Goal: Task Accomplishment & Management: Complete application form

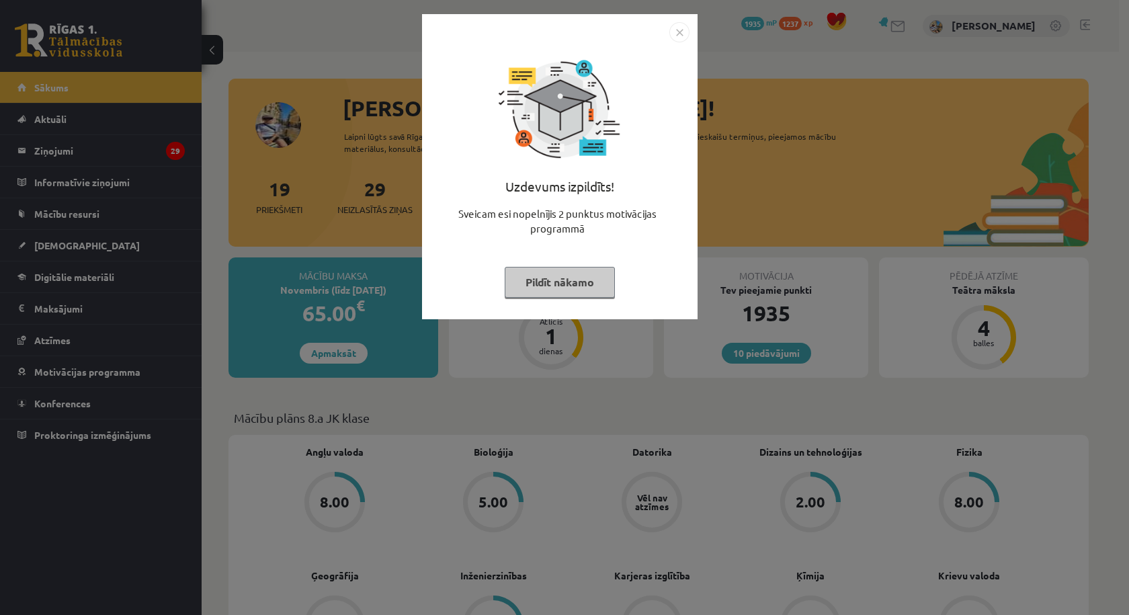
click at [680, 38] on img "Close" at bounding box center [679, 32] width 20 height 20
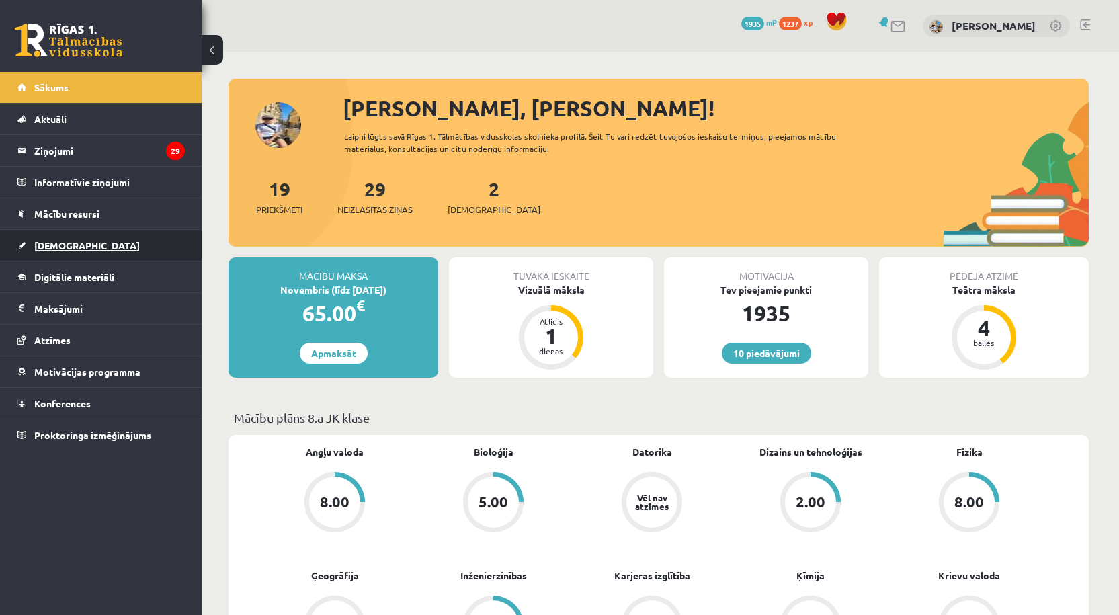
click at [66, 233] on link "[DEMOGRAPHIC_DATA]" at bounding box center [100, 245] width 167 height 31
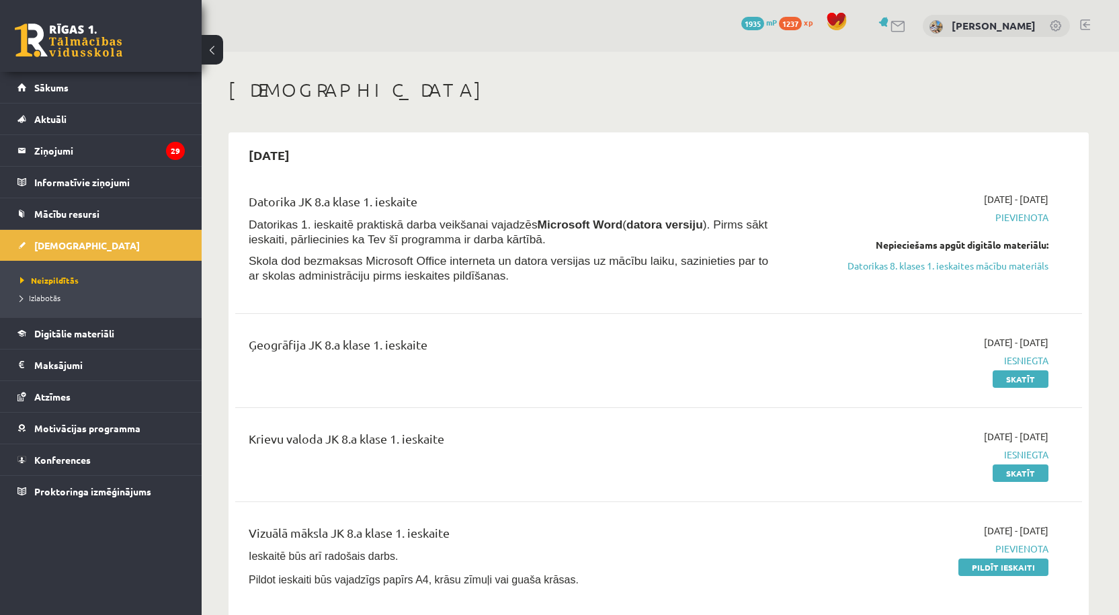
scroll to position [224, 0]
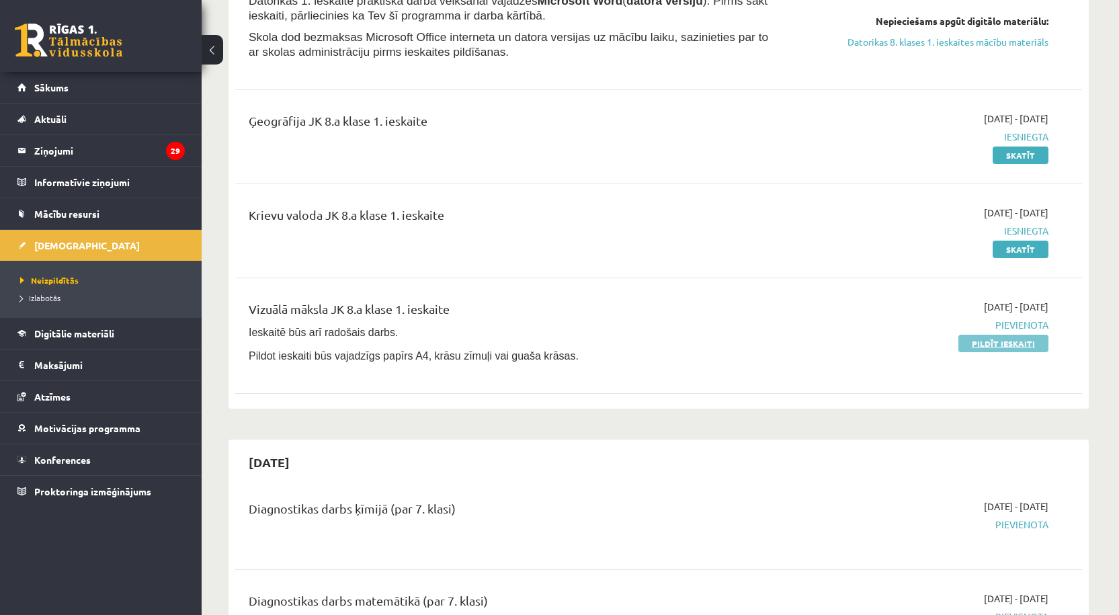
click at [1004, 344] on link "Pildīt ieskaiti" at bounding box center [1003, 343] width 90 height 17
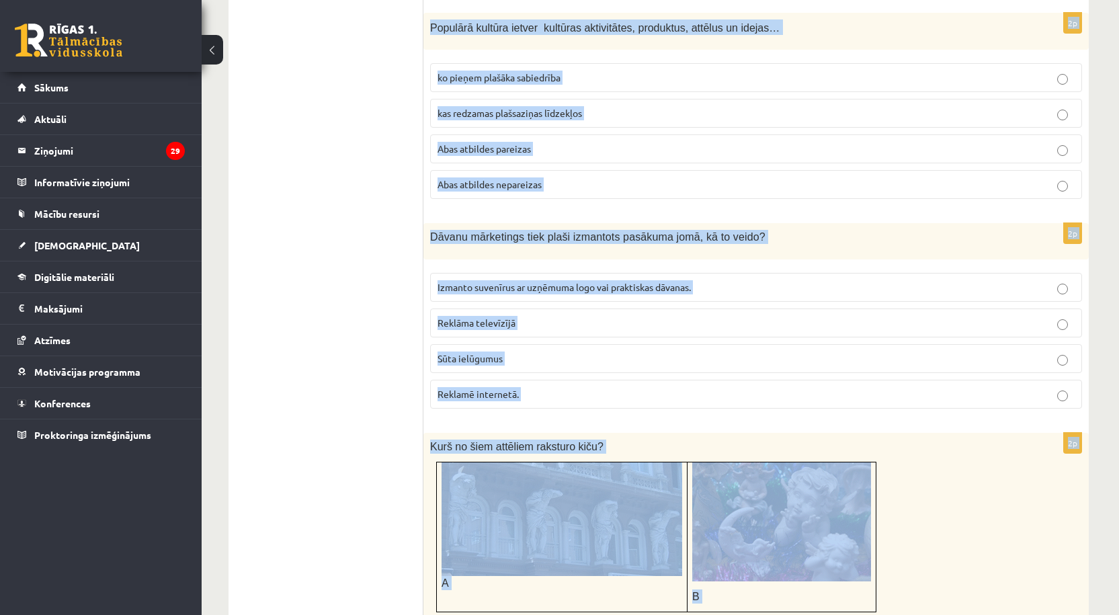
scroll to position [3117, 0]
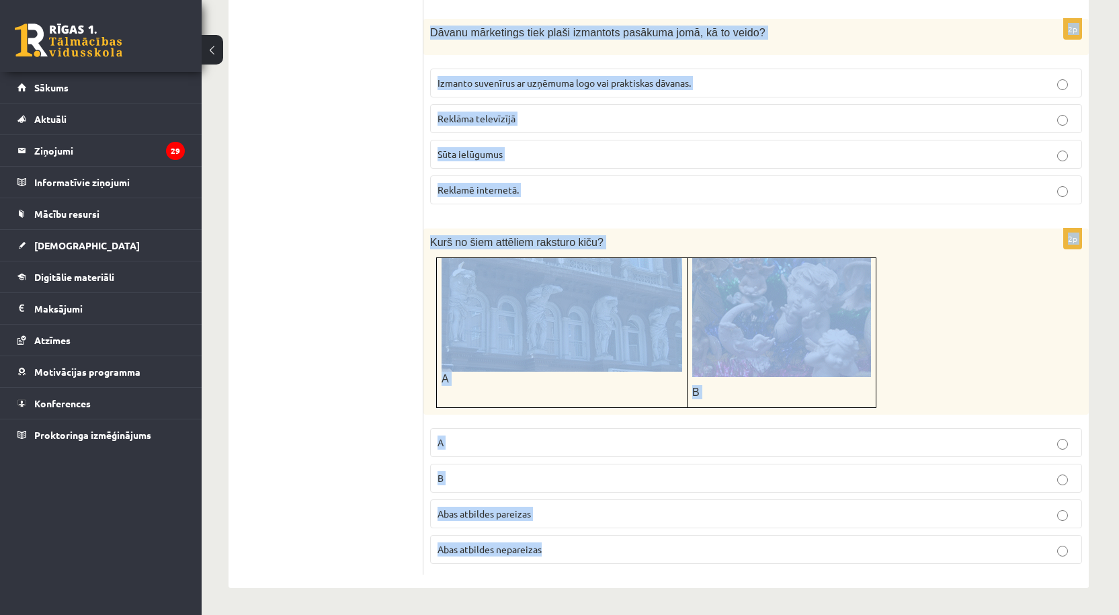
drag, startPoint x: 428, startPoint y: 311, endPoint x: 628, endPoint y: 532, distance: 297.9
copy form "Kad radio sāka pārraidīt reklāmas? 19. gs. beigās No 20. gs. 20.gs.20. gados. 2…"
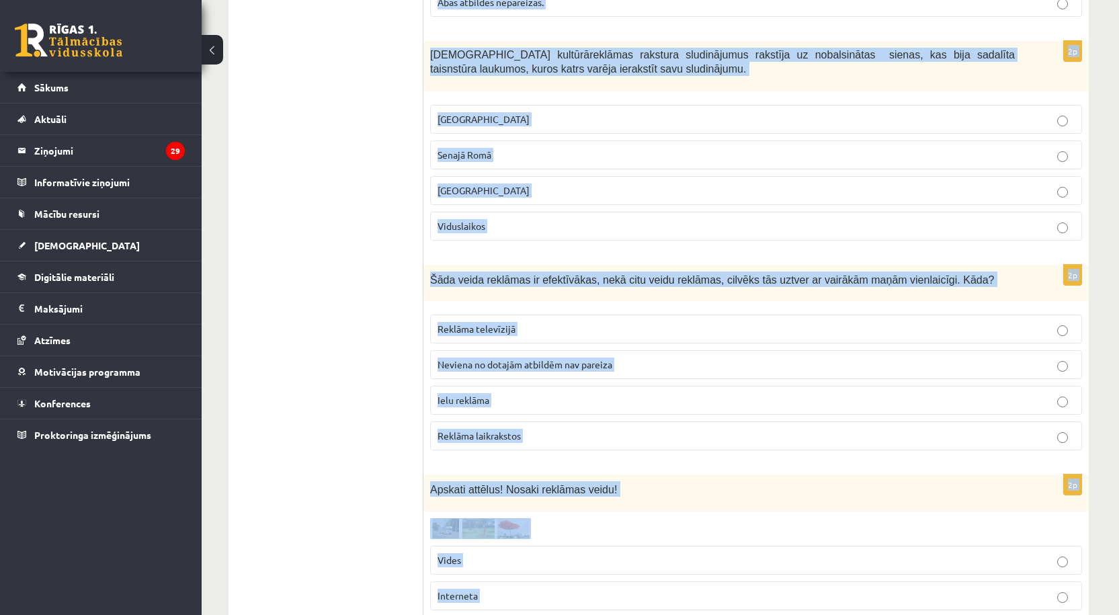
copy form "Kad radio sāka pārraidīt reklāmas? 19. gs. beigās No 20. gs. 20.gs.20. gados. 2…"
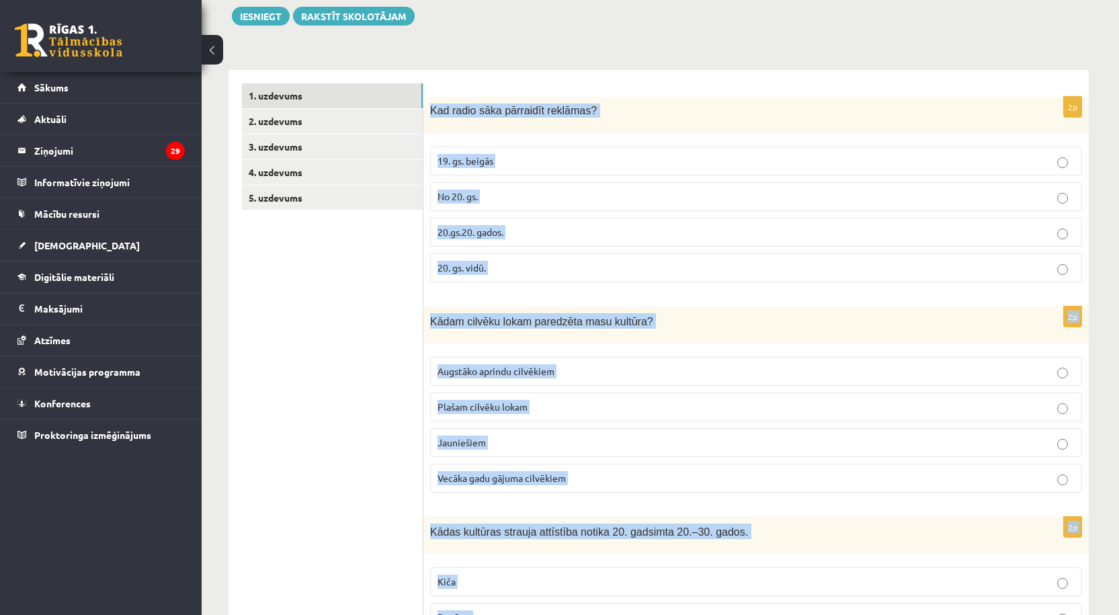
click at [592, 235] on p "20.gs.20. gados." at bounding box center [756, 232] width 637 height 14
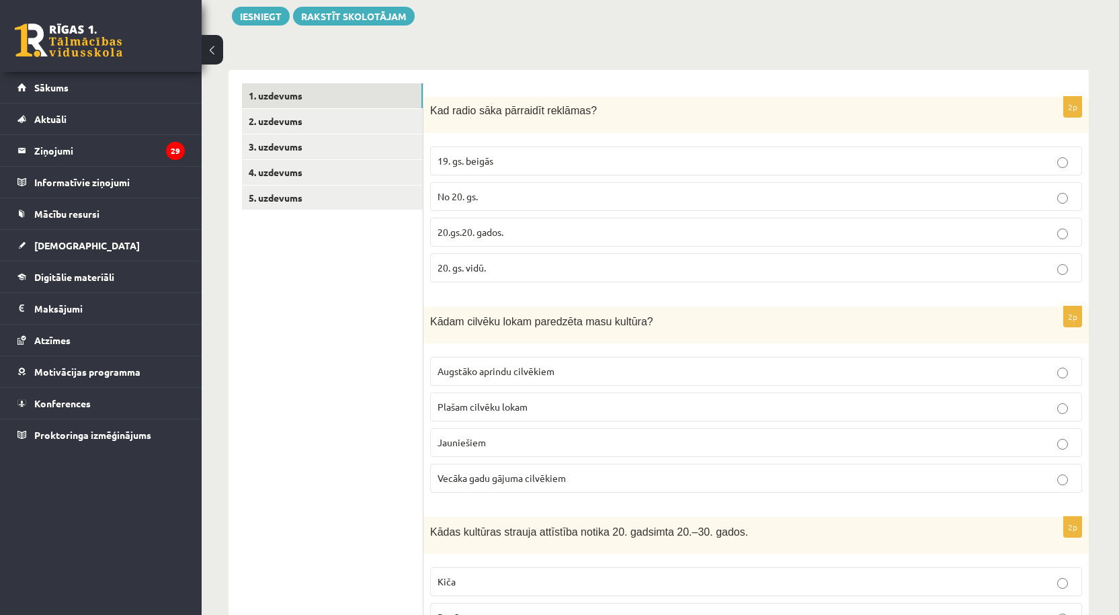
click at [528, 412] on p "Plašam cilvēku lokam" at bounding box center [756, 407] width 637 height 14
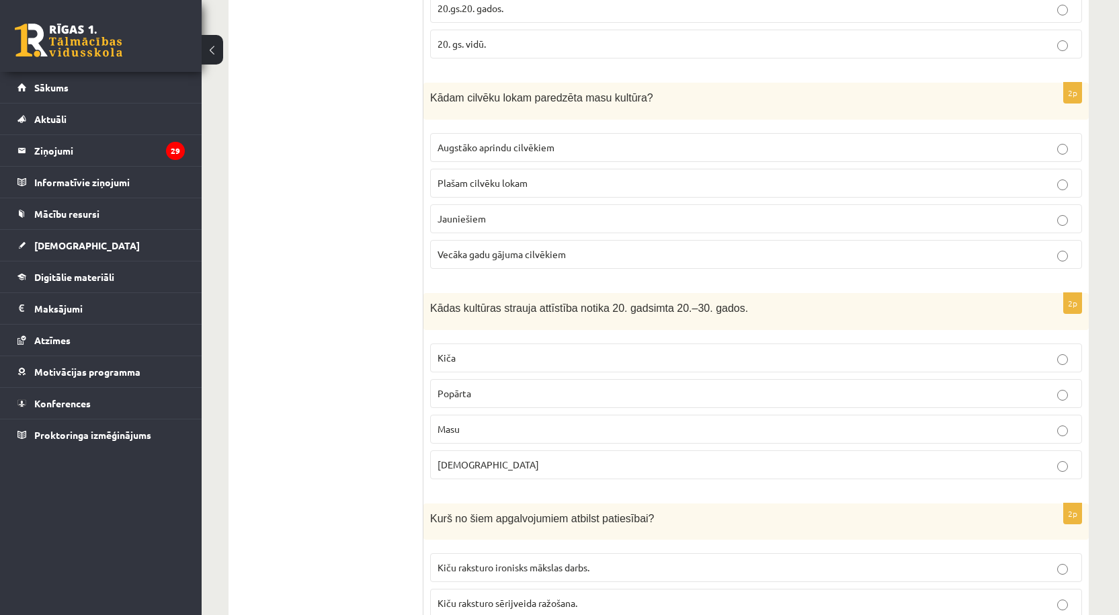
click at [541, 434] on p "Masu" at bounding box center [756, 429] width 637 height 14
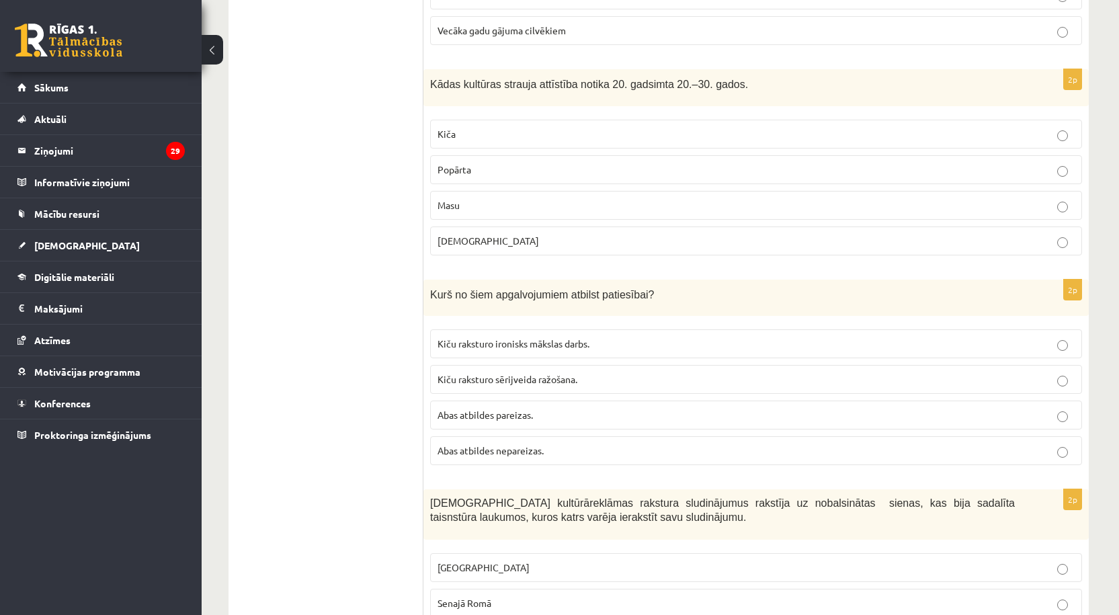
click at [602, 349] on p "Kiču raksturo ironisks mākslas darbs." at bounding box center [756, 344] width 637 height 14
click at [591, 383] on p "Kiču raksturo sērijveida ražošana." at bounding box center [756, 379] width 637 height 14
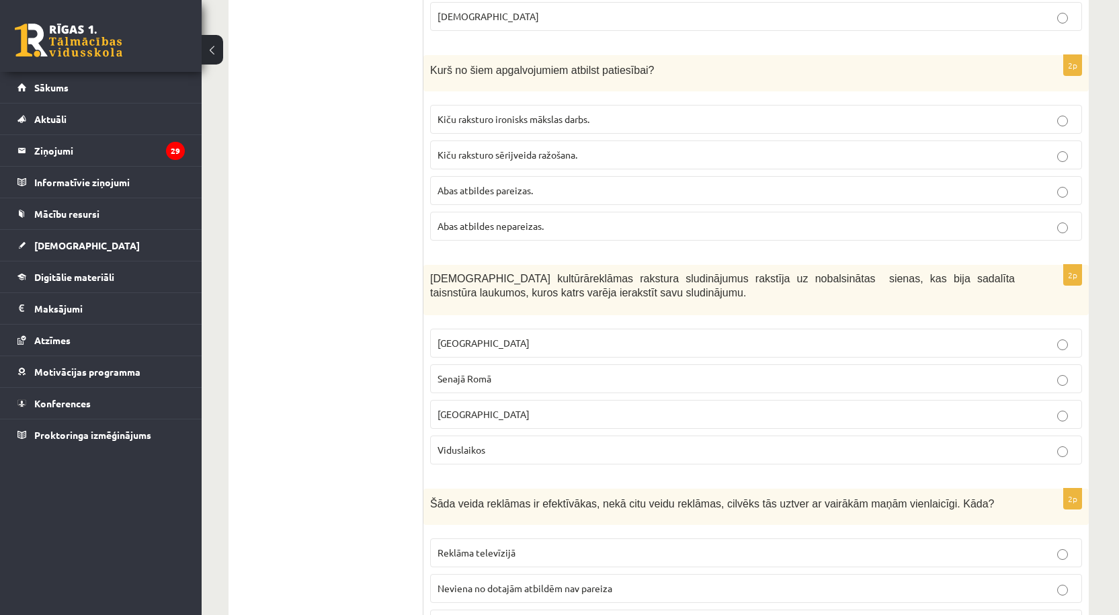
click at [514, 382] on p "Senajā Romā" at bounding box center [756, 379] width 637 height 14
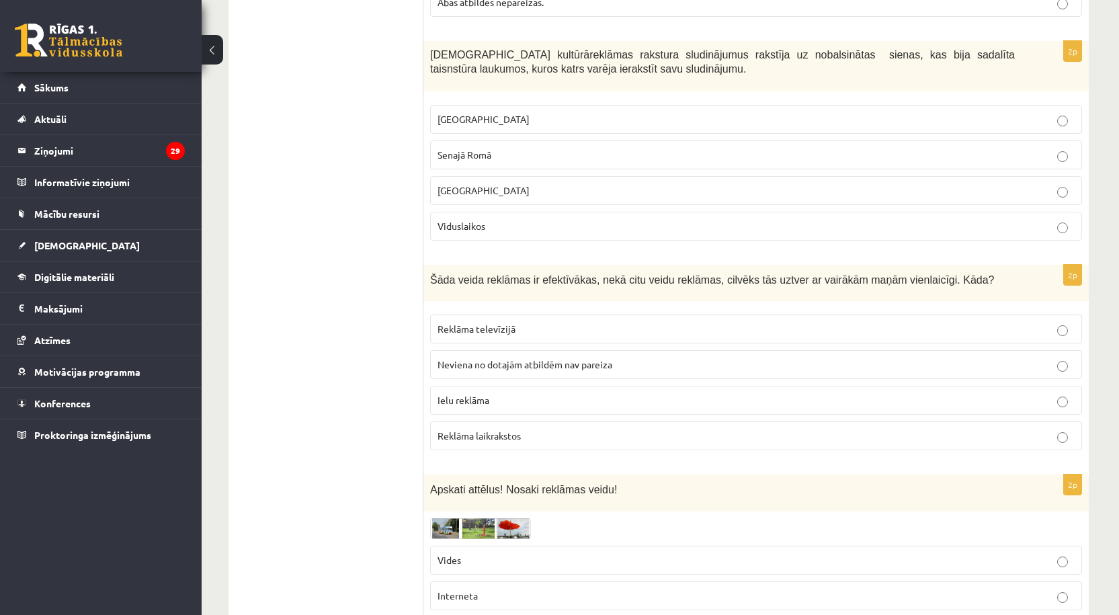
click at [510, 335] on p "Reklāma televīzijā" at bounding box center [756, 329] width 637 height 14
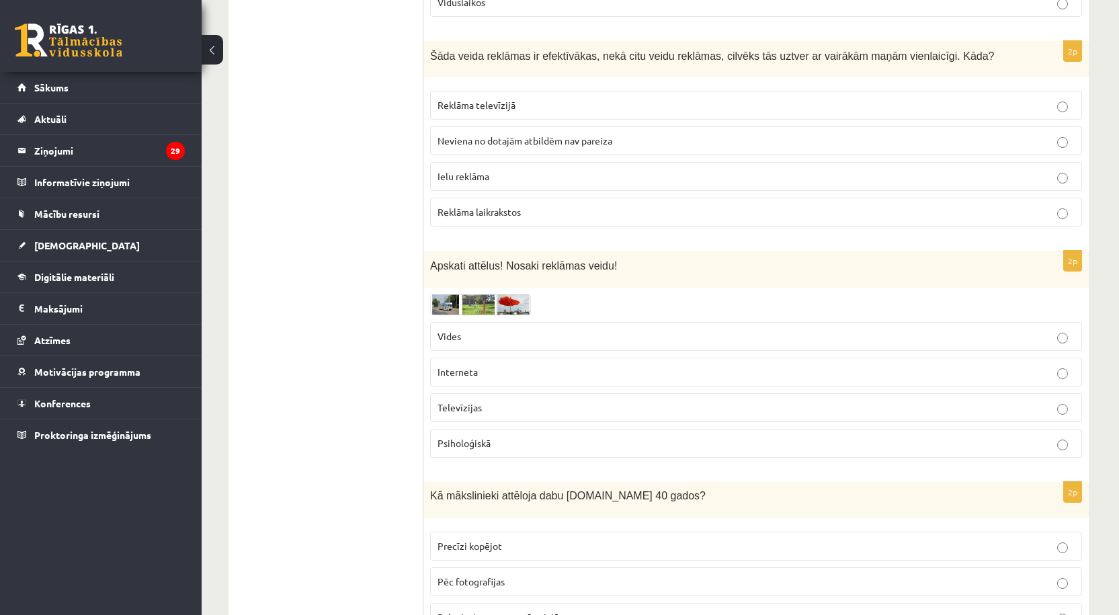
click at [509, 334] on p "Vides" at bounding box center [756, 336] width 637 height 14
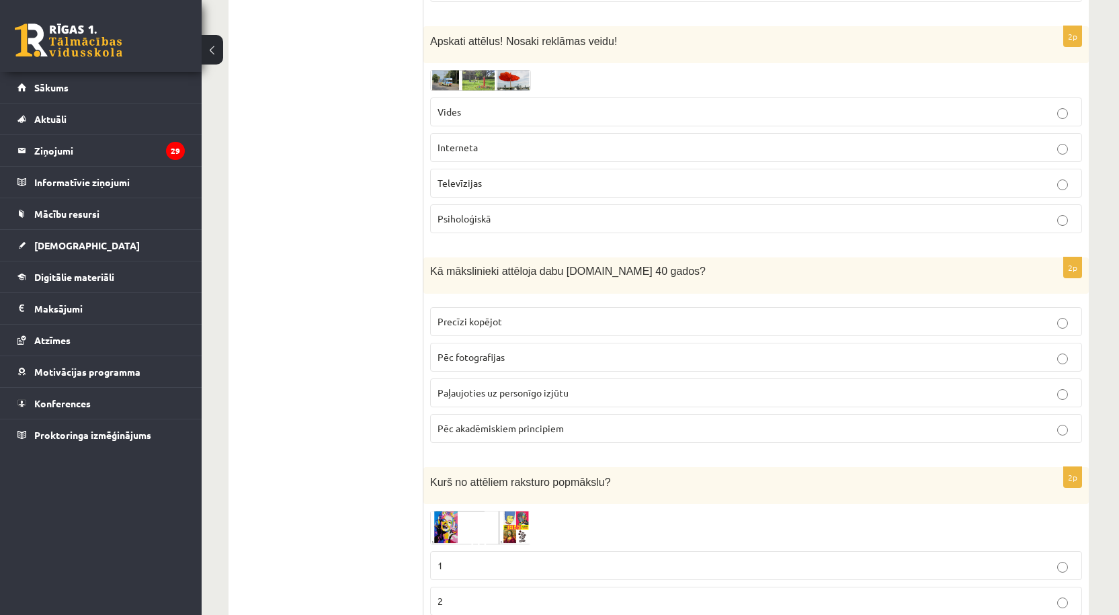
click at [569, 395] on p "Paļaujoties uz personīgo izjūtu" at bounding box center [756, 393] width 637 height 14
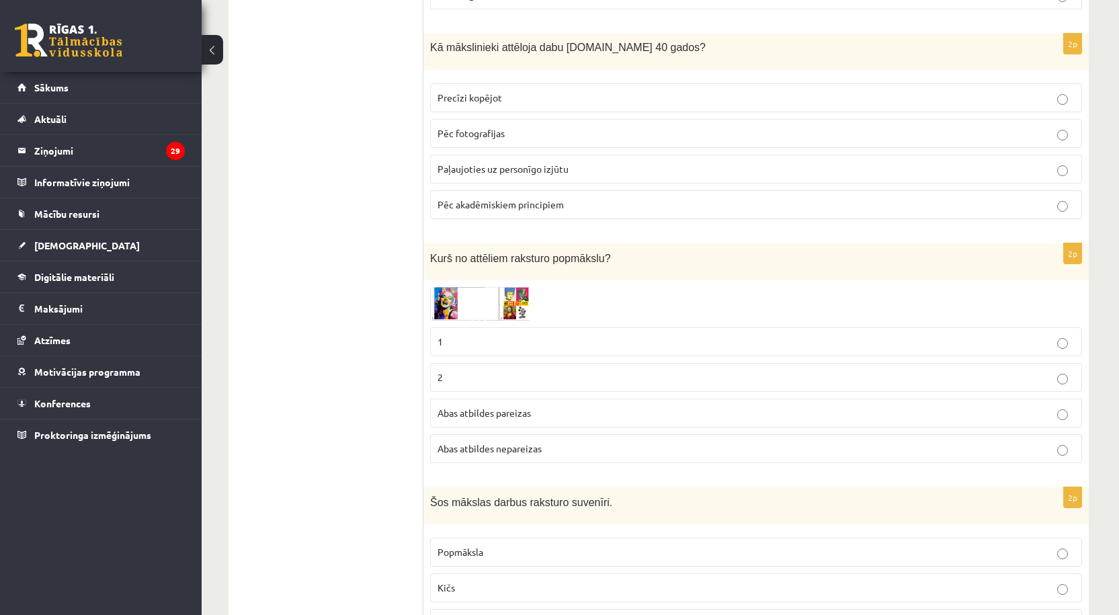
click at [491, 339] on p "1" at bounding box center [756, 342] width 637 height 14
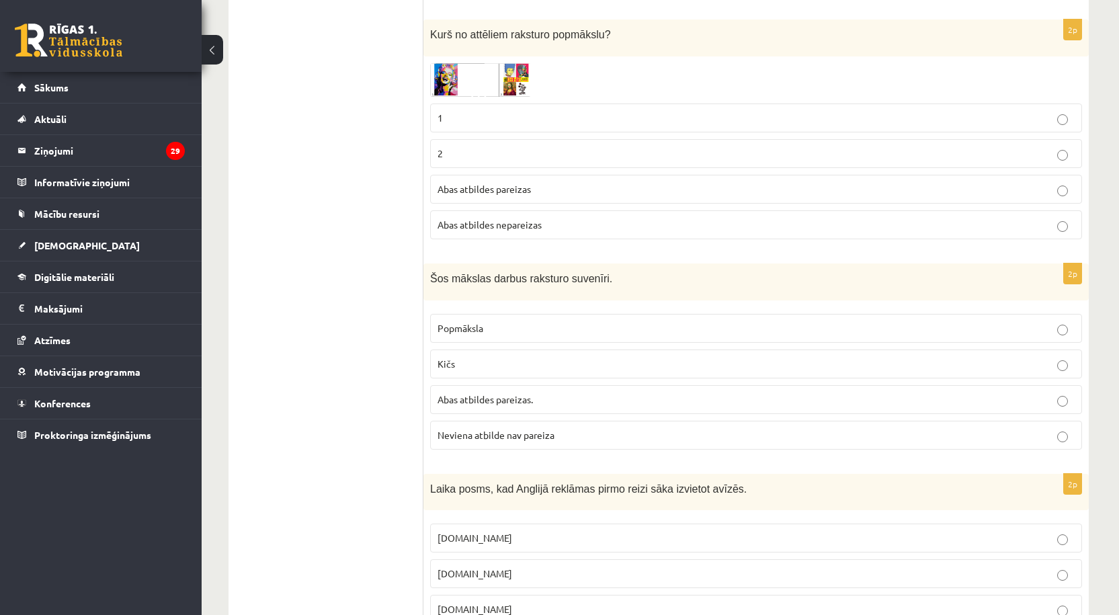
click at [493, 364] on p "Kičs" at bounding box center [756, 364] width 637 height 14
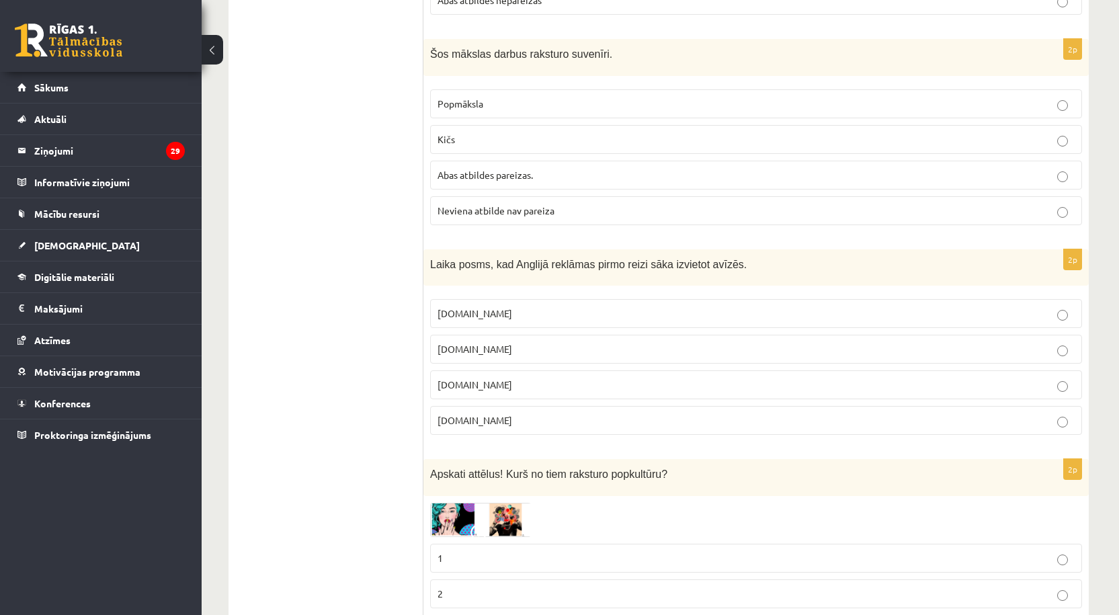
click at [489, 388] on p "17.gs" at bounding box center [756, 385] width 637 height 14
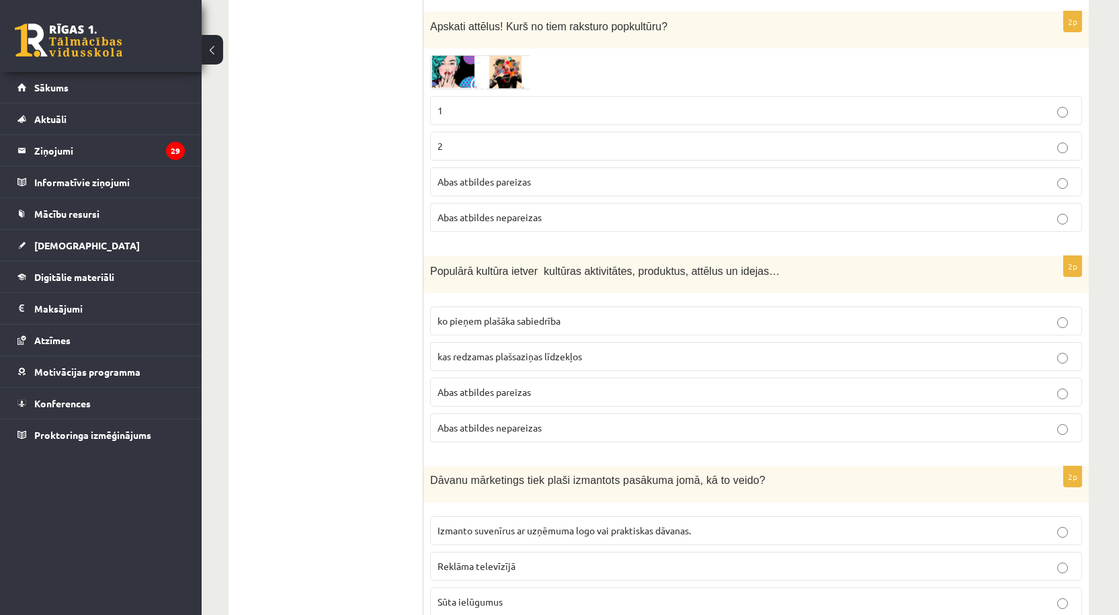
scroll to position [2445, 0]
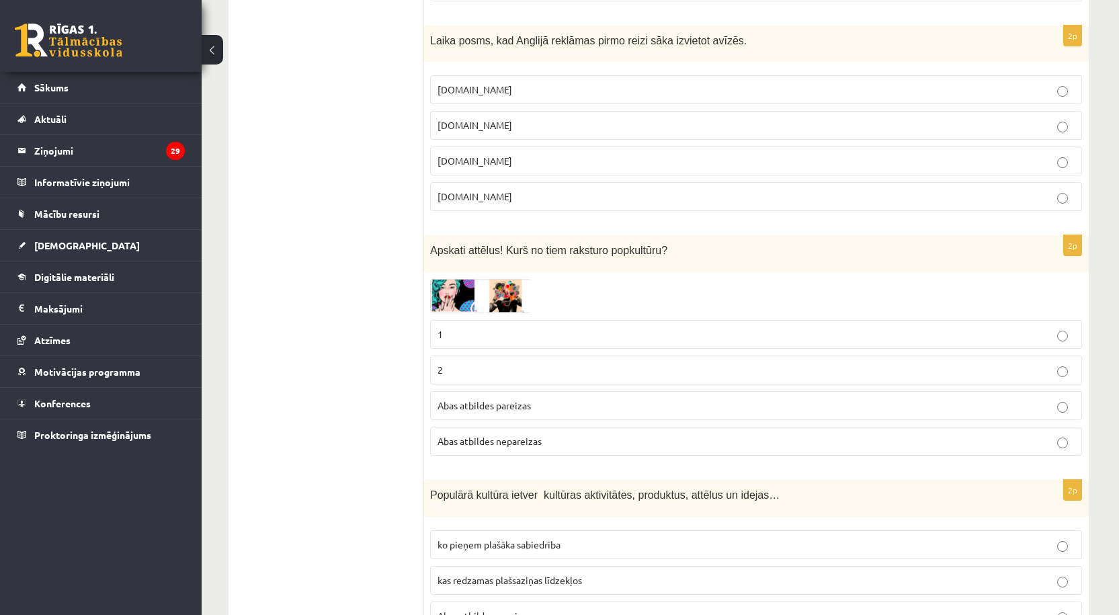
drag, startPoint x: 501, startPoint y: 336, endPoint x: 481, endPoint y: 298, distance: 43.6
click at [501, 335] on p "1" at bounding box center [756, 334] width 637 height 14
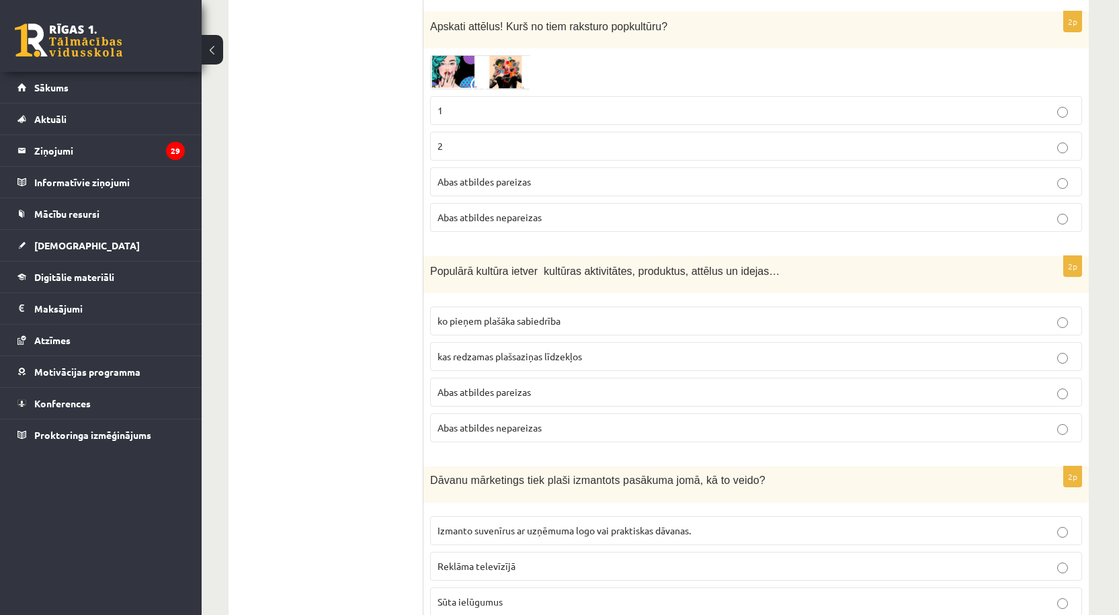
drag, startPoint x: 495, startPoint y: 401, endPoint x: 472, endPoint y: 342, distance: 62.8
click at [495, 401] on label "Abas atbildes pareizas" at bounding box center [756, 392] width 652 height 29
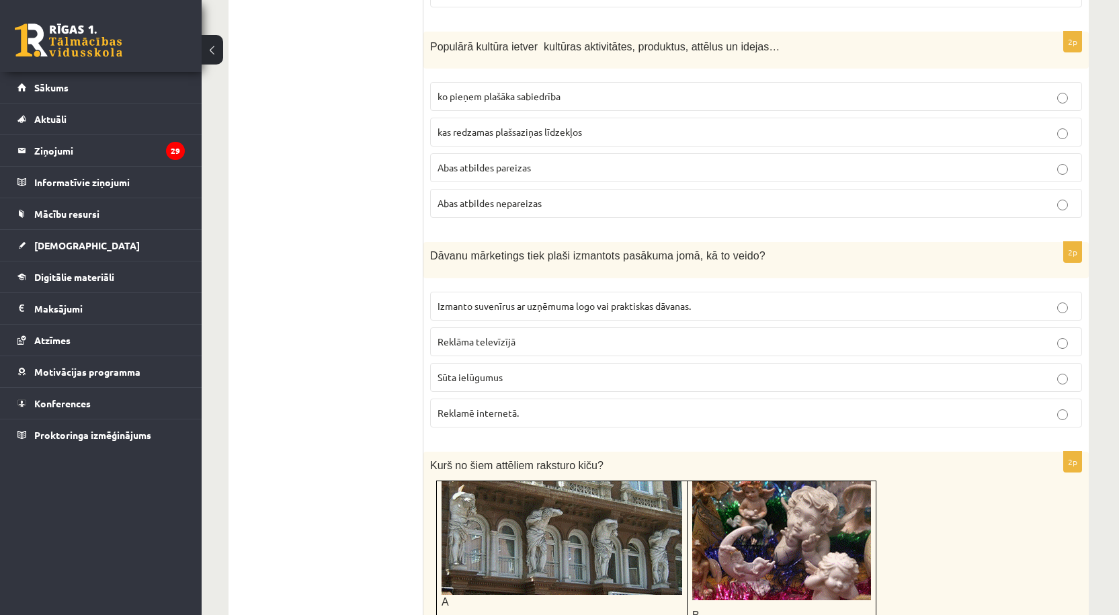
click at [522, 313] on p "Izmanto suvenīrus ar uzņēmuma logo vai praktiskas dāvanas." at bounding box center [756, 306] width 637 height 14
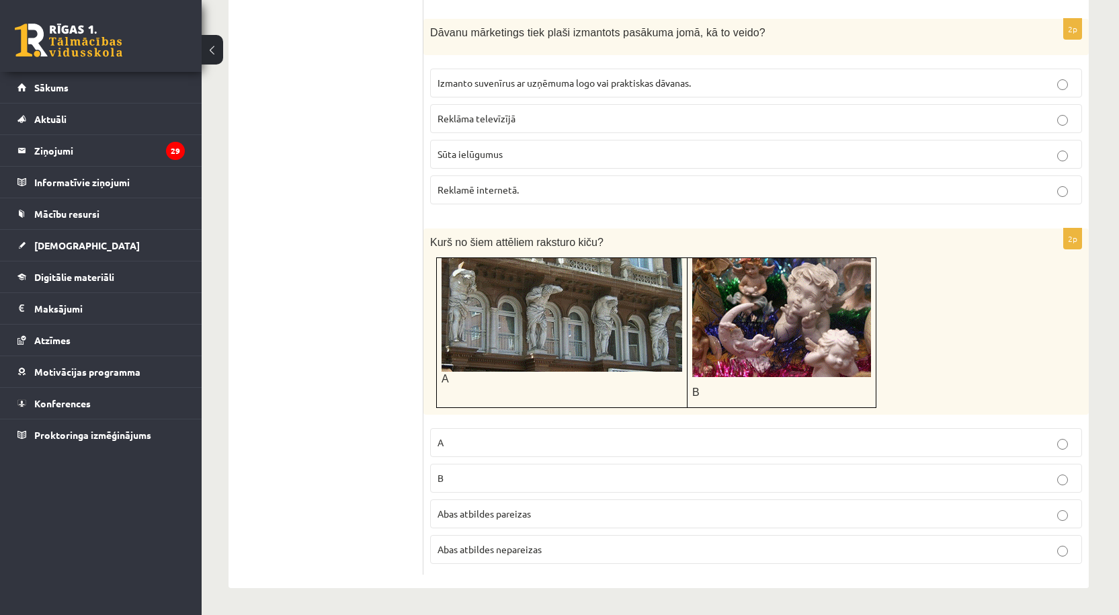
click at [470, 440] on p "A" at bounding box center [756, 443] width 637 height 14
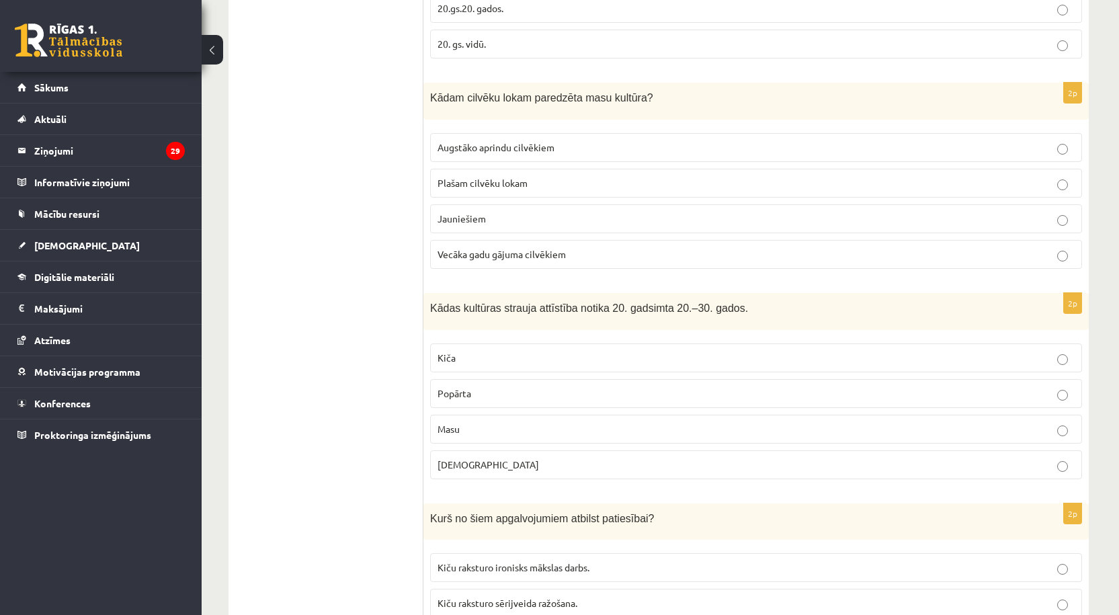
scroll to position [0, 0]
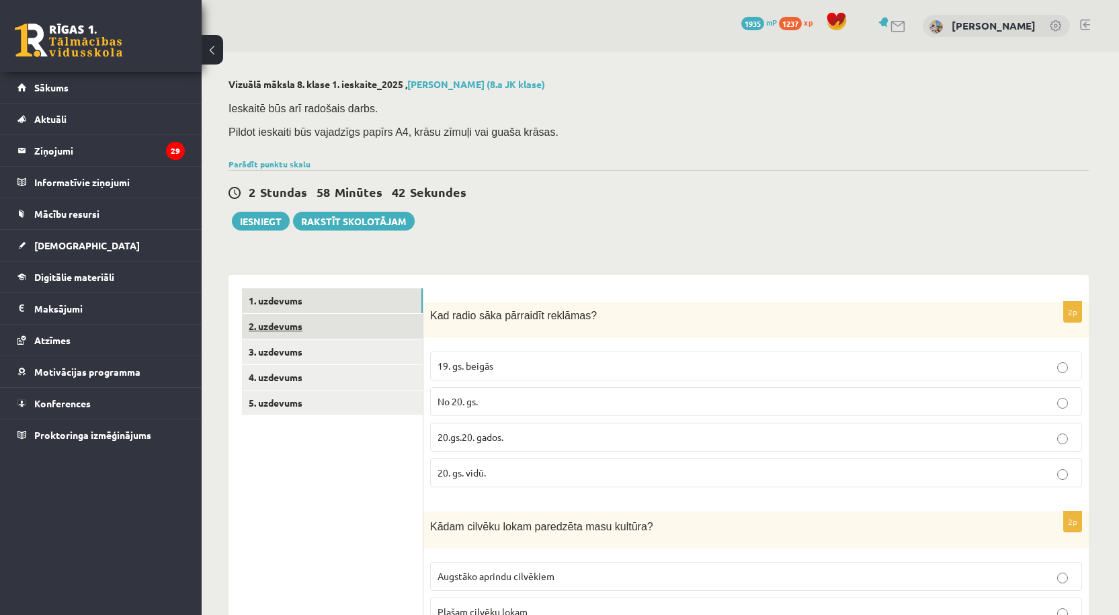
click at [286, 323] on link "2. uzdevums" at bounding box center [332, 326] width 181 height 25
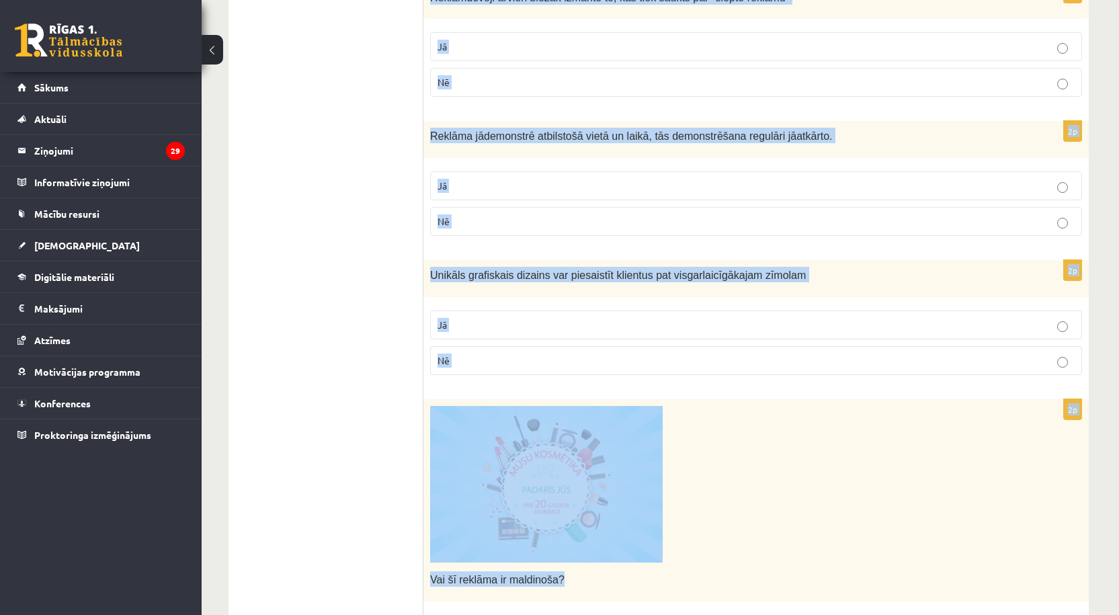
scroll to position [1461, 0]
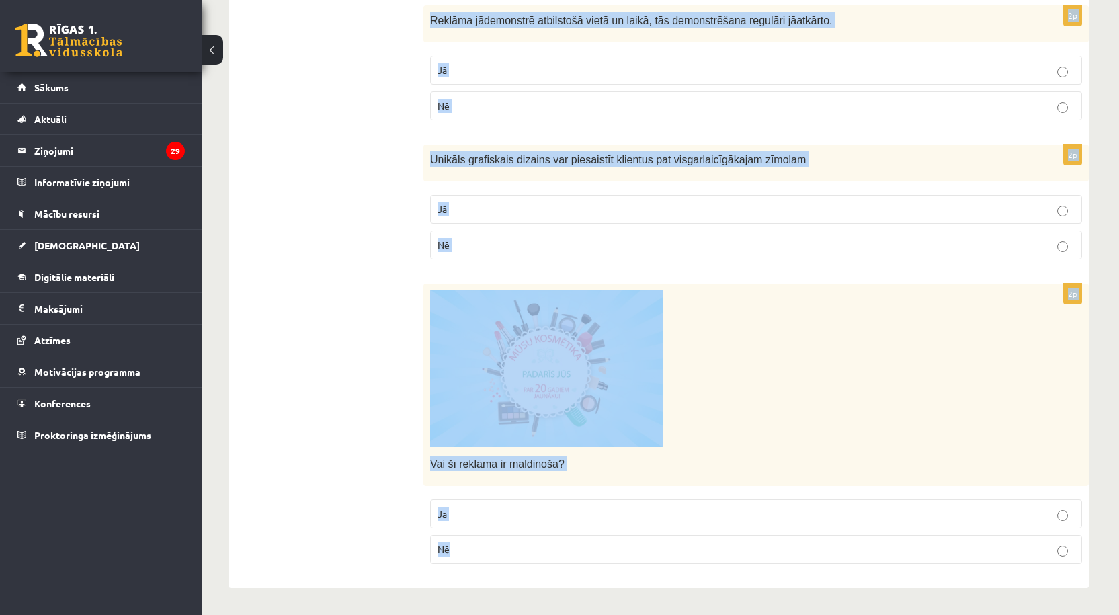
drag, startPoint x: 437, startPoint y: 298, endPoint x: 633, endPoint y: 554, distance: 322.1
copy form "Atzīmē vai apgalvojumi ir patiesi! 2p Ja kaut kur pasaulē kāds popkultūrasformā…"
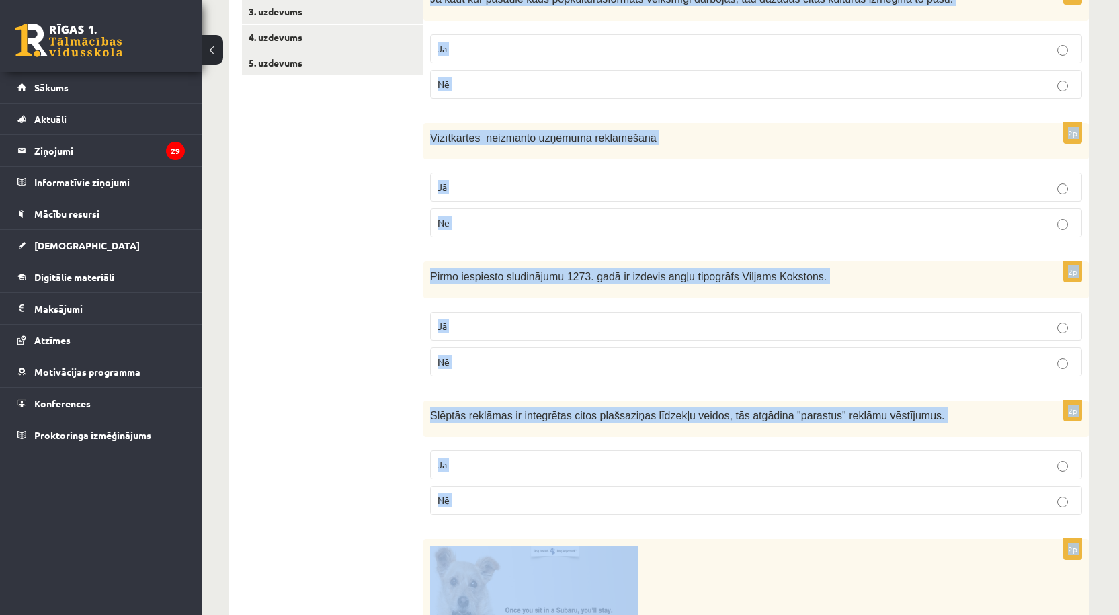
scroll to position [0, 0]
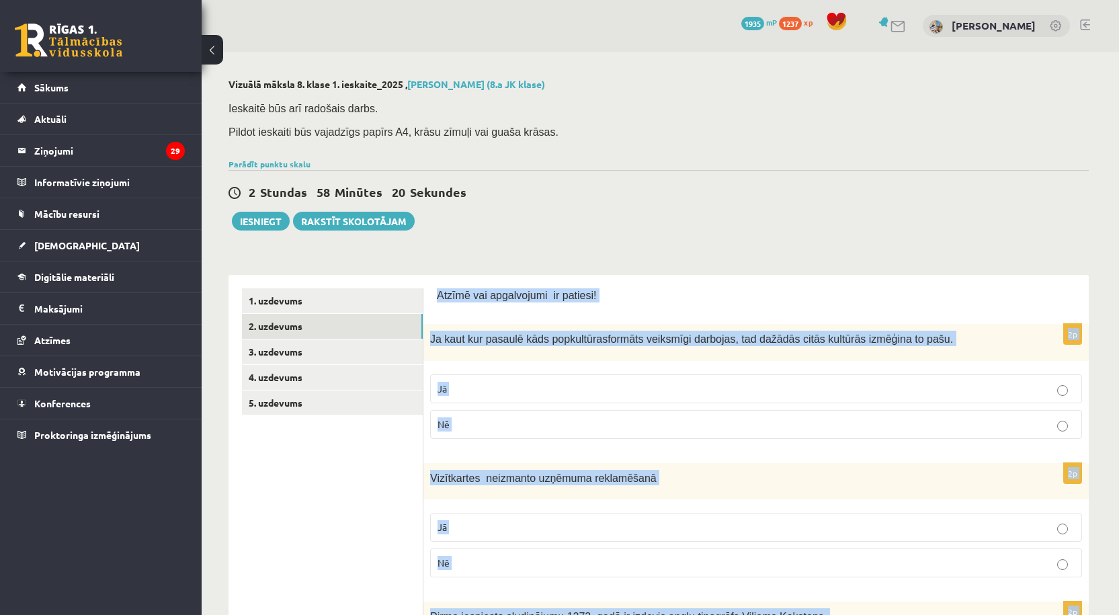
click at [503, 394] on p "Jā" at bounding box center [756, 389] width 637 height 14
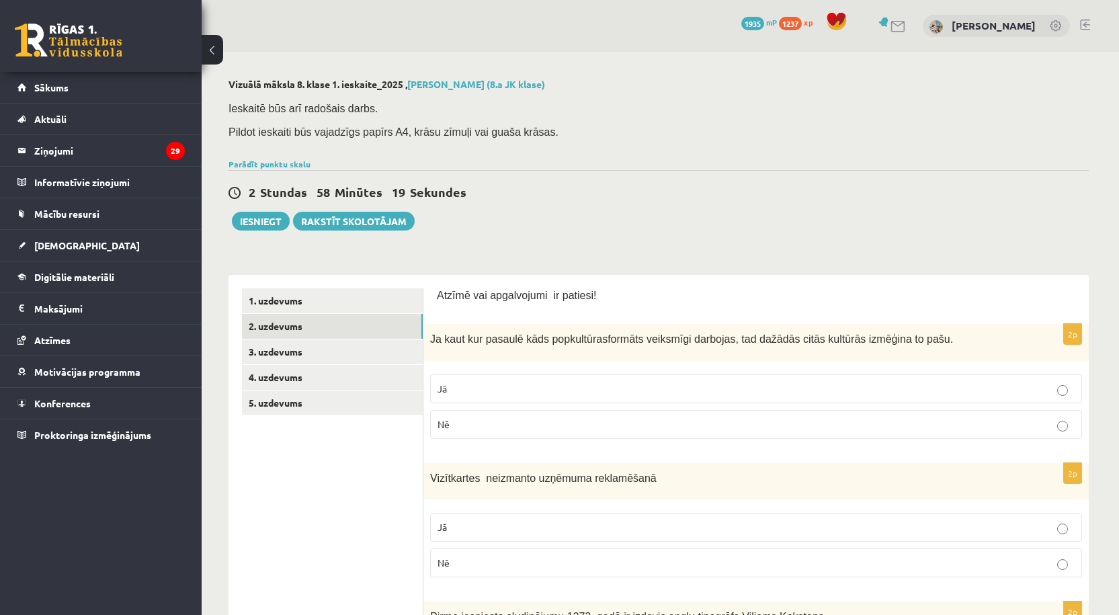
scroll to position [224, 0]
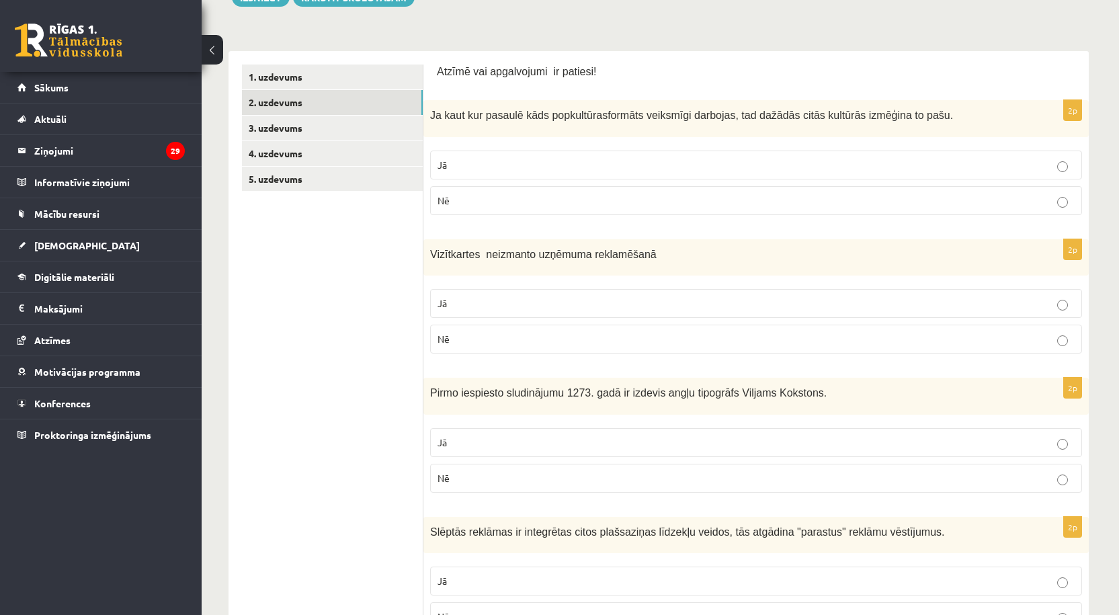
click at [485, 337] on p "Nē" at bounding box center [756, 339] width 637 height 14
click at [487, 474] on p "Nē" at bounding box center [756, 478] width 637 height 14
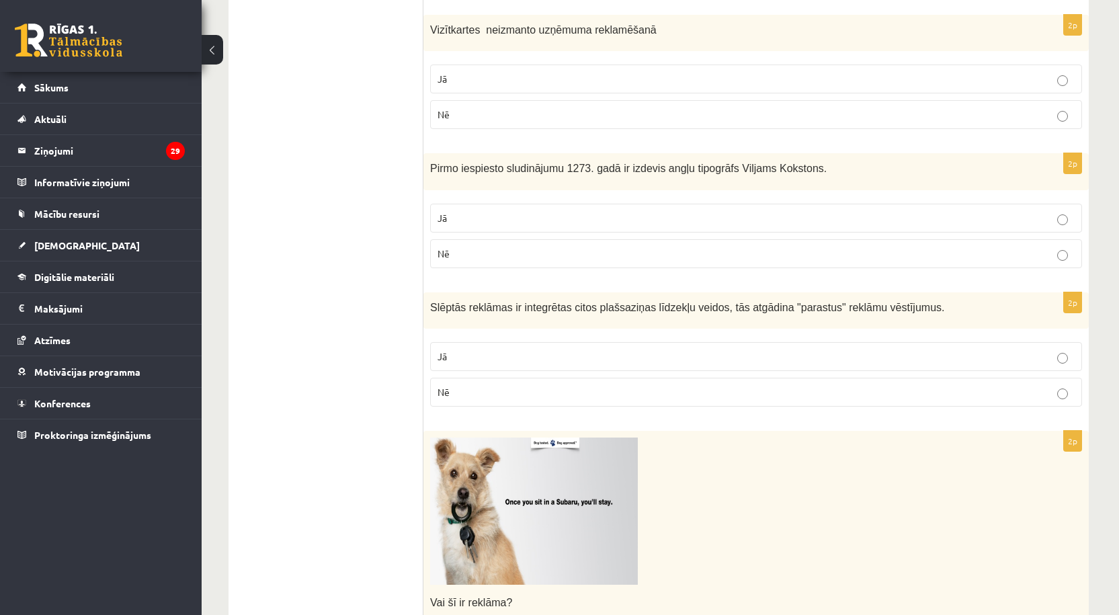
click at [482, 362] on p "Jā" at bounding box center [756, 357] width 637 height 14
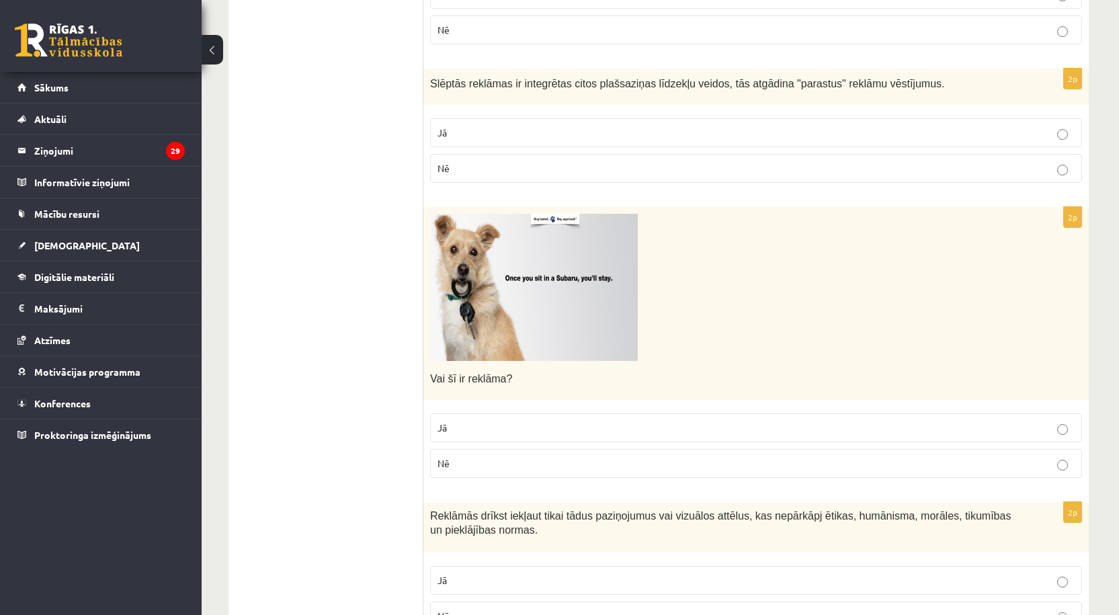
click at [491, 425] on p "Jā" at bounding box center [756, 428] width 637 height 14
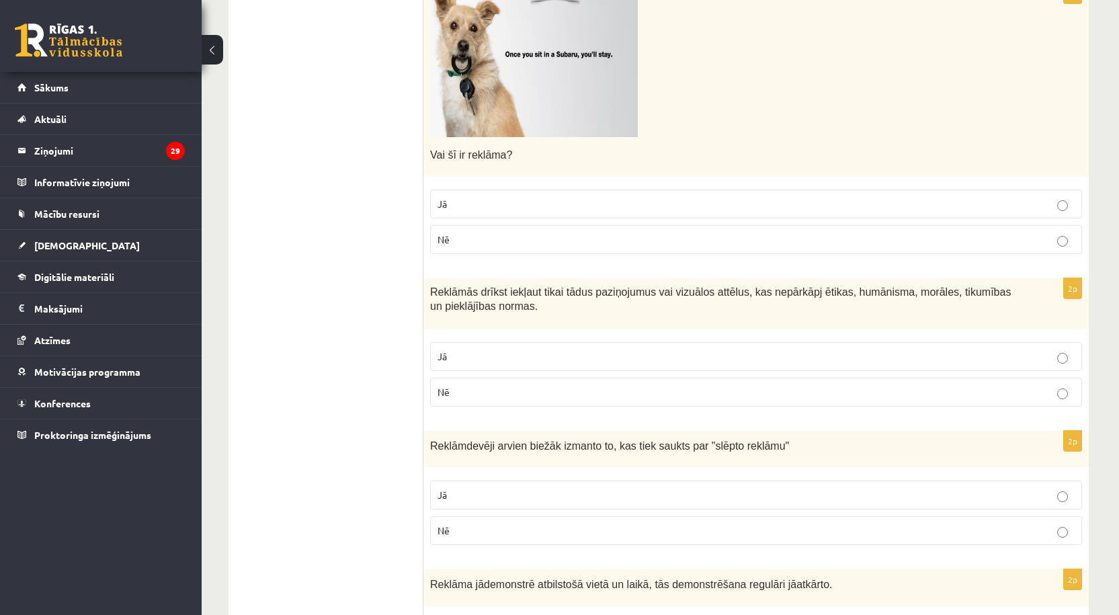
click at [482, 350] on p "Jā" at bounding box center [756, 357] width 637 height 14
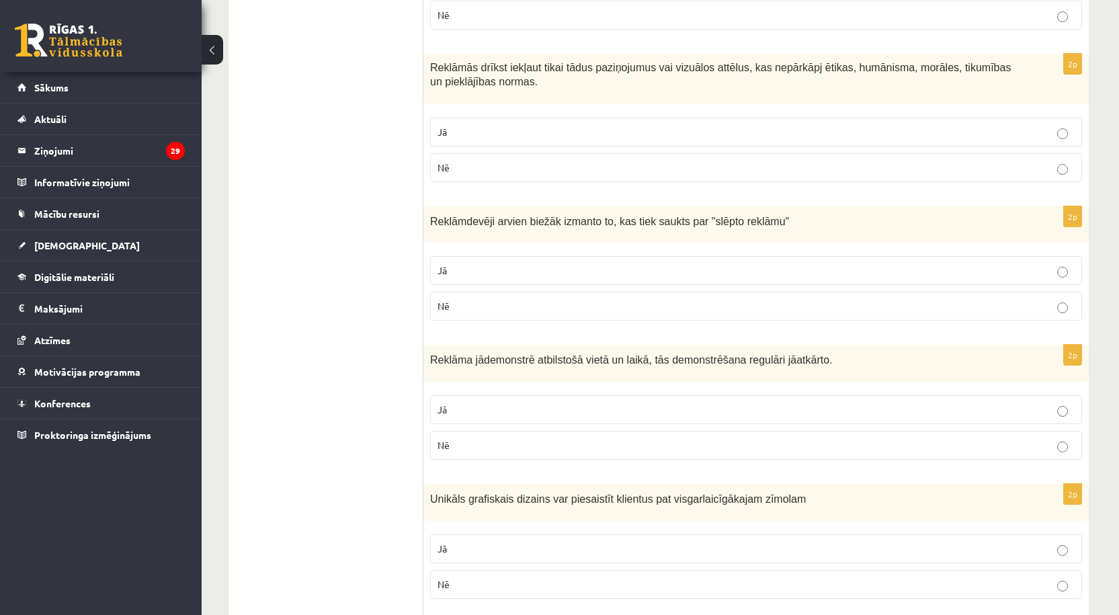
click at [465, 275] on p "Jā" at bounding box center [756, 270] width 637 height 14
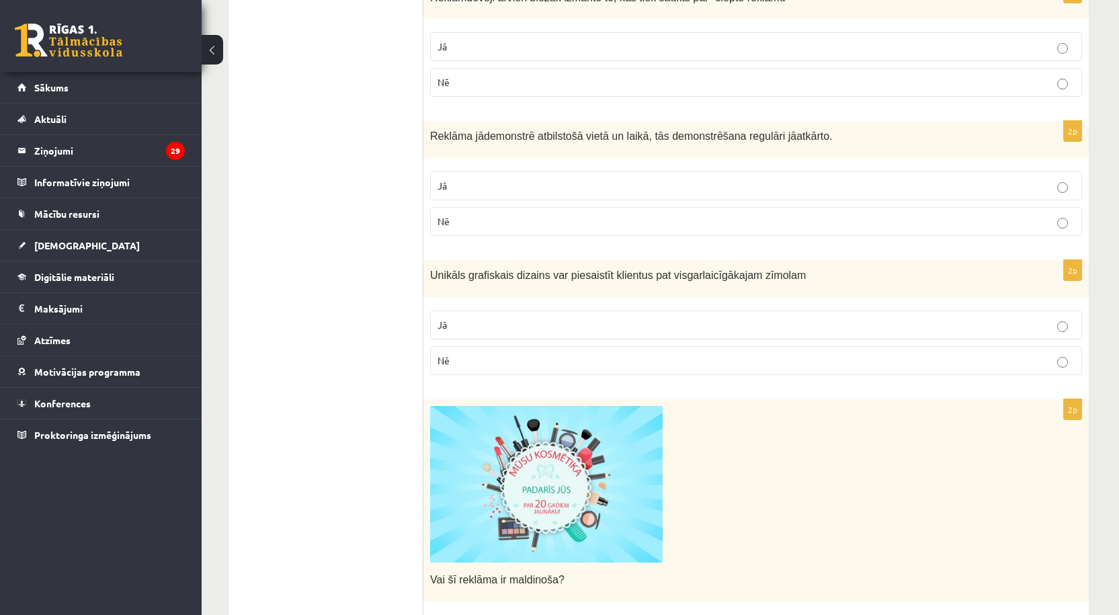
click at [496, 190] on p "Jā" at bounding box center [756, 186] width 637 height 14
click at [510, 327] on p "Jā" at bounding box center [756, 325] width 637 height 14
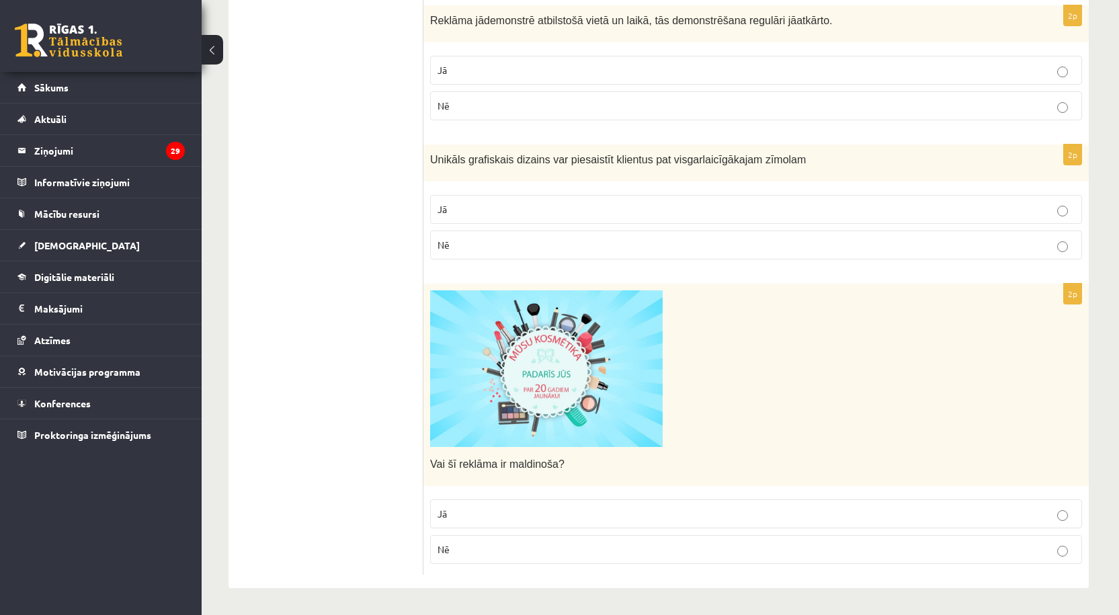
click at [499, 520] on label "Jā" at bounding box center [756, 513] width 652 height 29
click at [528, 552] on p "Nē" at bounding box center [756, 549] width 637 height 14
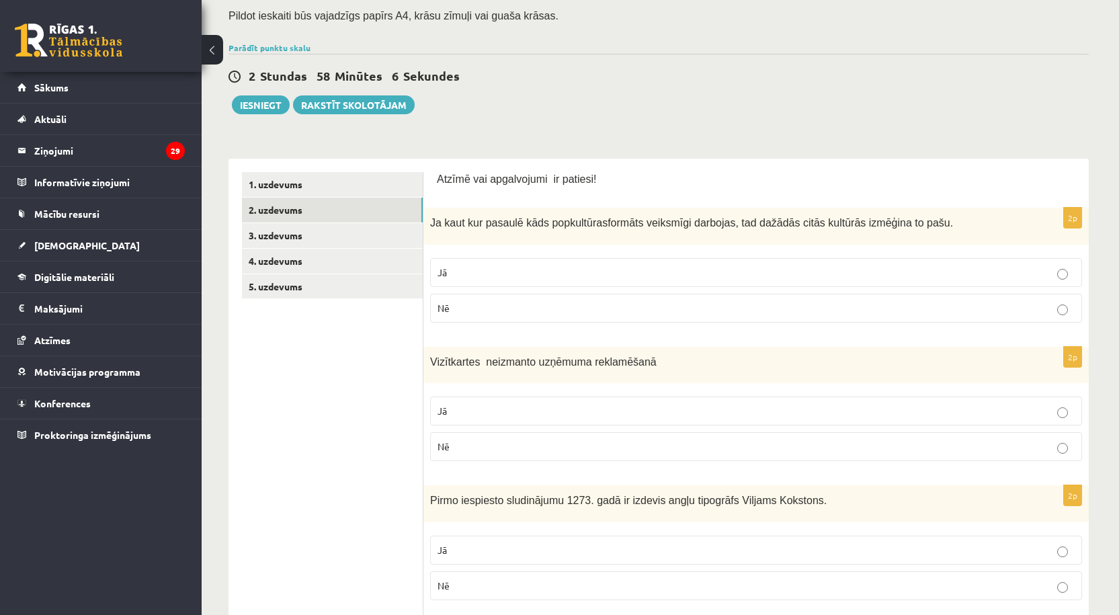
scroll to position [0, 0]
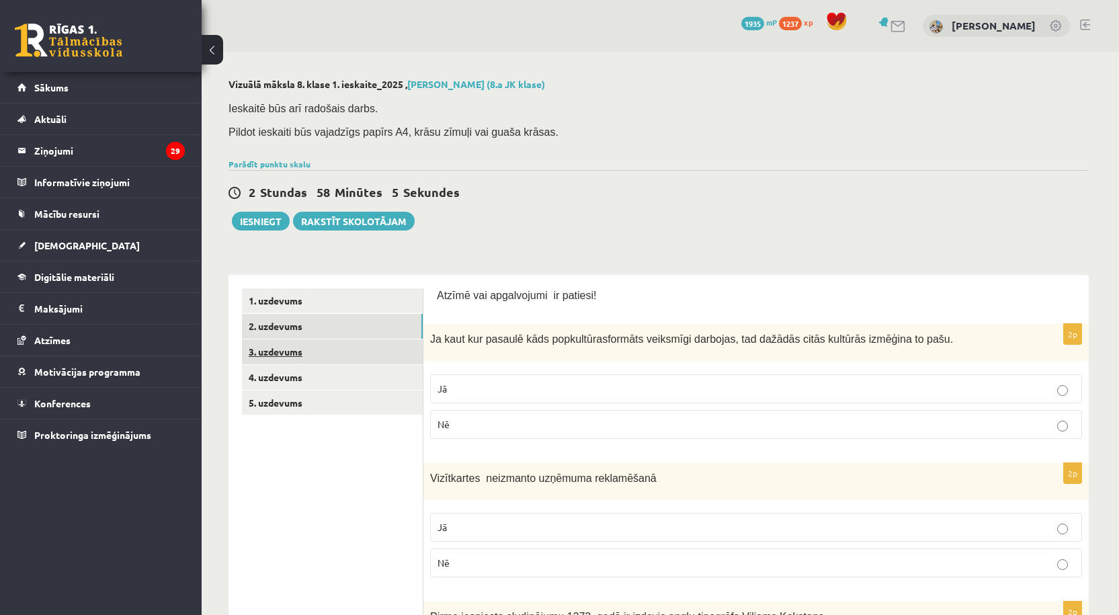
click at [275, 345] on link "3. uzdevums" at bounding box center [332, 351] width 181 height 25
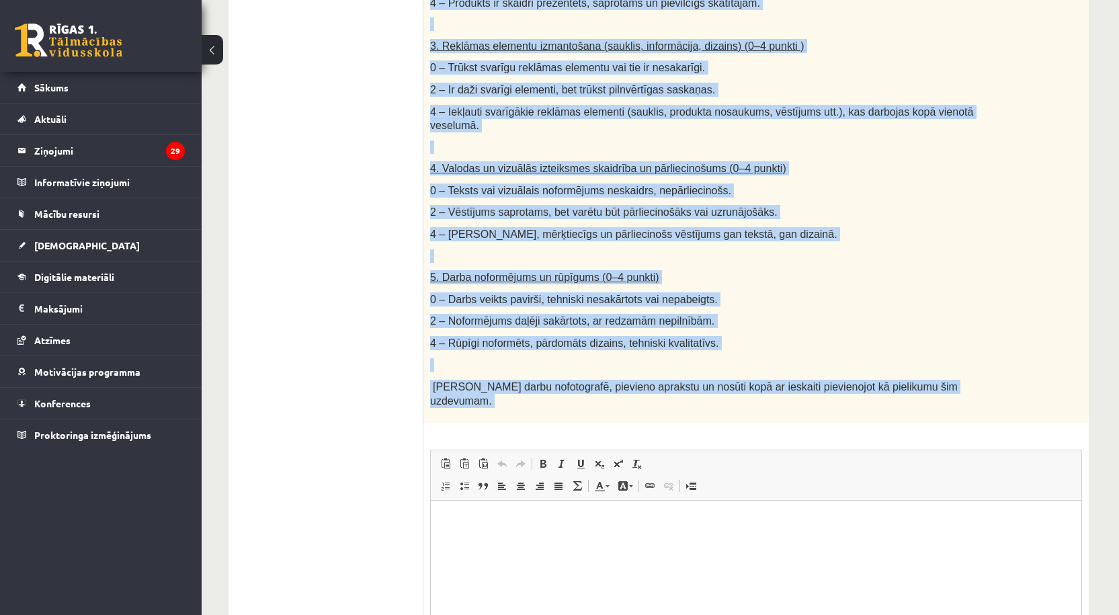
scroll to position [801, 0]
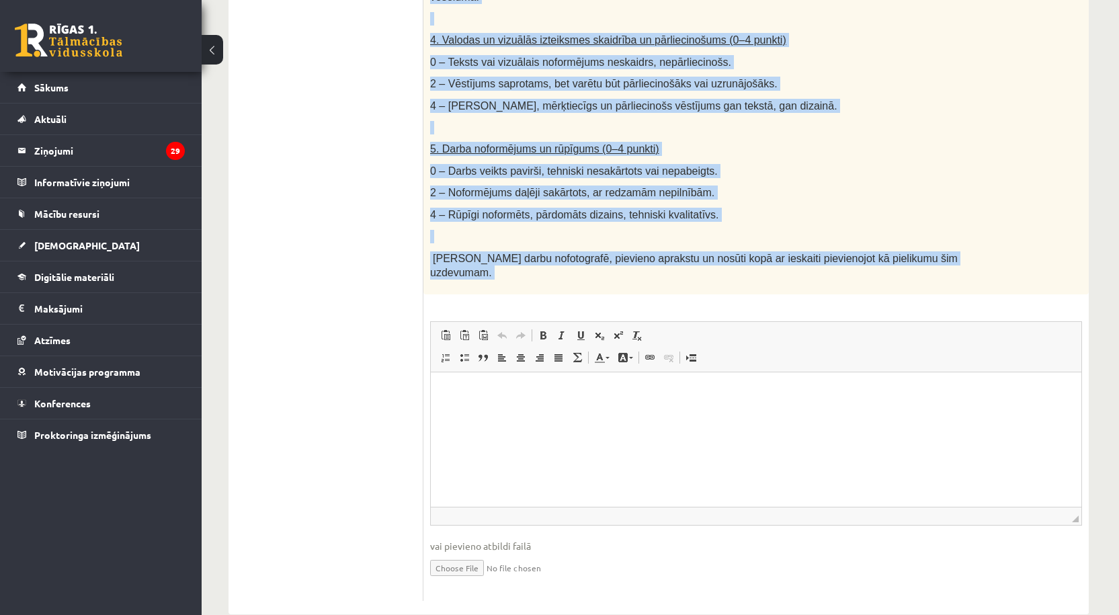
drag, startPoint x: 426, startPoint y: 313, endPoint x: 658, endPoint y: 268, distance: 236.2
click at [658, 268] on div "20p Radošais darbs. - Reklāmas Dizains Uzdevuma apraksts: Mērķis: Izveidot rekl…" at bounding box center [755, 51] width 665 height 1100
copy div "Radošais darbs. - Reklāmas Dizains Uzdevuma apraksts: Mērķis: Izveidot reklāmu …"
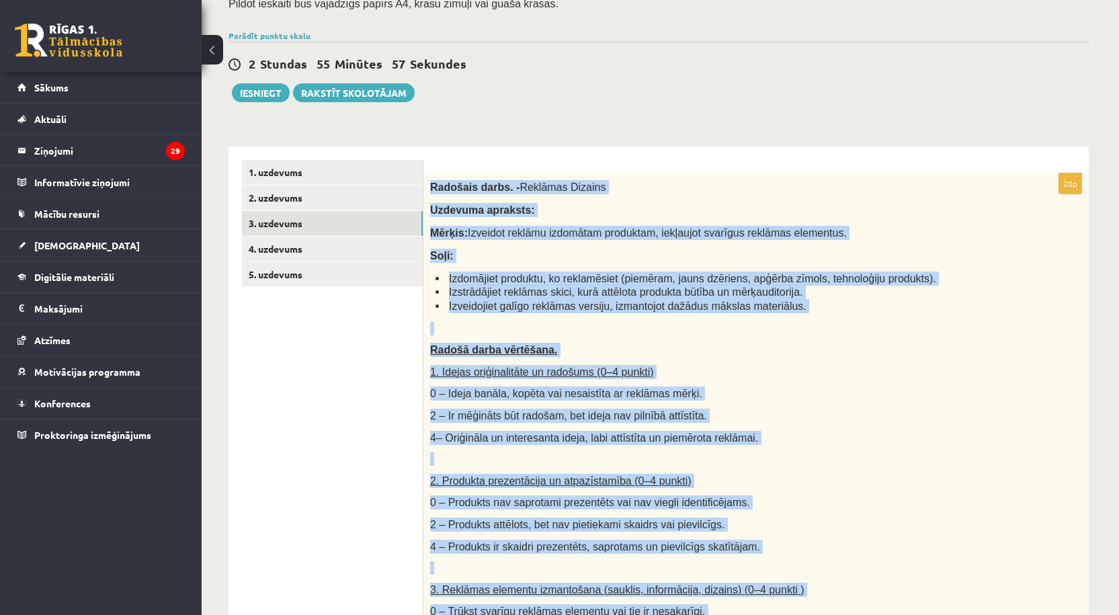
scroll to position [0, 0]
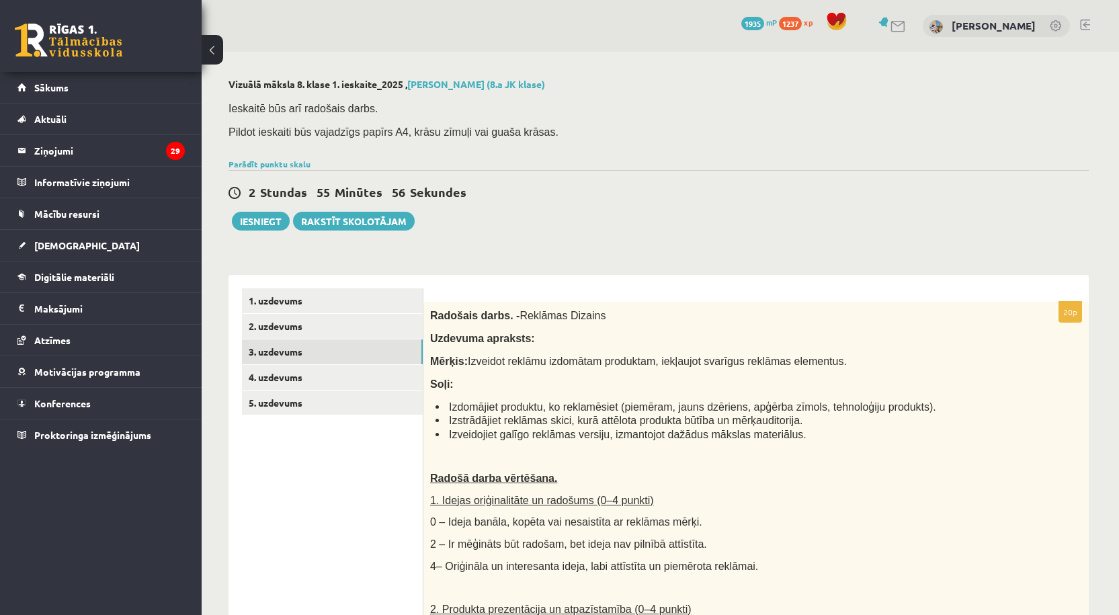
scroll to position [224, 0]
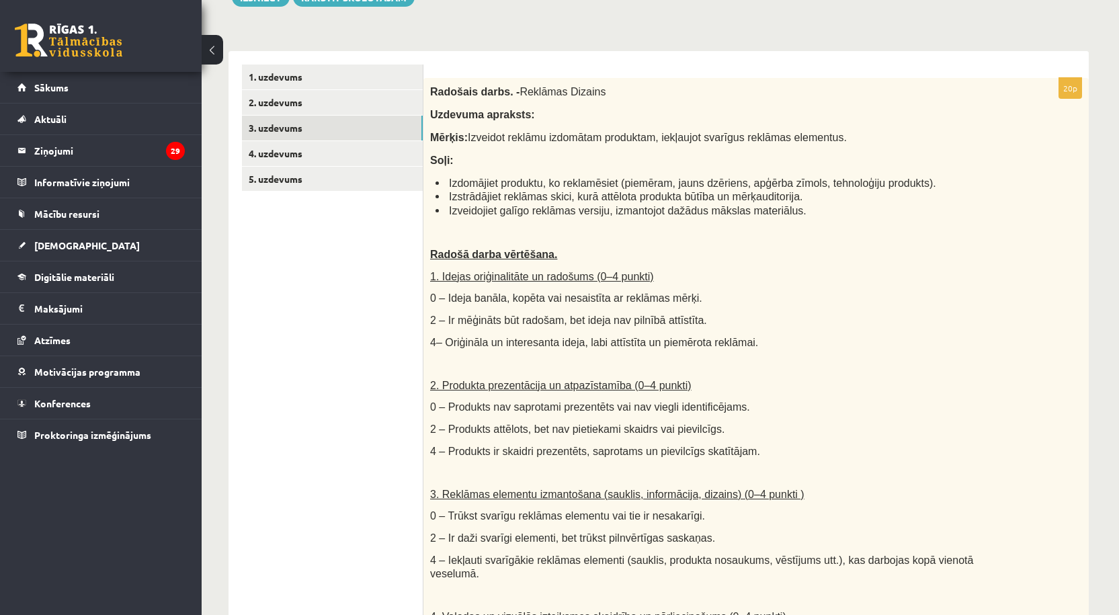
click at [926, 409] on p "0 – Produkts nav saprotami prezentēts vai nav viegli identificējams." at bounding box center [722, 407] width 585 height 14
click at [288, 88] on link "1. uzdevums" at bounding box center [332, 77] width 181 height 25
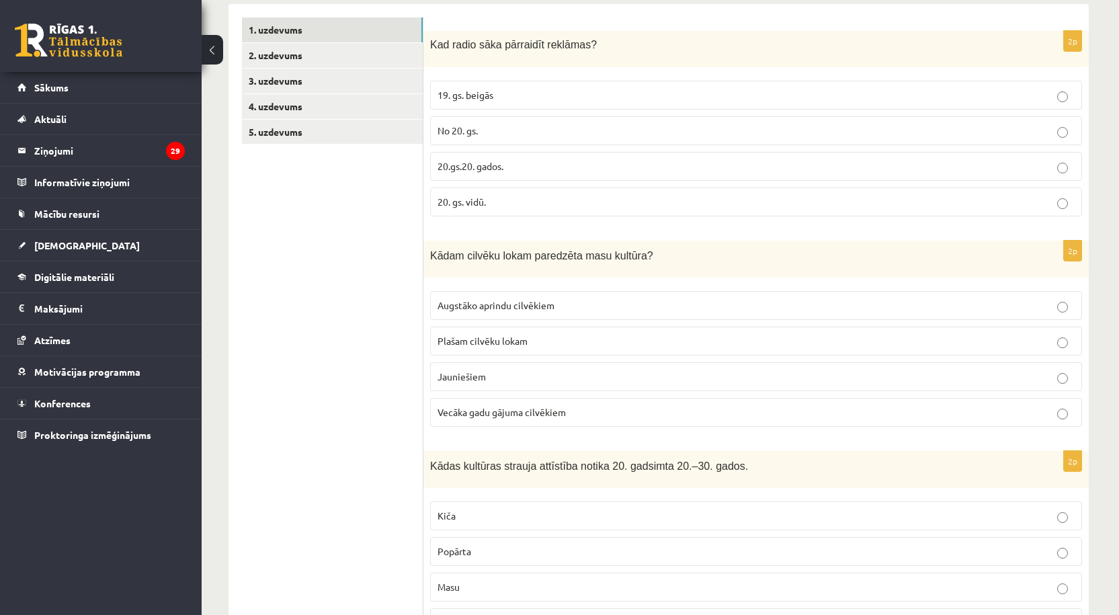
scroll to position [296, 0]
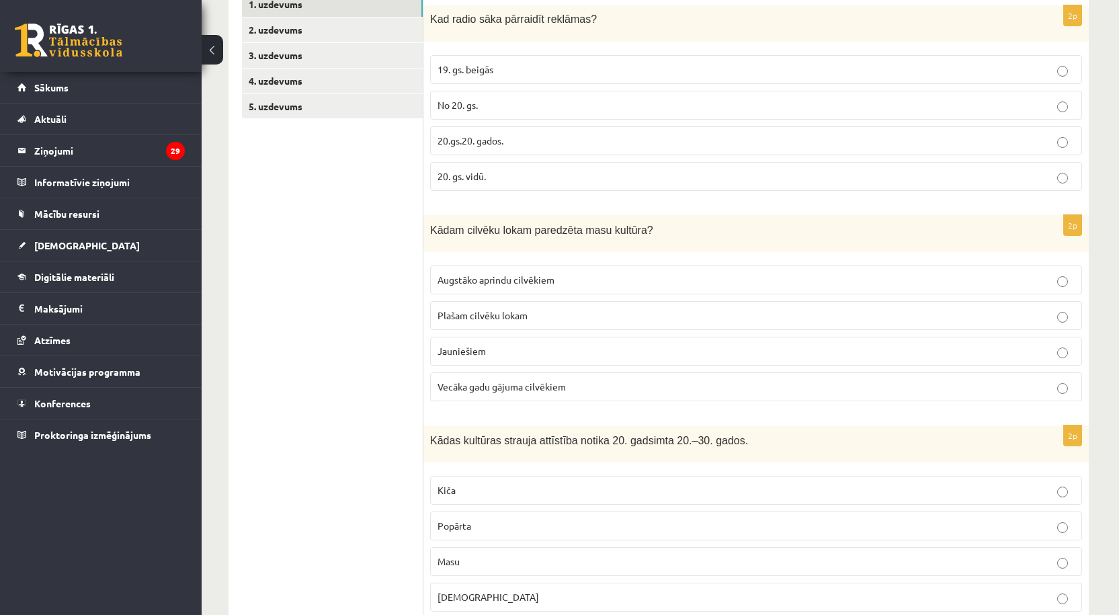
click at [752, 110] on p "No 20. gs." at bounding box center [756, 105] width 637 height 14
click at [746, 131] on label "20.gs.20. gados." at bounding box center [756, 140] width 652 height 29
click at [599, 310] on p "Plašam cilvēku lokam" at bounding box center [756, 316] width 637 height 14
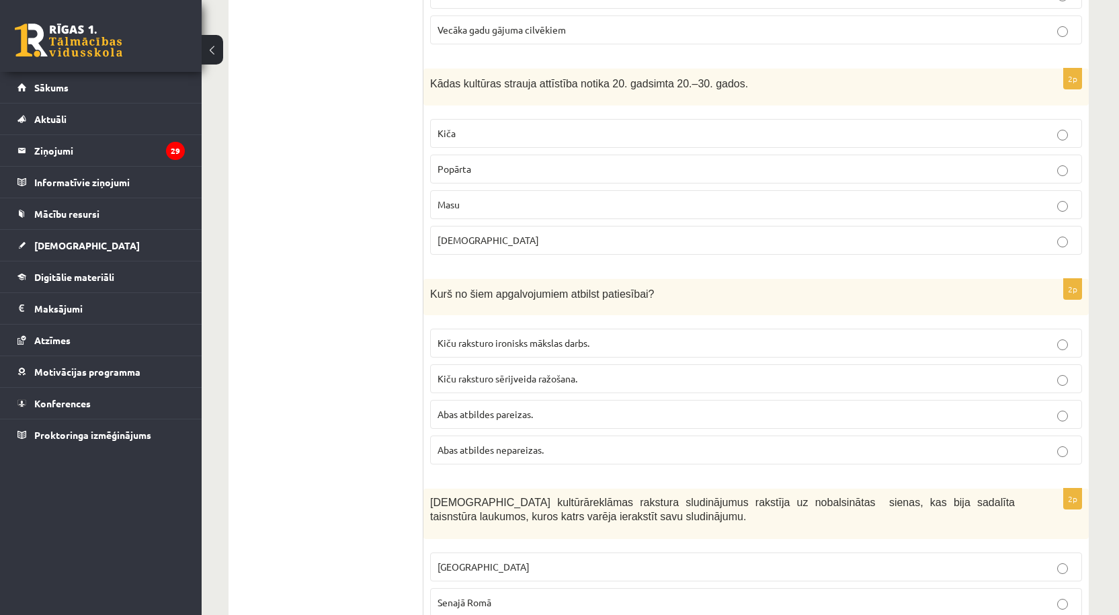
scroll to position [0, 0]
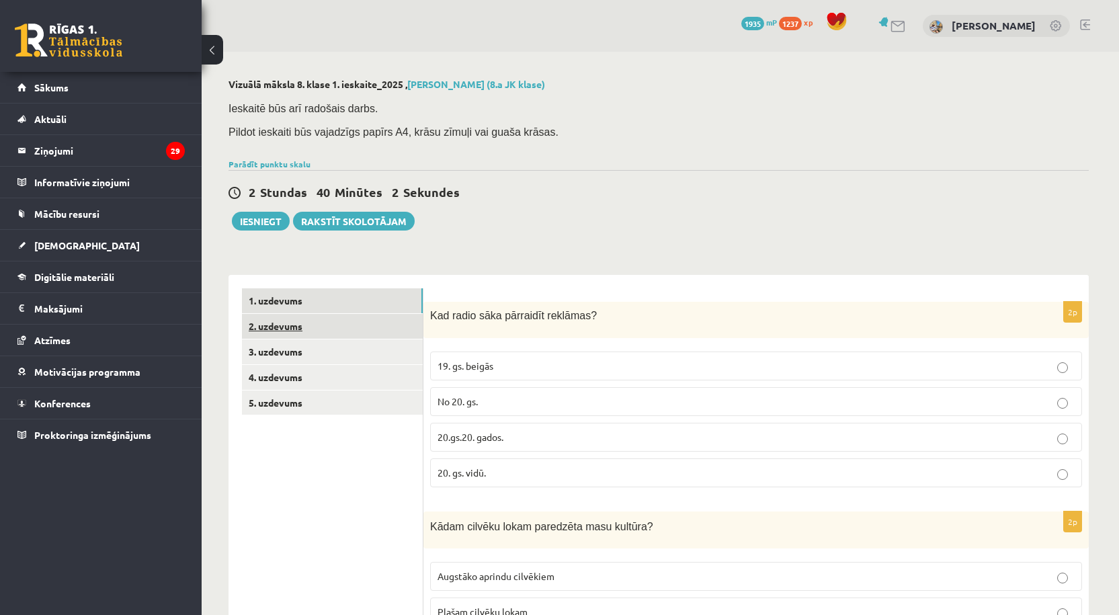
click at [290, 333] on link "2. uzdevums" at bounding box center [332, 326] width 181 height 25
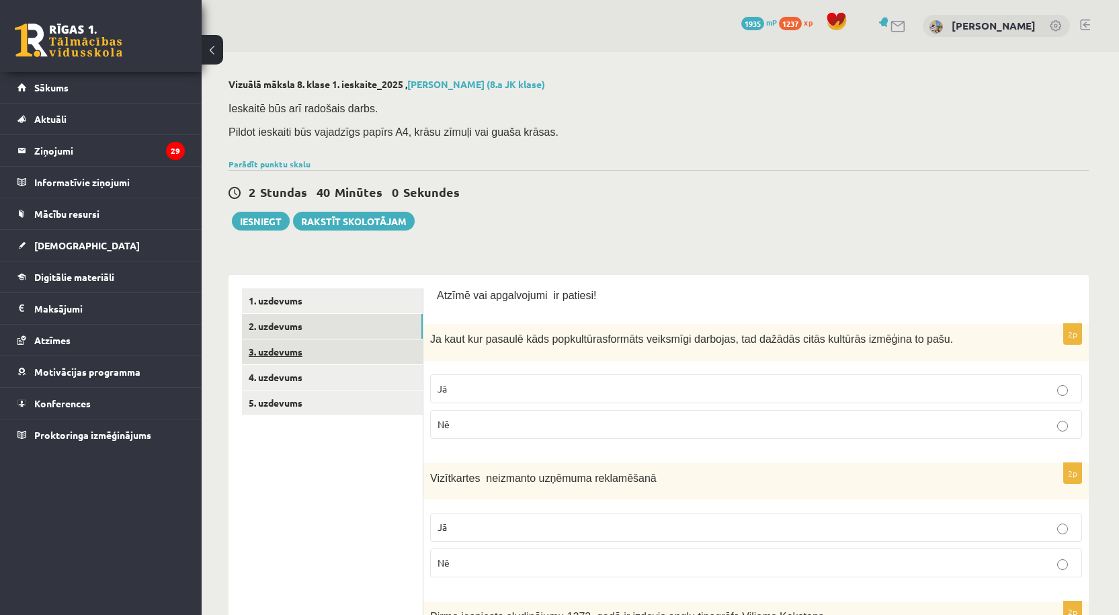
click at [285, 348] on link "3. uzdevums" at bounding box center [332, 351] width 181 height 25
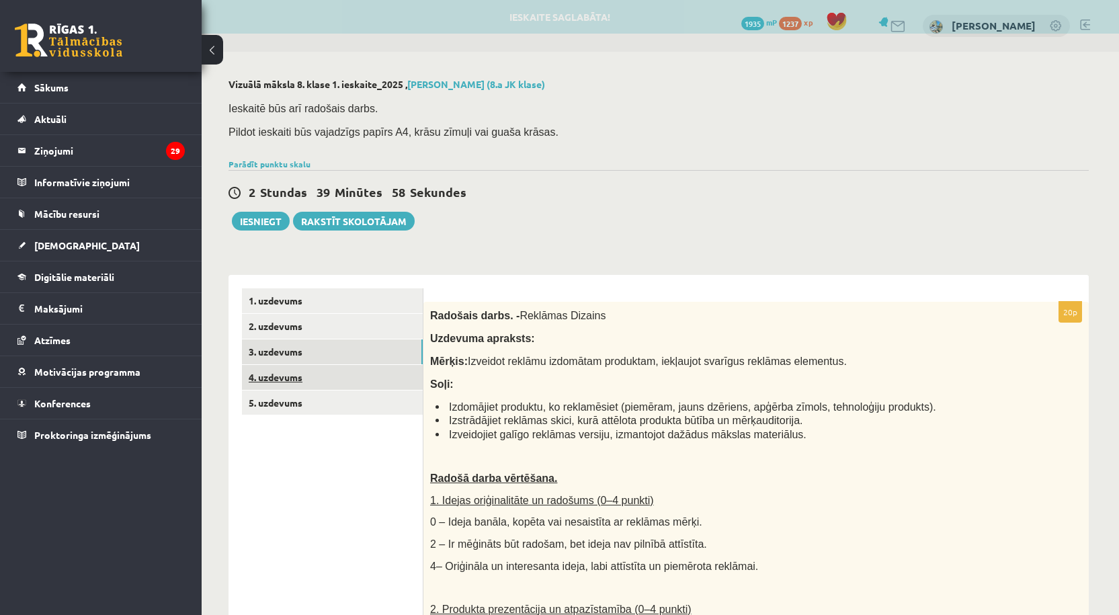
click at [284, 370] on link "4. uzdevums" at bounding box center [332, 377] width 181 height 25
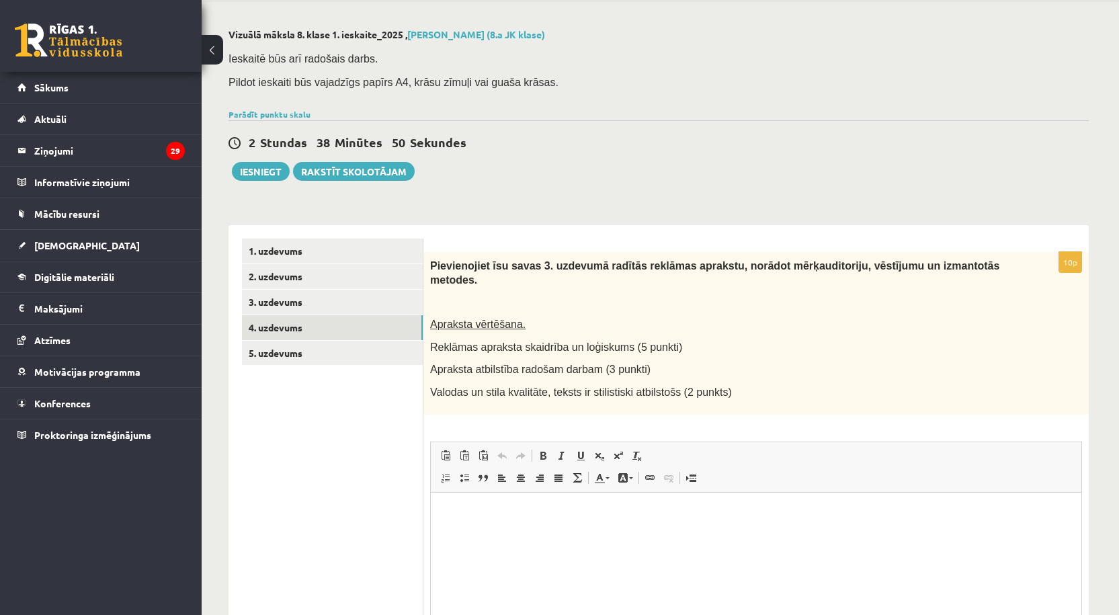
click at [464, 505] on p "Editor, wiswyg-editor-user-answer-47433898322320" at bounding box center [756, 512] width 624 height 14
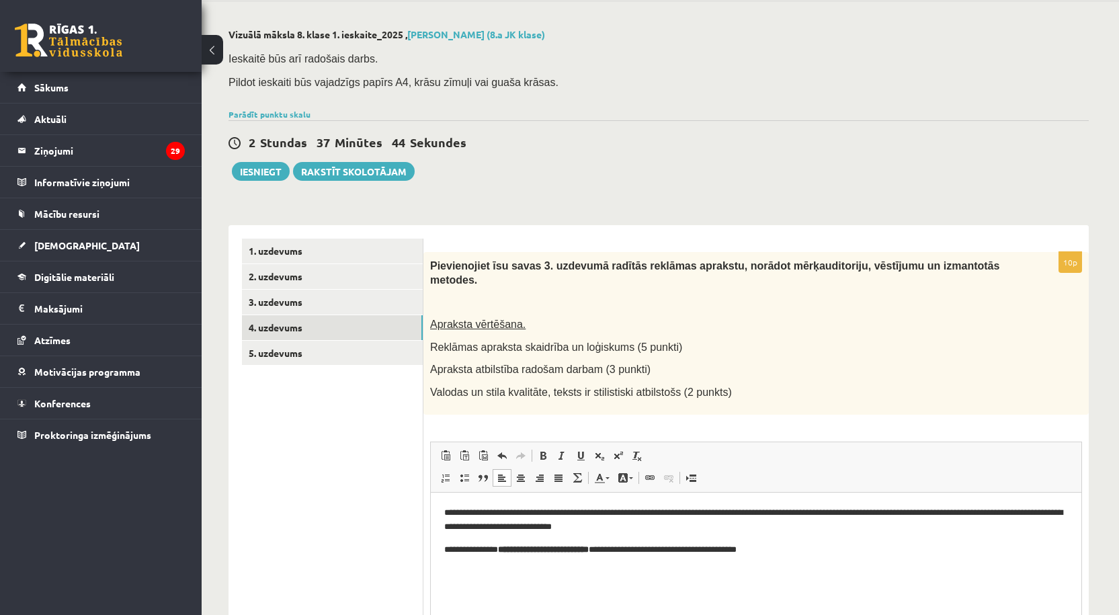
click at [454, 551] on p "**********" at bounding box center [756, 549] width 624 height 14
drag, startPoint x: 446, startPoint y: 550, endPoint x: 653, endPoint y: 553, distance: 207.0
click at [653, 553] on p "**********" at bounding box center [756, 549] width 624 height 14
copy p "**********"
click at [545, 450] on span at bounding box center [543, 455] width 11 height 11
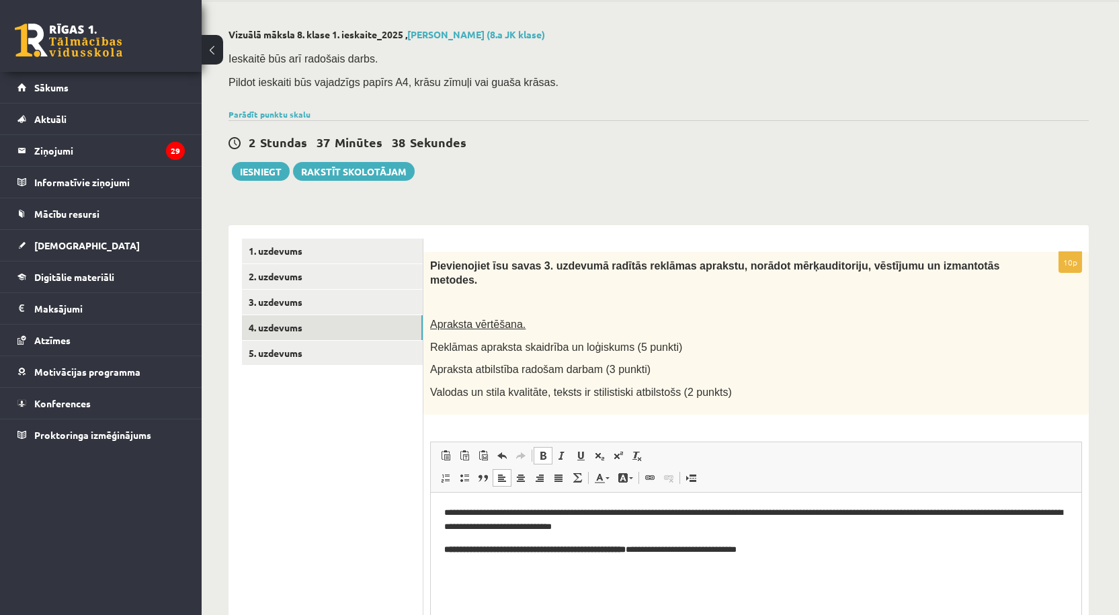
click at [545, 450] on span at bounding box center [543, 455] width 11 height 11
click at [641, 568] on html "**********" at bounding box center [756, 530] width 651 height 77
drag, startPoint x: 611, startPoint y: 551, endPoint x: 503, endPoint y: 544, distance: 107.8
click at [503, 544] on p "**********" at bounding box center [756, 549] width 624 height 14
copy strong "**********"
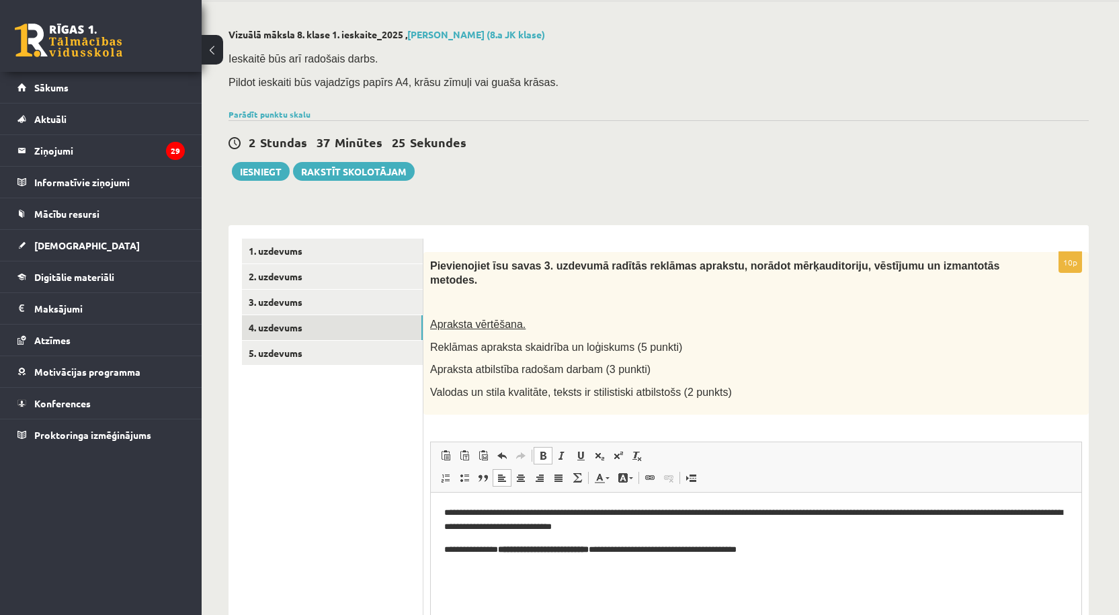
click at [618, 569] on html "**********" at bounding box center [756, 530] width 651 height 77
click at [798, 556] on html "**********" at bounding box center [756, 530] width 651 height 77
drag, startPoint x: 792, startPoint y: 572, endPoint x: 436, endPoint y: 568, distance: 356.3
click at [436, 568] on html "**********" at bounding box center [756, 542] width 651 height 100
click at [516, 594] on p "**********" at bounding box center [756, 594] width 624 height 14
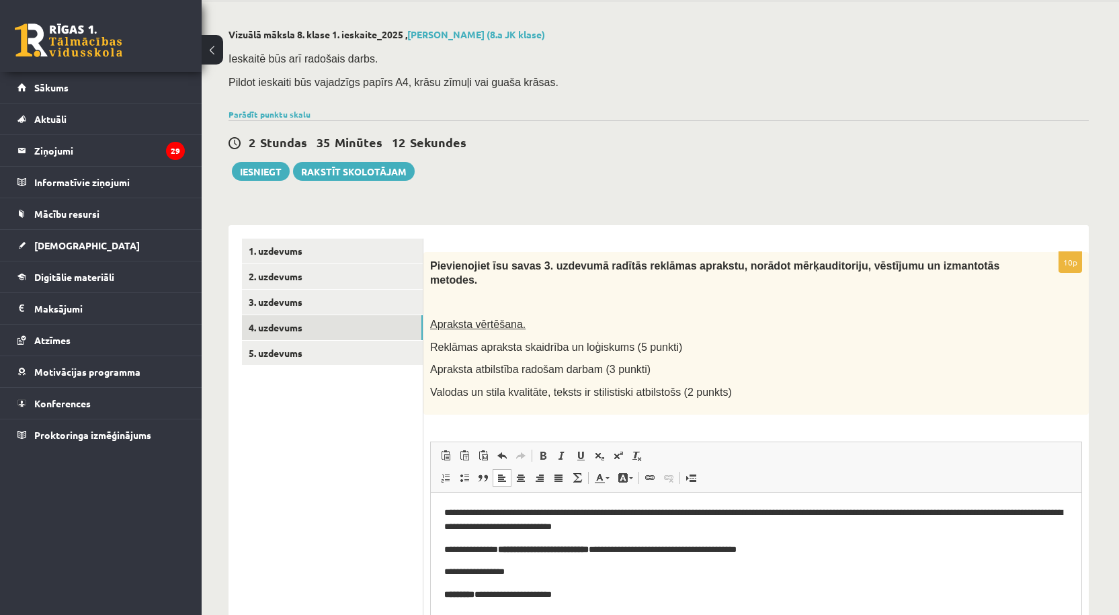
click at [595, 513] on p "**********" at bounding box center [756, 519] width 624 height 28
click at [588, 601] on html "**********" at bounding box center [756, 553] width 651 height 123
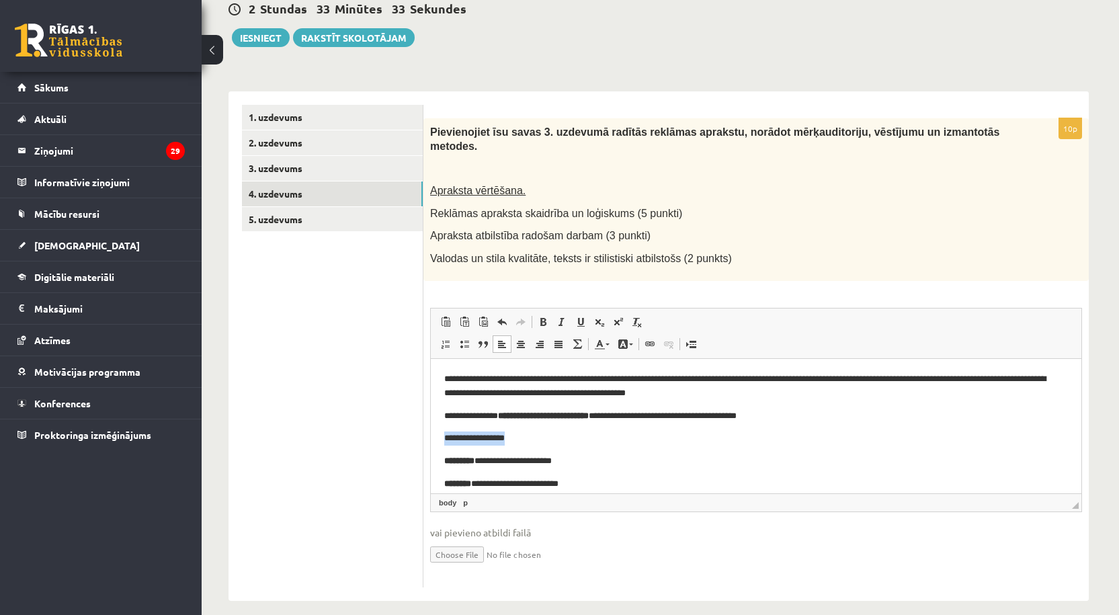
drag, startPoint x: 440, startPoint y: 436, endPoint x: 526, endPoint y: 437, distance: 86.7
click at [526, 437] on html "**********" at bounding box center [756, 442] width 651 height 168
click at [543, 317] on span at bounding box center [543, 322] width 11 height 11
click at [670, 448] on body "**********" at bounding box center [756, 442] width 624 height 141
click at [272, 218] on link "5. uzdevums" at bounding box center [332, 219] width 181 height 25
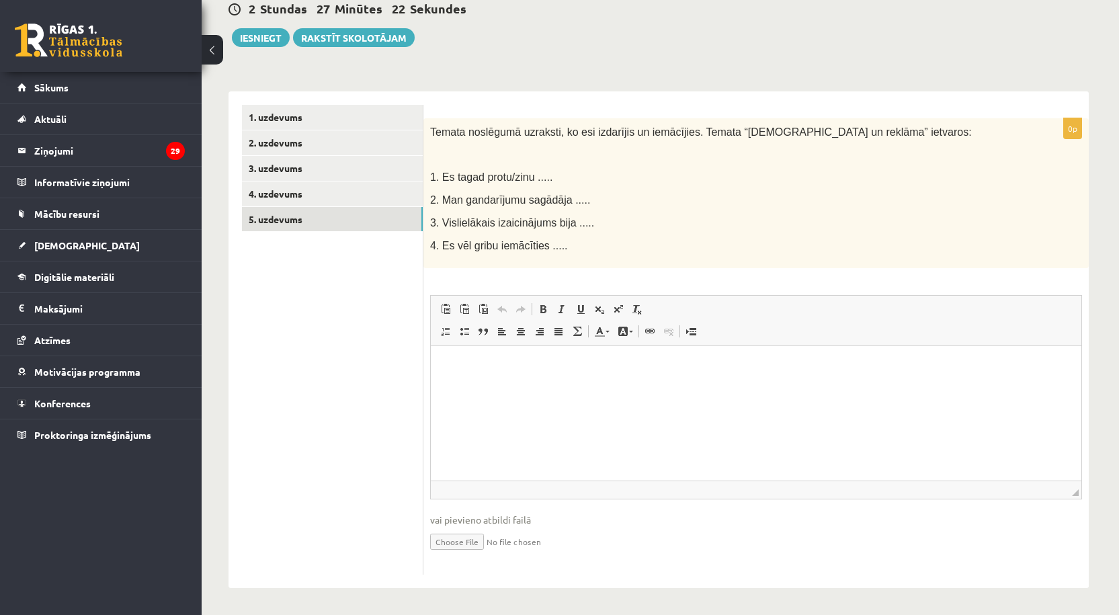
click at [940, 386] on html at bounding box center [756, 365] width 651 height 41
drag, startPoint x: 440, startPoint y: 177, endPoint x: 528, endPoint y: 181, distance: 87.5
click at [528, 181] on span "1. Es tagad protu/zinu ....." at bounding box center [491, 176] width 122 height 11
copy span "Es tagad protu/zinu"
click at [504, 381] on html at bounding box center [756, 365] width 651 height 41
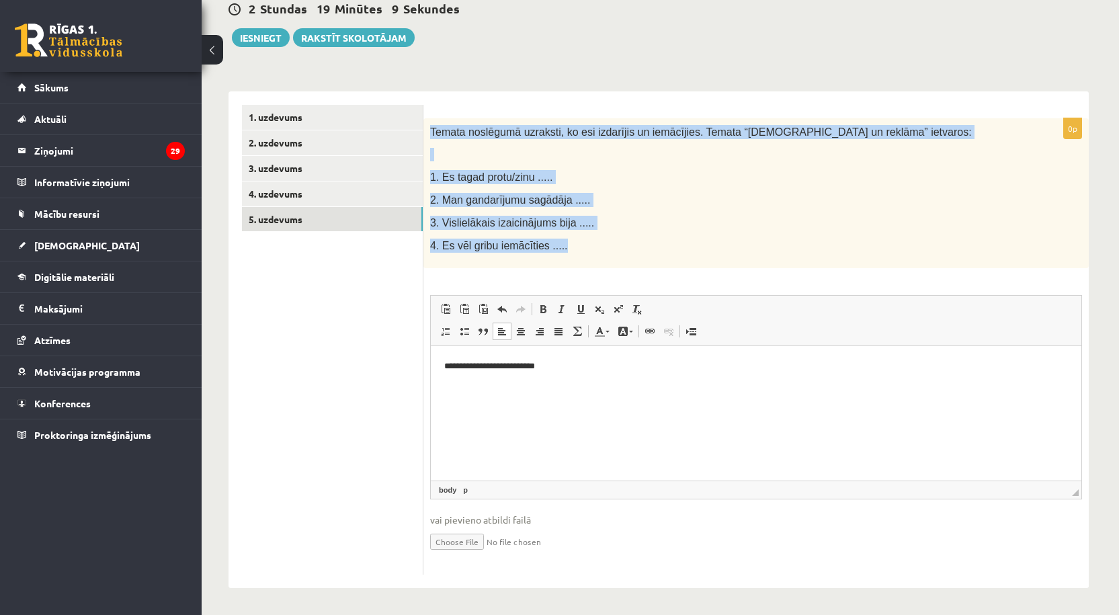
drag, startPoint x: 429, startPoint y: 132, endPoint x: 581, endPoint y: 241, distance: 187.8
click at [581, 241] on div "Temata noslēgumā uzraksti, ko esi izdarījis un iemācījies. Temata “Popkultūra u…" at bounding box center [755, 193] width 665 height 150
copy div "Temata noslēgumā uzraksti, ko esi izdarījis un iemācījies. Temata “Popkultūra u…"
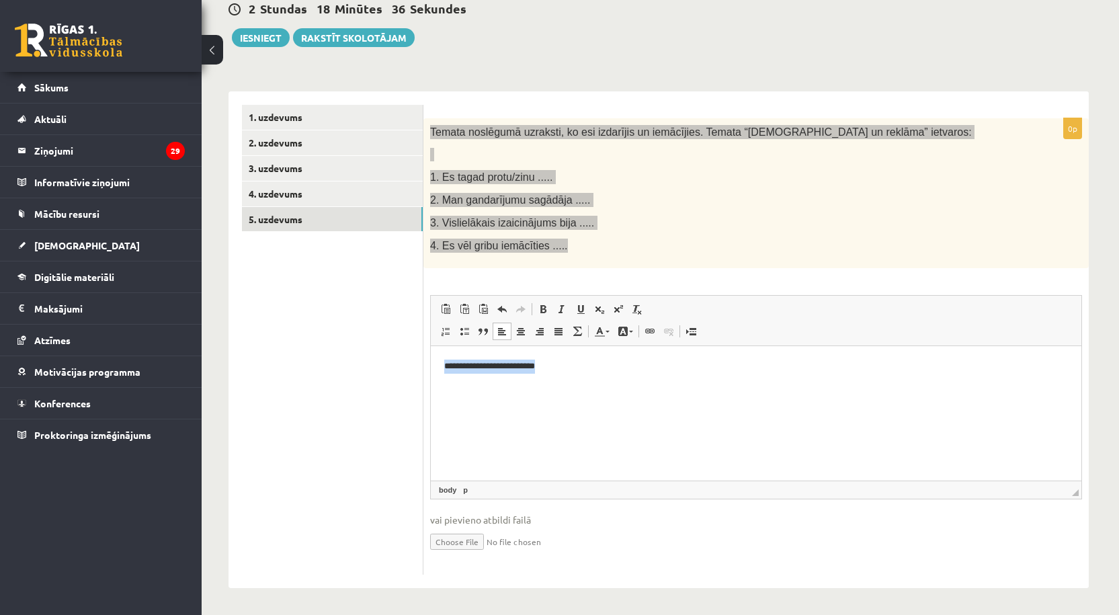
drag, startPoint x: 560, startPoint y: 372, endPoint x: 436, endPoint y: 359, distance: 124.3
click at [441, 362] on html "**********" at bounding box center [756, 365] width 651 height 41
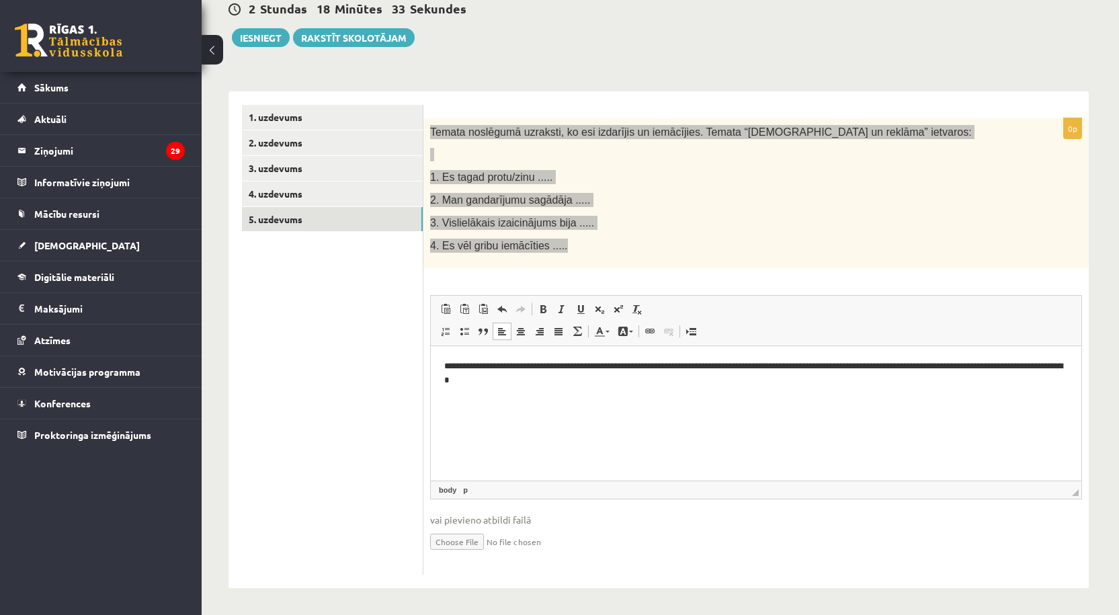
click at [443, 364] on html "**********" at bounding box center [756, 372] width 651 height 55
click at [574, 390] on html "**********" at bounding box center [756, 372] width 651 height 55
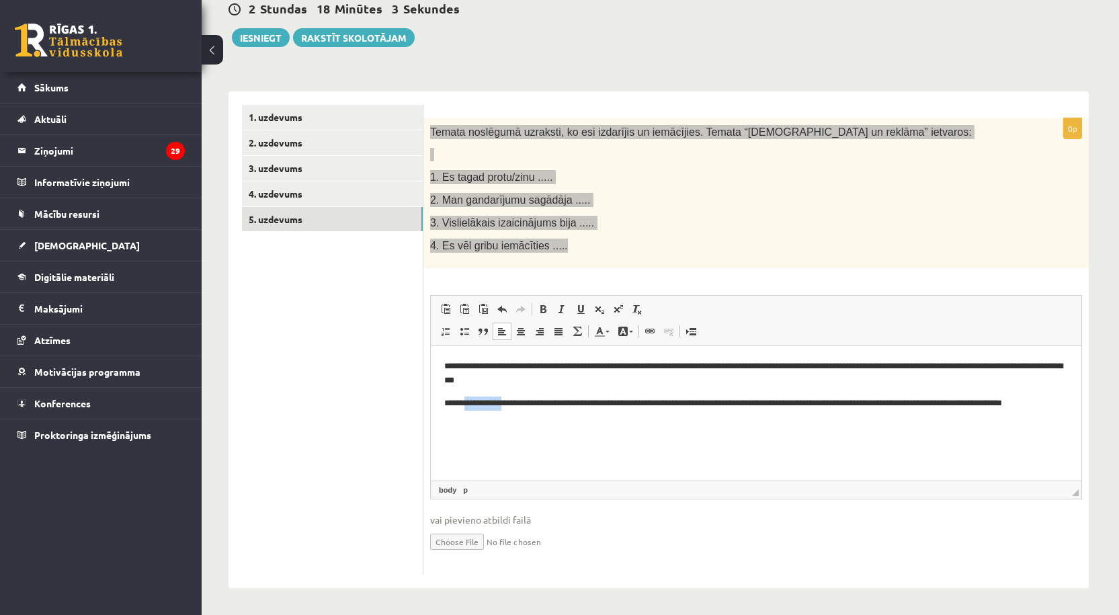
drag, startPoint x: 518, startPoint y: 404, endPoint x: 471, endPoint y: 403, distance: 46.4
click at [471, 403] on p "**********" at bounding box center [756, 410] width 624 height 28
copy p "**********"
click at [500, 421] on p "**********" at bounding box center [756, 410] width 624 height 28
click at [665, 437] on html "**********" at bounding box center [756, 390] width 651 height 91
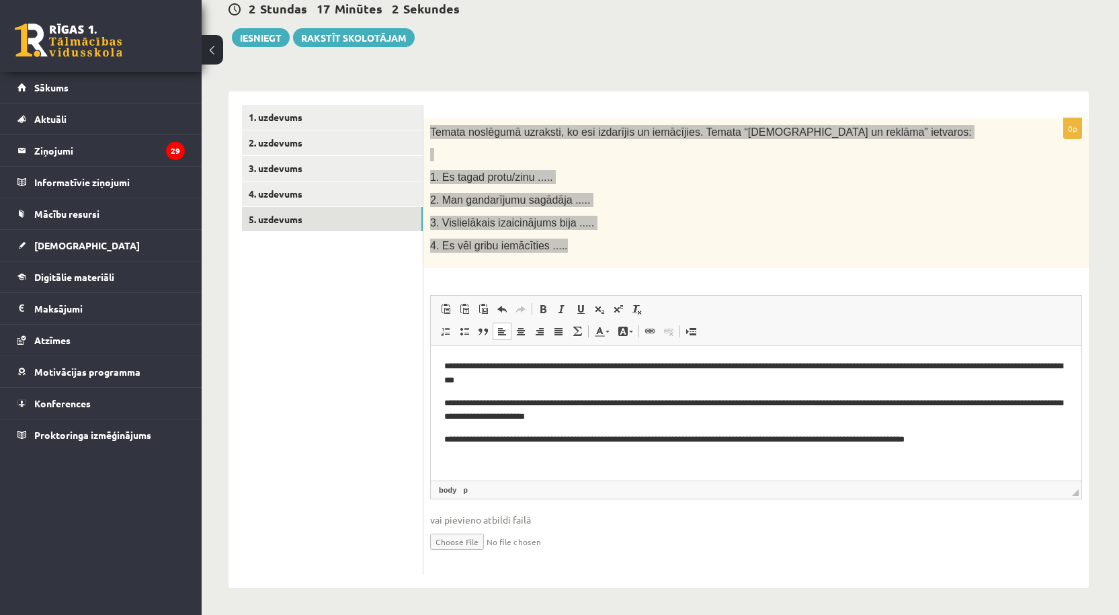
click at [454, 437] on p "**********" at bounding box center [756, 439] width 624 height 14
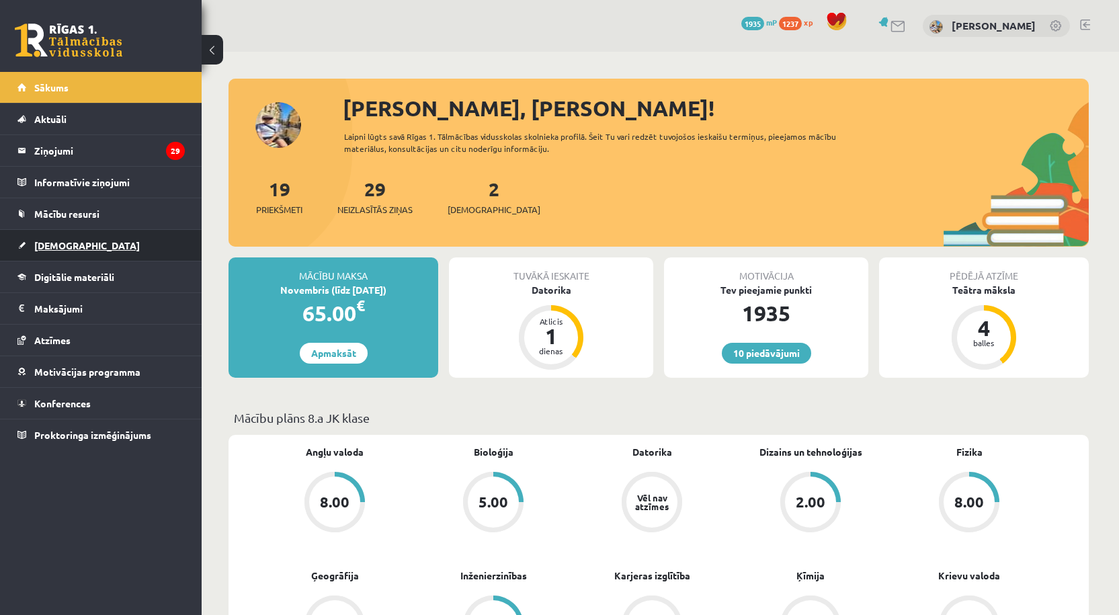
click at [65, 247] on span "[DEMOGRAPHIC_DATA]" at bounding box center [87, 245] width 106 height 12
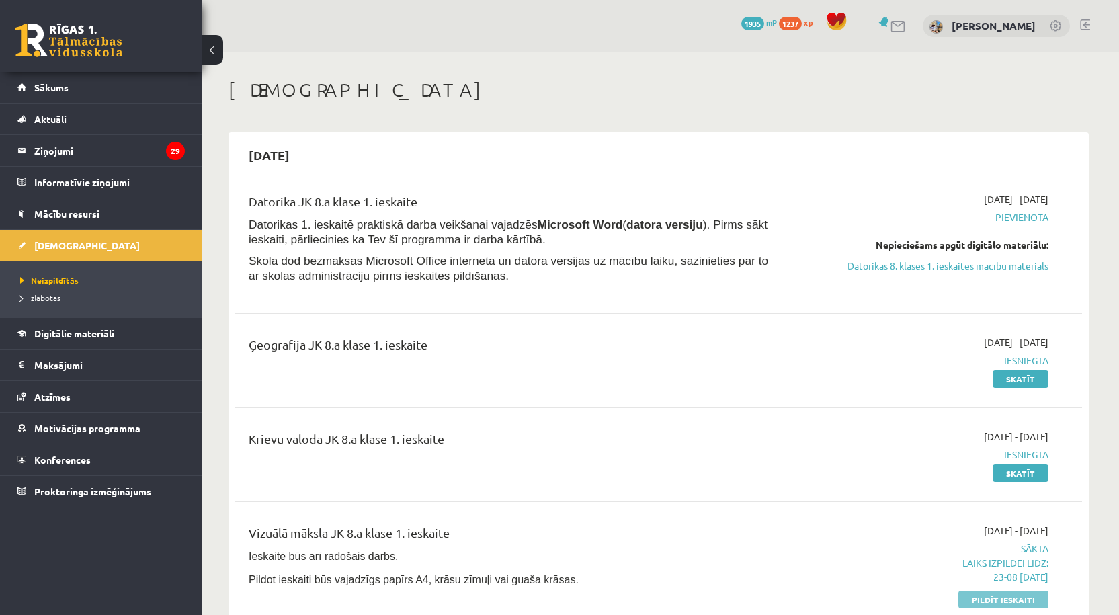
click at [975, 606] on link "Pildīt ieskaiti" at bounding box center [1003, 599] width 90 height 17
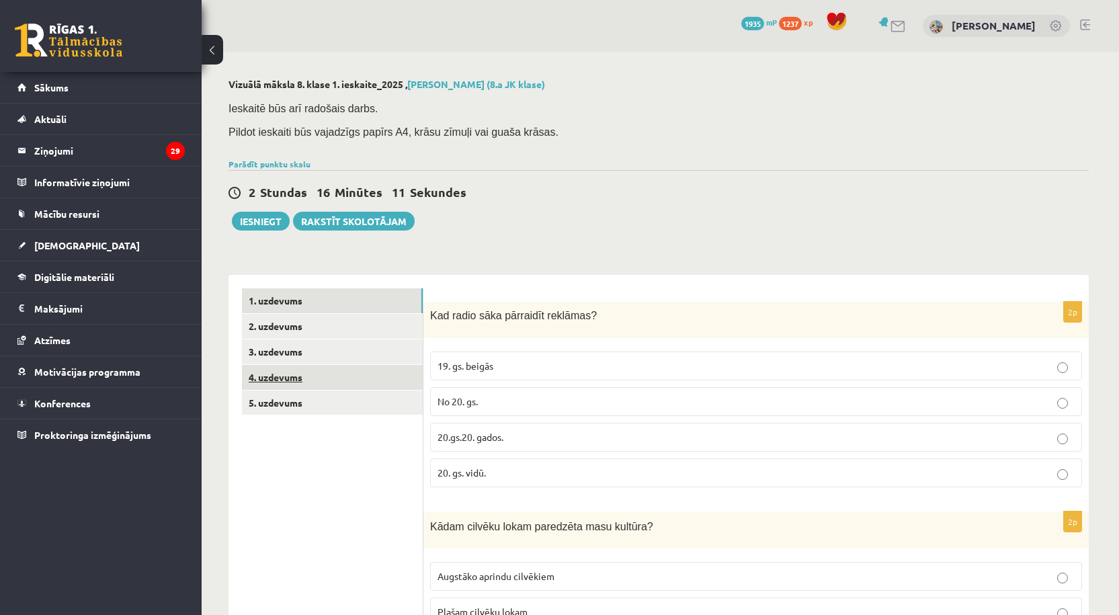
click at [372, 383] on link "4. uzdevums" at bounding box center [332, 377] width 181 height 25
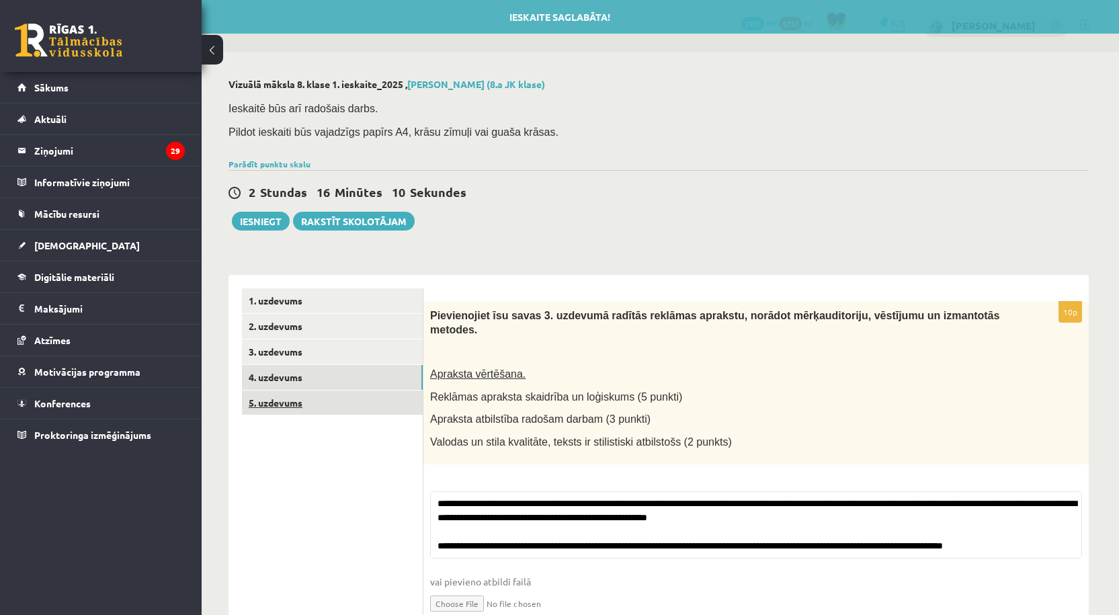
click at [374, 399] on link "5. uzdevums" at bounding box center [332, 403] width 181 height 25
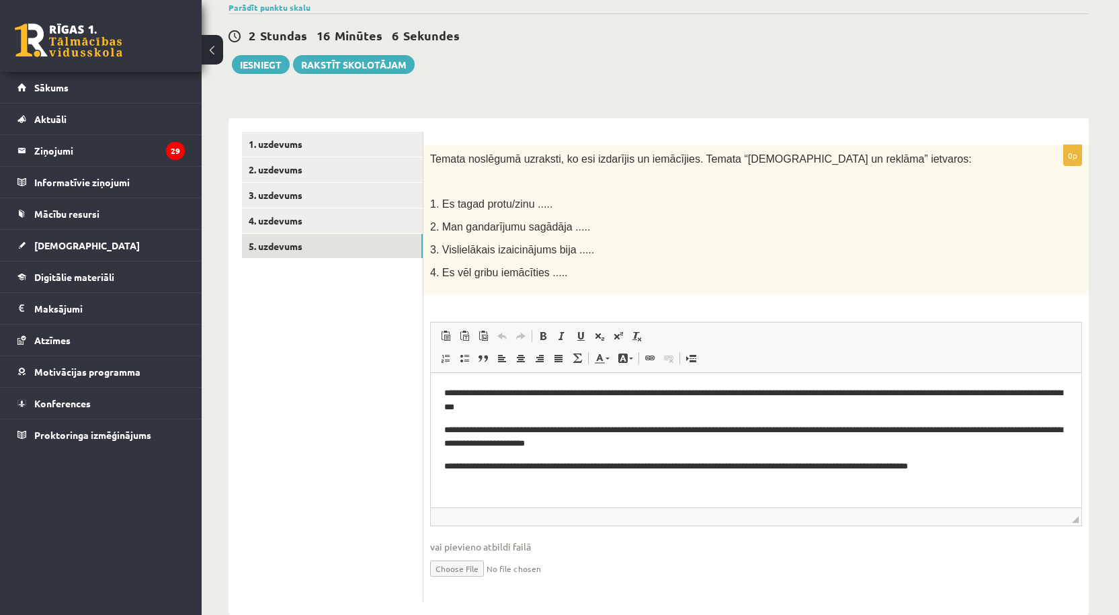
scroll to position [169, 0]
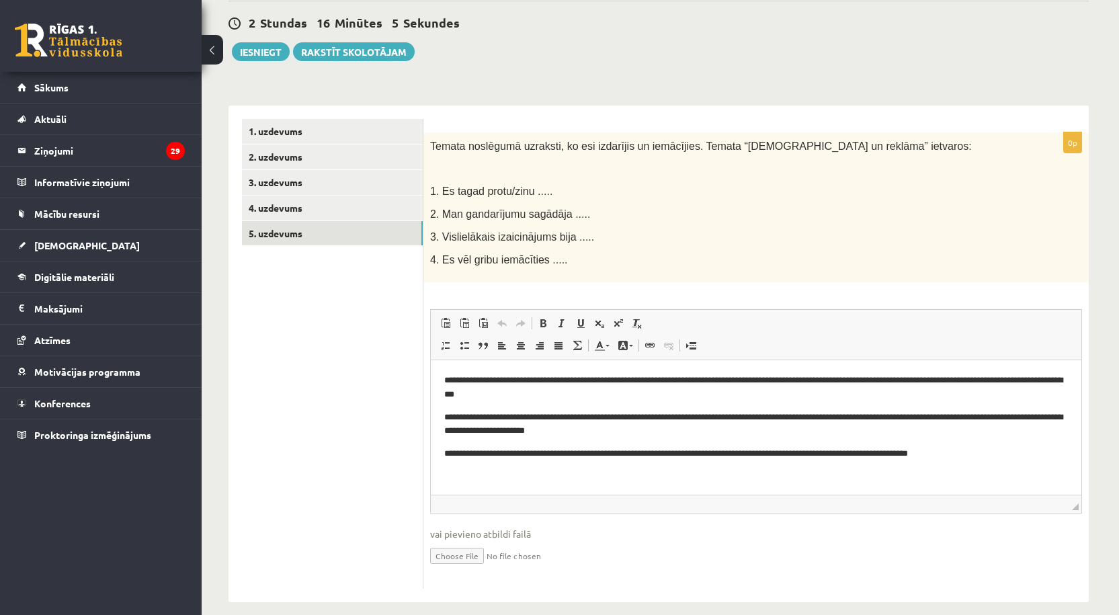
click at [994, 464] on html "**********" at bounding box center [756, 417] width 651 height 114
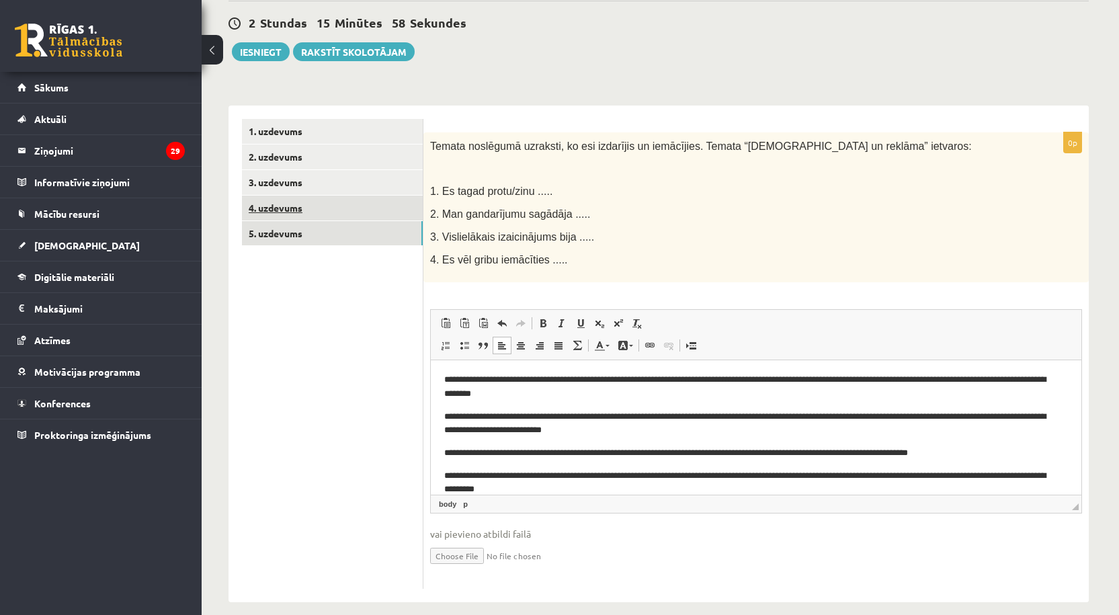
click at [323, 215] on link "4. uzdevums" at bounding box center [332, 208] width 181 height 25
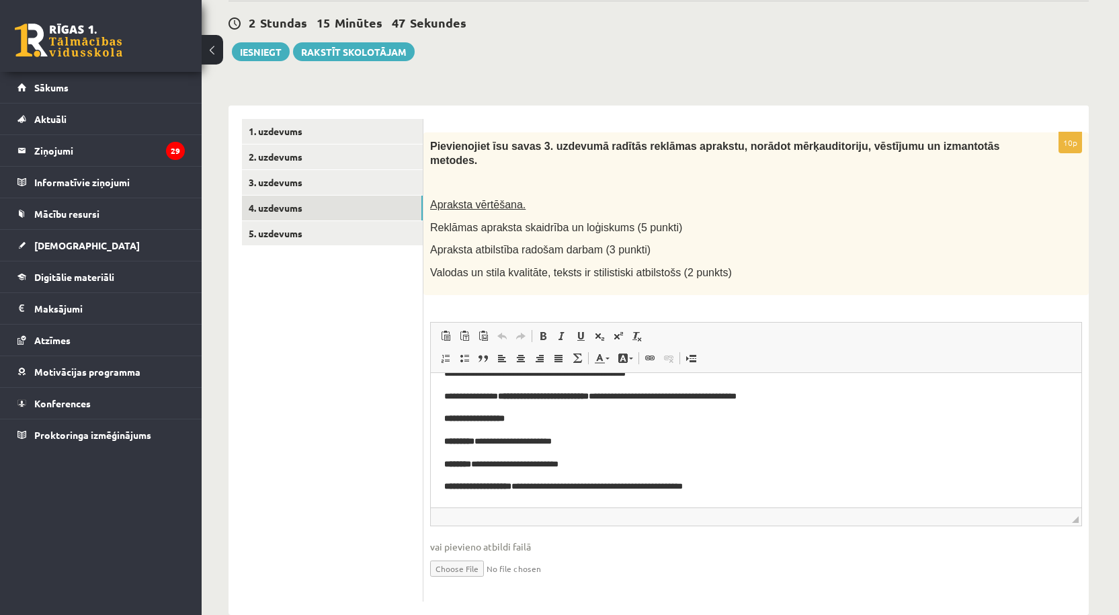
scroll to position [183, 0]
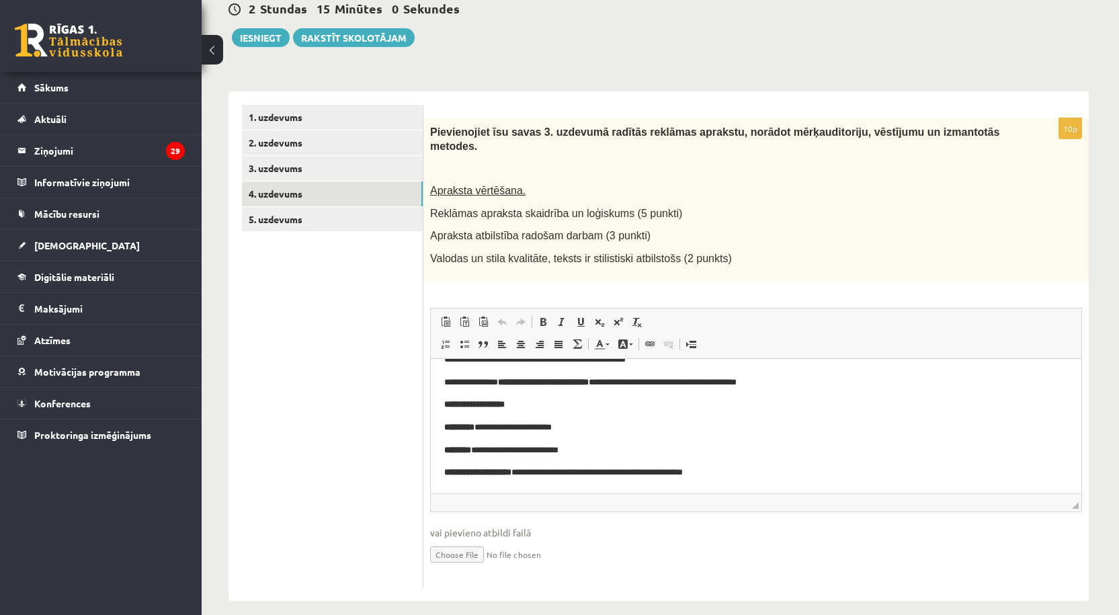
click at [469, 540] on input "file" at bounding box center [756, 554] width 652 height 28
type input "**********"
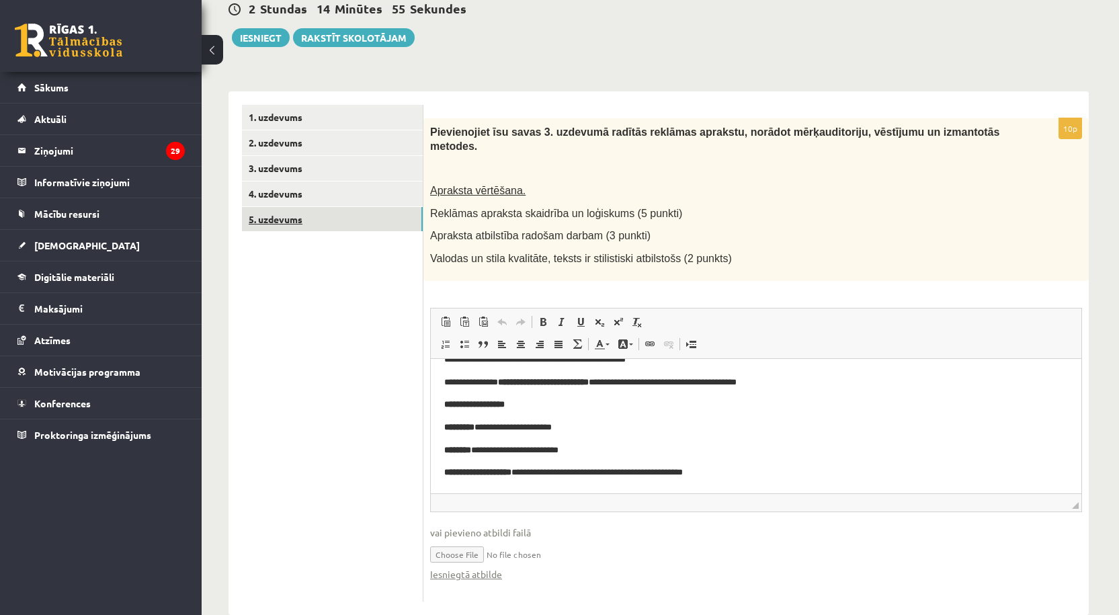
click at [267, 224] on link "5. uzdevums" at bounding box center [332, 219] width 181 height 25
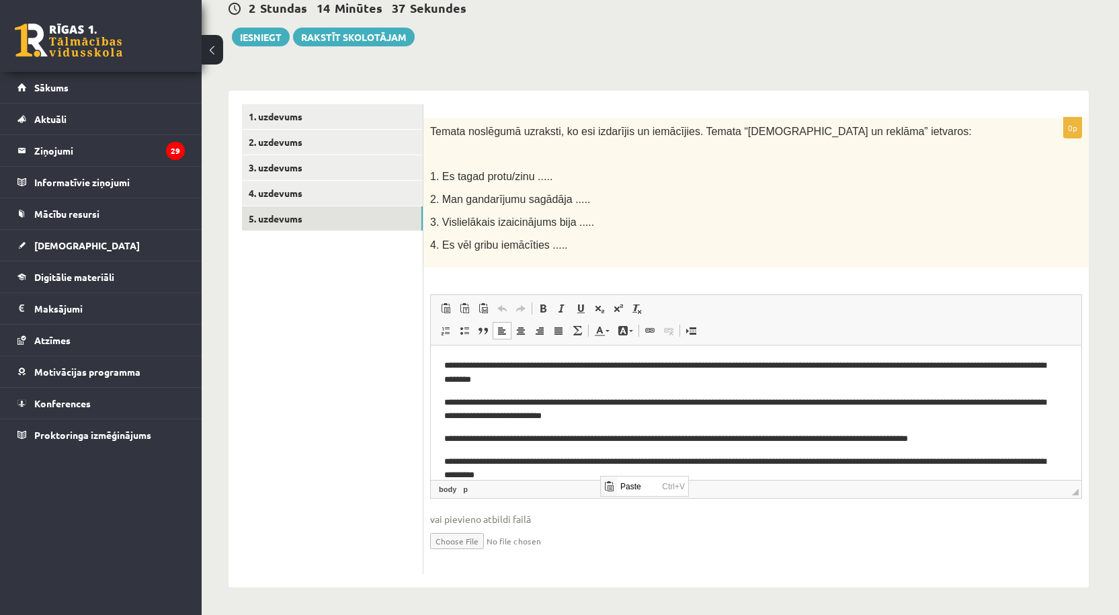
scroll to position [0, 0]
click at [655, 542] on input "file" at bounding box center [756, 540] width 652 height 28
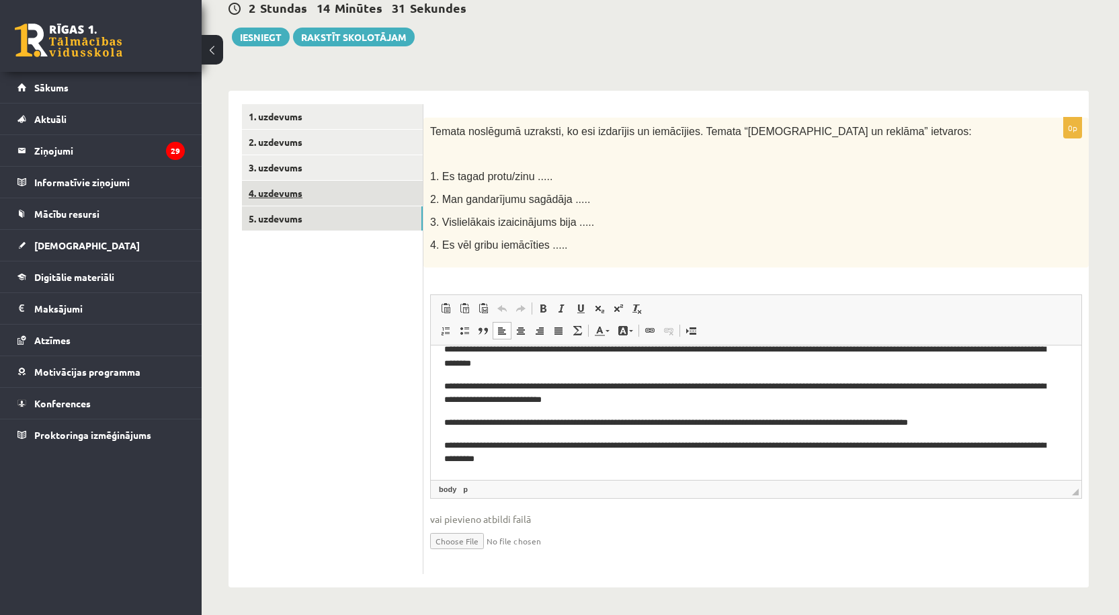
click at [280, 192] on link "4. uzdevums" at bounding box center [332, 193] width 181 height 25
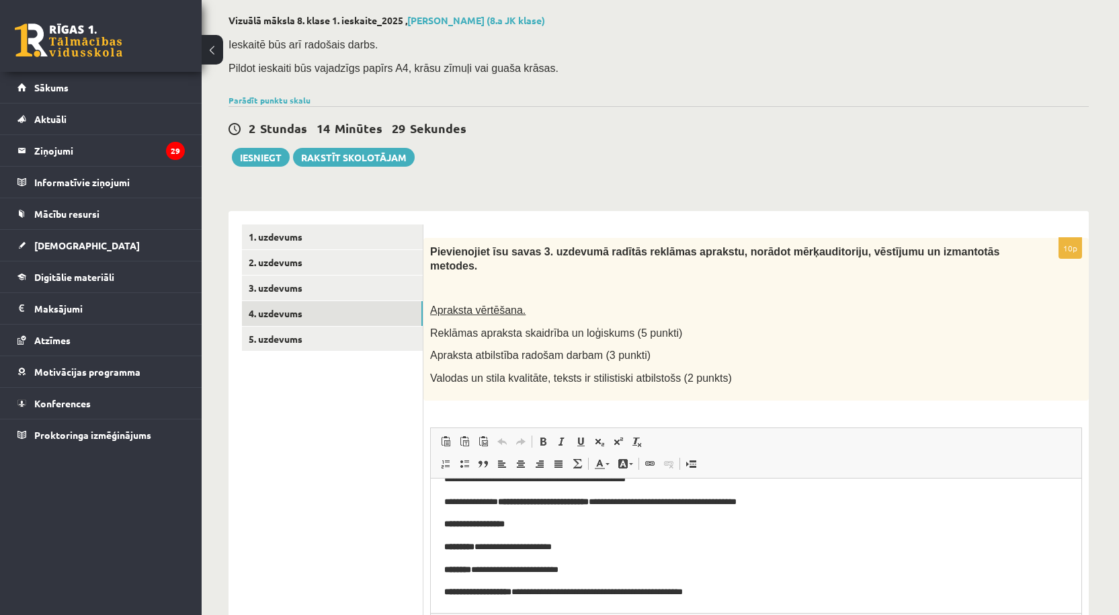
scroll to position [198, 0]
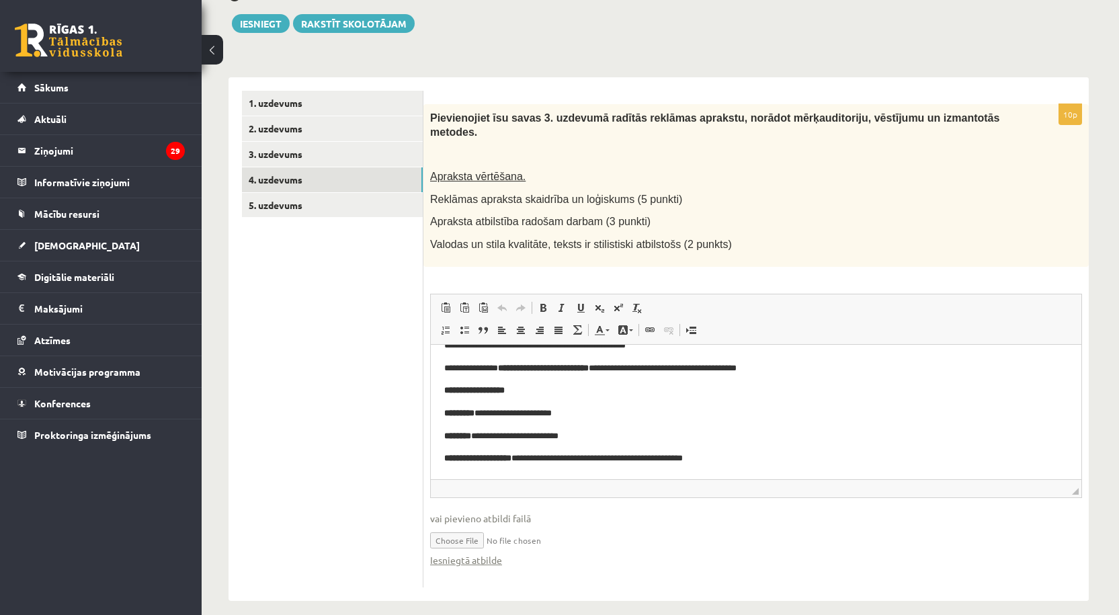
click at [454, 526] on input "file" at bounding box center [756, 540] width 652 height 28
type input "**********"
click at [265, 17] on button "Iesniegt" at bounding box center [261, 23] width 58 height 19
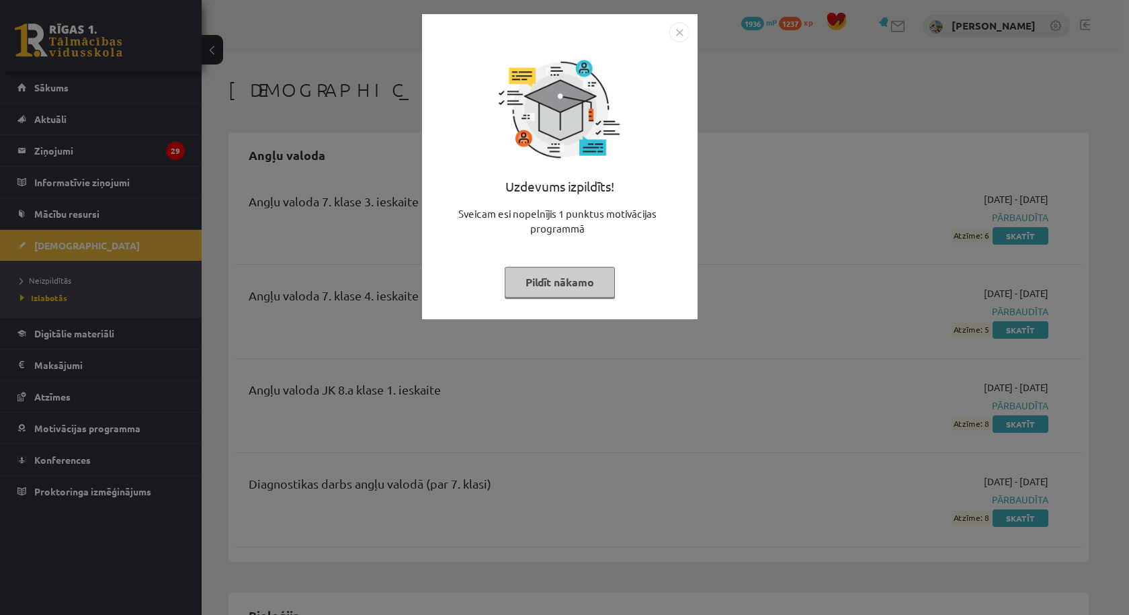
click at [678, 25] on img "Close" at bounding box center [679, 32] width 20 height 20
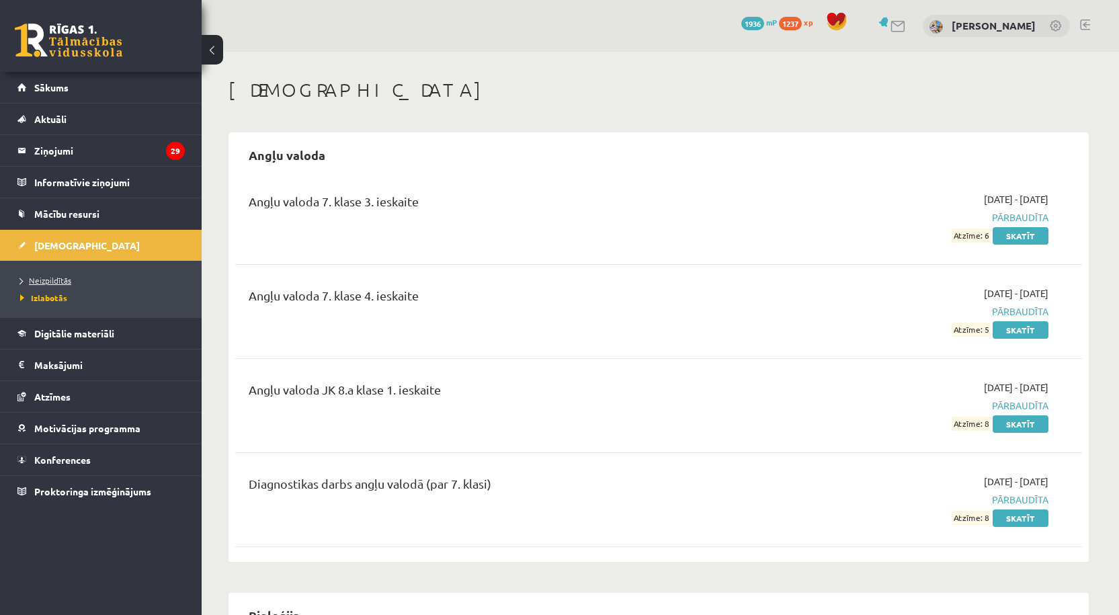
click at [66, 278] on span "Neizpildītās" at bounding box center [45, 280] width 51 height 11
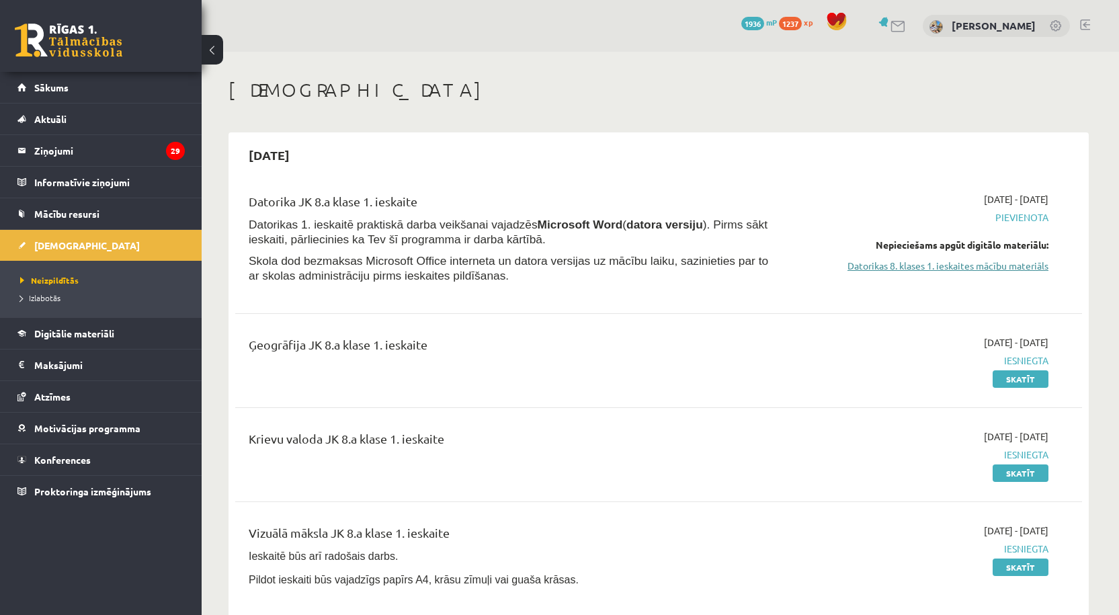
click at [950, 269] on link "Datorikas 8. klases 1. ieskaites mācību materiāls" at bounding box center [921, 266] width 253 height 14
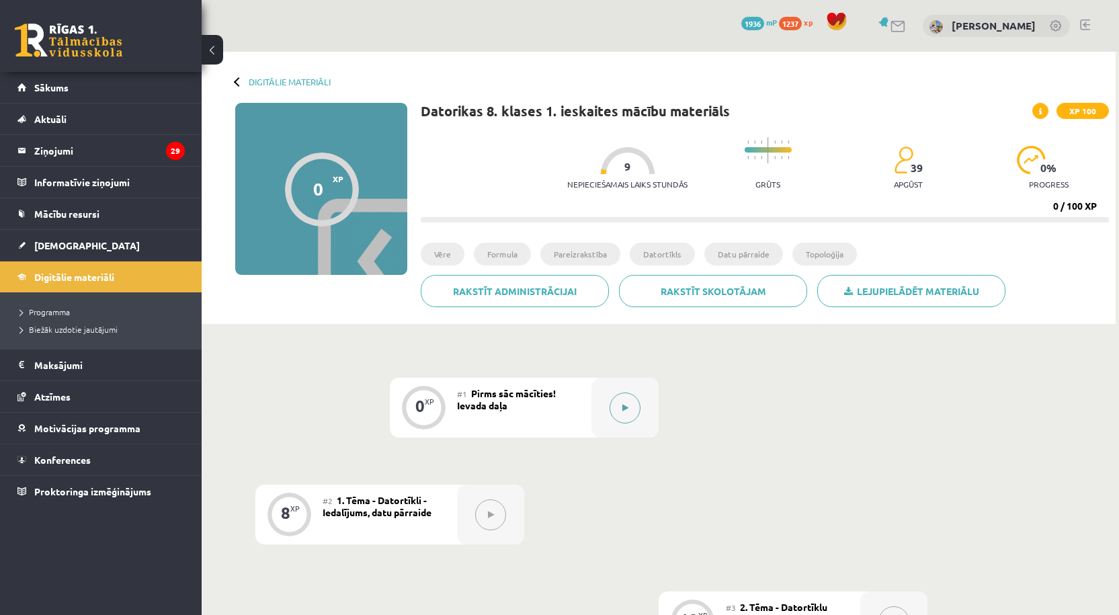
click at [603, 404] on div at bounding box center [624, 408] width 67 height 60
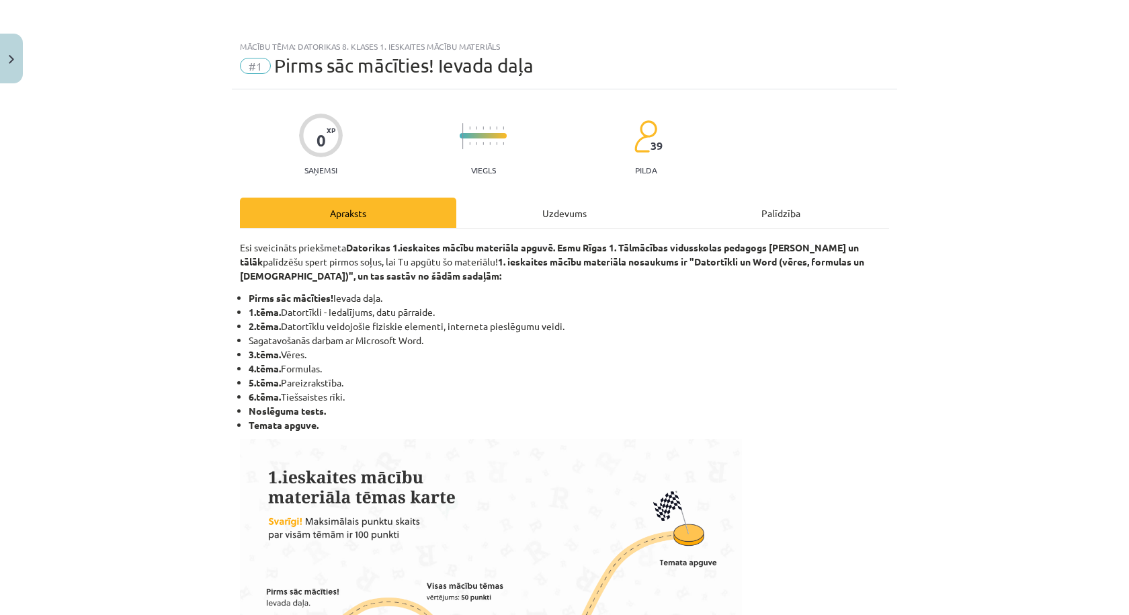
scroll to position [710, 0]
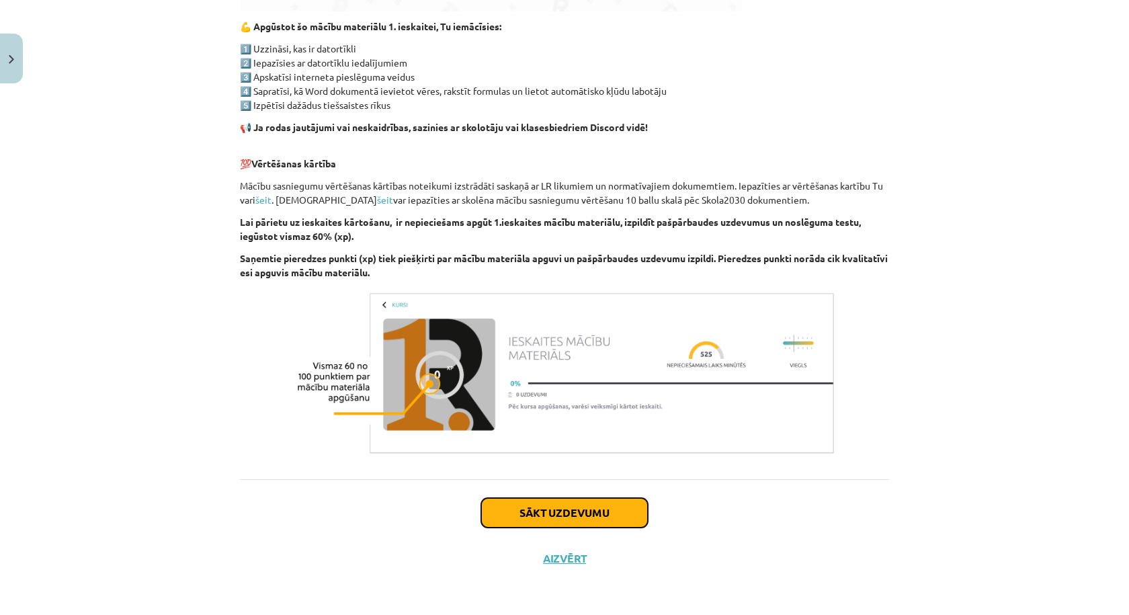
click at [627, 508] on button "Sākt uzdevumu" at bounding box center [564, 513] width 167 height 30
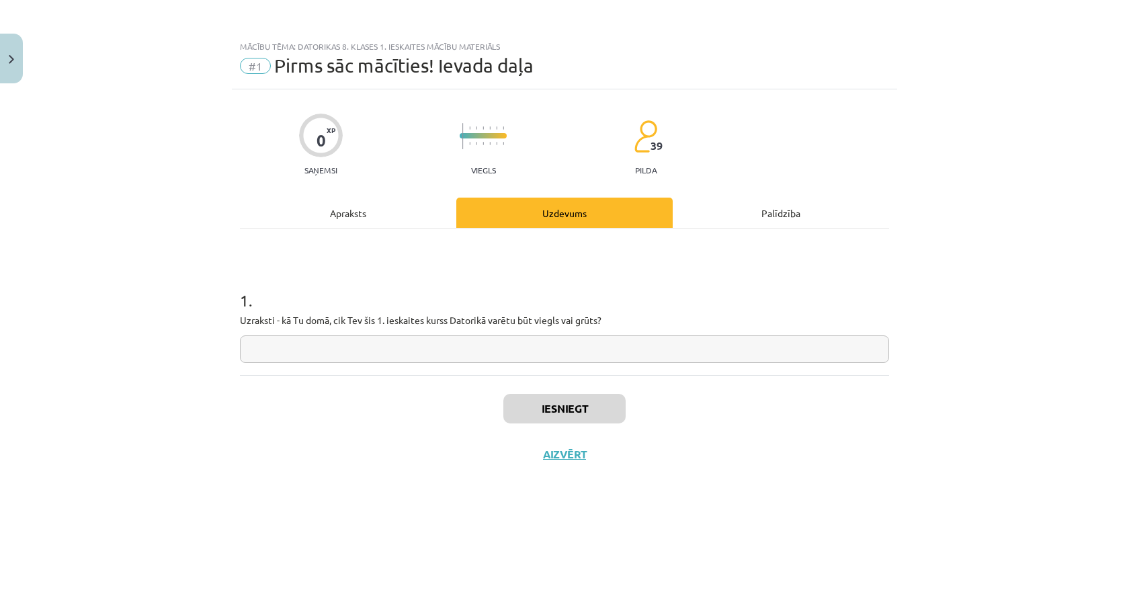
click at [466, 330] on div "1 . Uzraksti - kā Tu domā, cik Tev šis 1. ieskaites kurss Datorikā varētu būt v…" at bounding box center [564, 315] width 649 height 95
click at [470, 339] on input "text" at bounding box center [564, 349] width 649 height 28
type input "*****"
click at [573, 407] on button "Iesniegt" at bounding box center [564, 409] width 122 height 30
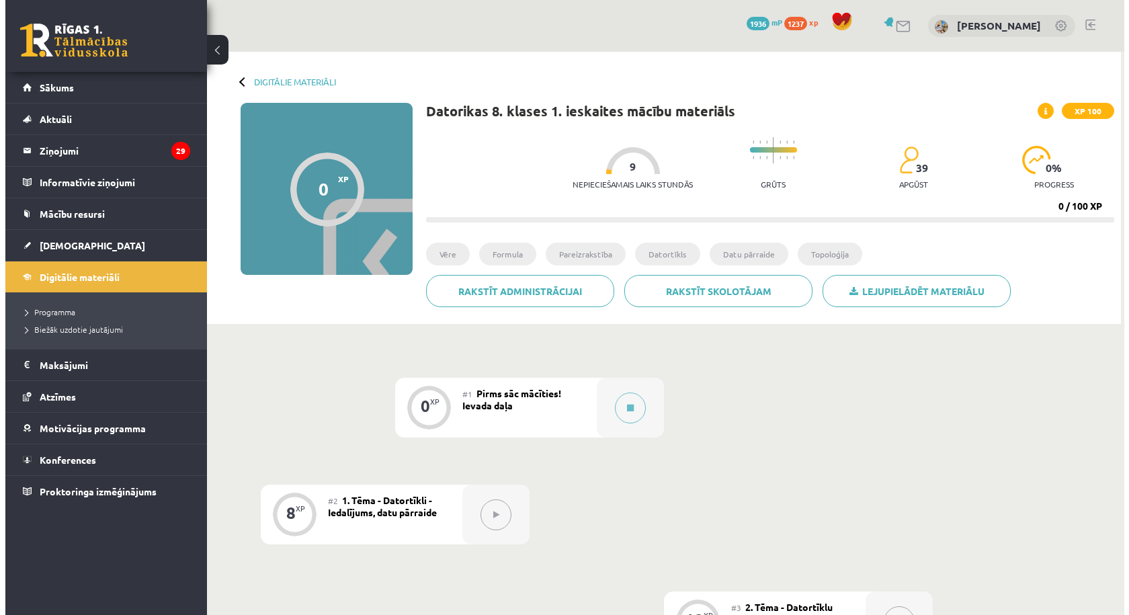
scroll to position [224, 0]
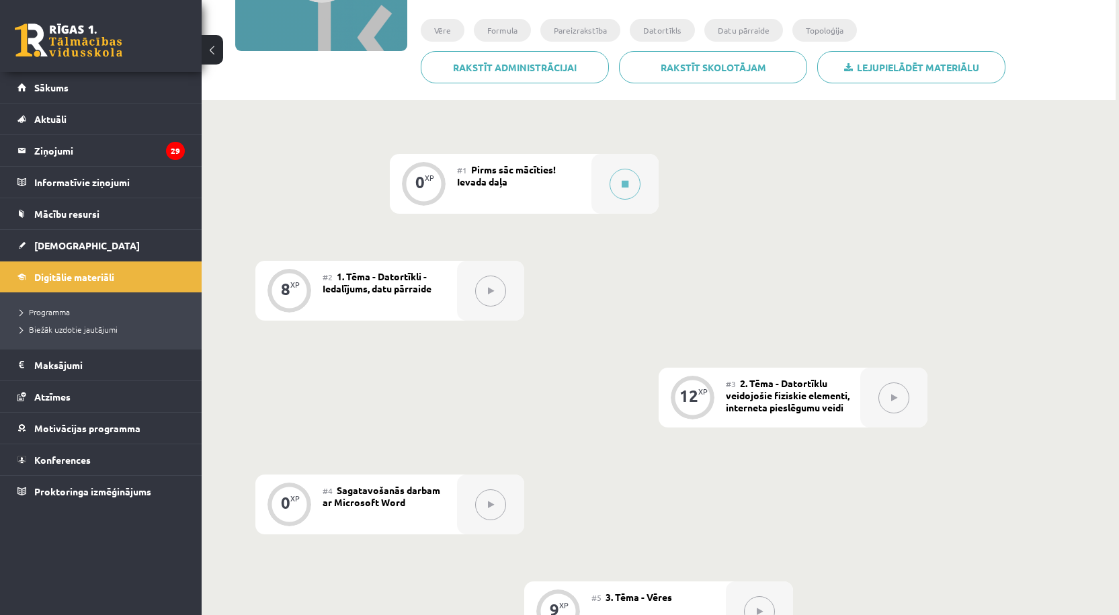
click at [454, 304] on div "#2 1. Tēma - Datortīkli - Iedalījums, datu pārraide" at bounding box center [390, 291] width 134 height 60
click at [784, 389] on div "#3 2. Tēma - Datortīklu veidojošie fiziskie elementi, interneta pieslēgumu veidi" at bounding box center [793, 398] width 134 height 60
click at [604, 177] on div at bounding box center [624, 184] width 67 height 60
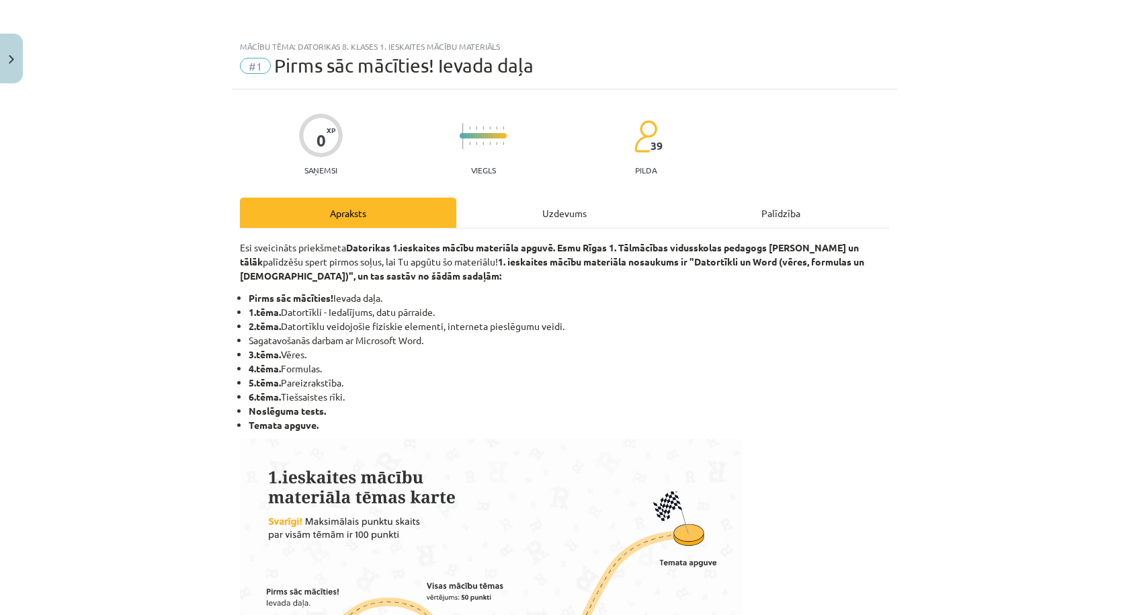
scroll to position [710, 0]
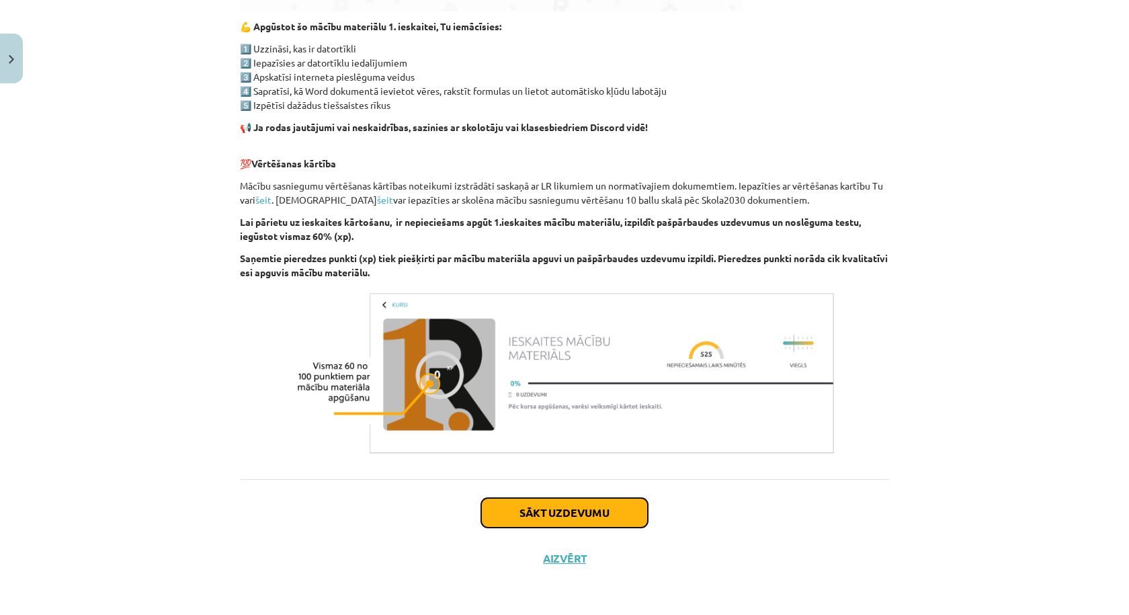
click at [622, 504] on button "Sākt uzdevumu" at bounding box center [564, 513] width 167 height 30
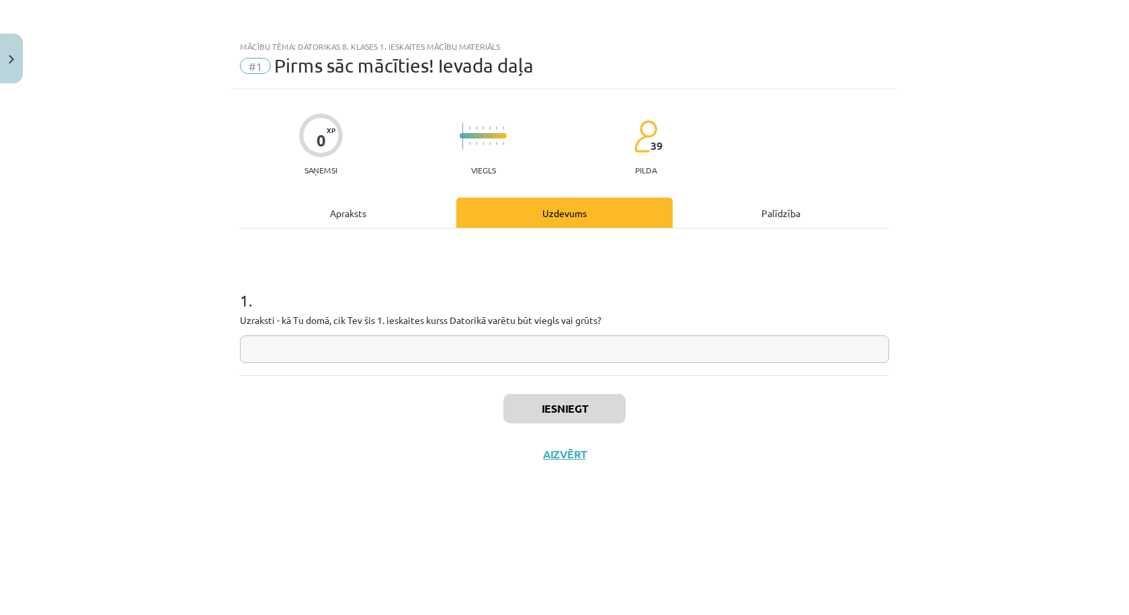
click at [551, 358] on input "text" at bounding box center [564, 349] width 649 height 28
type input "***"
click at [602, 425] on div "Iesniegt Aizvērt" at bounding box center [564, 422] width 649 height 94
click at [602, 409] on button "Iesniegt" at bounding box center [564, 409] width 122 height 30
click at [598, 456] on button "Nākamā nodarbība" at bounding box center [565, 463] width 132 height 31
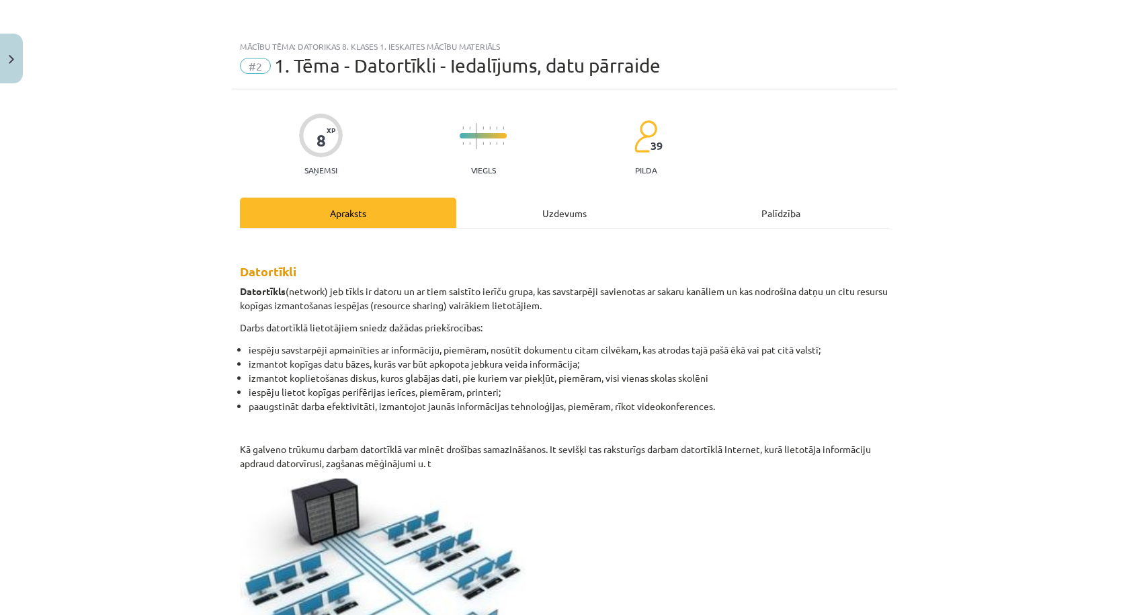
scroll to position [704, 0]
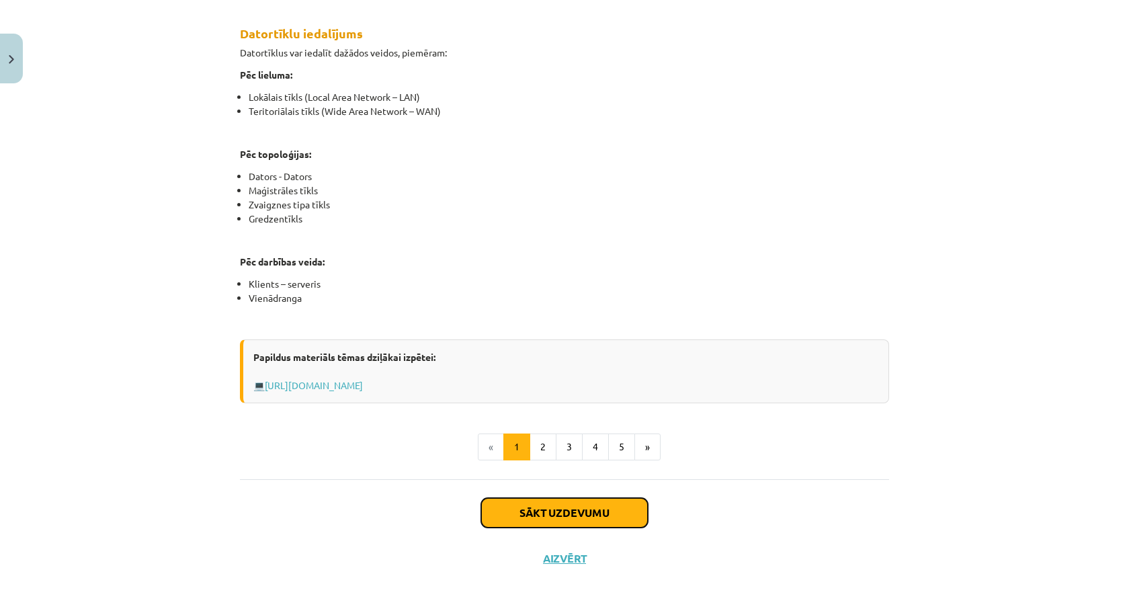
click at [602, 511] on button "Sākt uzdevumu" at bounding box center [564, 513] width 167 height 30
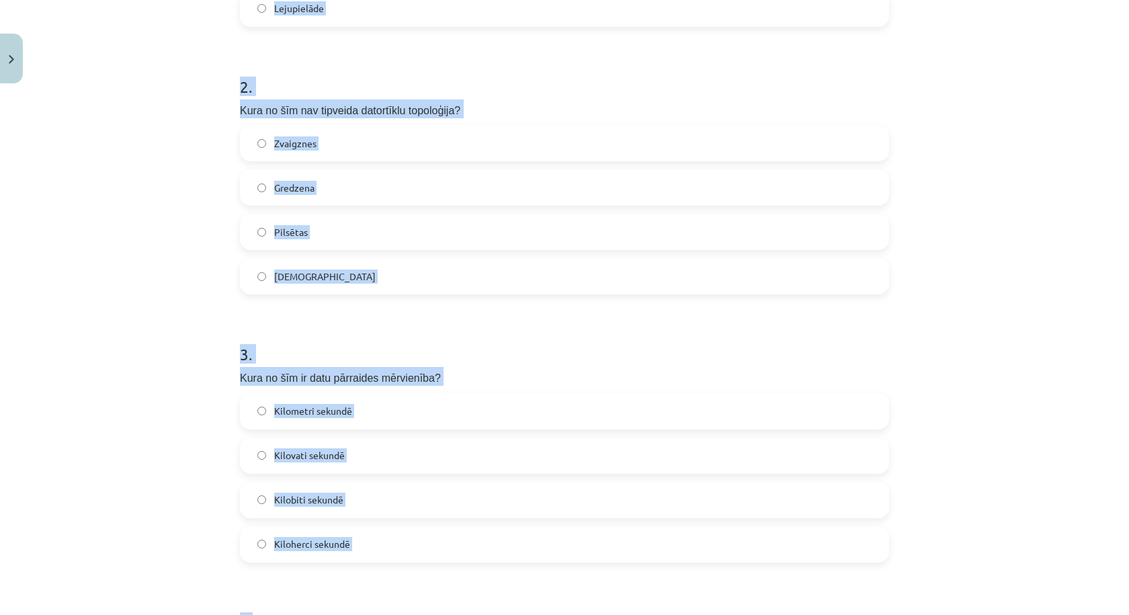
scroll to position [854, 0]
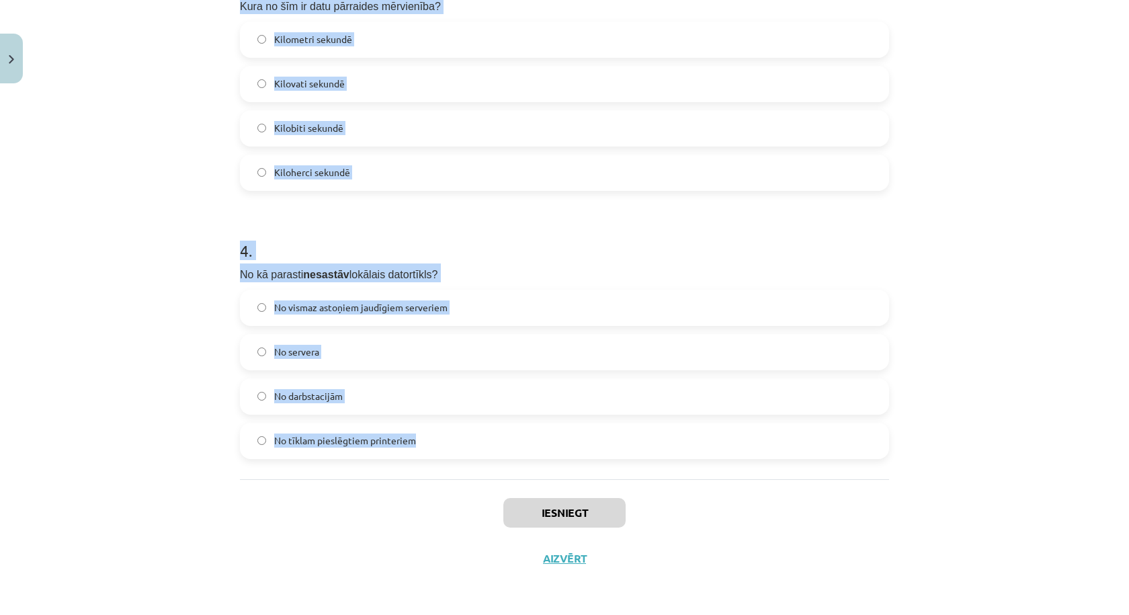
drag, startPoint x: 201, startPoint y: 256, endPoint x: 435, endPoint y: 440, distance: 297.7
click at [435, 440] on div "Mācību tēma: Datorikas 8. klases 1. ieskaites mācību materiāls #2 1. Tēma - Dat…" at bounding box center [564, 307] width 1129 height 615
copy form "1 . Kā sauc datnes pārsūtīšanu no servera uz klienta datoru? Augšupielāde Serve…"
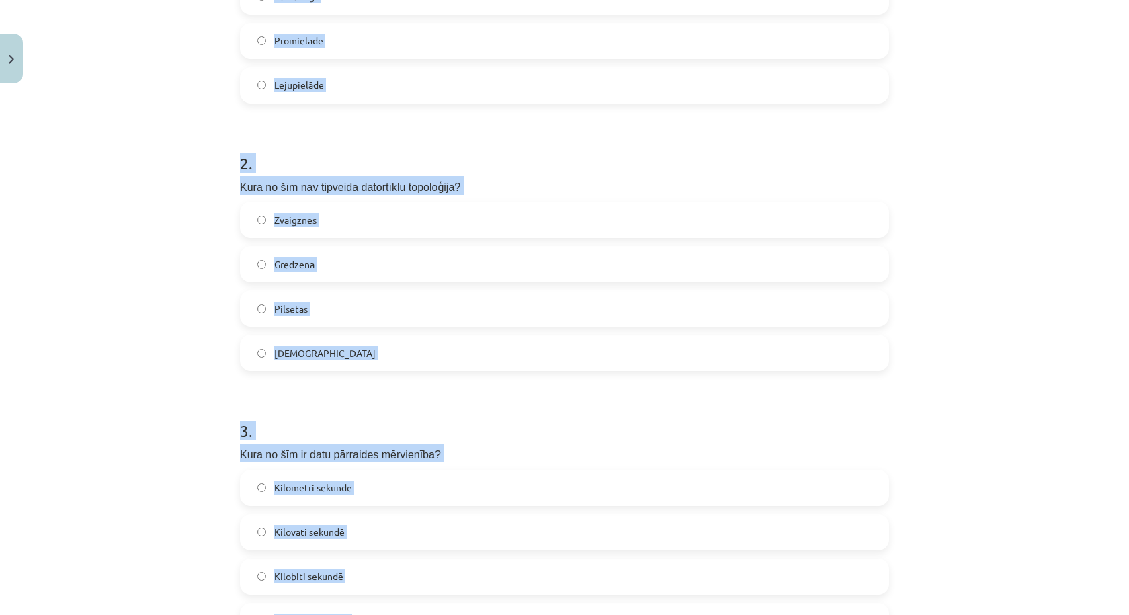
scroll to position [181, 0]
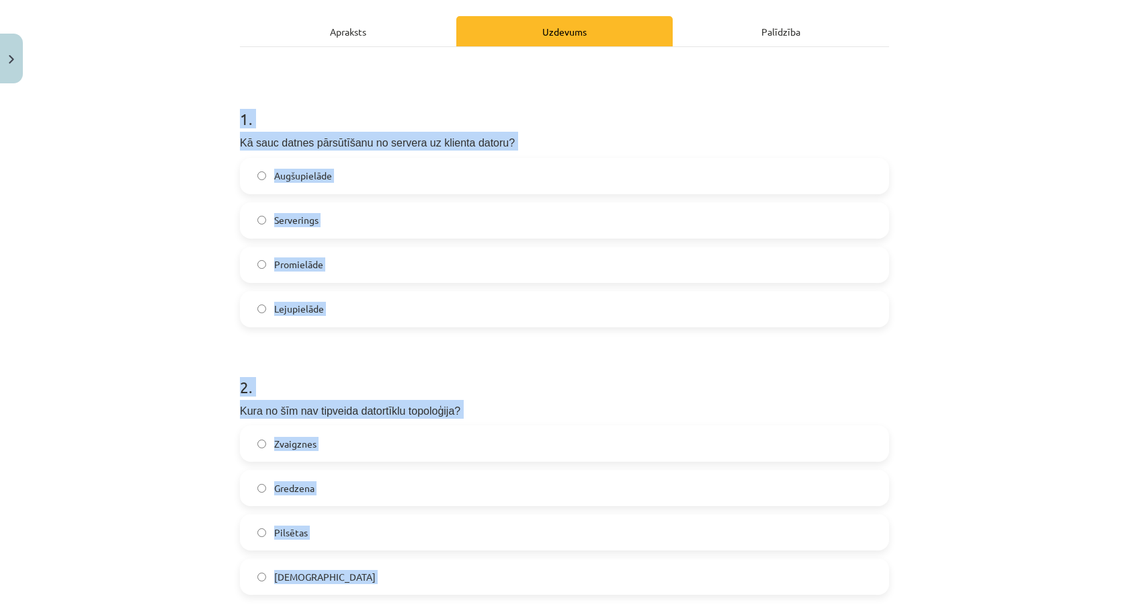
click at [354, 306] on label "Lejupielāde" at bounding box center [564, 309] width 647 height 34
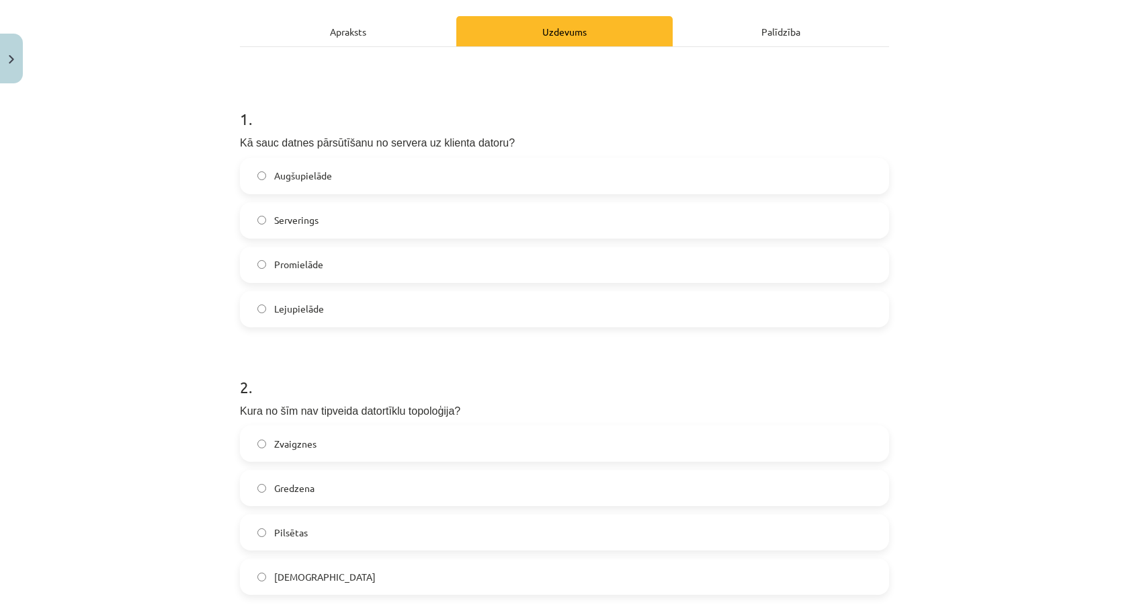
scroll to position [405, 0]
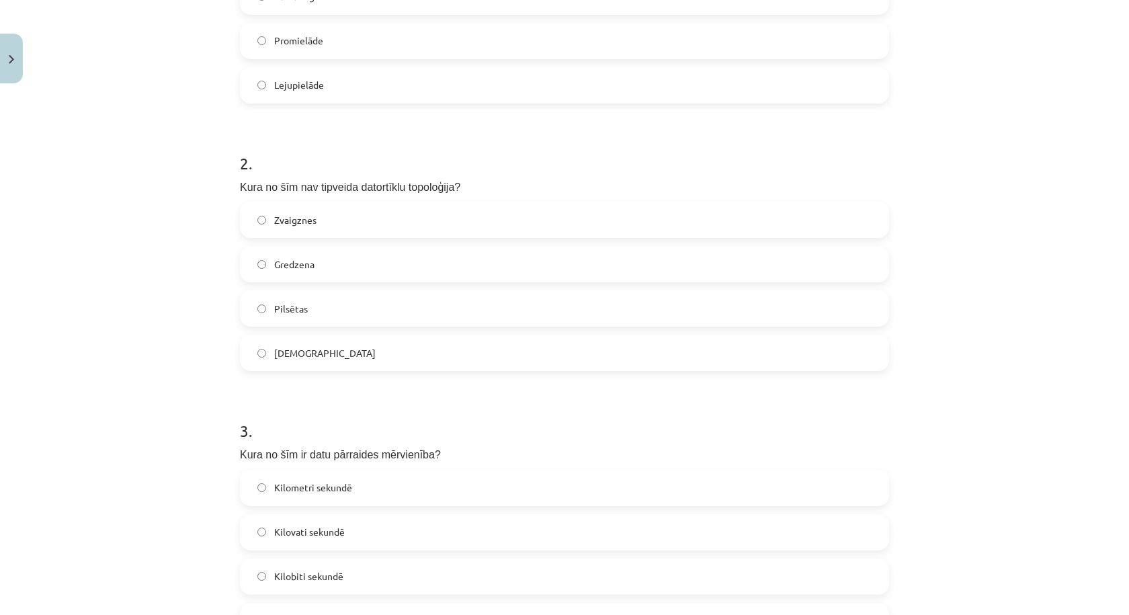
click at [342, 307] on label "Pilsētas" at bounding box center [564, 309] width 647 height 34
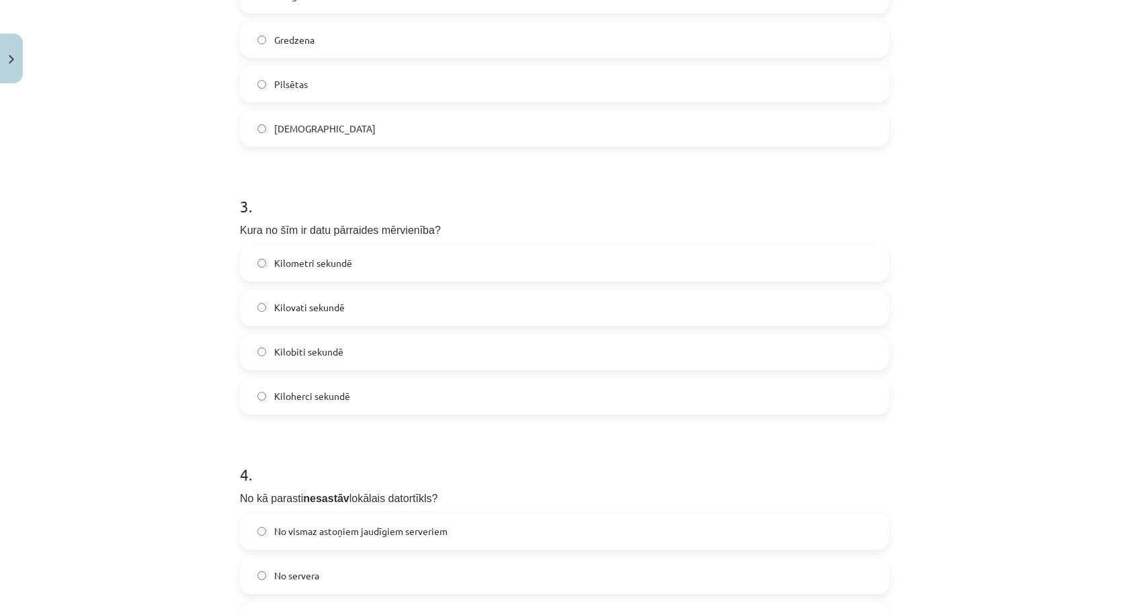
click at [357, 350] on label "Kilobiti sekundē" at bounding box center [564, 352] width 647 height 34
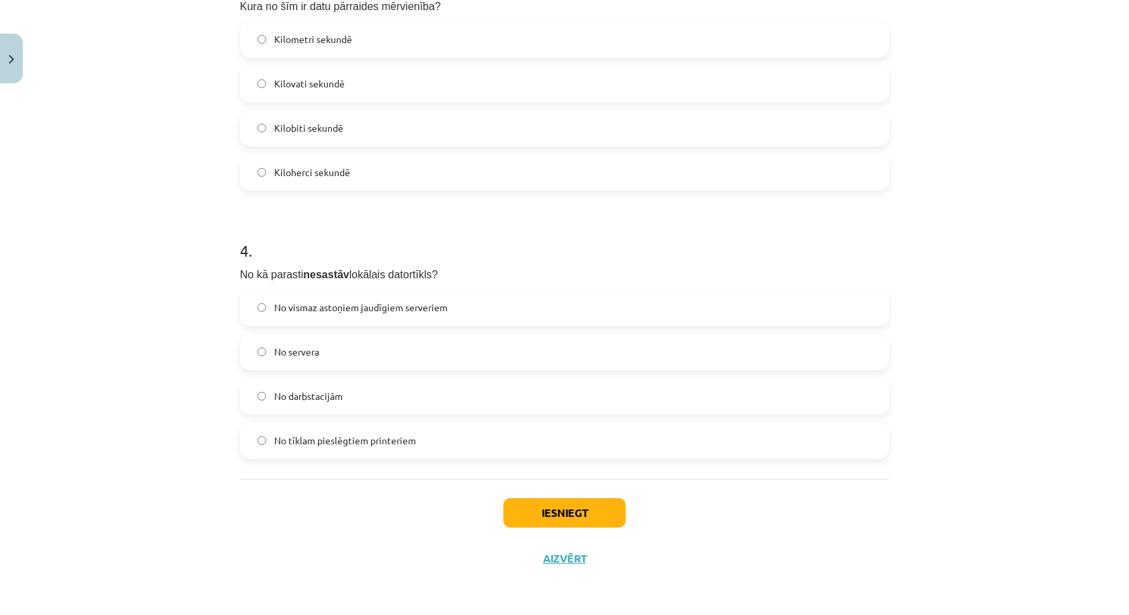
click at [452, 306] on label "No vismaz astoņiem jaudīgiem serveriem" at bounding box center [564, 308] width 647 height 34
click at [518, 508] on button "Iesniegt" at bounding box center [564, 513] width 122 height 30
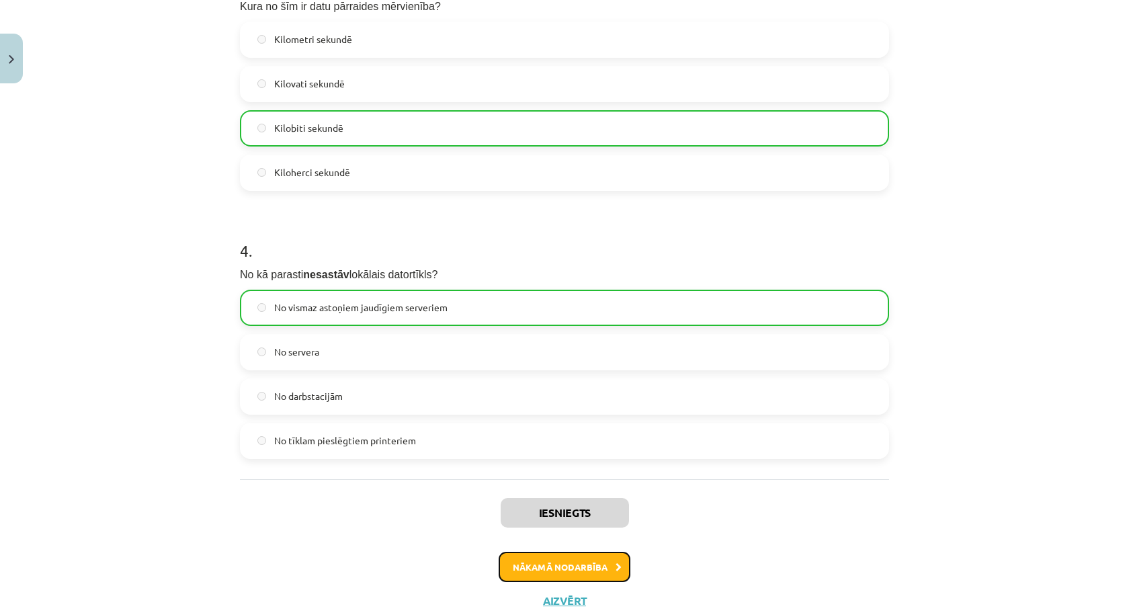
click at [538, 573] on button "Nākamā nodarbība" at bounding box center [565, 567] width 132 height 31
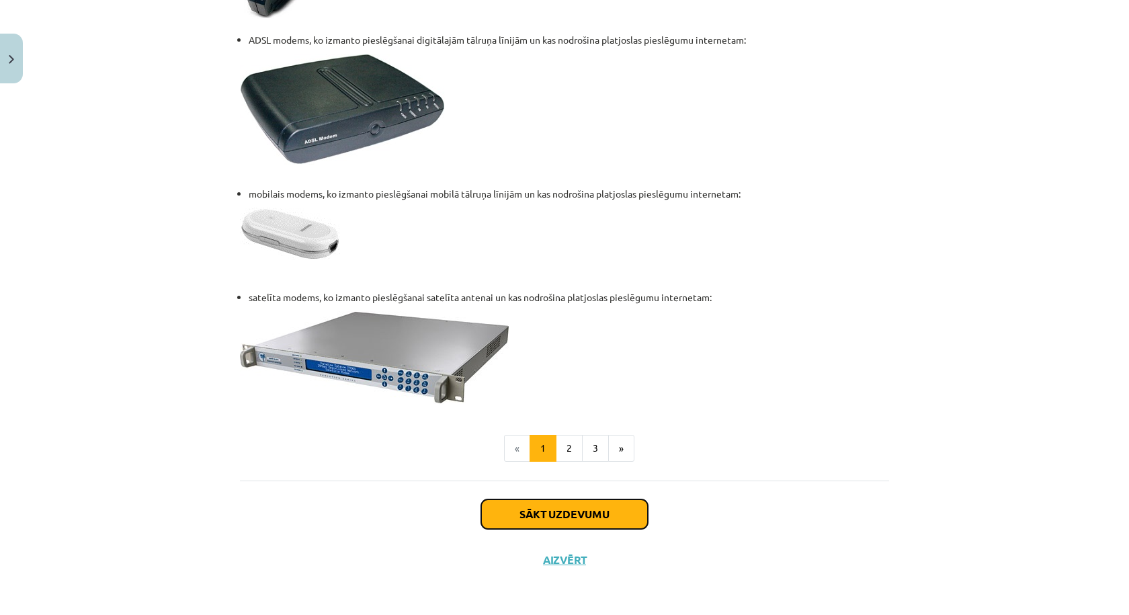
click at [518, 518] on button "Sākt uzdevumu" at bounding box center [564, 514] width 167 height 30
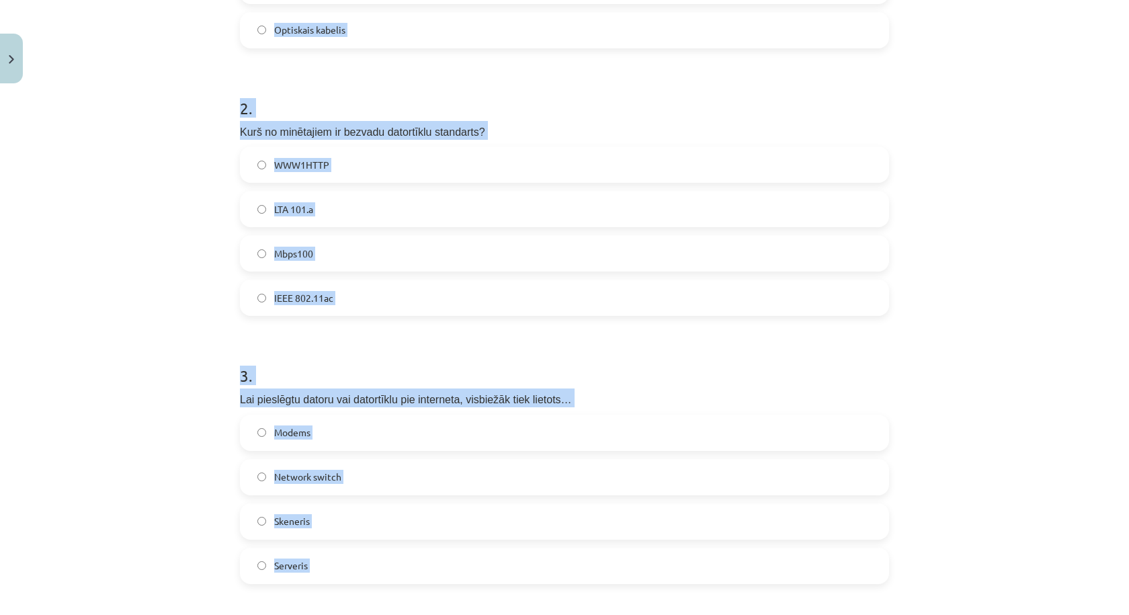
scroll to position [875, 0]
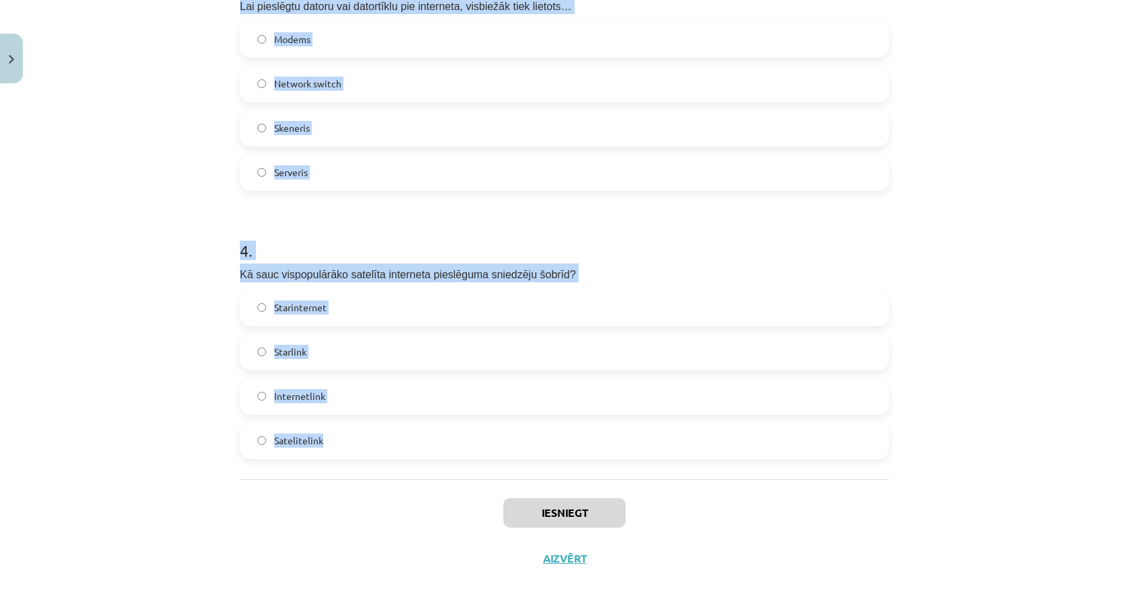
drag, startPoint x: 205, startPoint y: 291, endPoint x: 406, endPoint y: 439, distance: 249.5
click at [406, 439] on div "Mācību tēma: Datorikas 8. klases 1. ieskaites mācību materiāls #3 2. Tēma - Dat…" at bounding box center [564, 307] width 1129 height 615
copy form "1 . Kurš no šiem visticamāk nav datortīkla kabelis? Koaksiālais kabelis Vītā pā…"
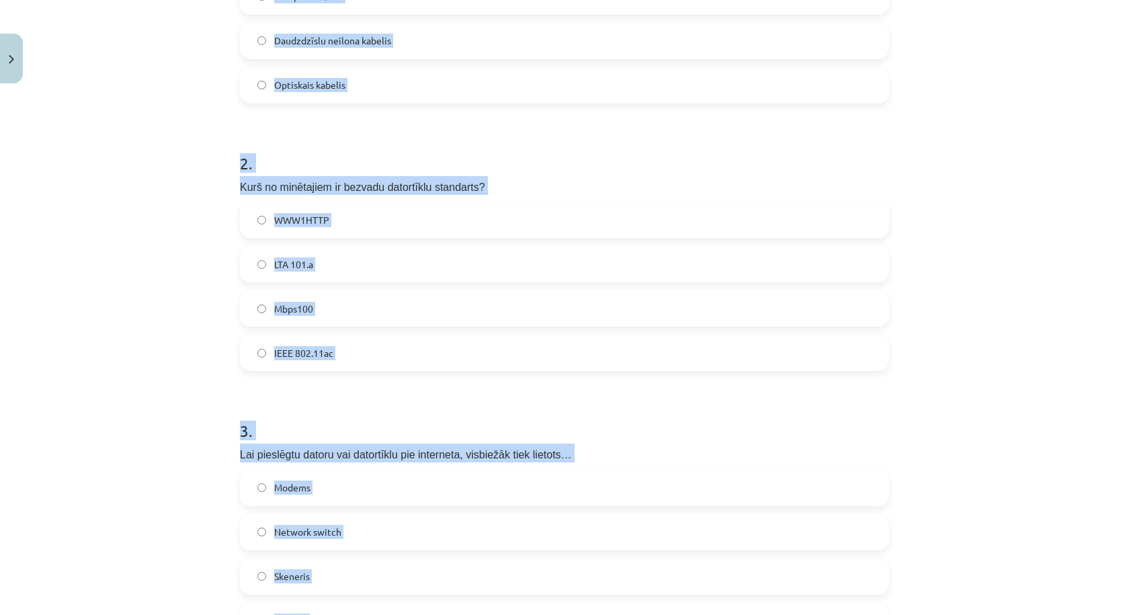
scroll to position [203, 0]
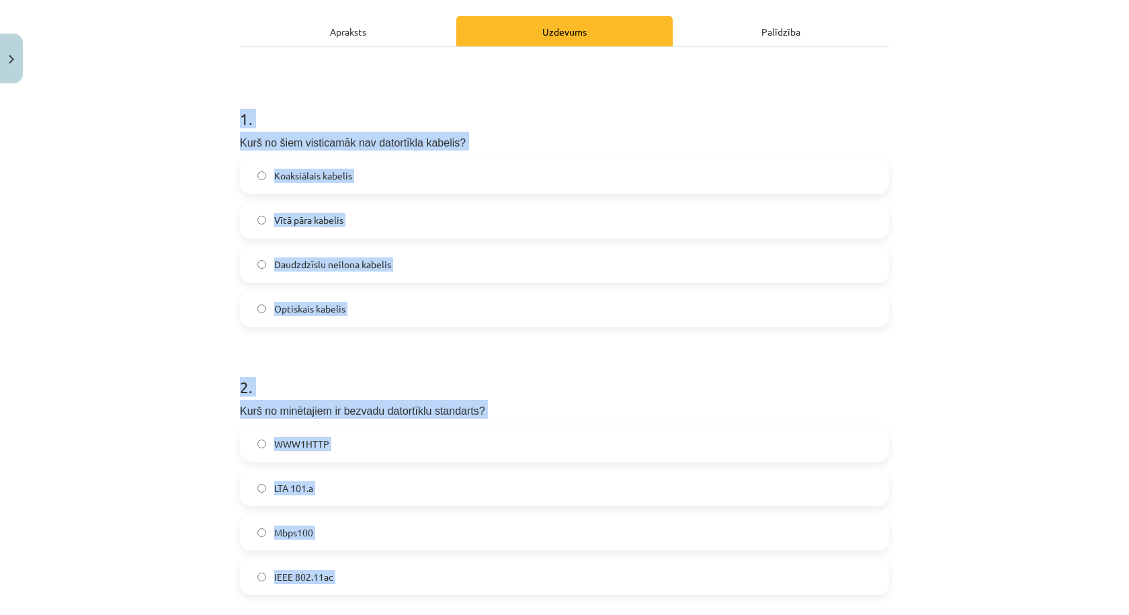
click at [427, 266] on label "Daudzdzīslu neilona kabelis" at bounding box center [564, 265] width 647 height 34
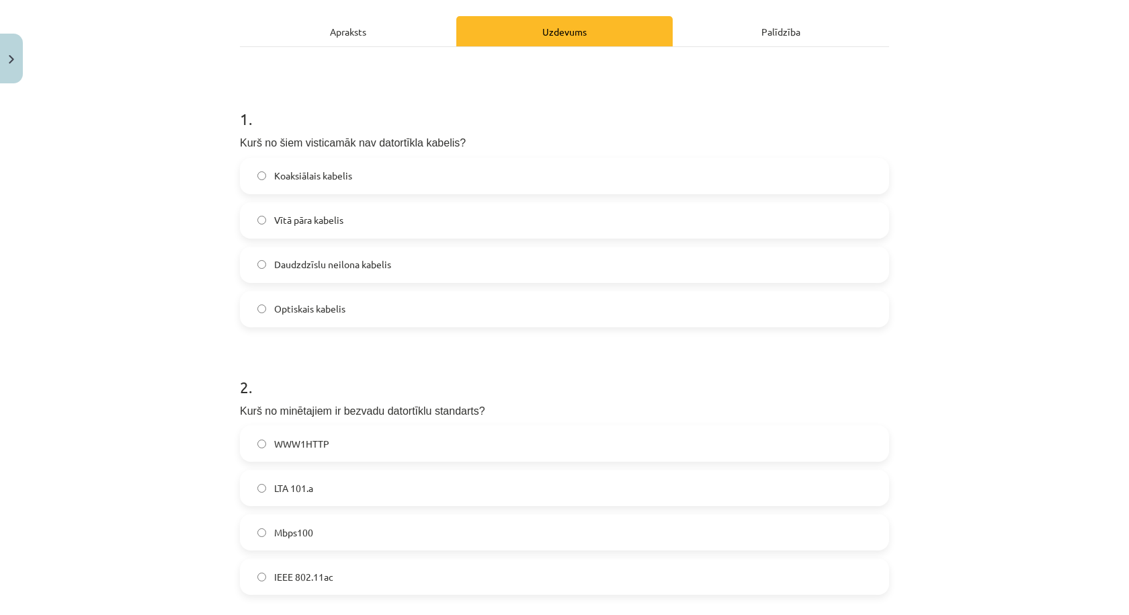
click at [343, 573] on label "IEEE 802.11ac" at bounding box center [564, 577] width 647 height 34
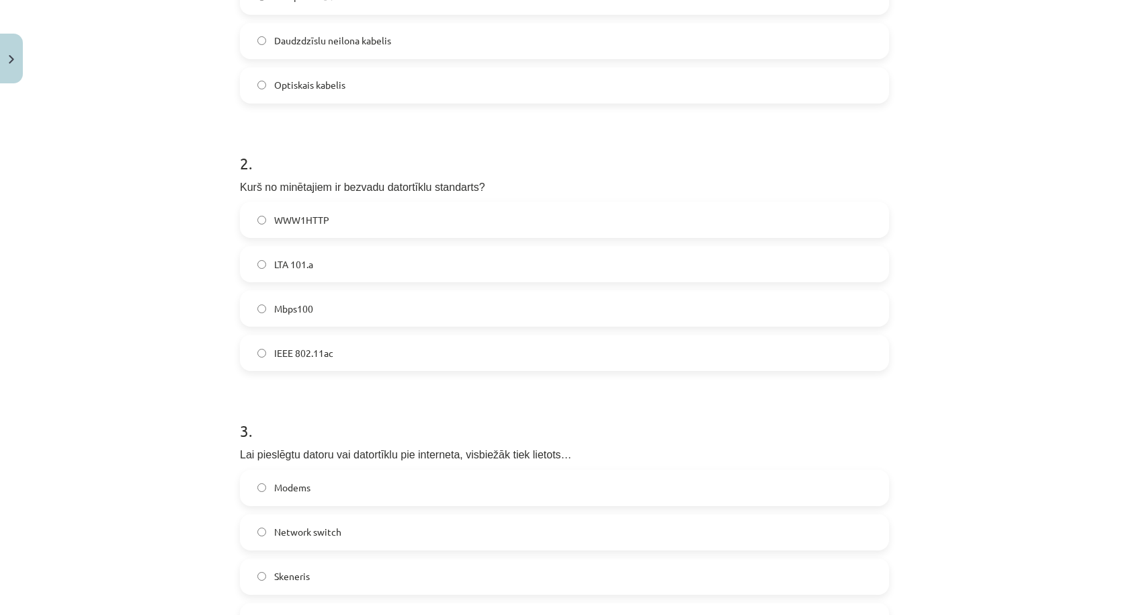
scroll to position [651, 0]
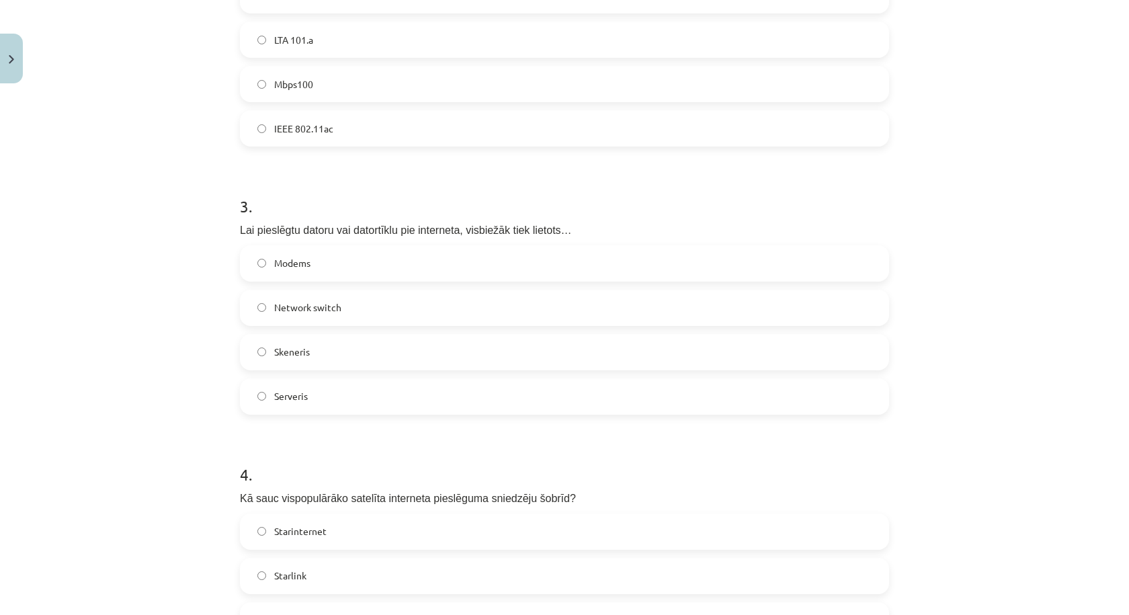
click at [343, 258] on label "Modems" at bounding box center [564, 264] width 647 height 34
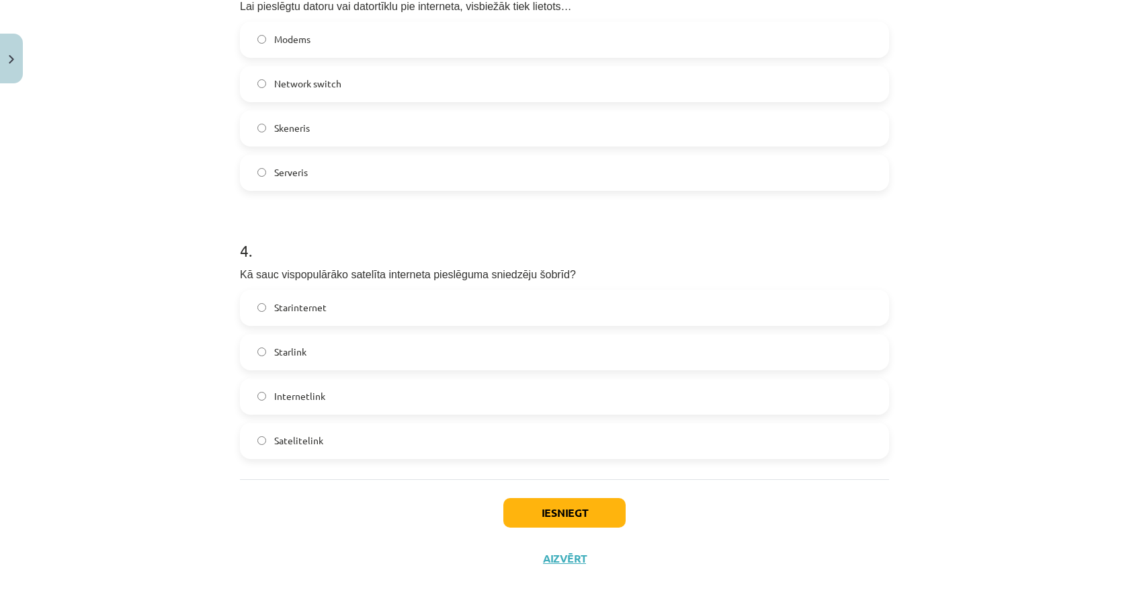
click at [355, 353] on label "Starlink" at bounding box center [564, 352] width 647 height 34
click at [519, 511] on button "Iesniegt" at bounding box center [564, 513] width 122 height 30
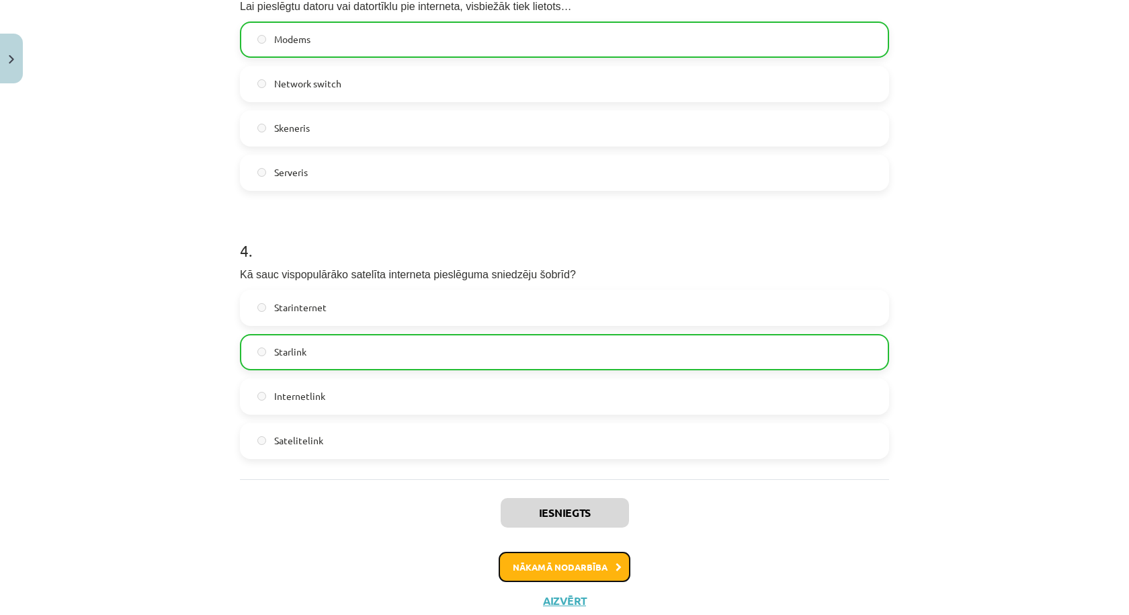
click at [530, 564] on button "Nākamā nodarbība" at bounding box center [565, 567] width 132 height 31
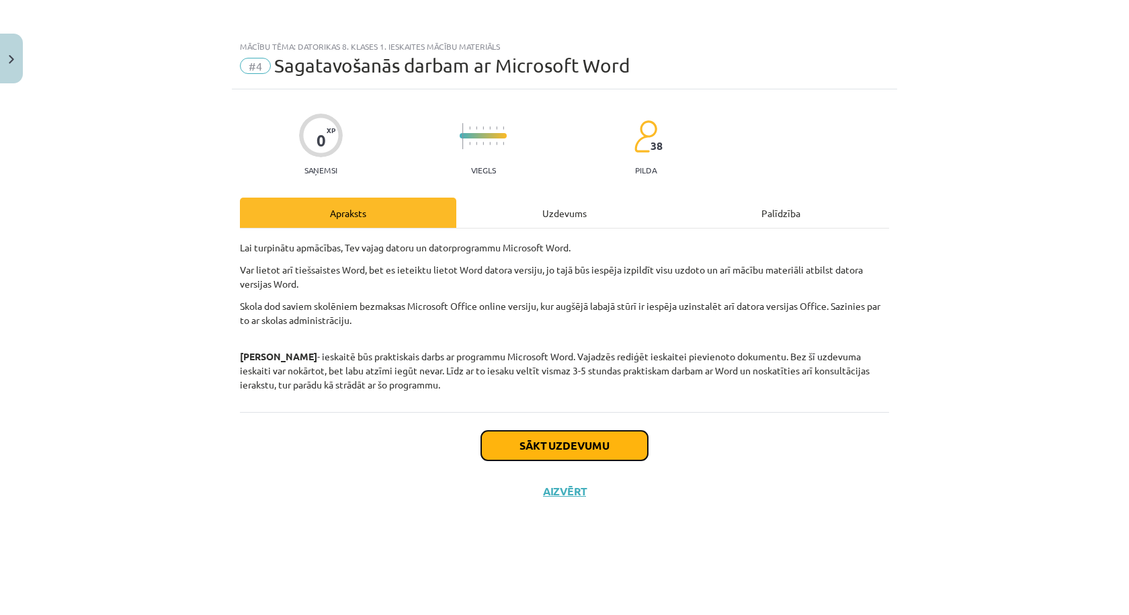
click at [515, 447] on button "Sākt uzdevumu" at bounding box center [564, 446] width 167 height 30
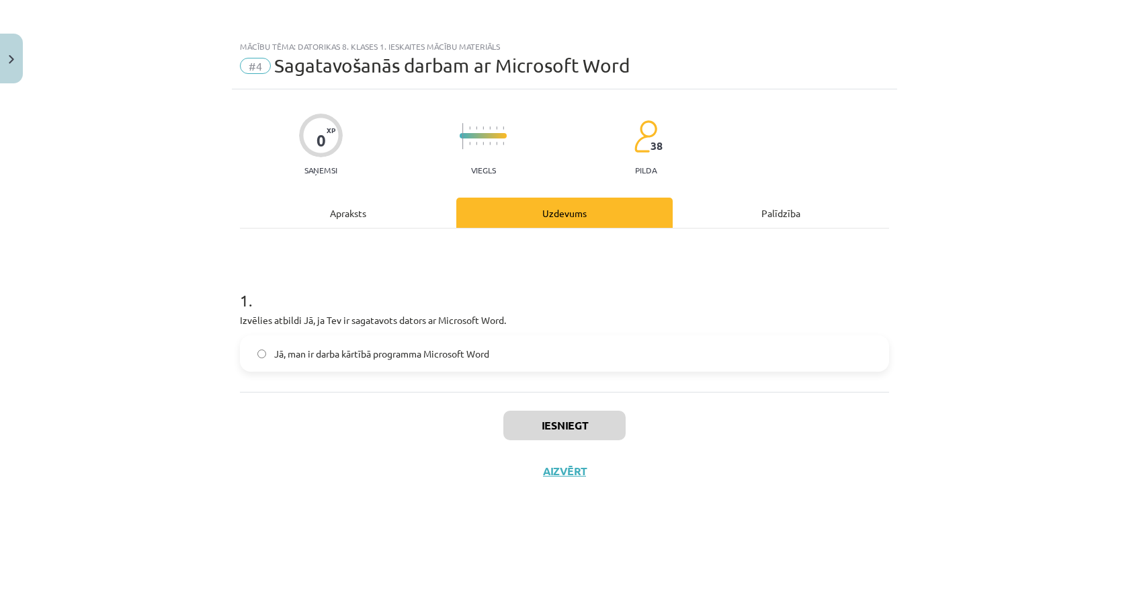
click at [299, 362] on label "Jā, man ir darba kārtībā programma Microsoft Word" at bounding box center [564, 354] width 647 height 34
click at [525, 356] on label "Jā, man ir darba kārtībā programma Microsoft Word" at bounding box center [564, 354] width 647 height 34
click at [534, 429] on button "Iesniegt" at bounding box center [564, 426] width 122 height 30
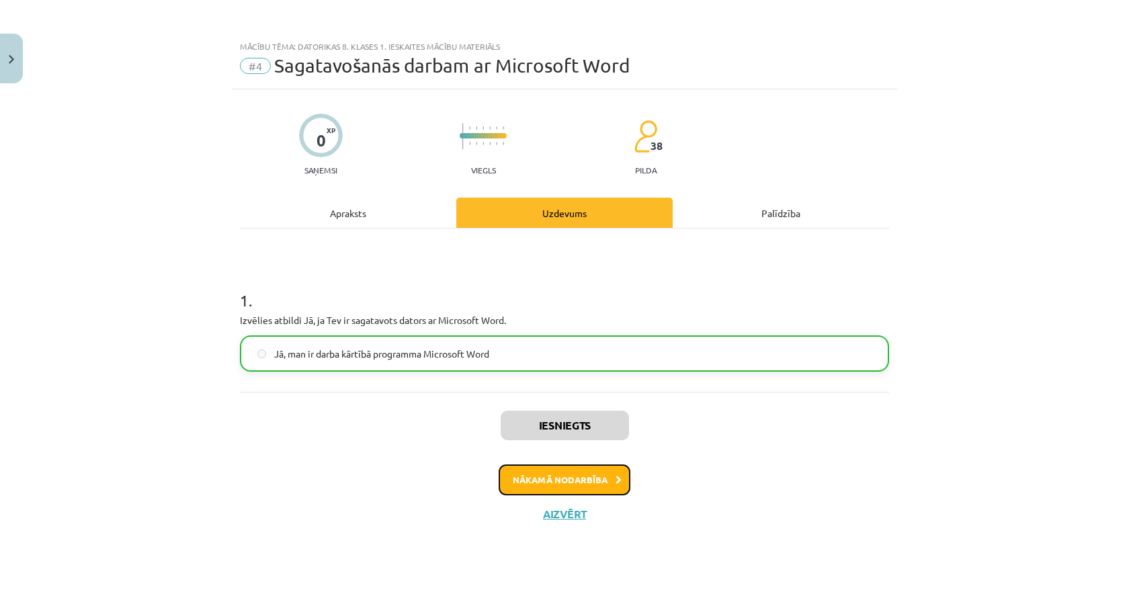
click at [534, 480] on button "Nākamā nodarbība" at bounding box center [565, 479] width 132 height 31
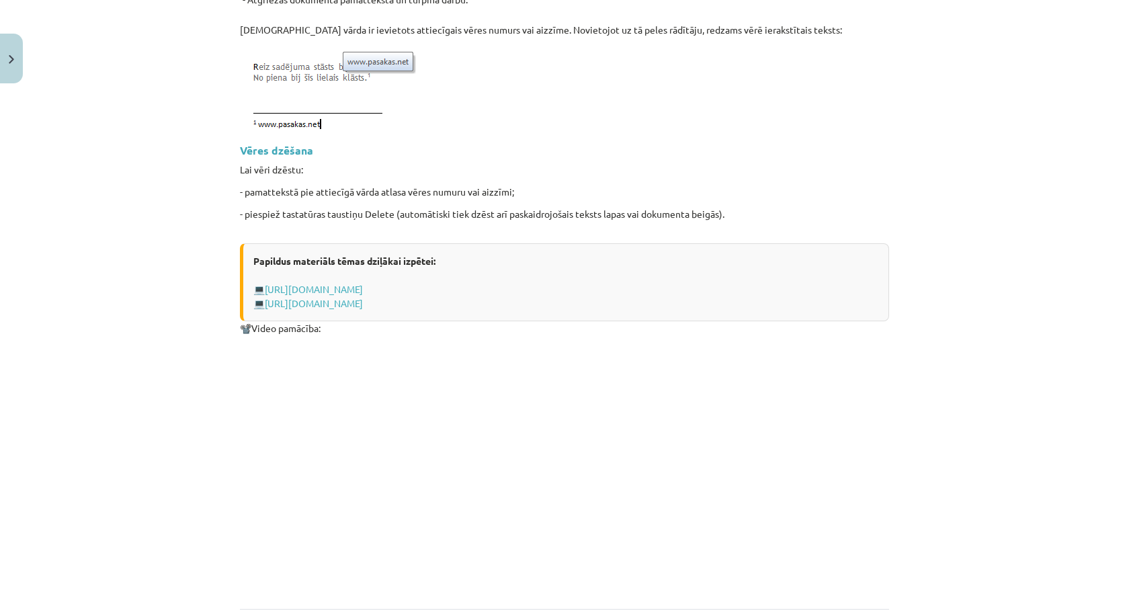
scroll to position [1696, 0]
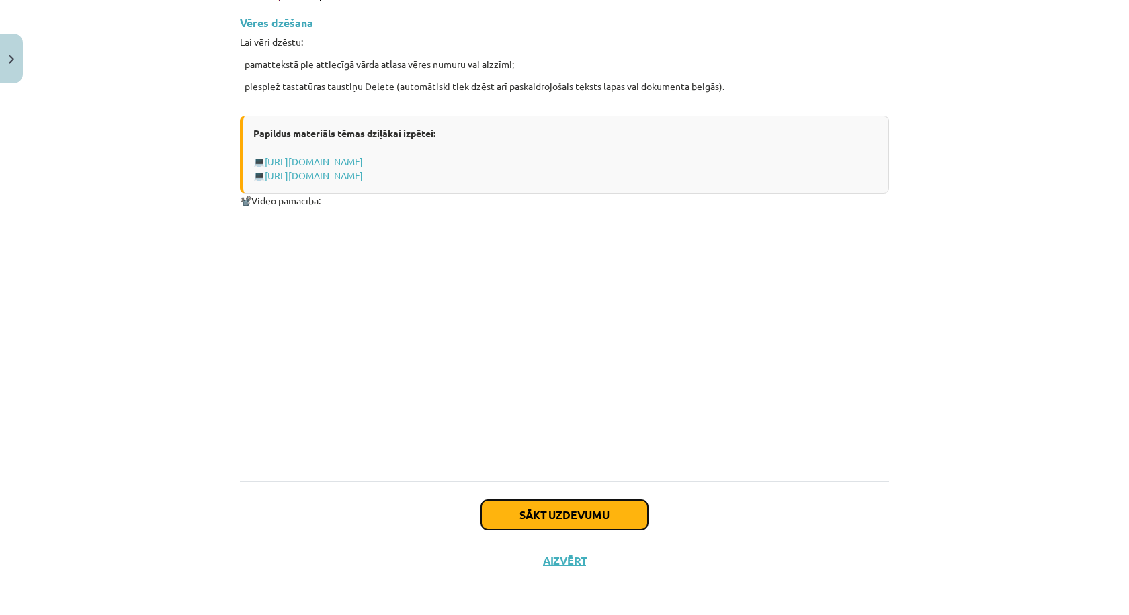
click at [550, 514] on button "Sākt uzdevumu" at bounding box center [564, 515] width 167 height 30
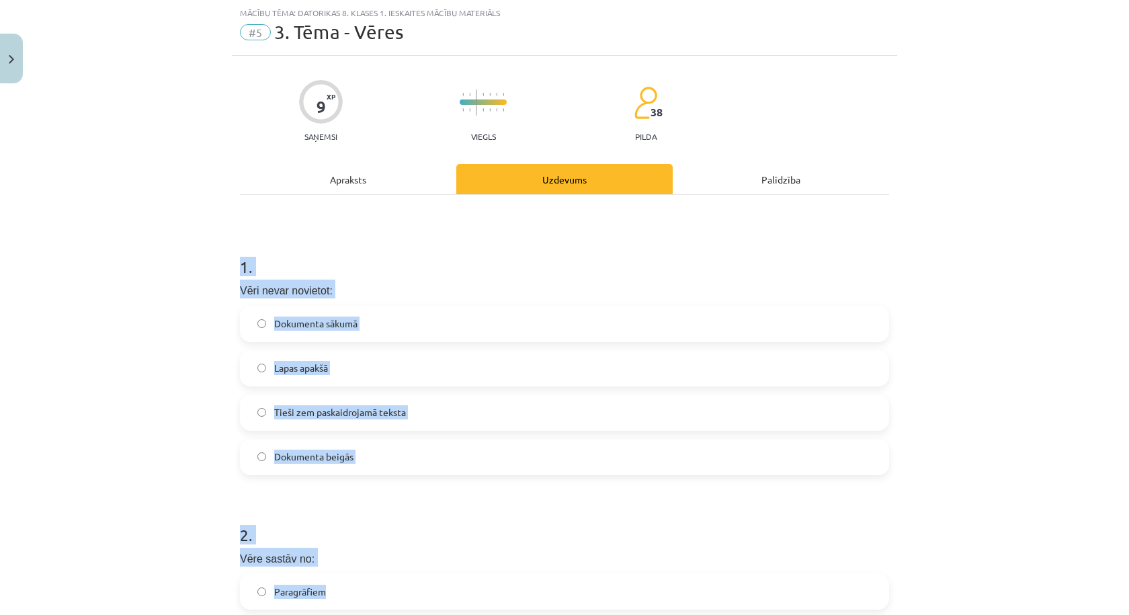
scroll to position [473, 0]
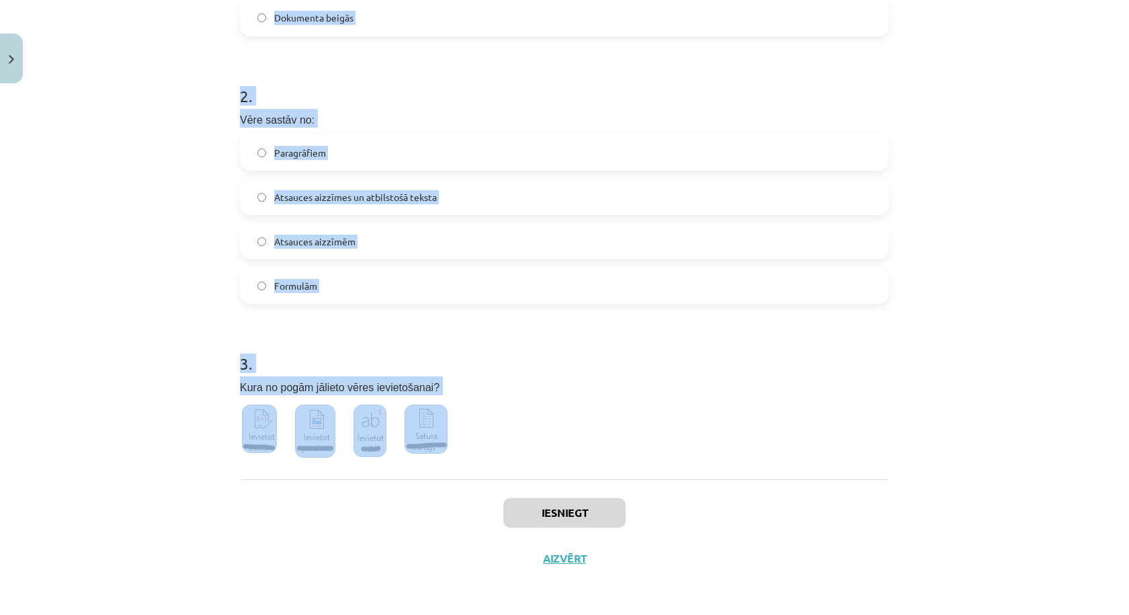
drag, startPoint x: 217, startPoint y: 277, endPoint x: 468, endPoint y: 449, distance: 304.6
click at [468, 449] on div "Mācību tēma: Datorikas 8. klases 1. ieskaites mācību materiāls #5 3. Tēma - Vēr…" at bounding box center [564, 307] width 1129 height 615
copy form "1 . Vēri nevar novietot: Dokumenta sākumā Lapas apakšā Tieši zem paskaidrojamā …"
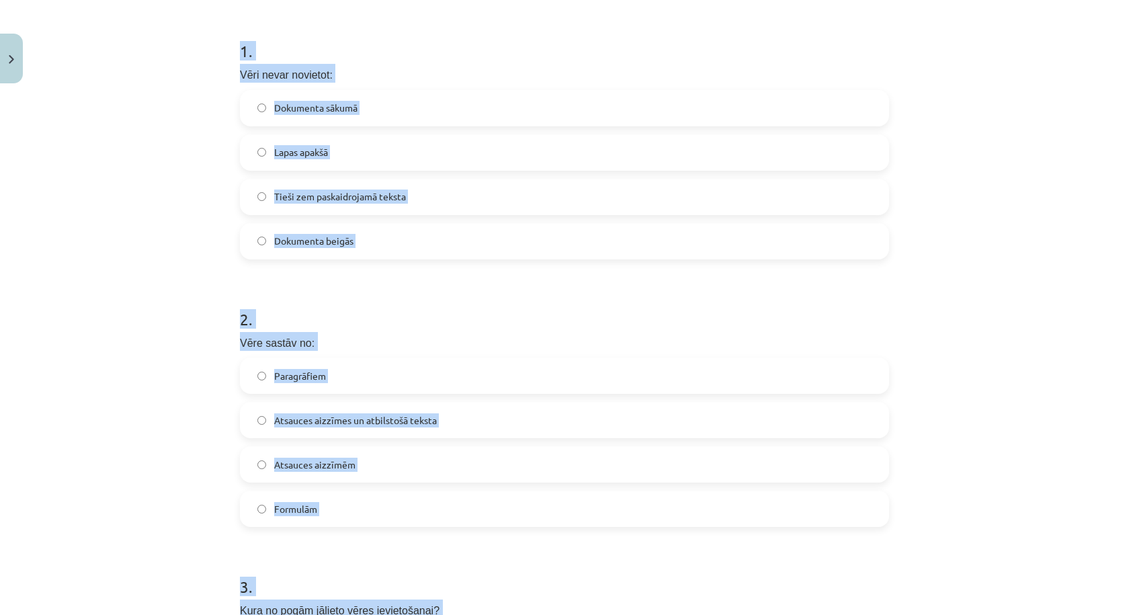
scroll to position [25, 0]
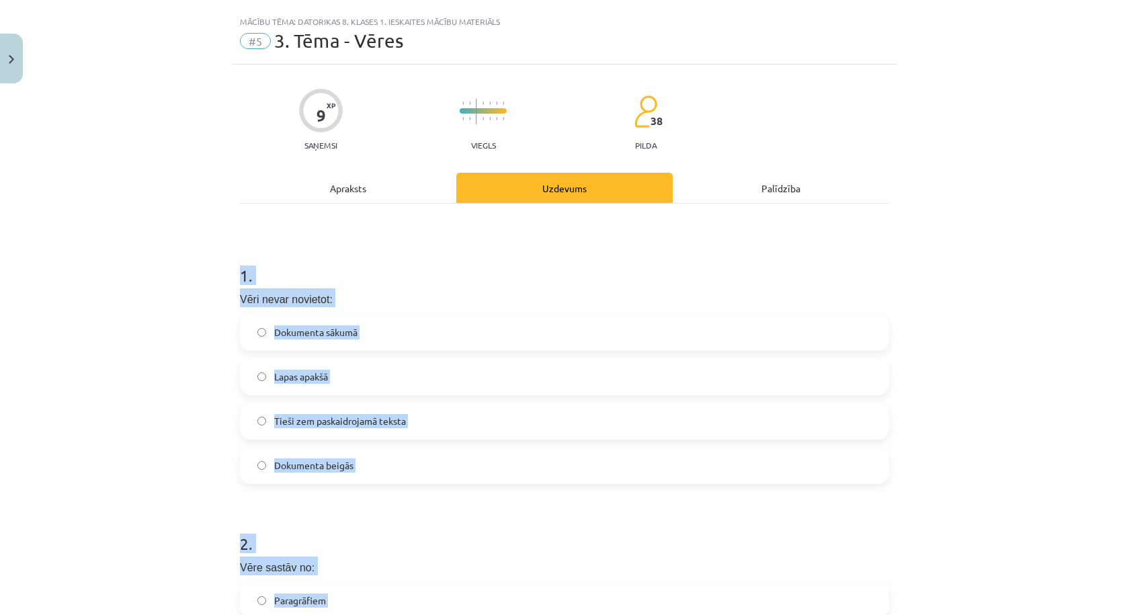
click at [443, 423] on label "Tieši zem paskaidrojamā teksta" at bounding box center [564, 422] width 647 height 34
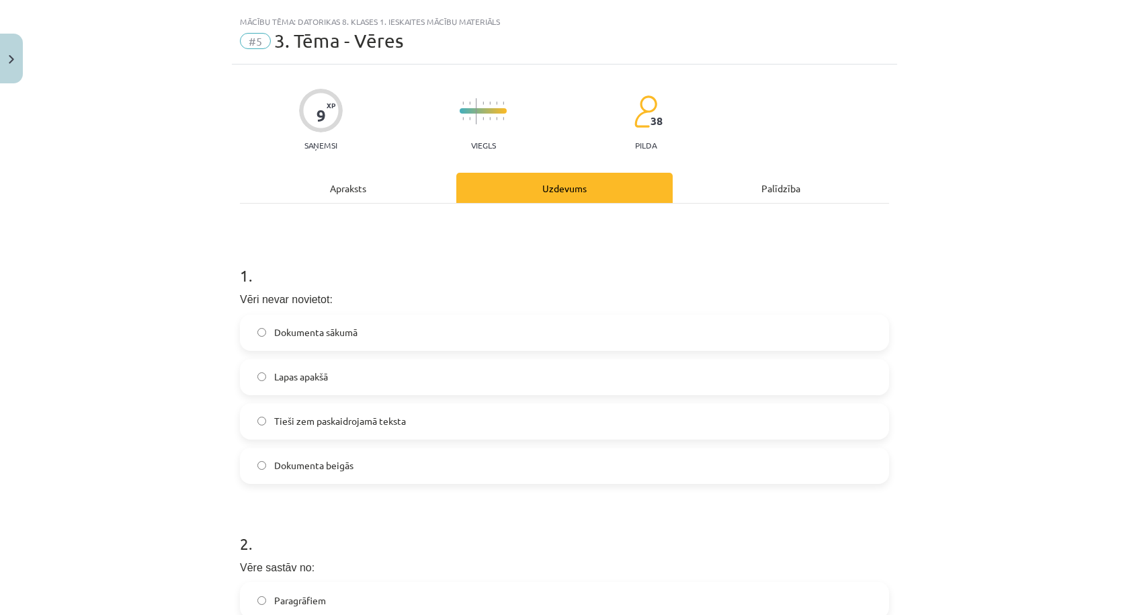
scroll to position [249, 0]
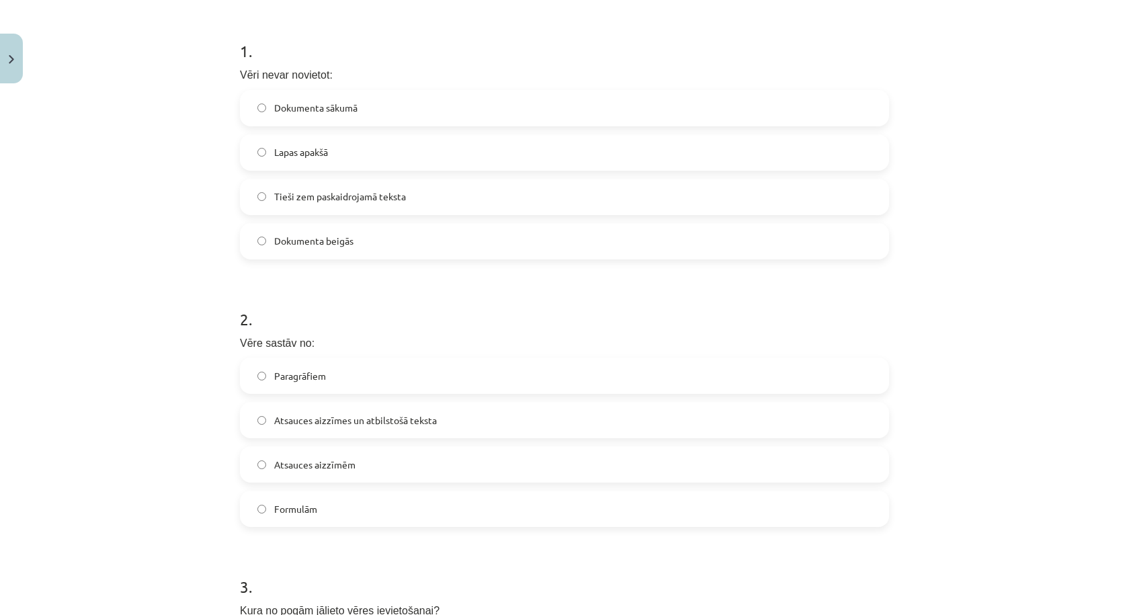
click at [451, 421] on label "Atsauces aizzīmes un atbilstošā teksta" at bounding box center [564, 420] width 647 height 34
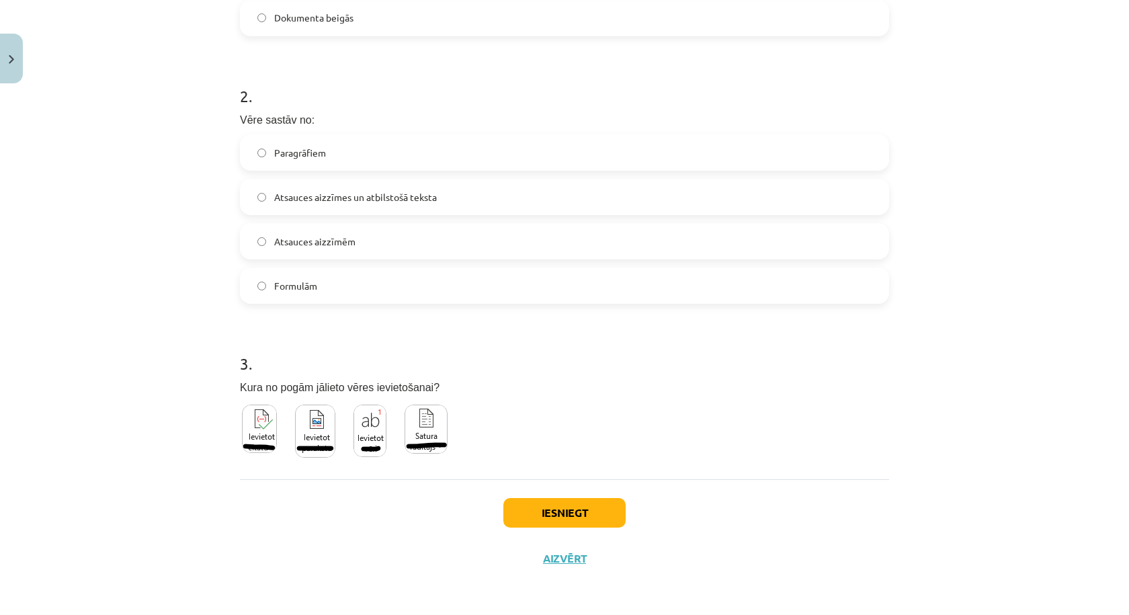
click at [343, 476] on div "1 . Vēri nevar novietot: Dokumenta sākumā Lapas apakšā Tieši zem paskaidrojamā …" at bounding box center [564, 117] width 649 height 723
click at [310, 413] on div at bounding box center [345, 435] width 210 height 65
click at [561, 509] on button "Iesniegt" at bounding box center [564, 513] width 122 height 30
click at [242, 419] on img at bounding box center [259, 429] width 35 height 48
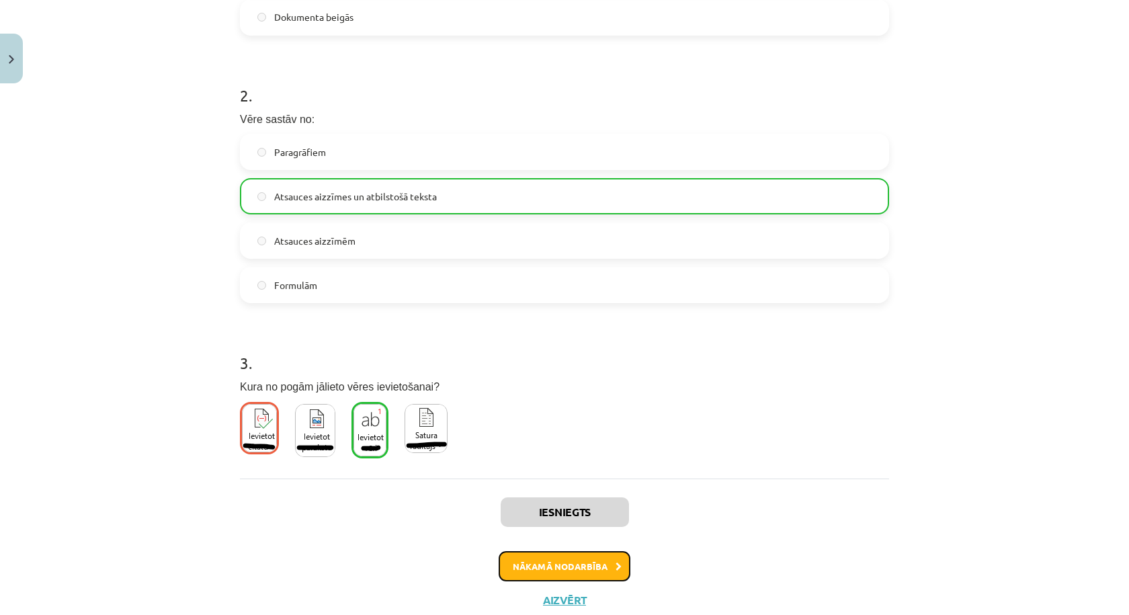
click at [521, 563] on button "Nākamā nodarbība" at bounding box center [565, 566] width 132 height 31
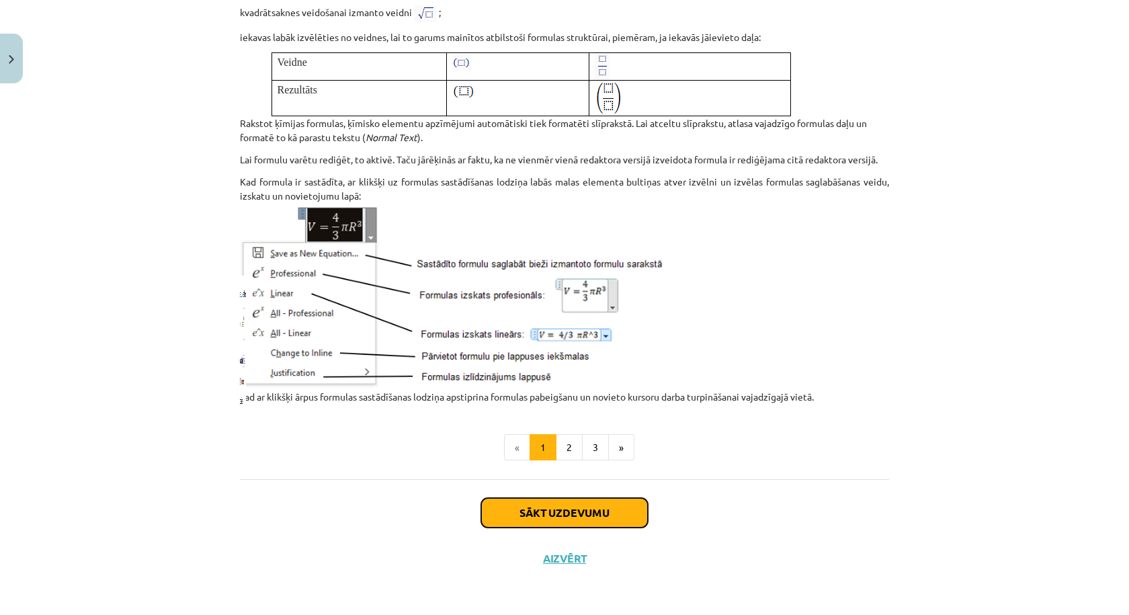
click at [552, 509] on button "Sākt uzdevumu" at bounding box center [564, 513] width 167 height 30
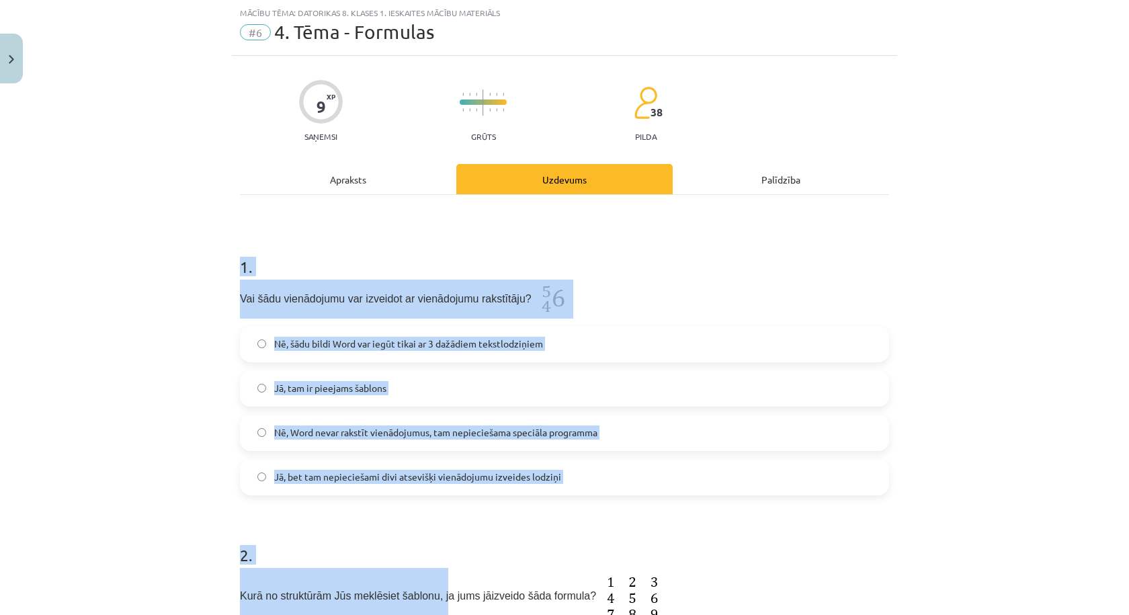
scroll to position [425, 0]
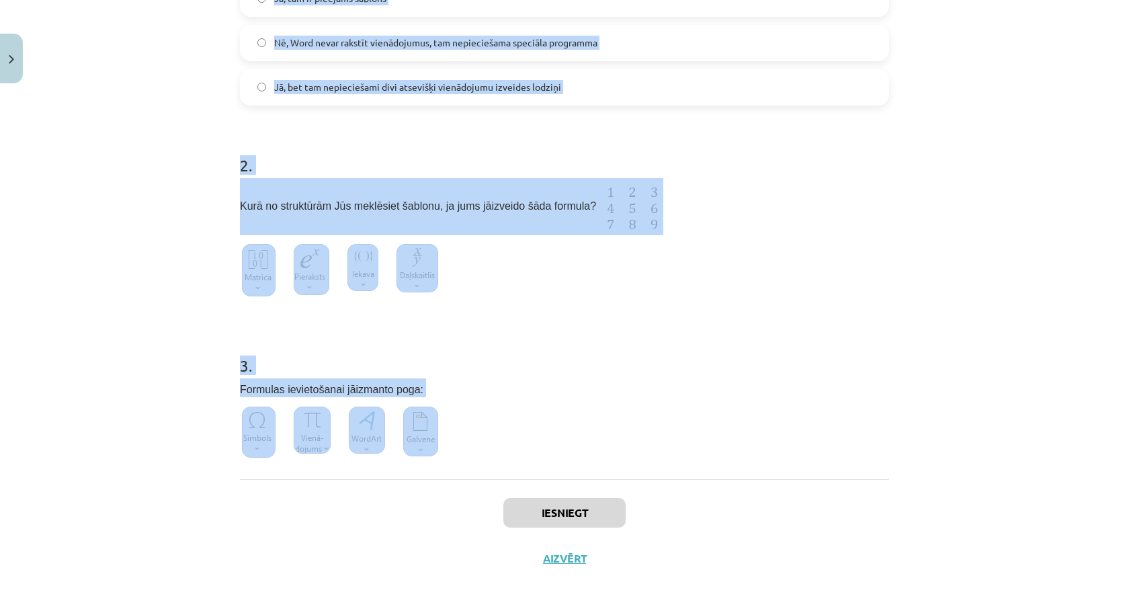
drag, startPoint x: 161, startPoint y: 221, endPoint x: 484, endPoint y: 456, distance: 399.3
click at [484, 456] on div "Mācību tēma: Datorikas 8. klases 1. ieskaites mācību materiāls #6 4. Tēma - For…" at bounding box center [564, 307] width 1129 height 615
copy form "1 . Vai šādu vienādojumu var izveidot ar vienādojumu rakstītāju? Nē, šādu bildi…"
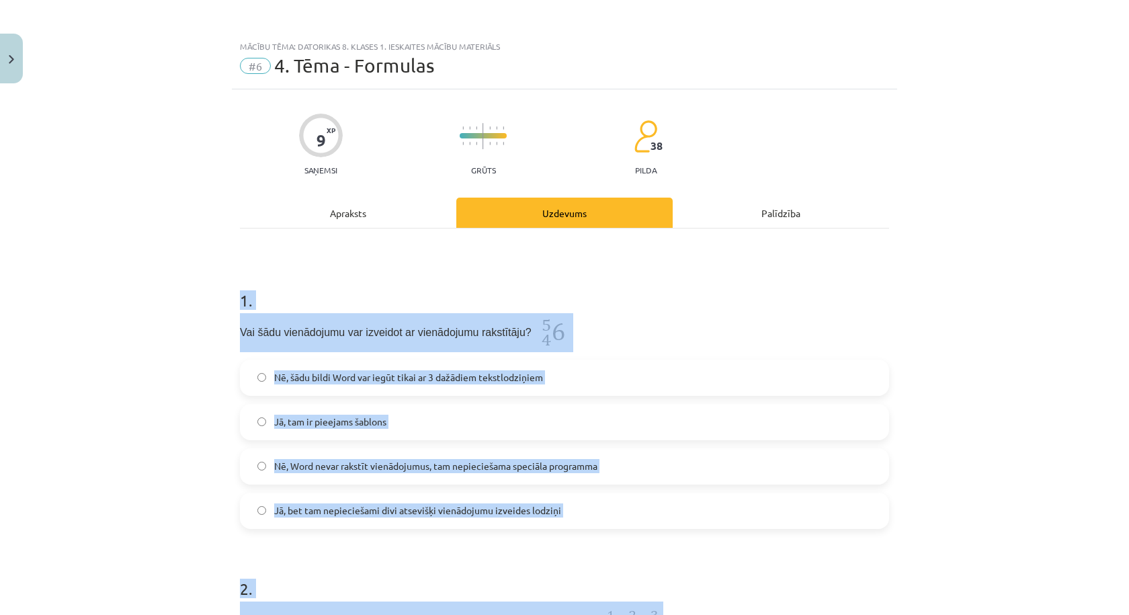
click at [594, 366] on label "Nē, šādu bildi Word var iegūt tikai ar 3 dažādiem tekstlodziņiem" at bounding box center [564, 378] width 647 height 34
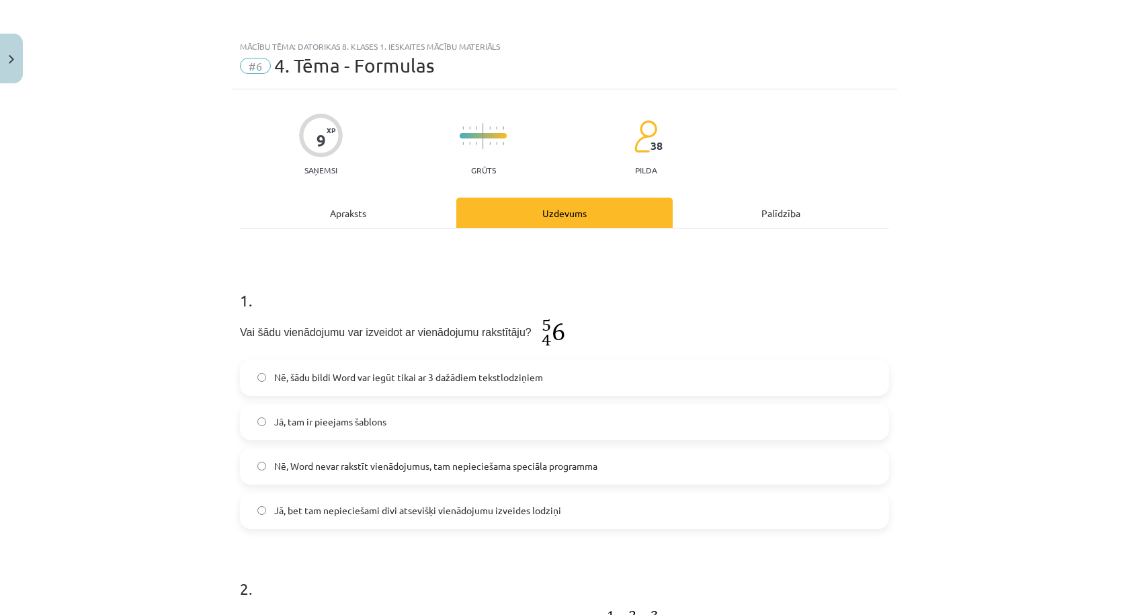
click at [464, 427] on label "Jā, tam ir pieejams šablons" at bounding box center [564, 422] width 647 height 34
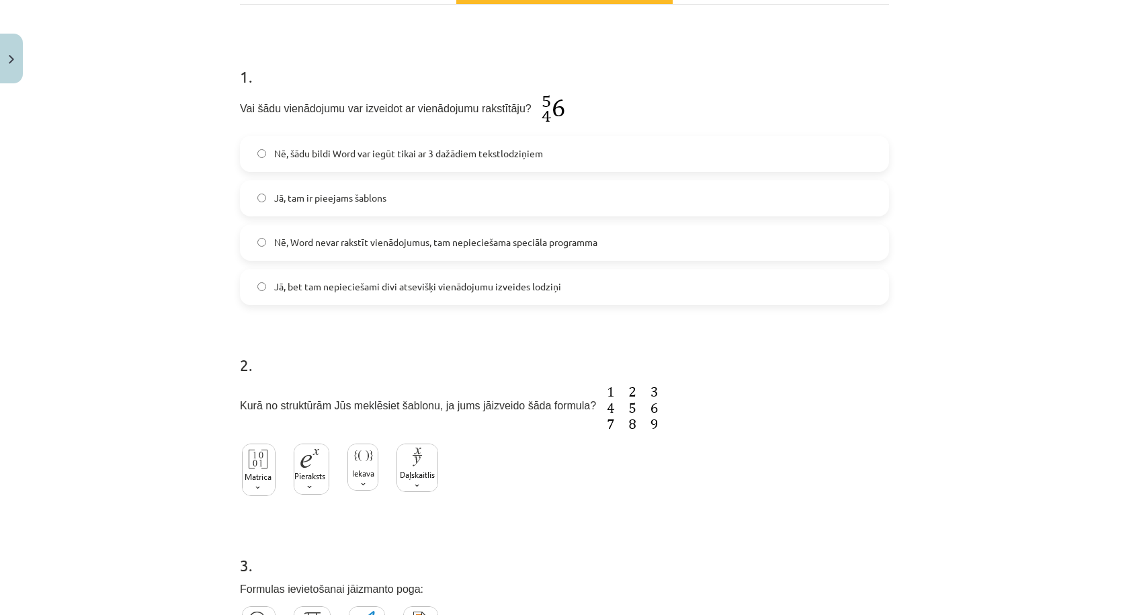
click at [253, 470] on img at bounding box center [259, 470] width 34 height 52
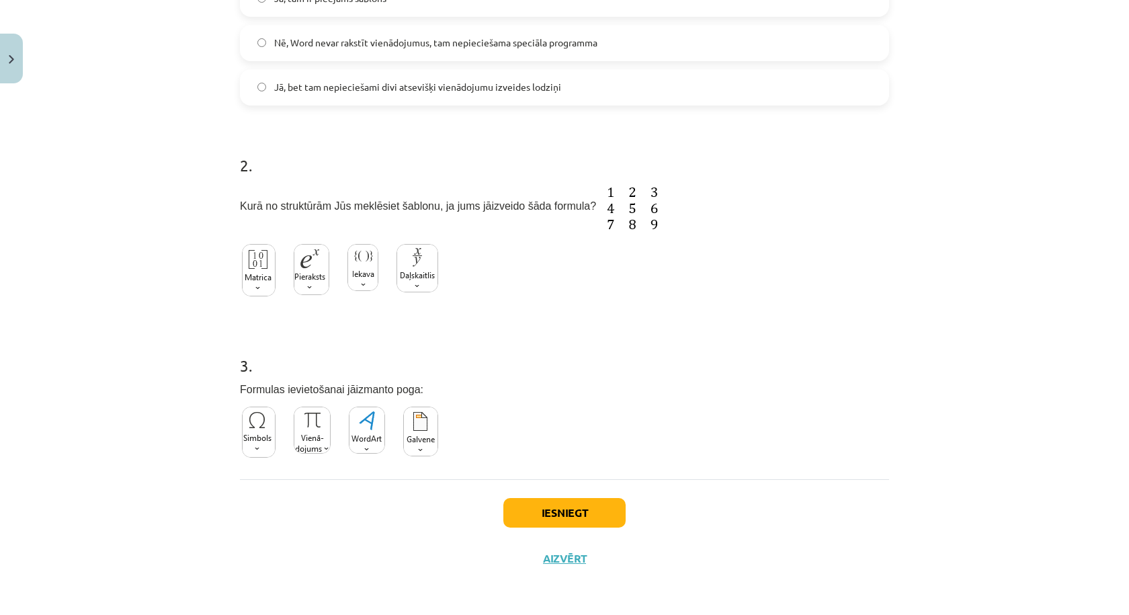
click at [312, 407] on img at bounding box center [312, 430] width 37 height 47
click at [538, 511] on button "Iesniegt" at bounding box center [564, 513] width 122 height 30
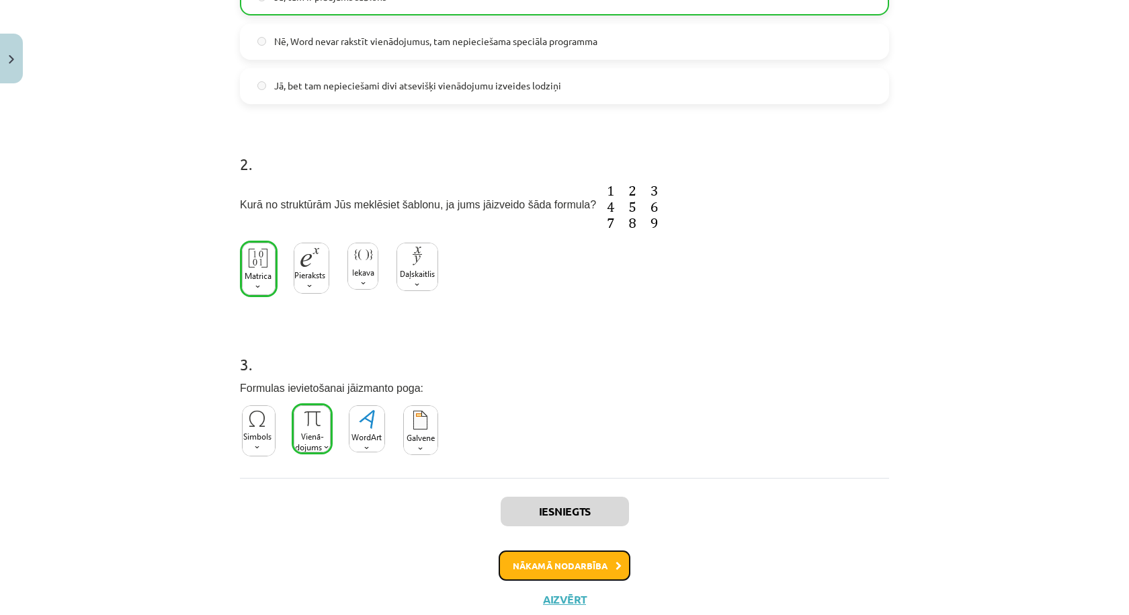
click at [564, 569] on button "Nākamā nodarbība" at bounding box center [565, 565] width 132 height 31
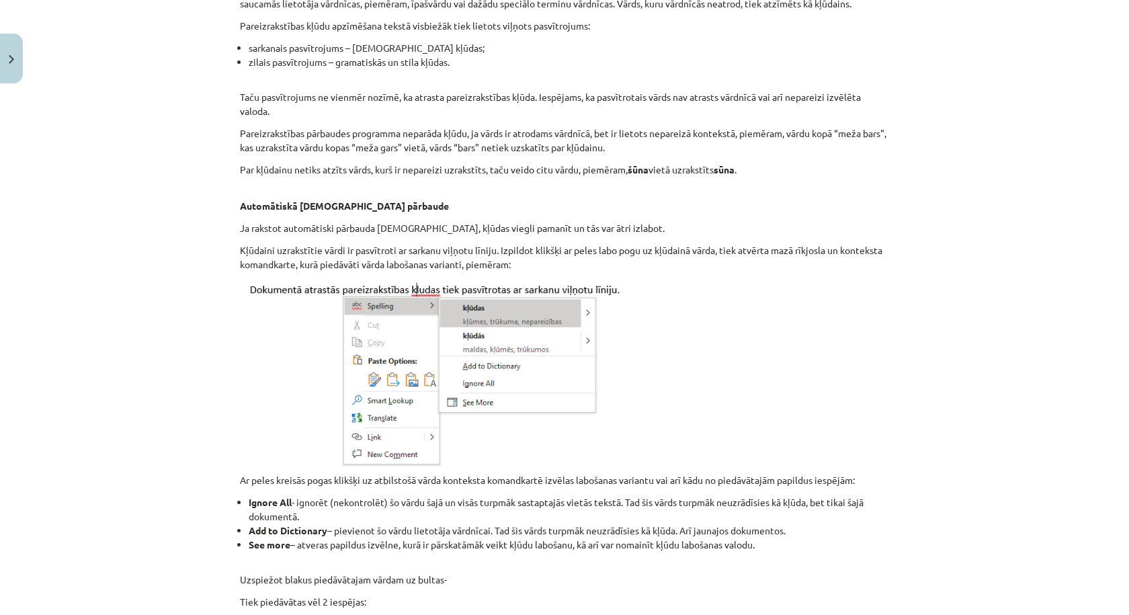
scroll to position [34, 0]
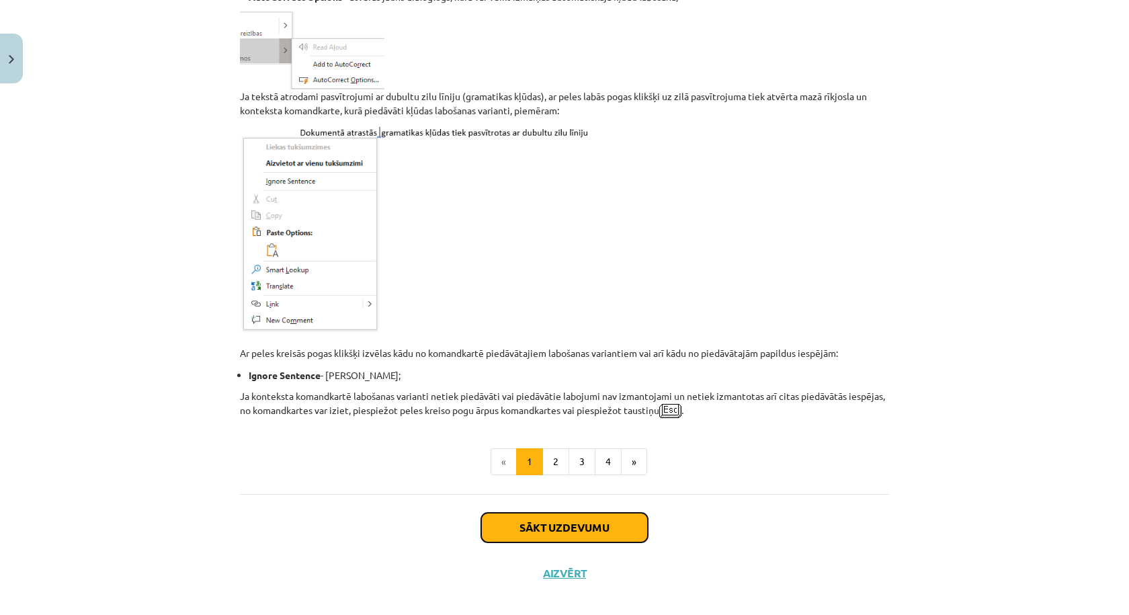
click at [575, 513] on button "Sākt uzdevumu" at bounding box center [564, 528] width 167 height 30
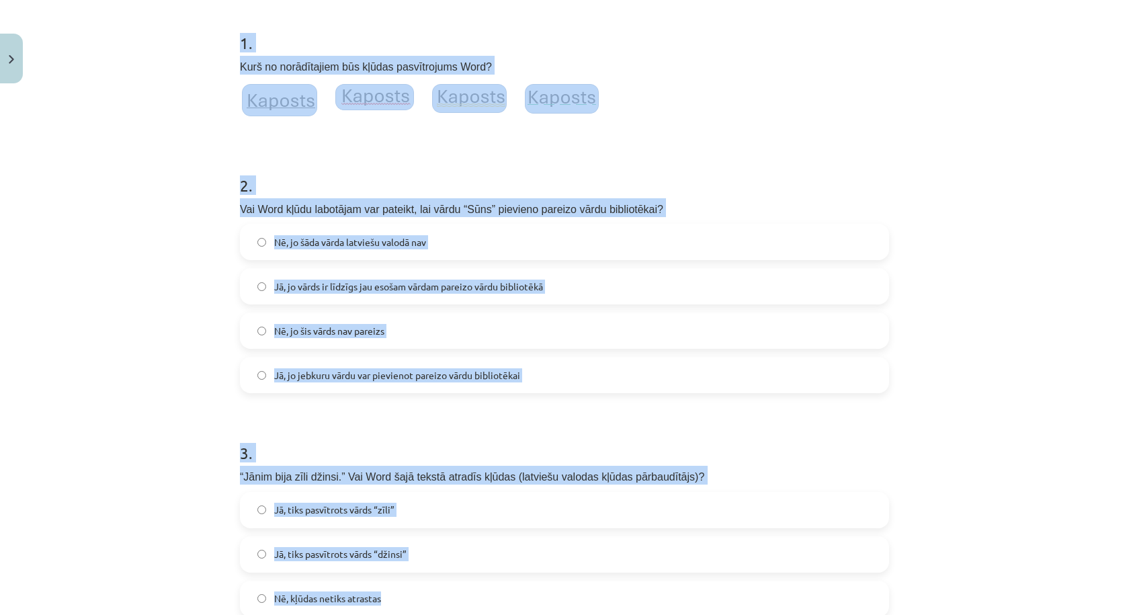
scroll to position [460, 0]
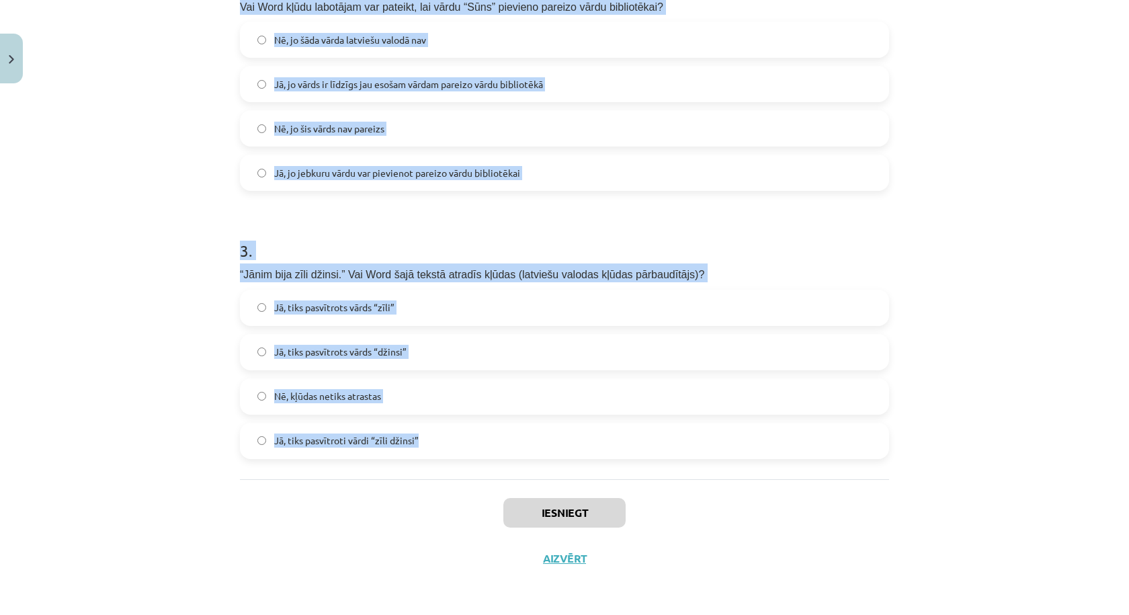
drag, startPoint x: 201, startPoint y: 261, endPoint x: 503, endPoint y: 449, distance: 356.2
click at [503, 449] on div "Mācību tēma: Datorikas 8. klases 1. ieskaites mācību materiāls #7 5. Tēma - Par…" at bounding box center [564, 307] width 1129 height 615
copy form "1 . Kurš no norādītajiem būs kļūdas pasvītrojums Word? 2 . Vai Word kļūdu labot…"
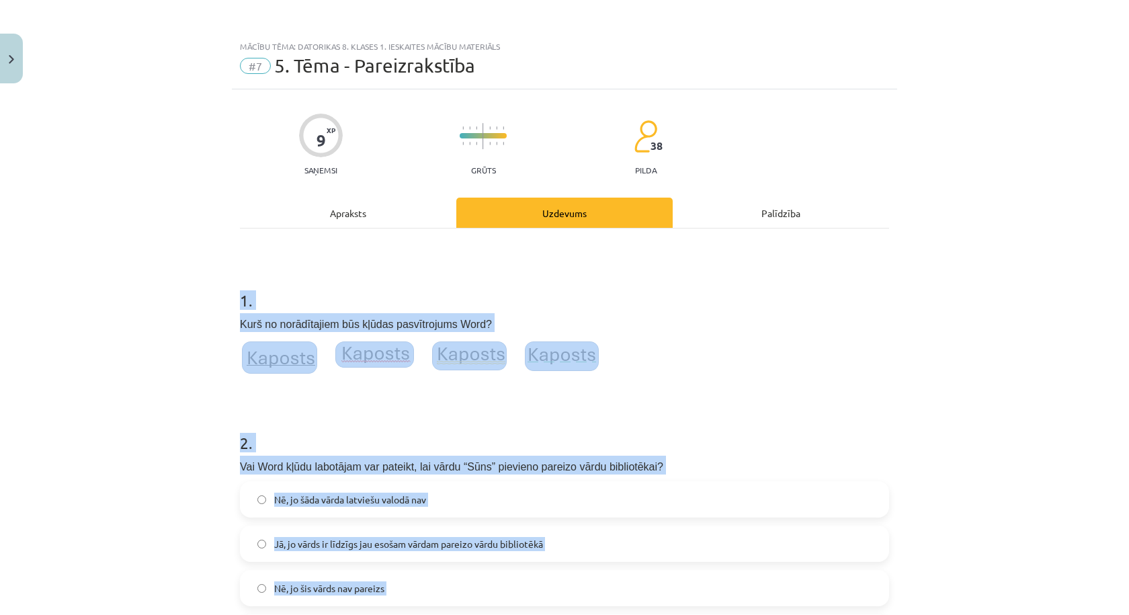
scroll to position [224, 0]
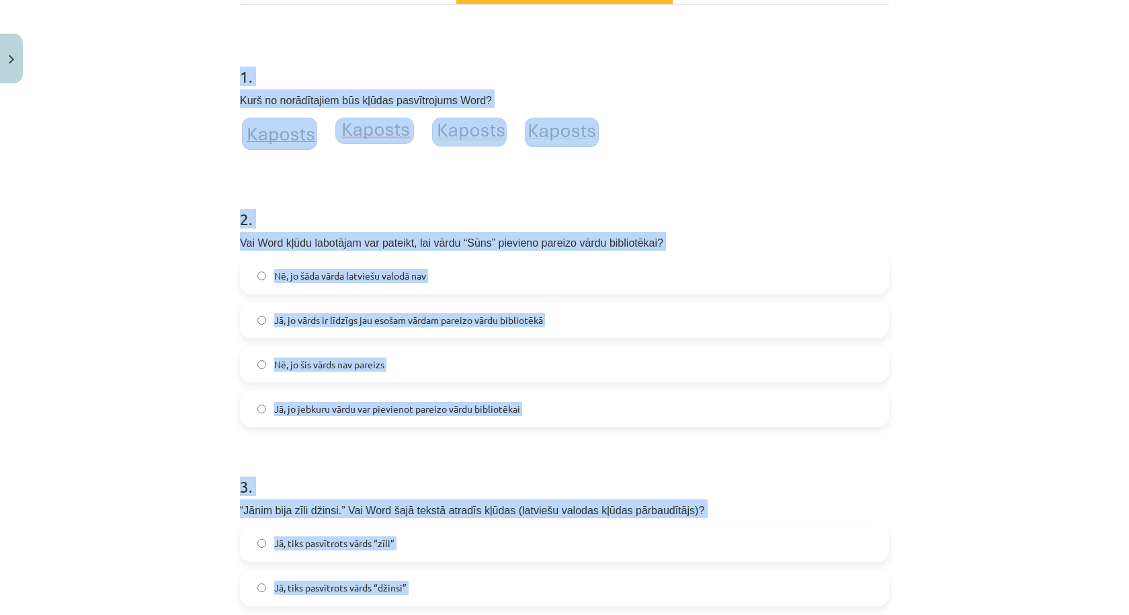
click at [652, 243] on p "Vai Word kļūdu labotājam var pateikt, lai vārdu “Sūns” pievieno pareizo vārdu b…" at bounding box center [564, 241] width 649 height 19
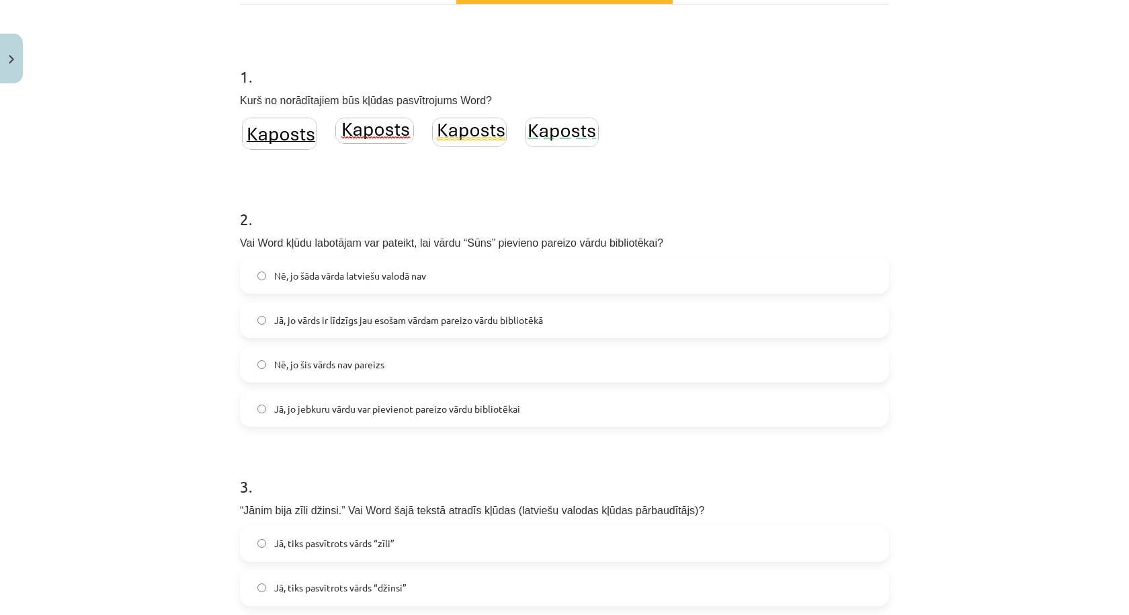
click at [369, 128] on img at bounding box center [374, 131] width 79 height 26
click at [444, 411] on span "Jā, jo jebkuru vārdu var pievienot pareizo vārdu bibliotēkai" at bounding box center [397, 409] width 246 height 14
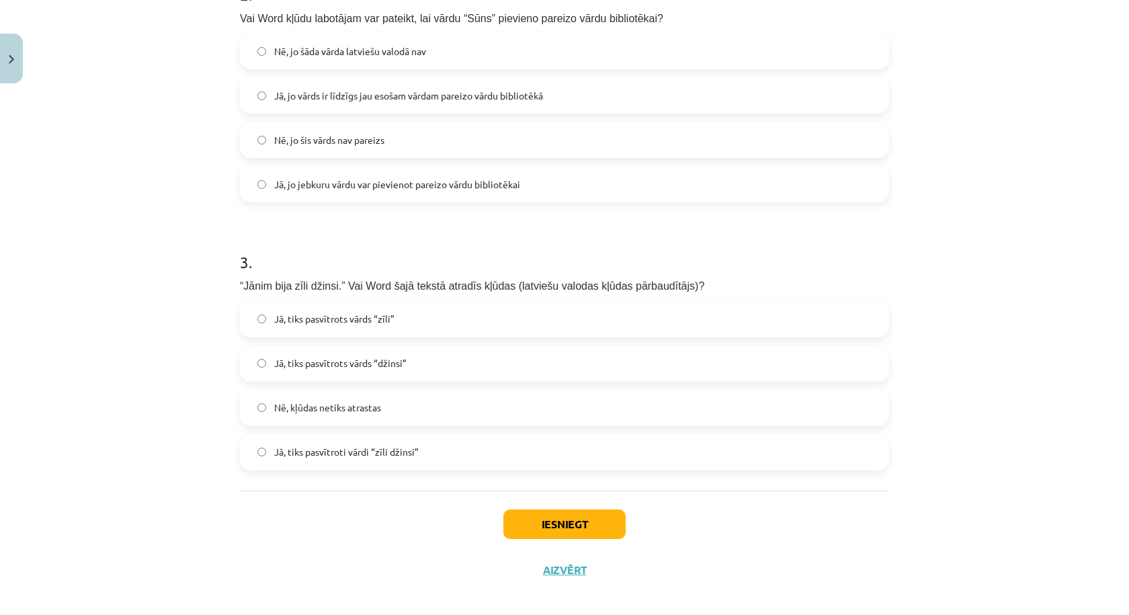
click at [408, 326] on label "Jā, tiks pasvītrots vārds “zīli”" at bounding box center [564, 319] width 647 height 34
click at [510, 524] on button "Iesniegt" at bounding box center [564, 524] width 122 height 30
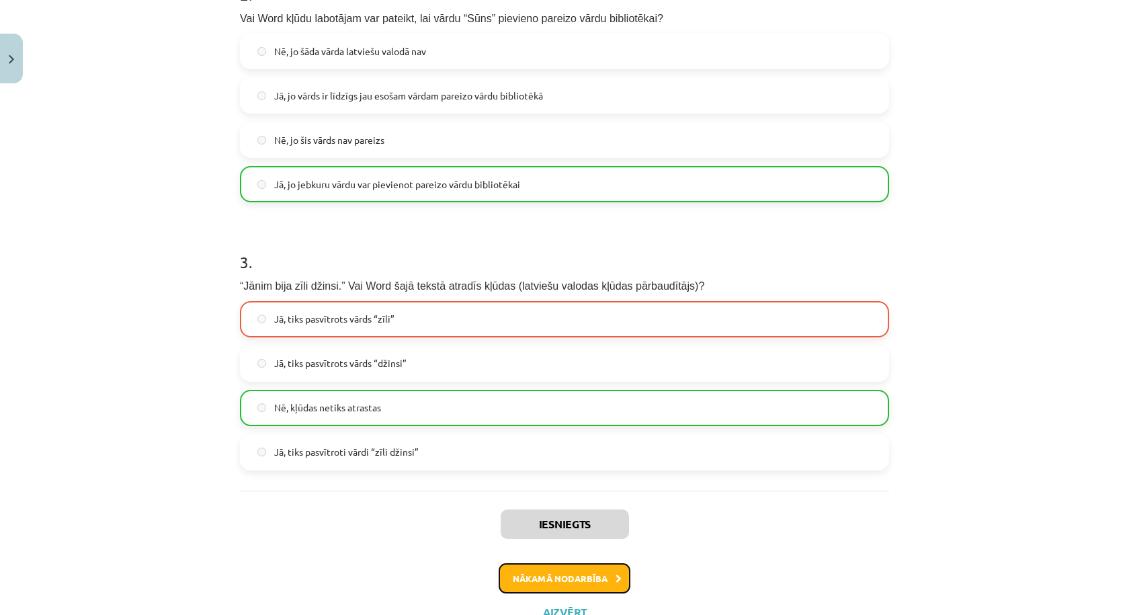
click at [563, 579] on button "Nākamā nodarbība" at bounding box center [565, 578] width 132 height 31
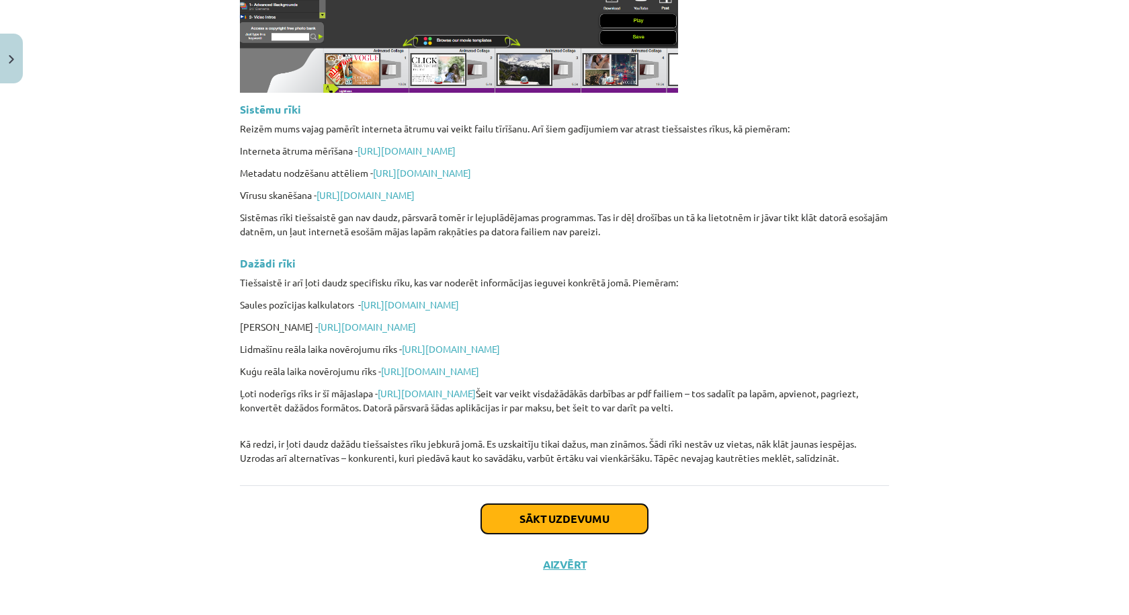
click at [514, 522] on button "Sākt uzdevumu" at bounding box center [564, 519] width 167 height 30
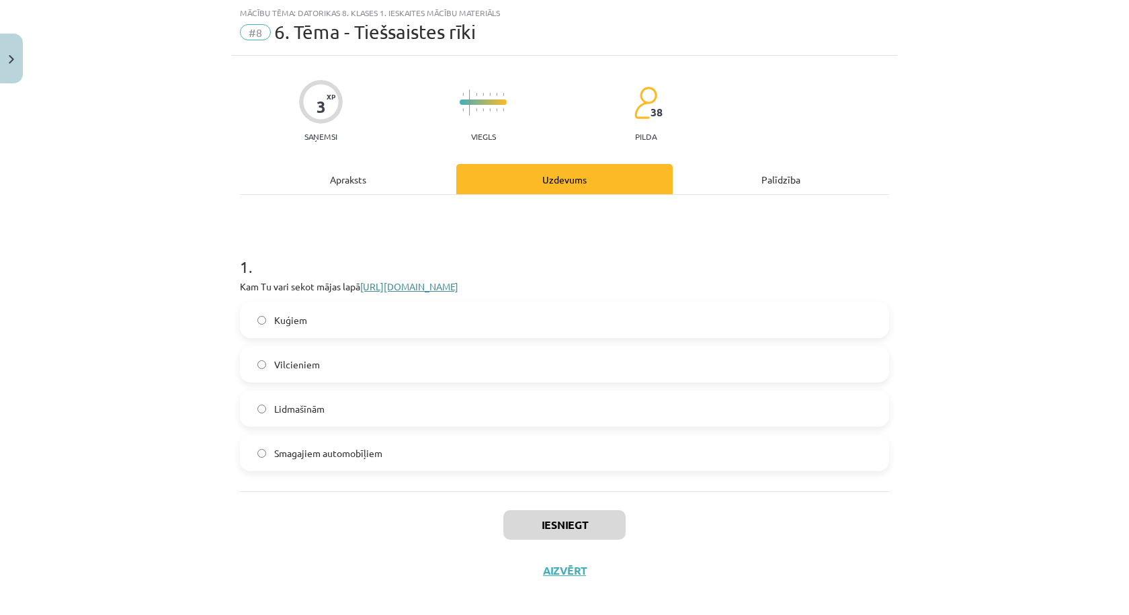
click at [391, 282] on link "[URL][DOMAIN_NAME]" at bounding box center [409, 286] width 98 height 12
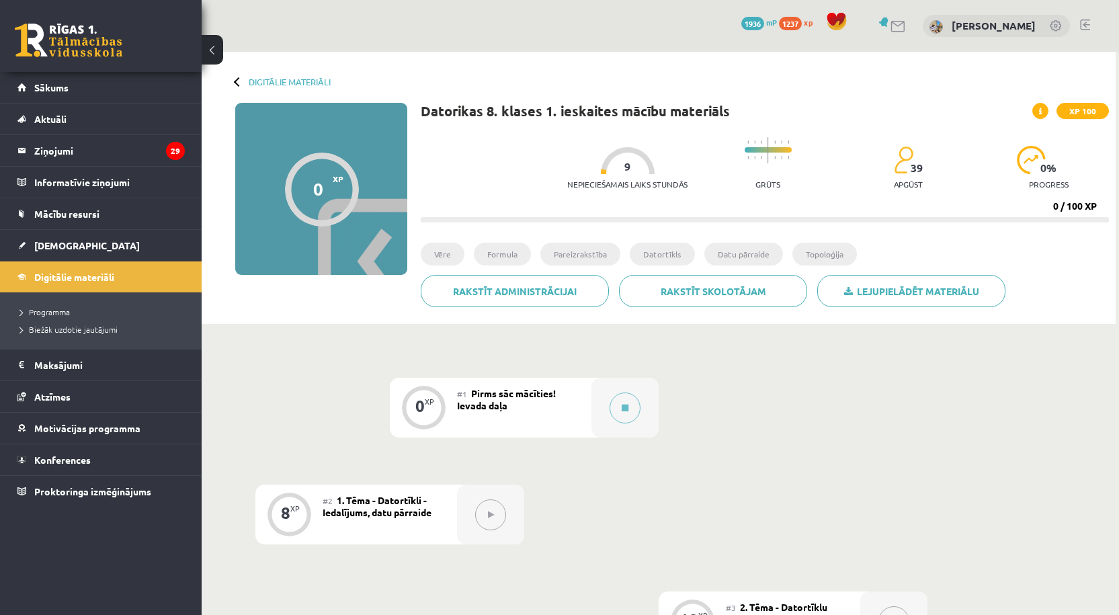
click at [578, 390] on div "#1 Pirms sāc mācīties! Ievada daļa" at bounding box center [524, 408] width 134 height 60
click at [626, 408] on icon at bounding box center [625, 408] width 7 height 8
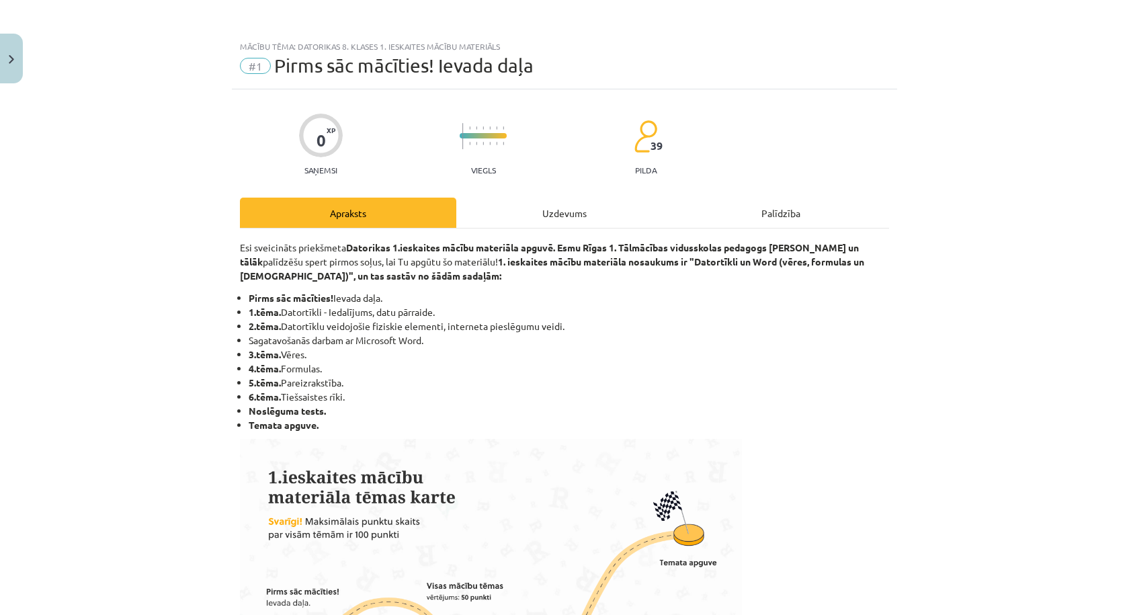
scroll to position [710, 0]
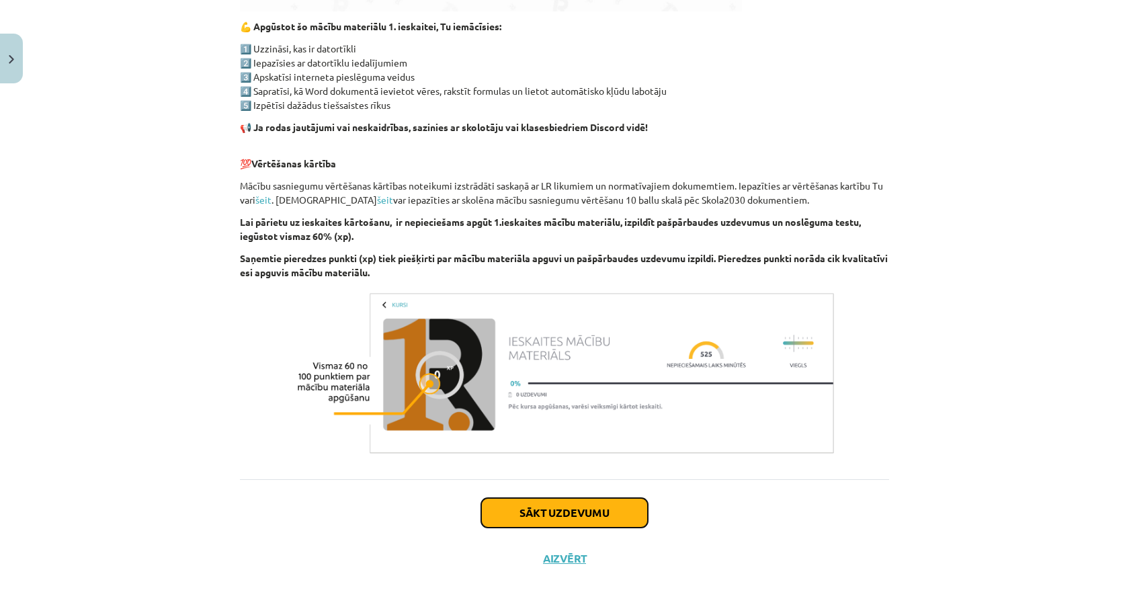
click at [614, 505] on button "Sākt uzdevumu" at bounding box center [564, 513] width 167 height 30
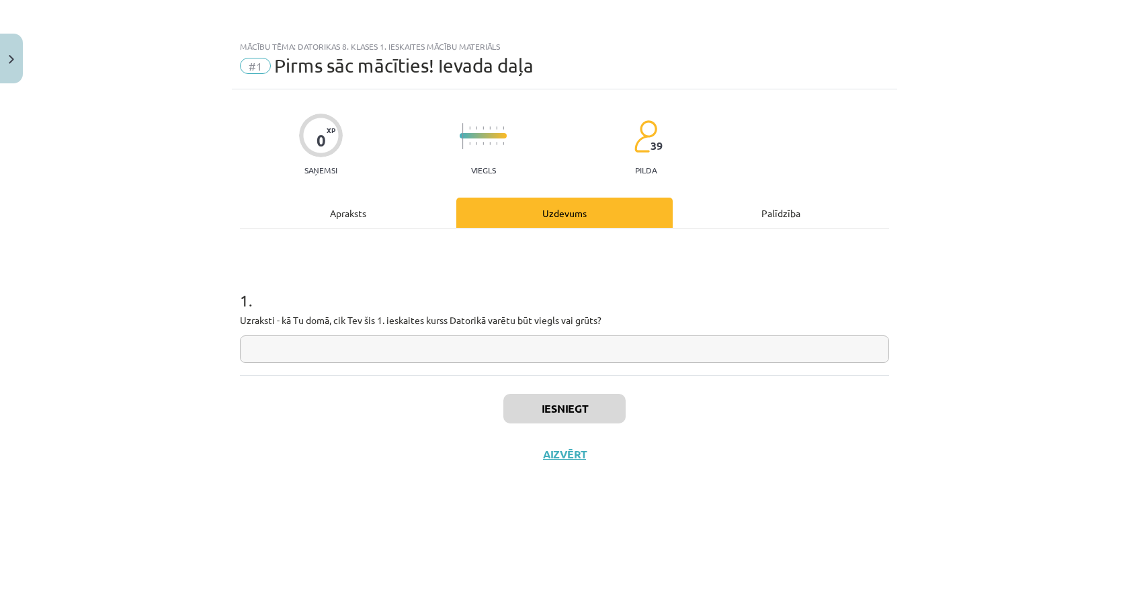
click at [538, 351] on input "text" at bounding box center [564, 349] width 649 height 28
type input "***"
click at [552, 412] on button "Iesniegt" at bounding box center [564, 409] width 122 height 30
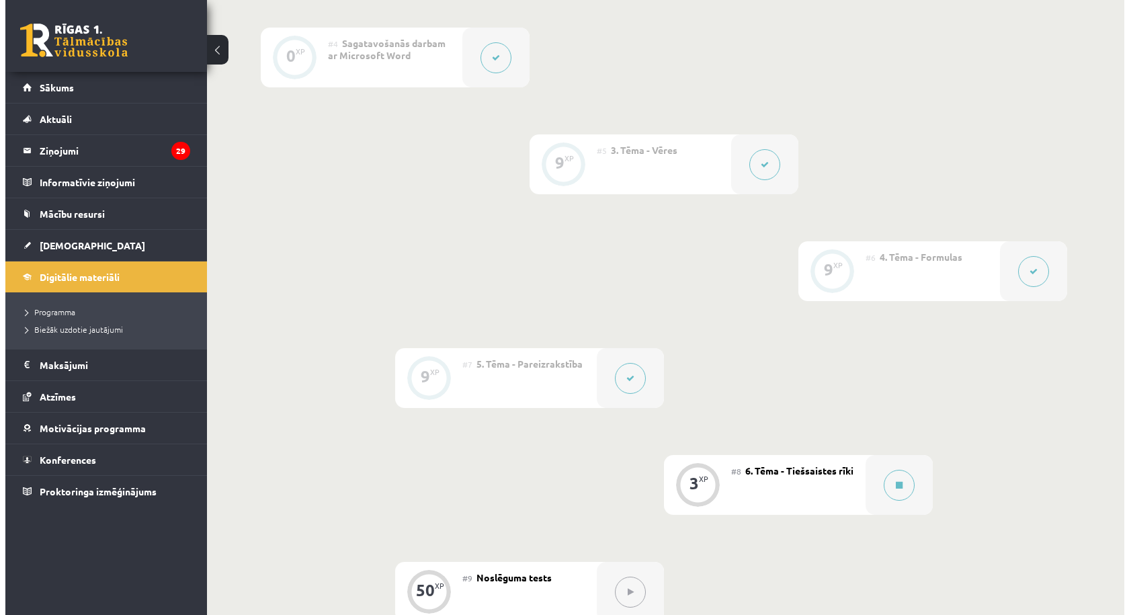
scroll to position [896, 0]
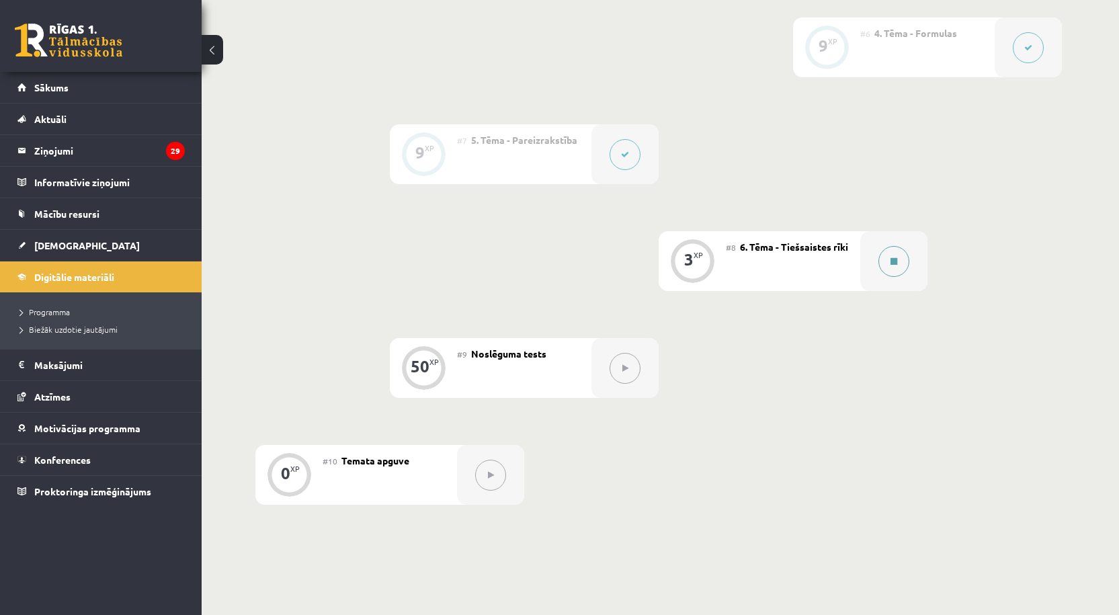
click at [881, 261] on button at bounding box center [893, 261] width 31 height 31
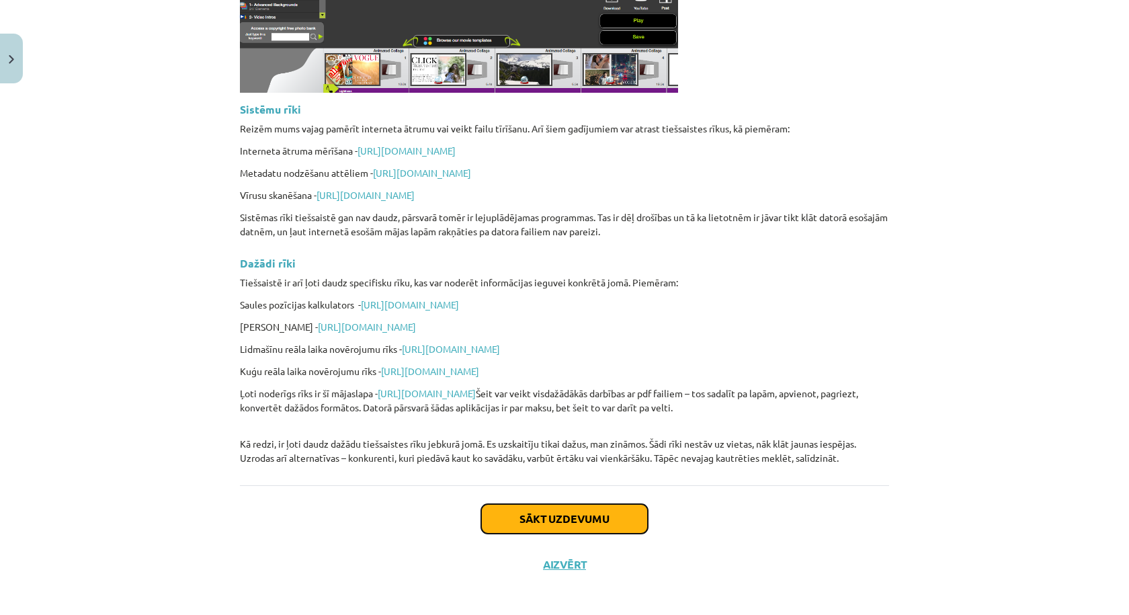
click at [587, 517] on button "Sākt uzdevumu" at bounding box center [564, 519] width 167 height 30
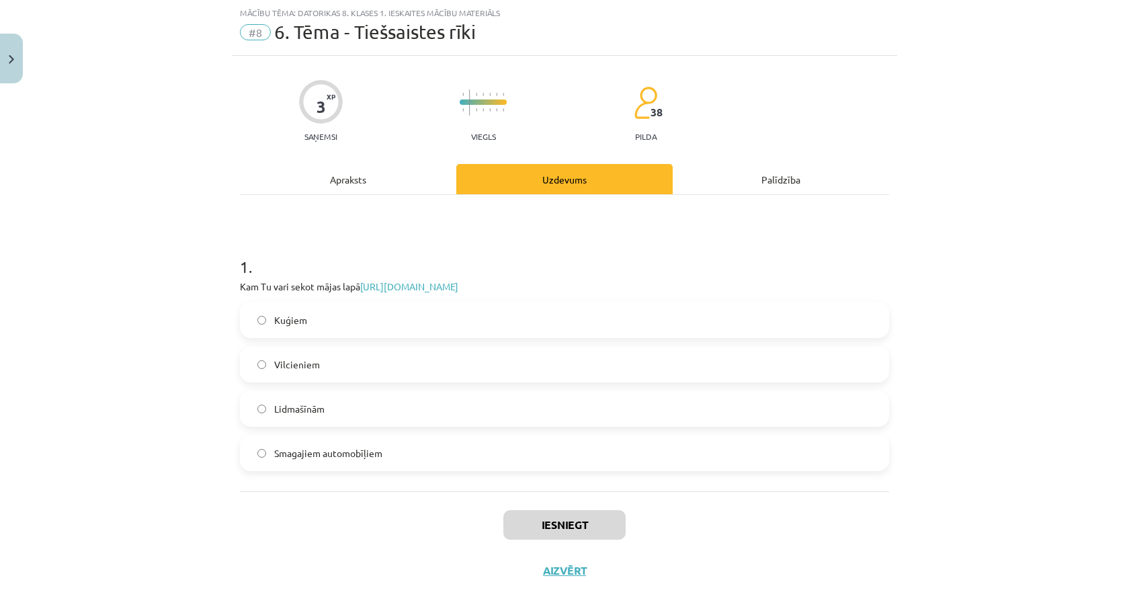
click at [391, 411] on label "Lidmašīnām" at bounding box center [564, 409] width 647 height 34
click at [535, 512] on button "Iesniegt" at bounding box center [564, 525] width 122 height 30
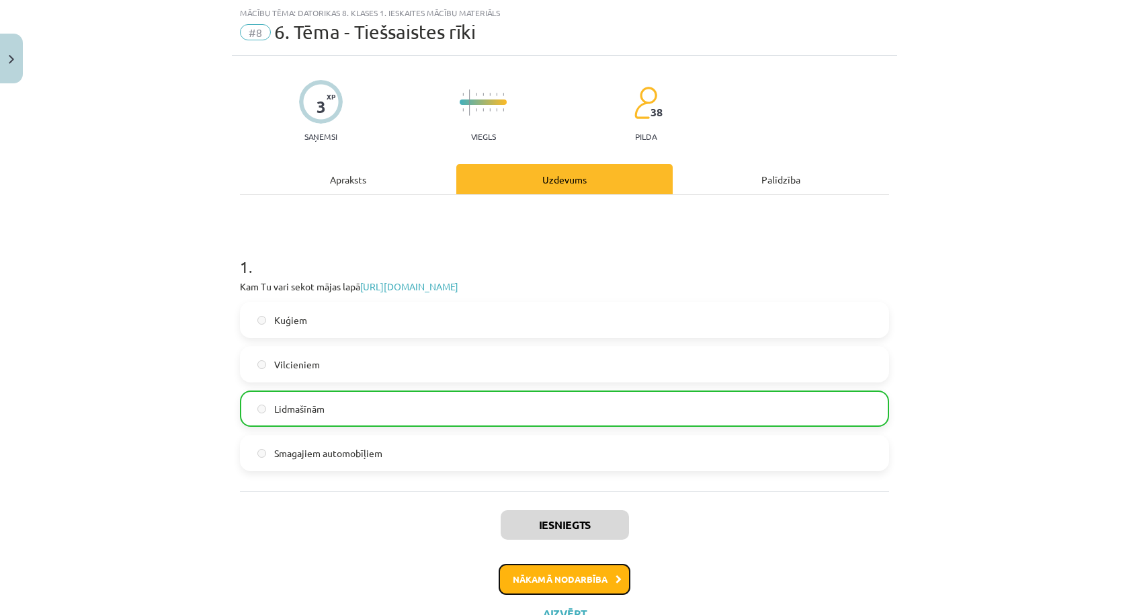
click at [526, 578] on button "Nākamā nodarbība" at bounding box center [565, 579] width 132 height 31
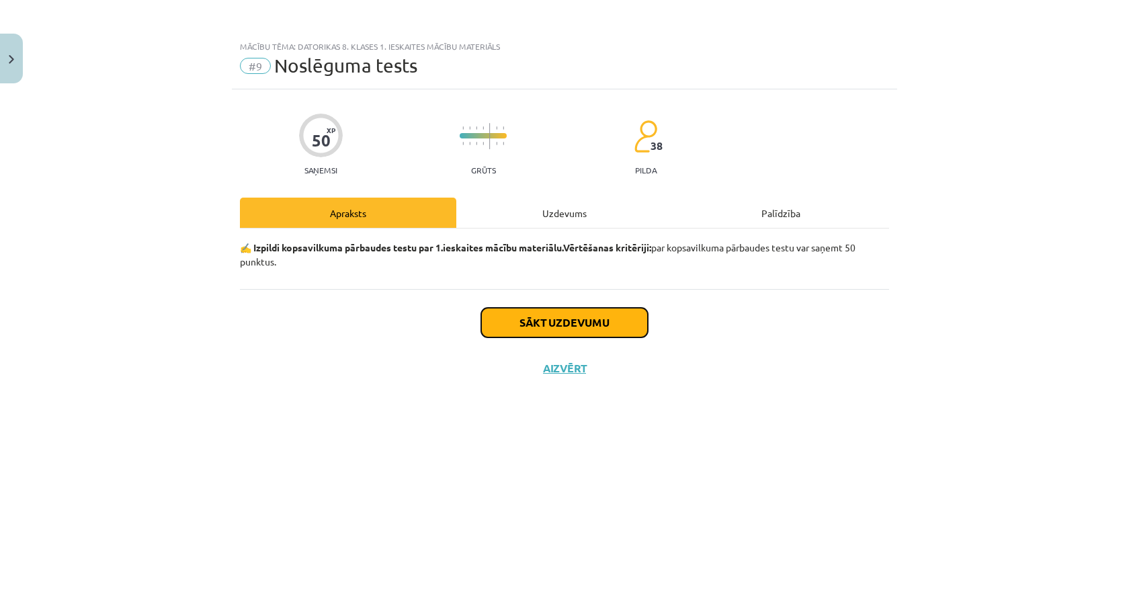
click at [526, 316] on button "Sākt uzdevumu" at bounding box center [564, 323] width 167 height 30
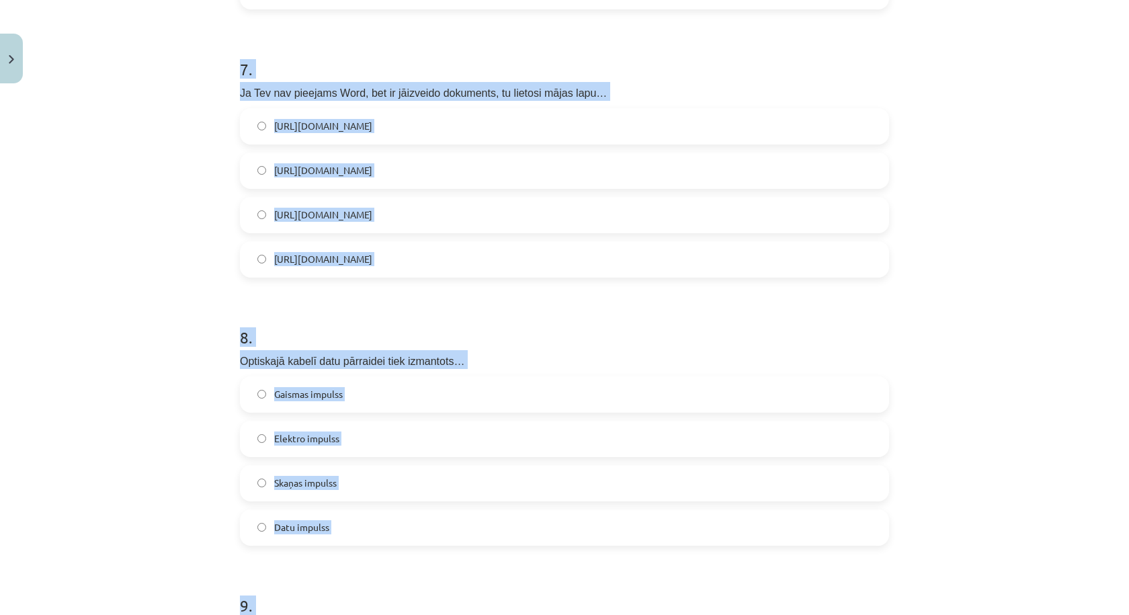
scroll to position [2415, 0]
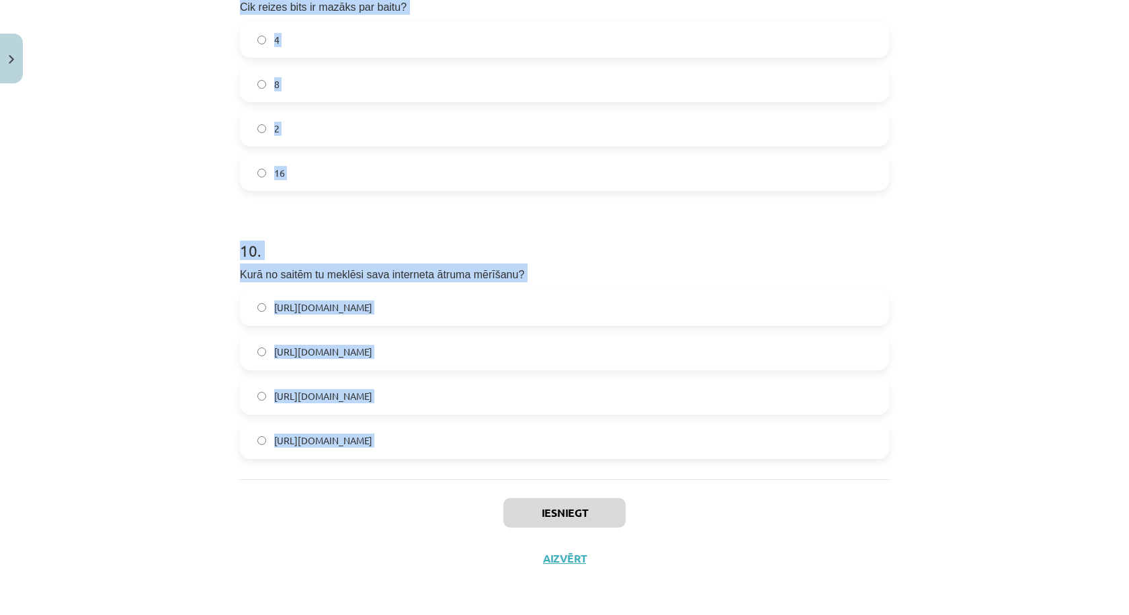
drag, startPoint x: 197, startPoint y: 294, endPoint x: 417, endPoint y: 481, distance: 289.4
click at [418, 489] on div "Mācību tēma: Datorikas 8. klases 1. ieskaites mācību materiāls #9 Noslēguma tes…" at bounding box center [564, 307] width 1129 height 615
copy form "4 . Lore ip dolorsitam consectetu ad elitseddoei tempo incididuntu? Laboreet do…"
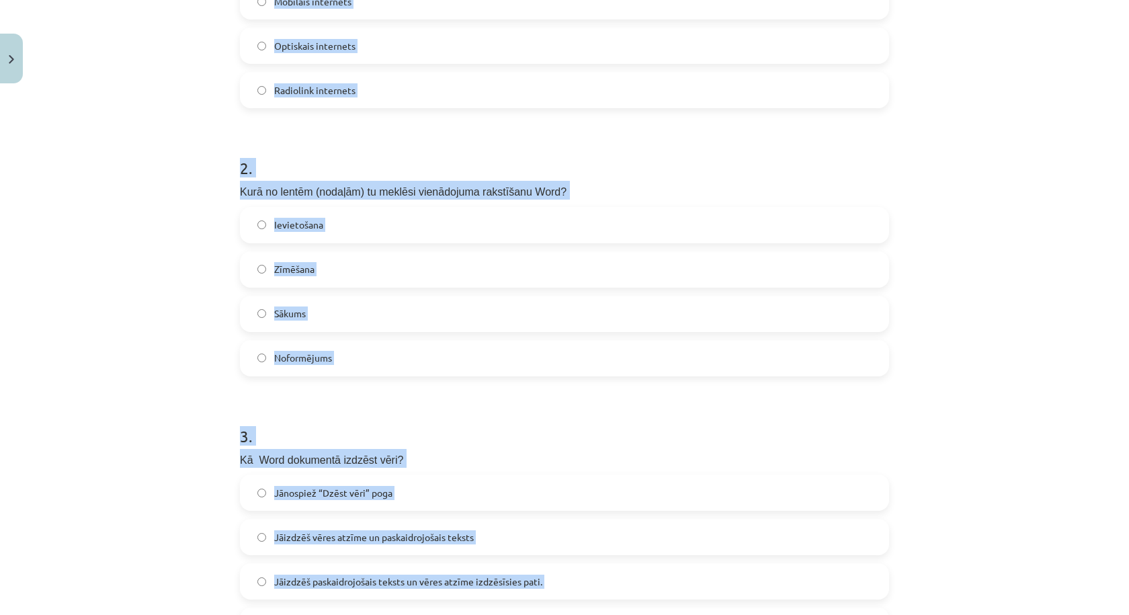
scroll to position [0, 0]
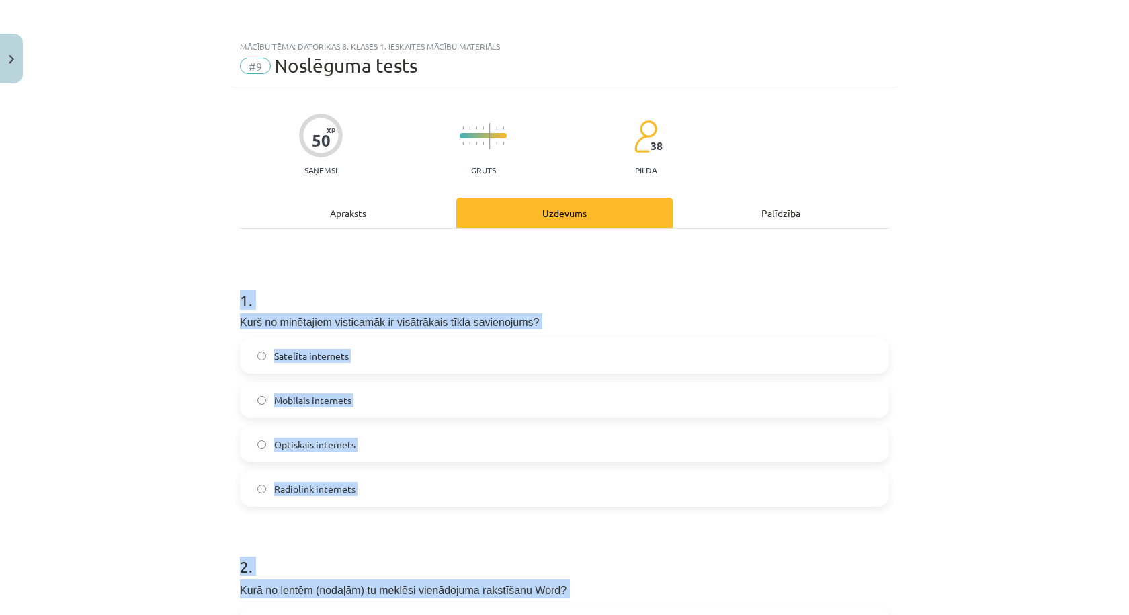
click at [391, 442] on label "Optiskais internets" at bounding box center [564, 444] width 647 height 34
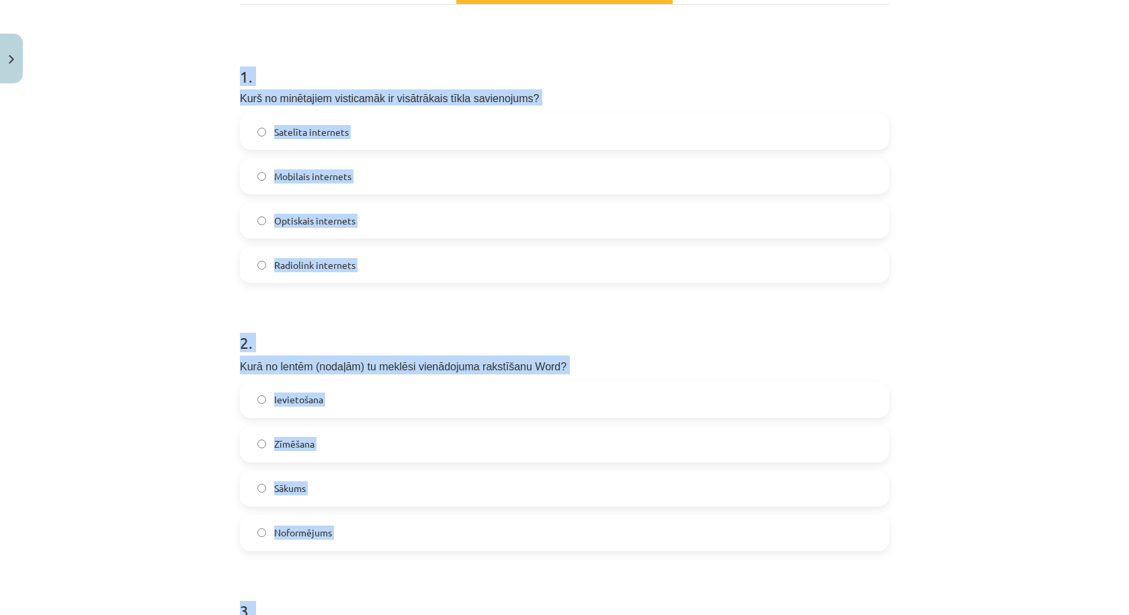
copy form "1 . Kurš no minētajiem visticamāk ir visātrākais tīkla savienojums? Satelīta in…"
click at [356, 390] on label "Ievietošana" at bounding box center [564, 400] width 647 height 34
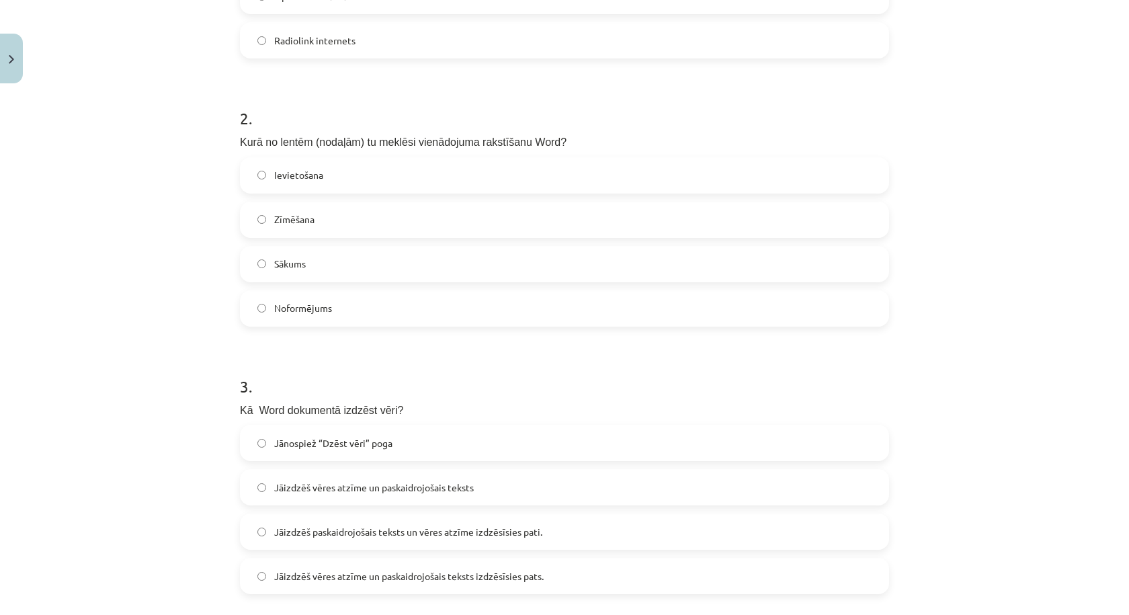
scroll to position [672, 0]
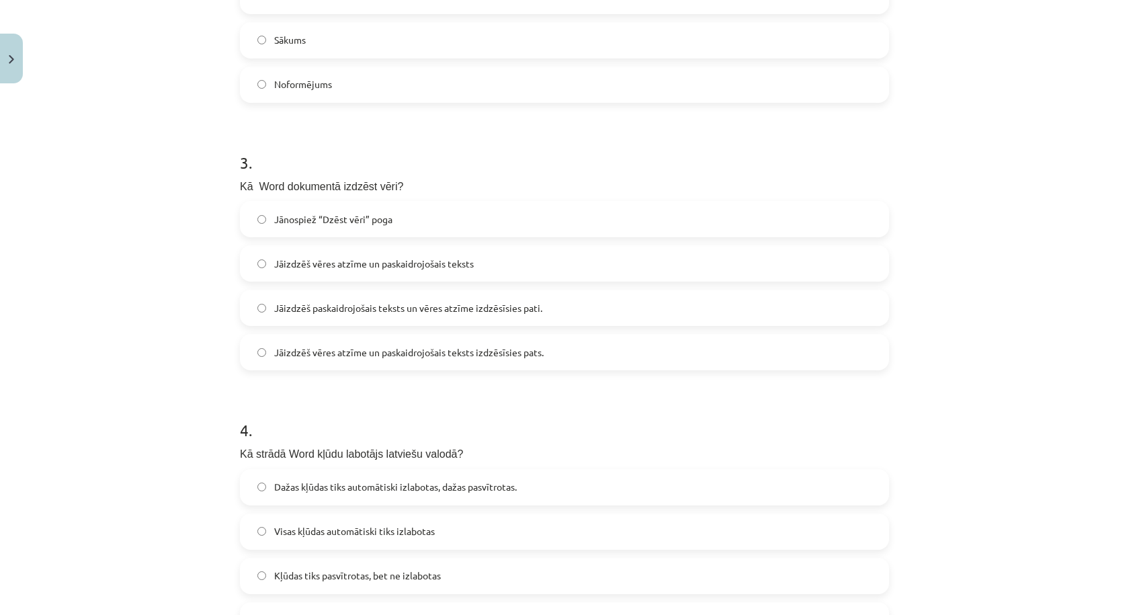
click at [500, 262] on label "Jāizdzēš vēres atzīme un paskaidrojošais teksts" at bounding box center [564, 264] width 647 height 34
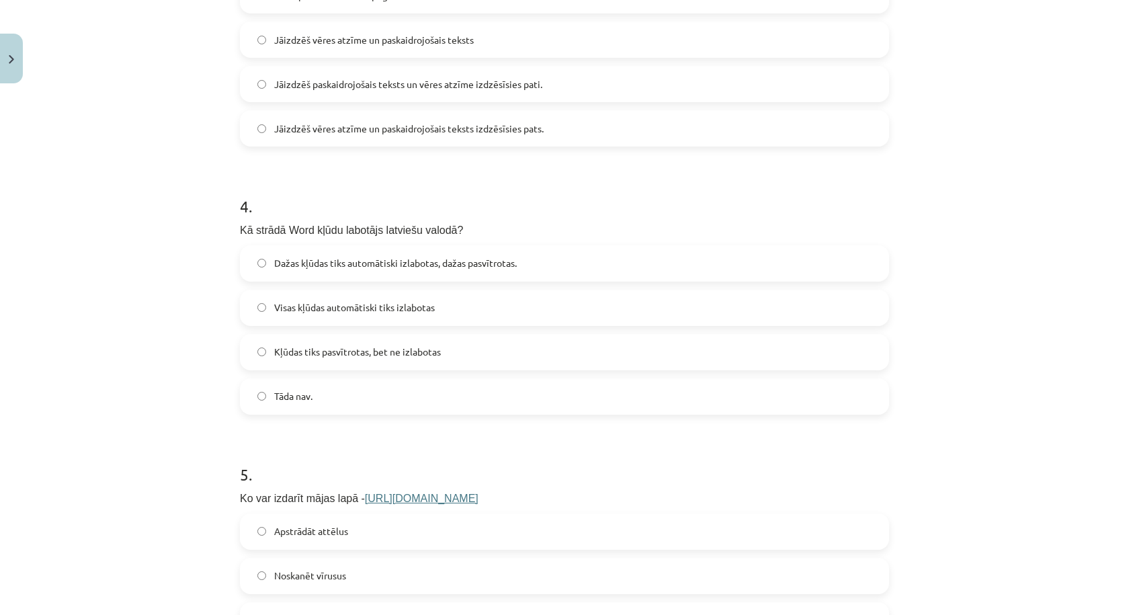
click at [366, 263] on span "Dažas kļūdas tiks automātiski izlabotas, dažas pasvītrotas." at bounding box center [395, 263] width 243 height 14
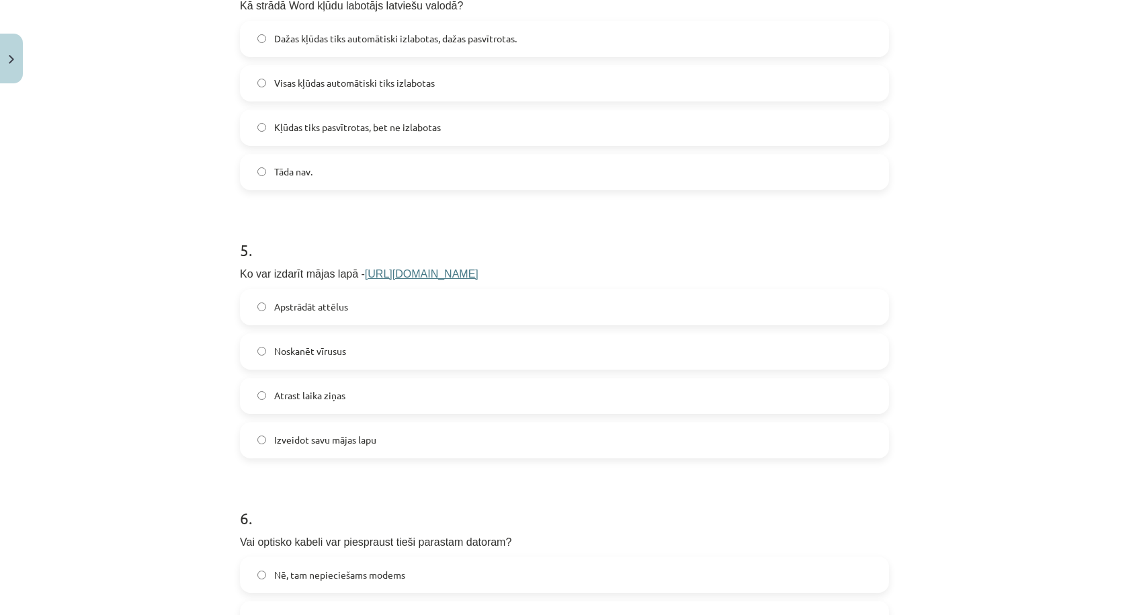
click at [365, 277] on link "[URL][DOMAIN_NAME]" at bounding box center [422, 273] width 114 height 11
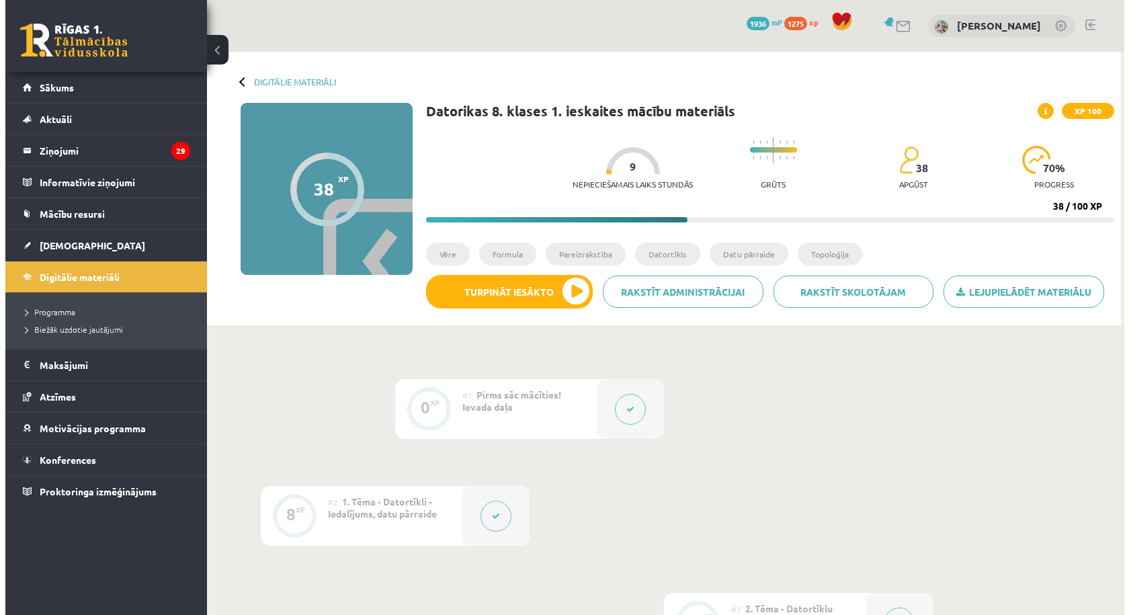
scroll to position [896, 0]
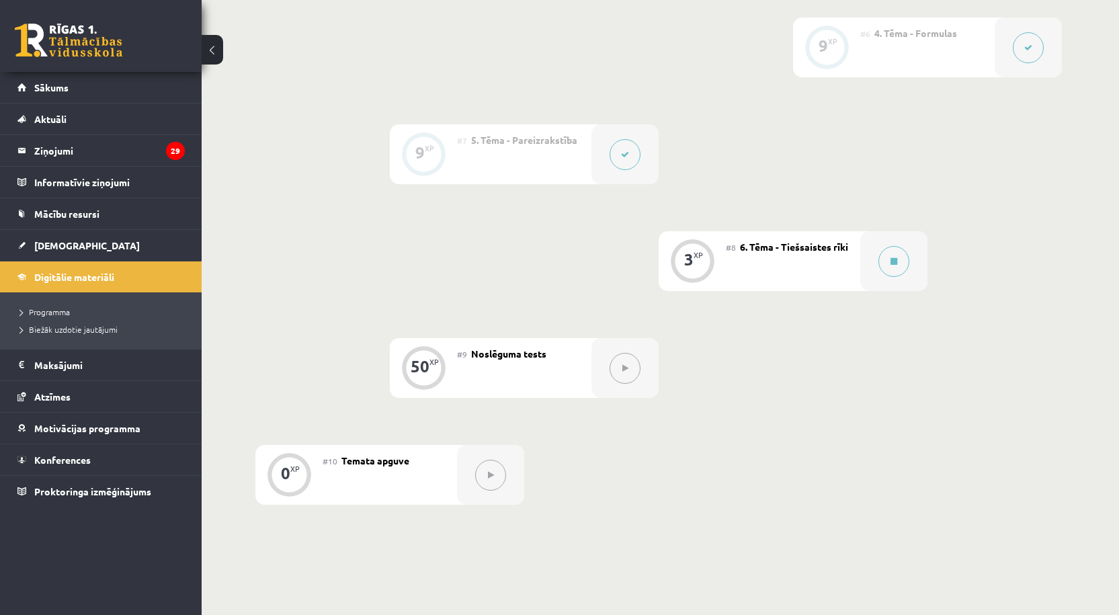
click at [881, 276] on button at bounding box center [893, 261] width 31 height 31
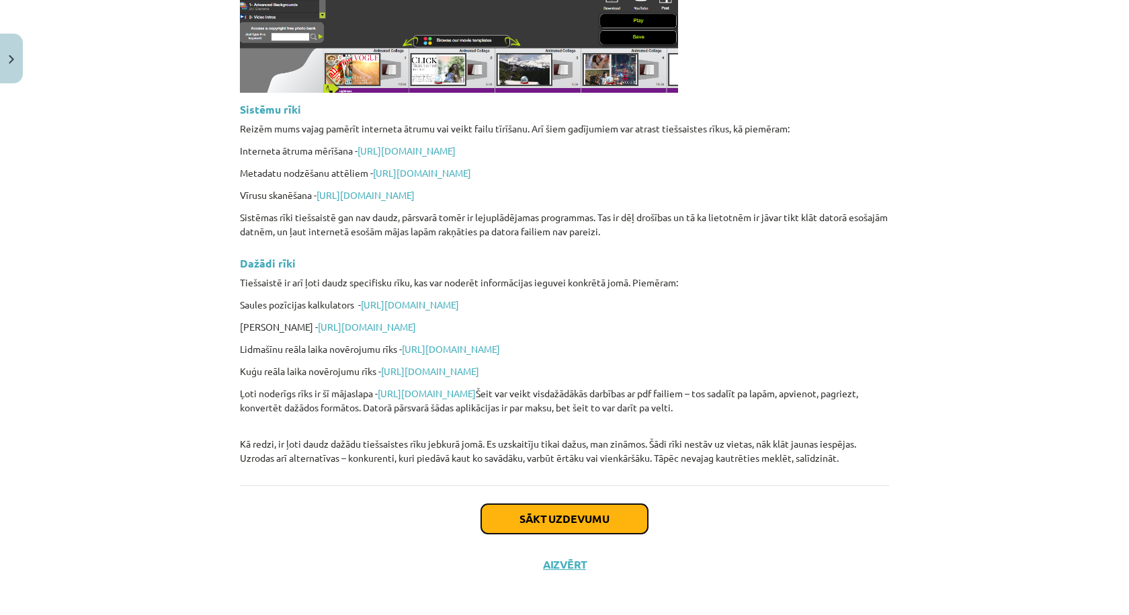
click at [544, 515] on button "Sākt uzdevumu" at bounding box center [564, 519] width 167 height 30
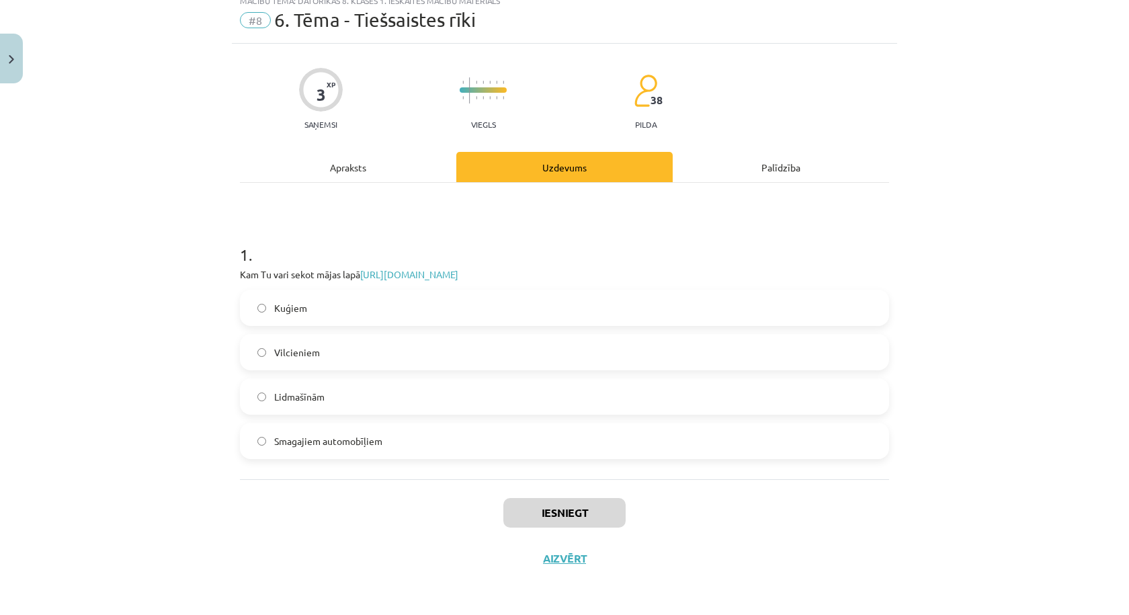
scroll to position [34, 0]
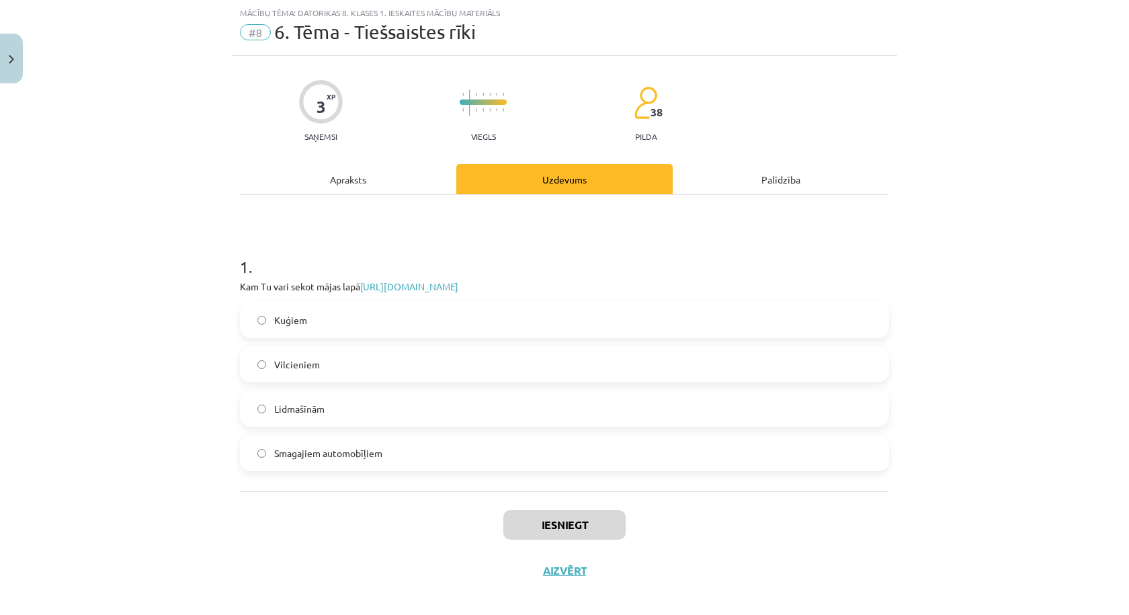
click at [353, 413] on label "Lidmašīnām" at bounding box center [564, 409] width 647 height 34
click at [544, 517] on button "Iesniegt" at bounding box center [564, 525] width 122 height 30
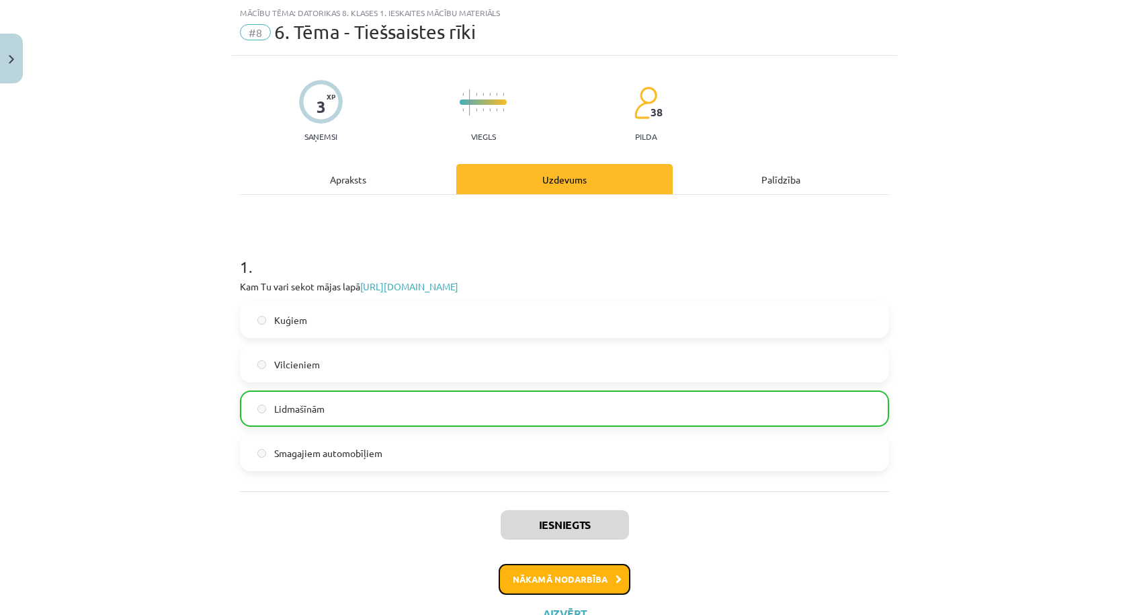
click at [577, 578] on button "Nākamā nodarbība" at bounding box center [565, 579] width 132 height 31
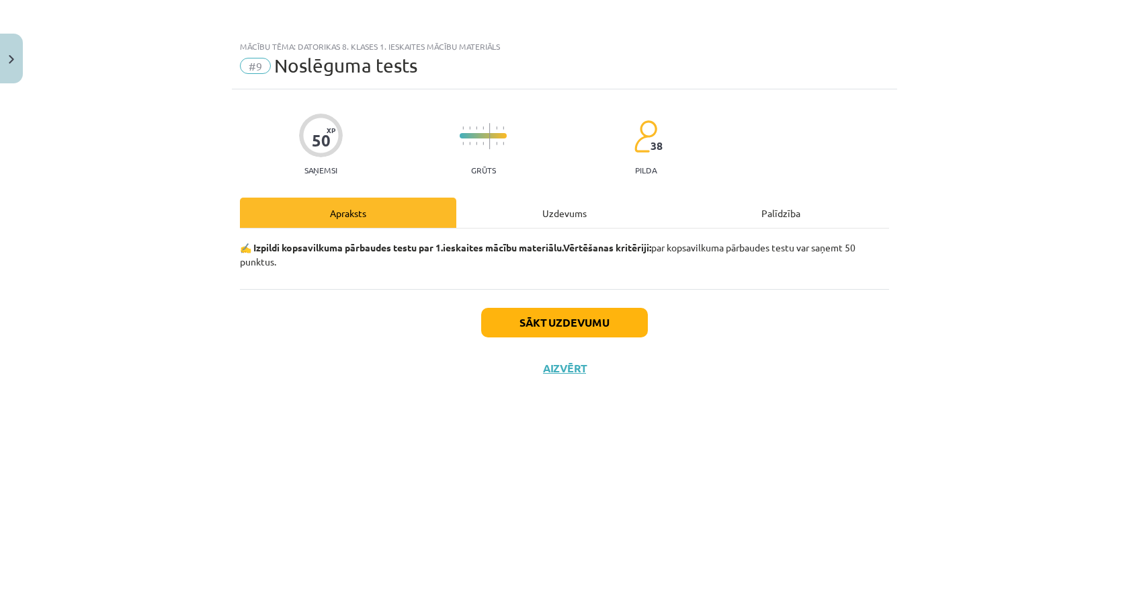
scroll to position [0, 0]
click at [563, 319] on button "Sākt uzdevumu" at bounding box center [564, 323] width 167 height 30
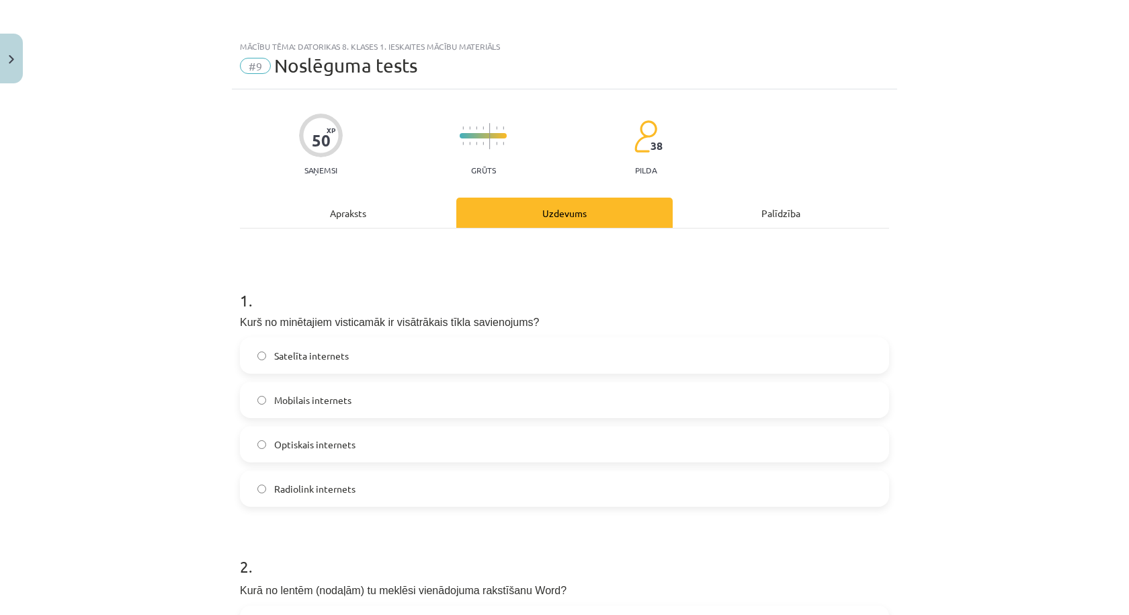
click at [391, 436] on label "Optiskais internets" at bounding box center [564, 444] width 647 height 34
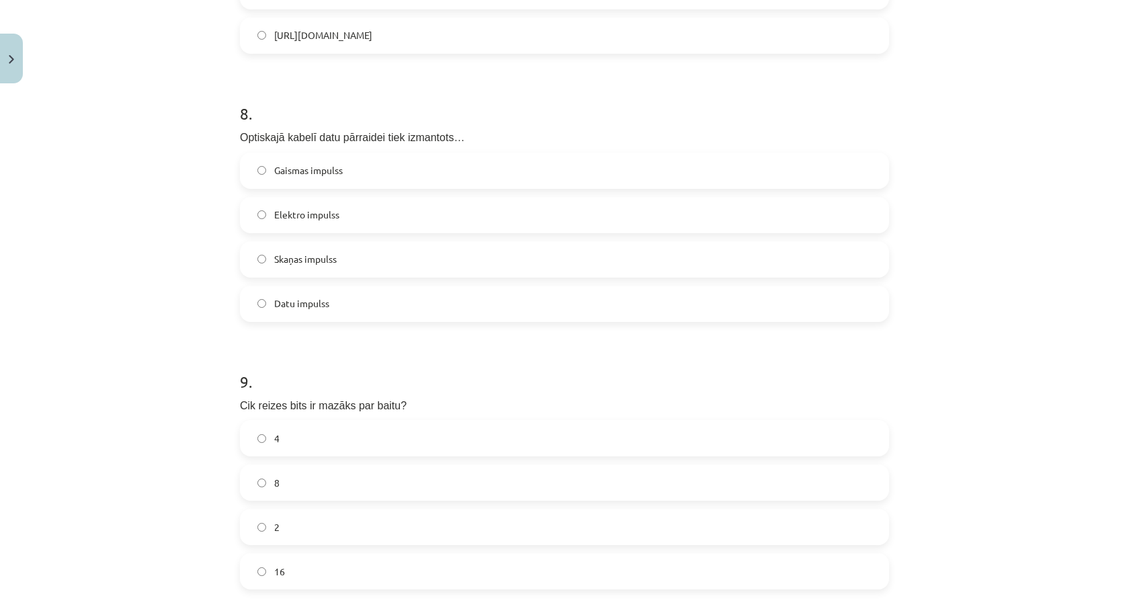
scroll to position [2415, 0]
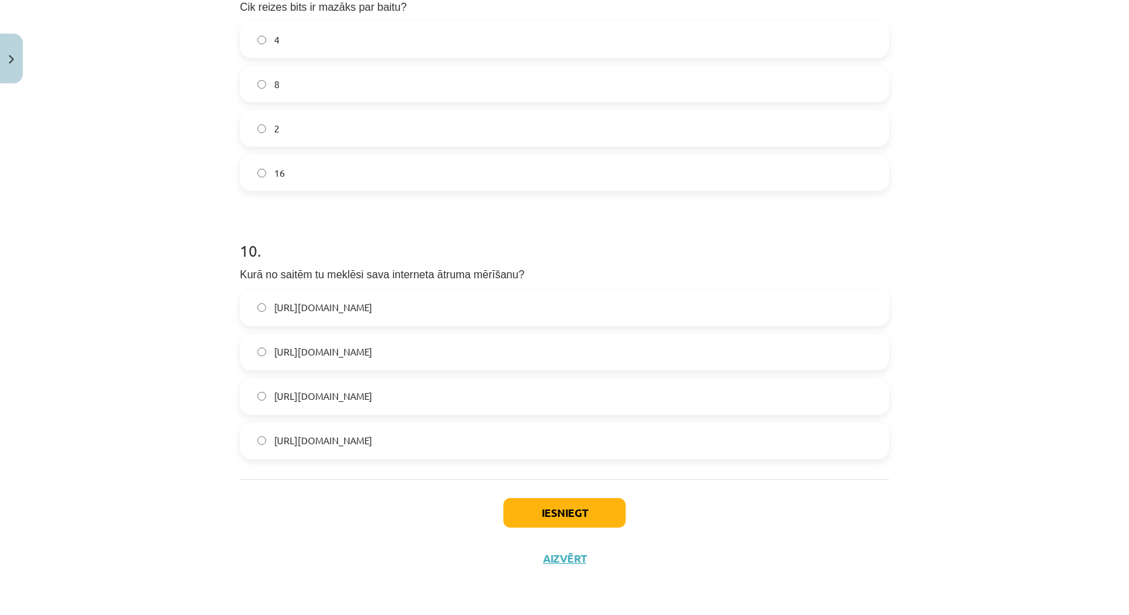
drag, startPoint x: 183, startPoint y: 104, endPoint x: 464, endPoint y: 439, distance: 437.5
click at [464, 439] on div "Mācību tēma: Datorikas 8. klases 1. ieskaites mācību materiāls #9 Noslēguma tes…" at bounding box center [564, 307] width 1129 height 615
copy form "9 . Lore ip dolors (ametcon) ad elitsed doeiusmodte incididunt Utla? Etdolorema…"
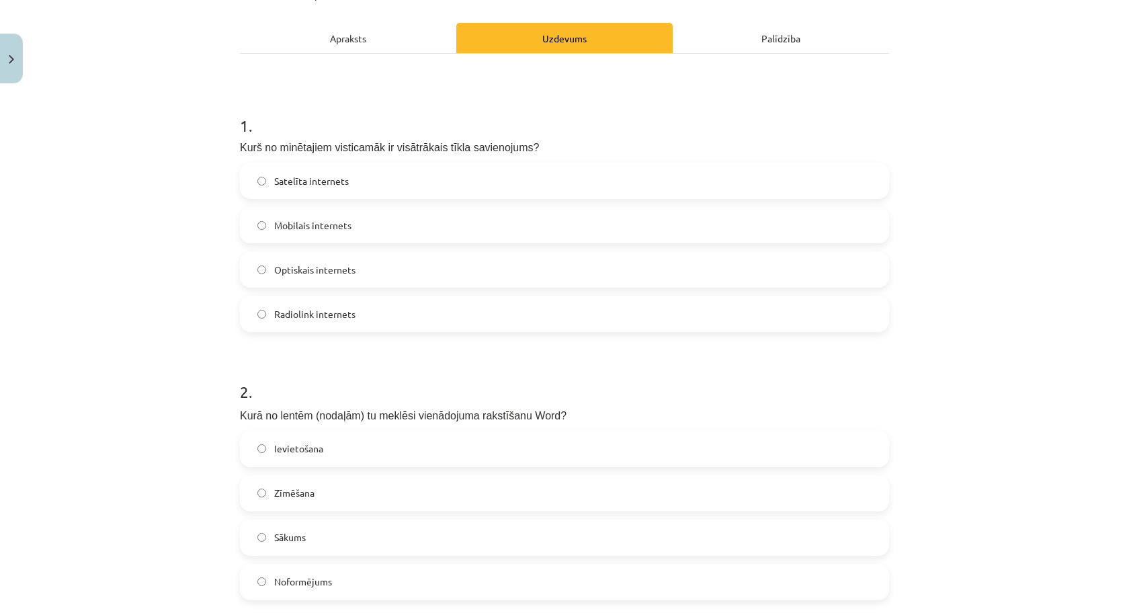
scroll to position [399, 0]
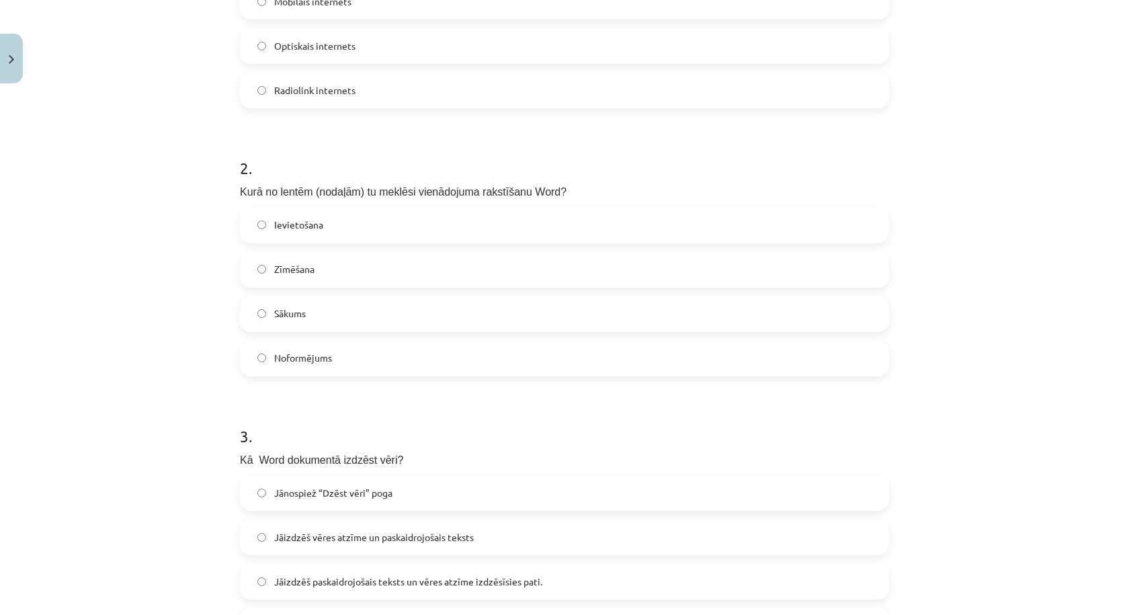
click at [374, 227] on label "Ievietošana" at bounding box center [564, 225] width 647 height 34
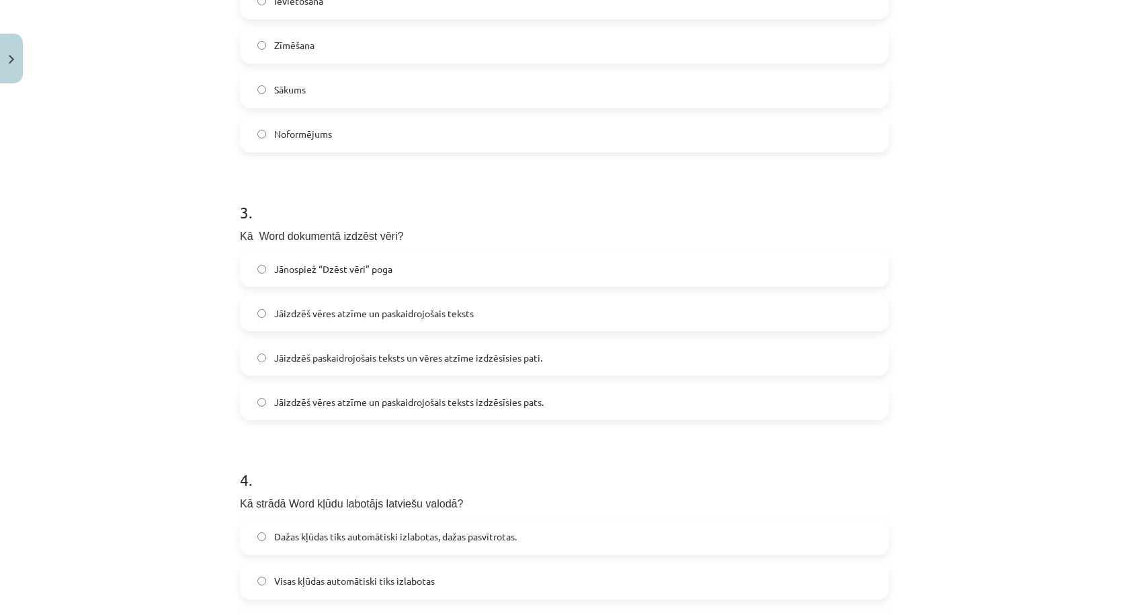
click at [413, 313] on span "Jāizdzēš vēres atzīme un paskaidrojošais teksts" at bounding box center [374, 313] width 200 height 14
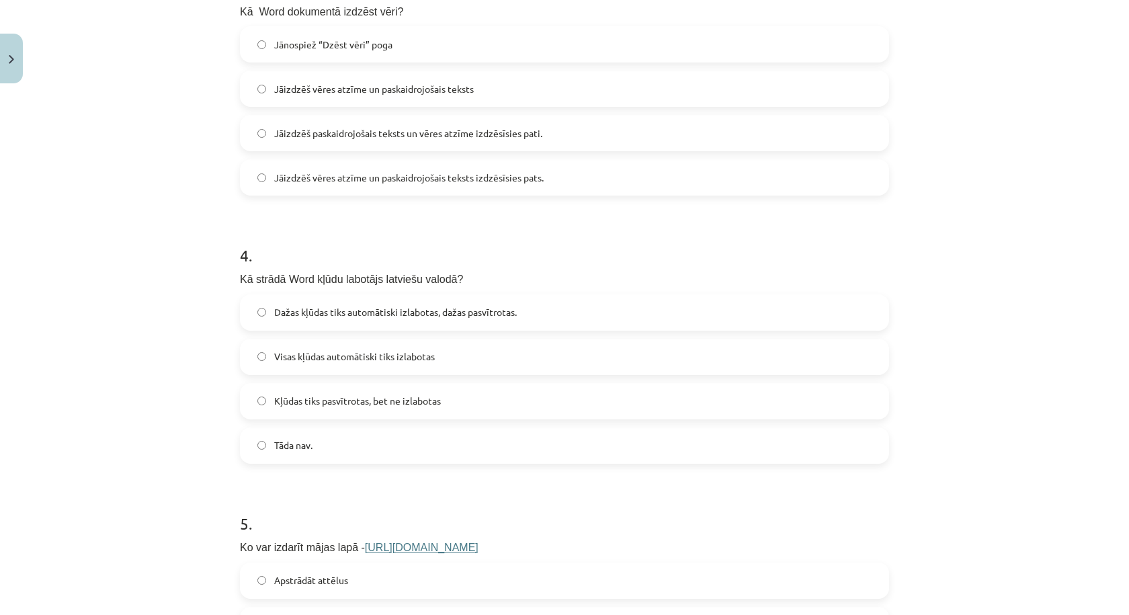
click at [319, 311] on span "Dažas kļūdas tiks automātiski izlabotas, dažas pasvītrotas." at bounding box center [395, 312] width 243 height 14
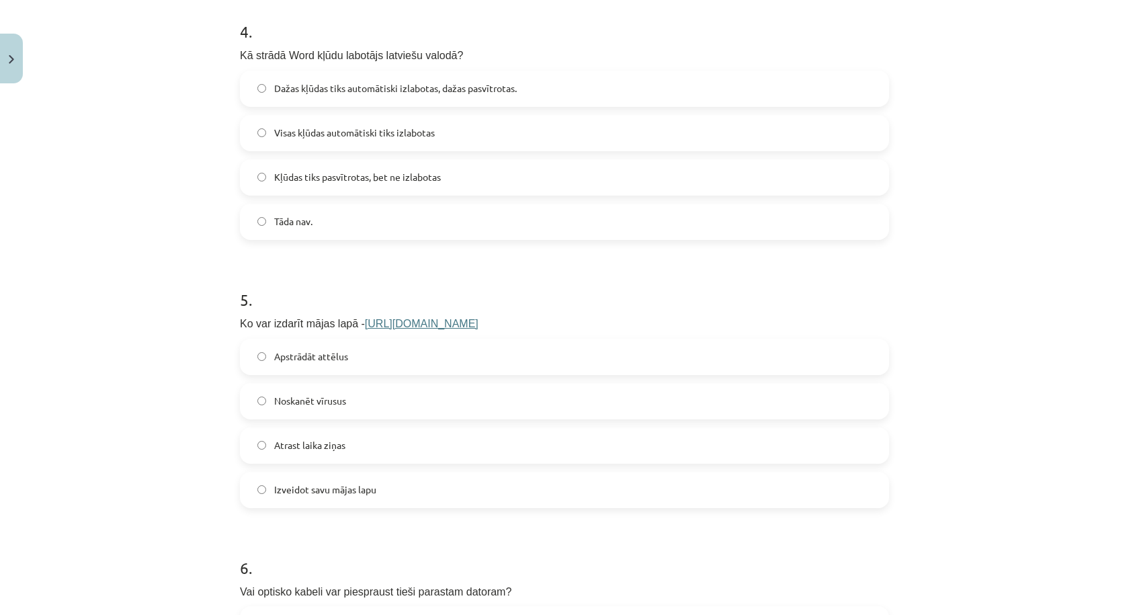
click at [414, 487] on label "Izveidot savu mājas lapu" at bounding box center [564, 490] width 647 height 34
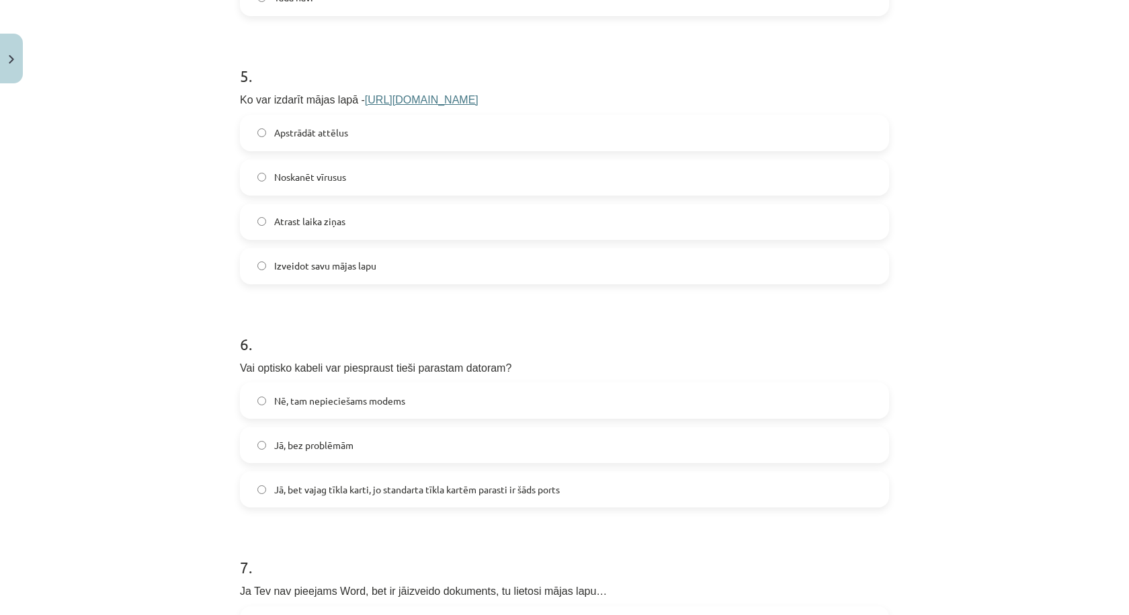
click at [376, 408] on label "Nē, tam nepieciešams modems" at bounding box center [564, 401] width 647 height 34
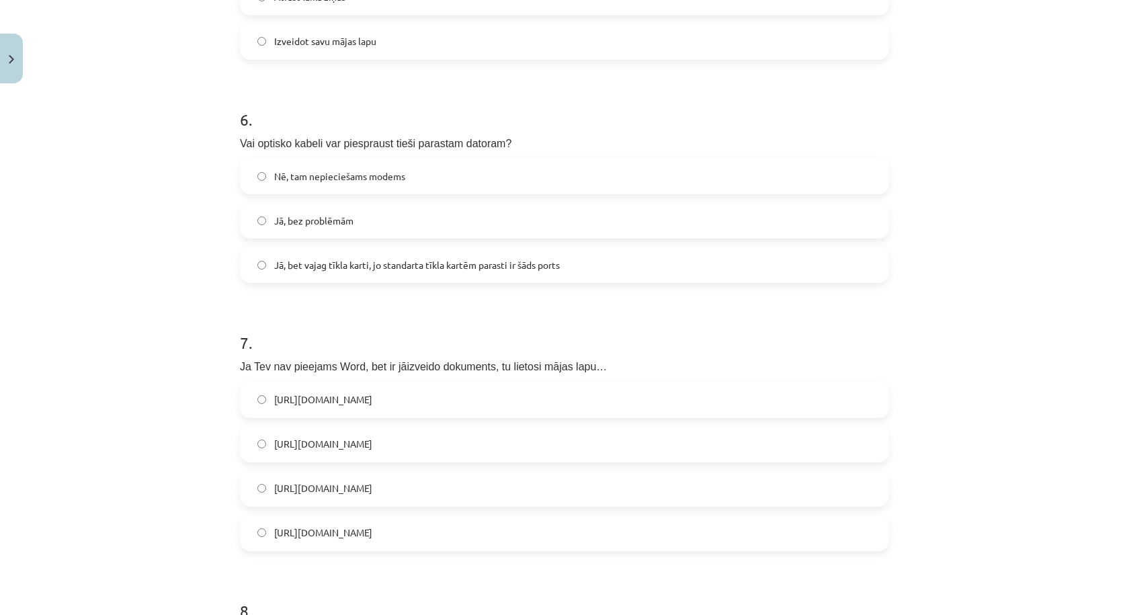
click at [455, 399] on label "[URL][DOMAIN_NAME]" at bounding box center [564, 400] width 647 height 34
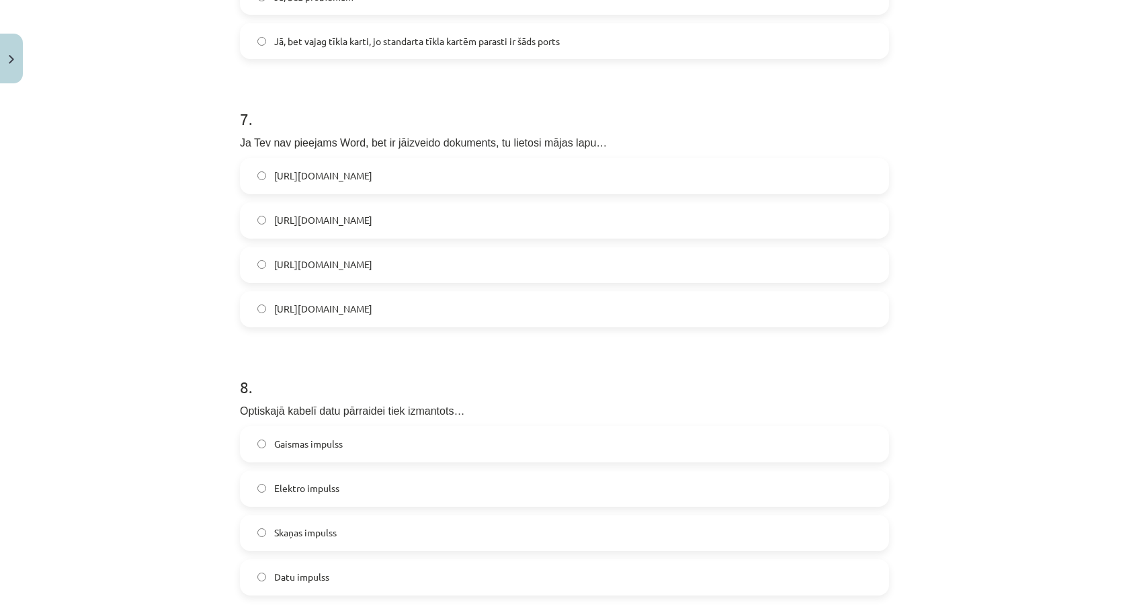
click at [382, 446] on label "Gaismas impulss" at bounding box center [564, 444] width 647 height 34
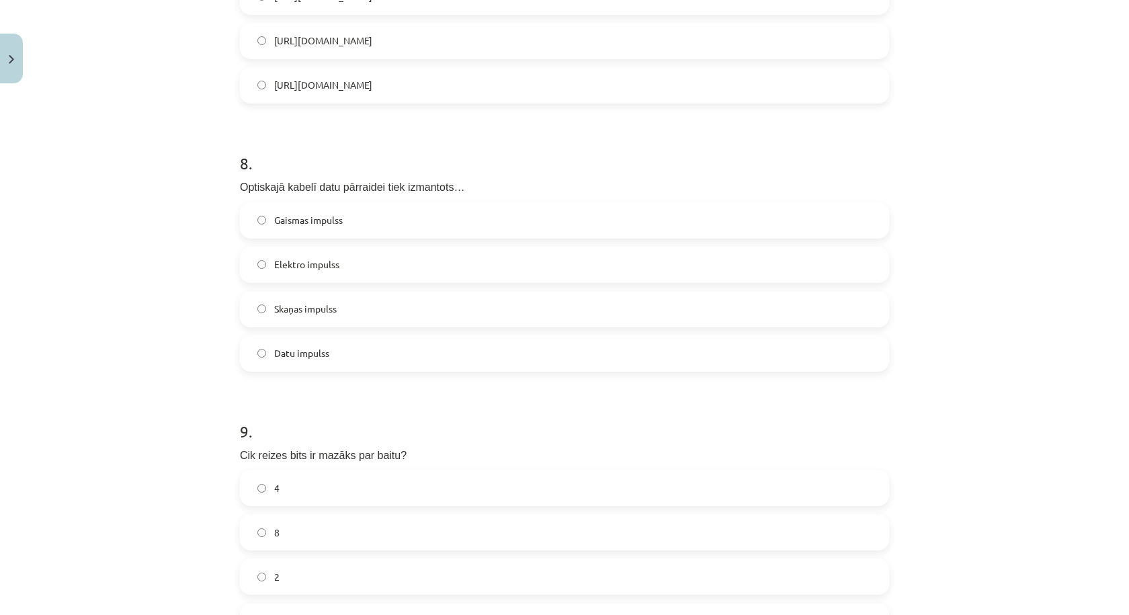
scroll to position [2191, 0]
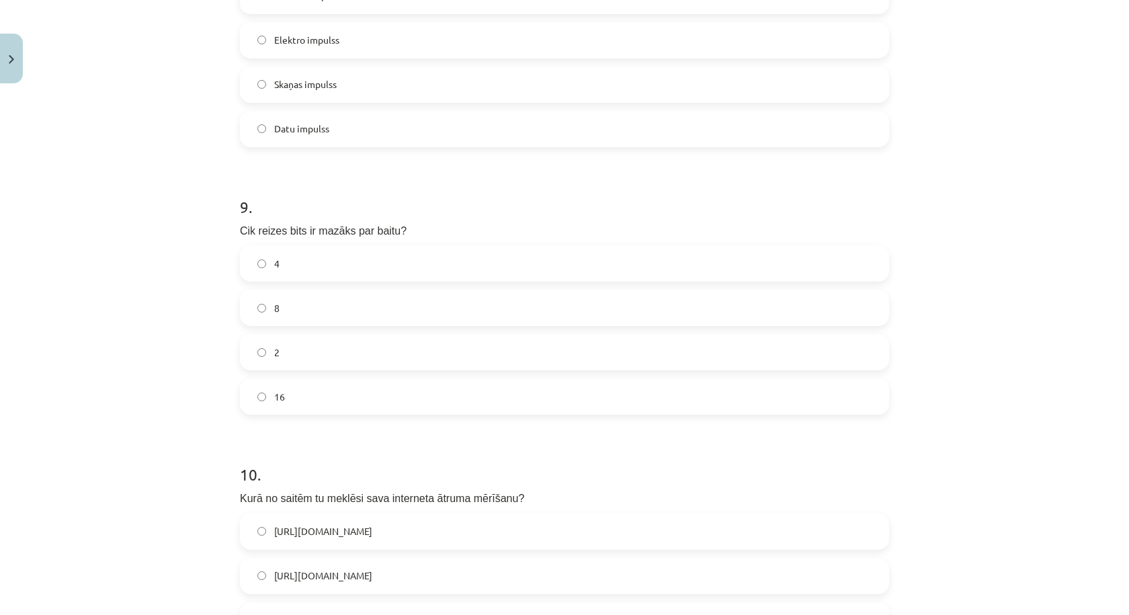
click at [317, 304] on label "8" at bounding box center [564, 308] width 647 height 34
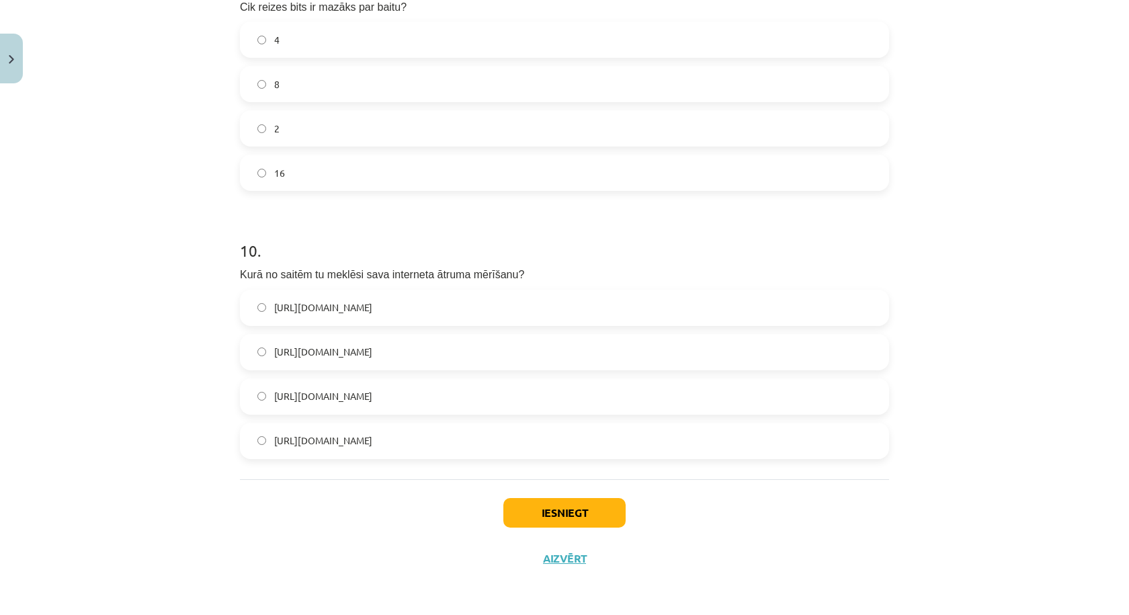
click at [409, 312] on label "[URL][DOMAIN_NAME]" at bounding box center [564, 308] width 647 height 34
click at [548, 528] on div "Iesniegt Aizvērt" at bounding box center [564, 526] width 649 height 94
click at [549, 524] on button "Iesniegt" at bounding box center [564, 513] width 122 height 30
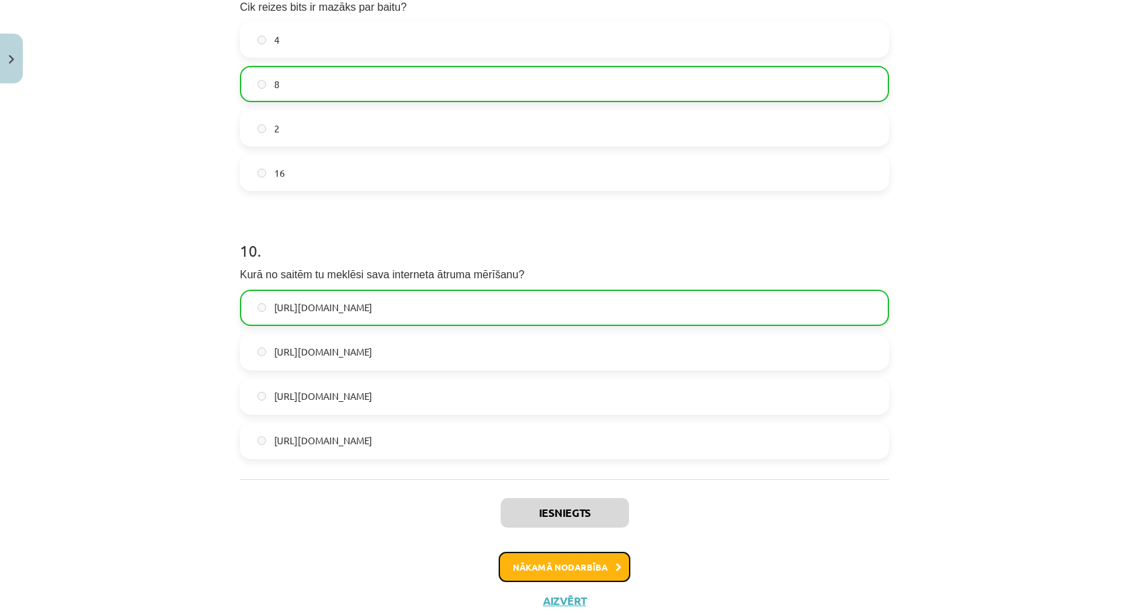
click at [567, 568] on button "Nākamā nodarbība" at bounding box center [565, 567] width 132 height 31
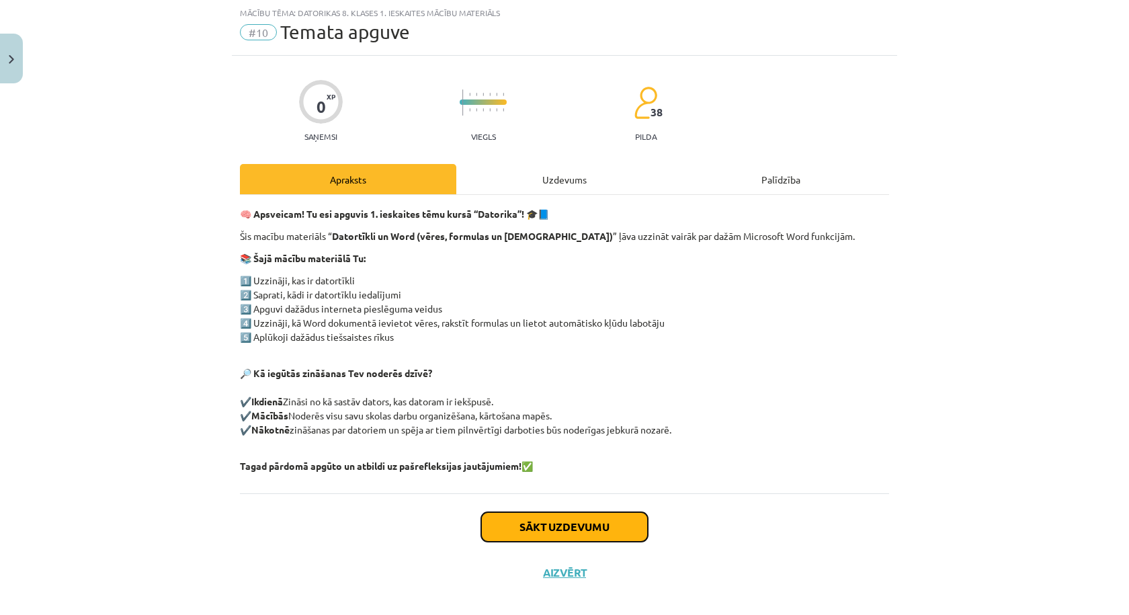
click at [567, 526] on button "Sākt uzdevumu" at bounding box center [564, 527] width 167 height 30
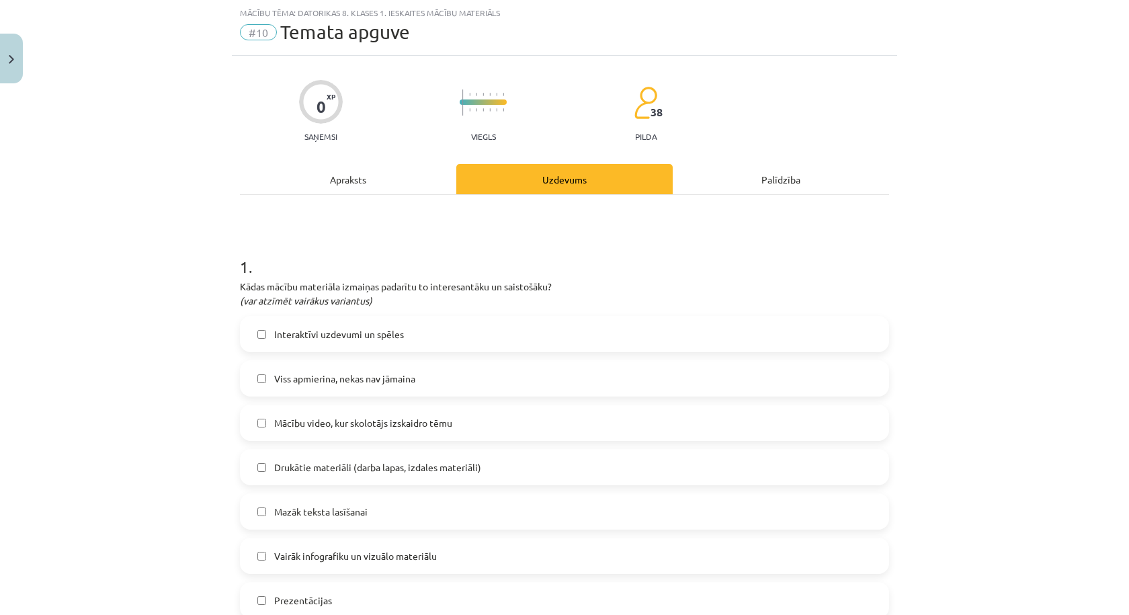
click at [436, 380] on label "Viss apmierina, nekas nav jāmaina" at bounding box center [564, 379] width 647 height 34
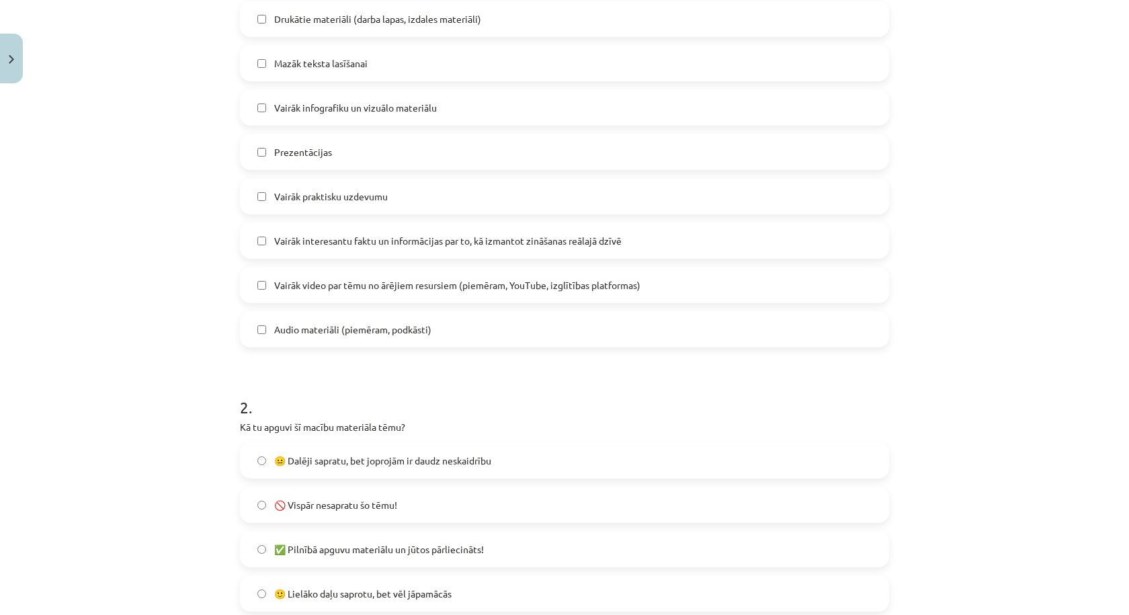
scroll to position [706, 0]
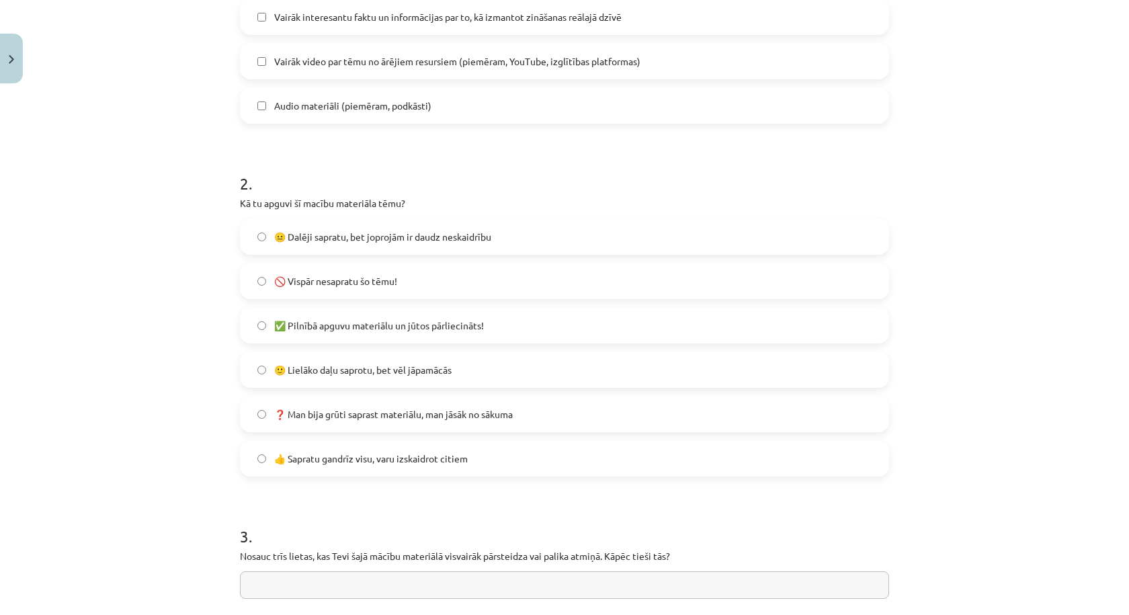
click at [483, 374] on label "🙂 Lielāko daļu saprotu, bet vēl jāpamācās" at bounding box center [564, 370] width 647 height 34
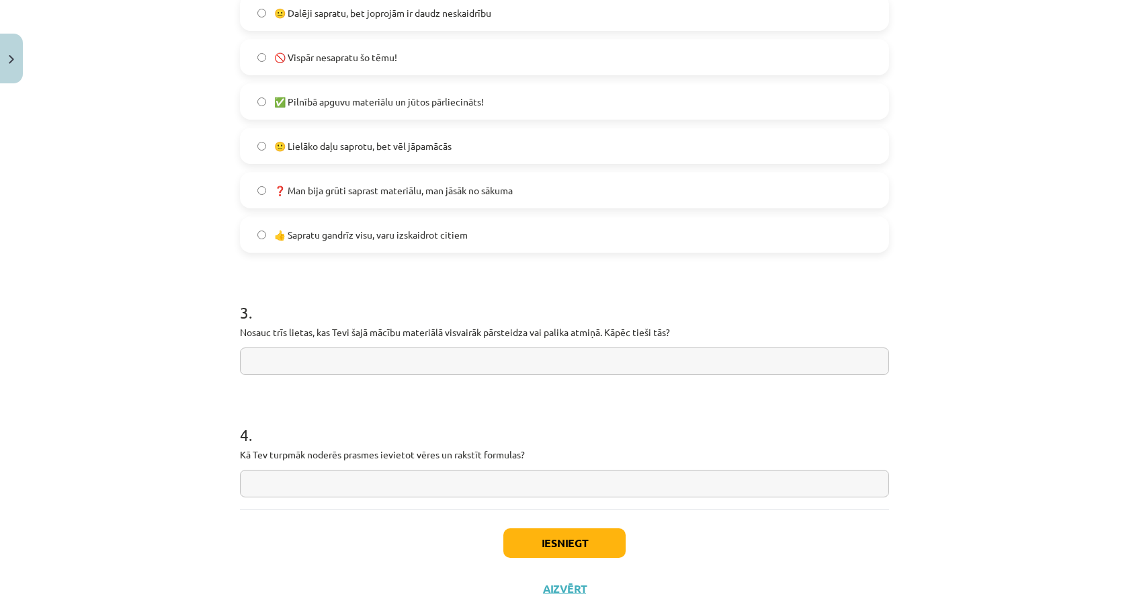
click at [484, 362] on input "text" at bounding box center [564, 361] width 649 height 28
type input "***"
click at [401, 468] on div "4 . Kā Tev turpmāk noderēs prasmes ievietot vēres un rakstīt formulas?" at bounding box center [564, 449] width 649 height 95
click at [401, 489] on input "text" at bounding box center [564, 484] width 649 height 28
type input "***"
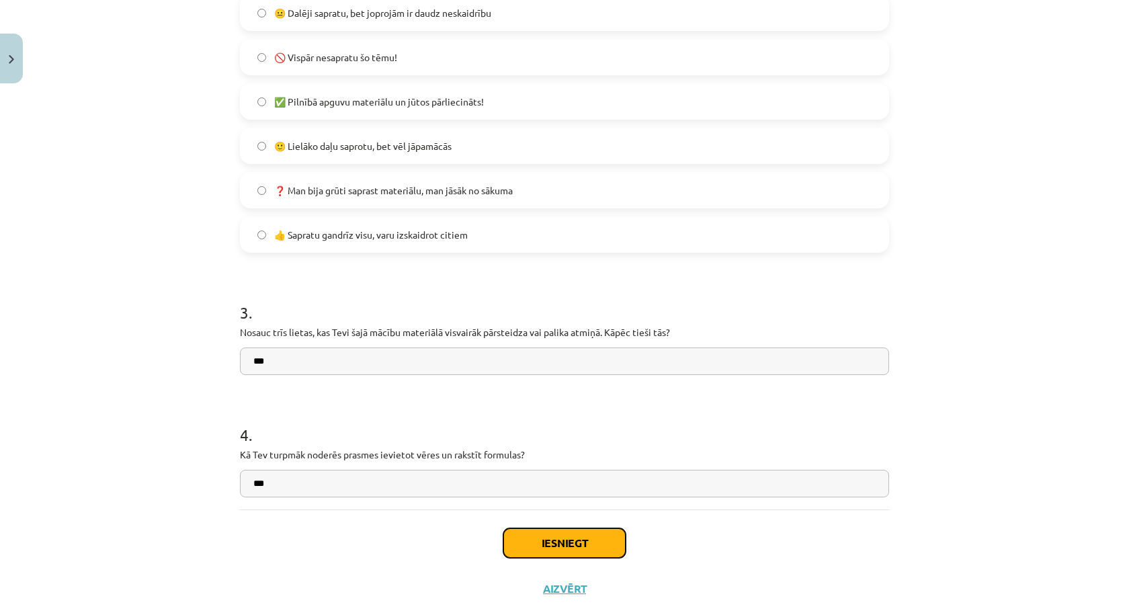
click at [528, 537] on button "Iesniegt" at bounding box center [564, 543] width 122 height 30
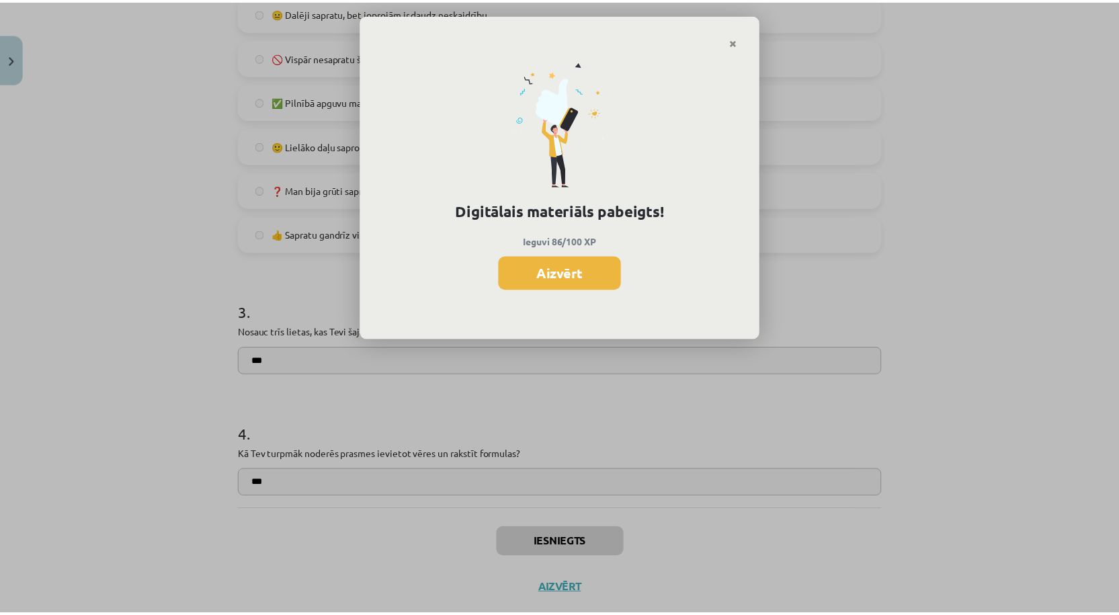
scroll to position [895, 0]
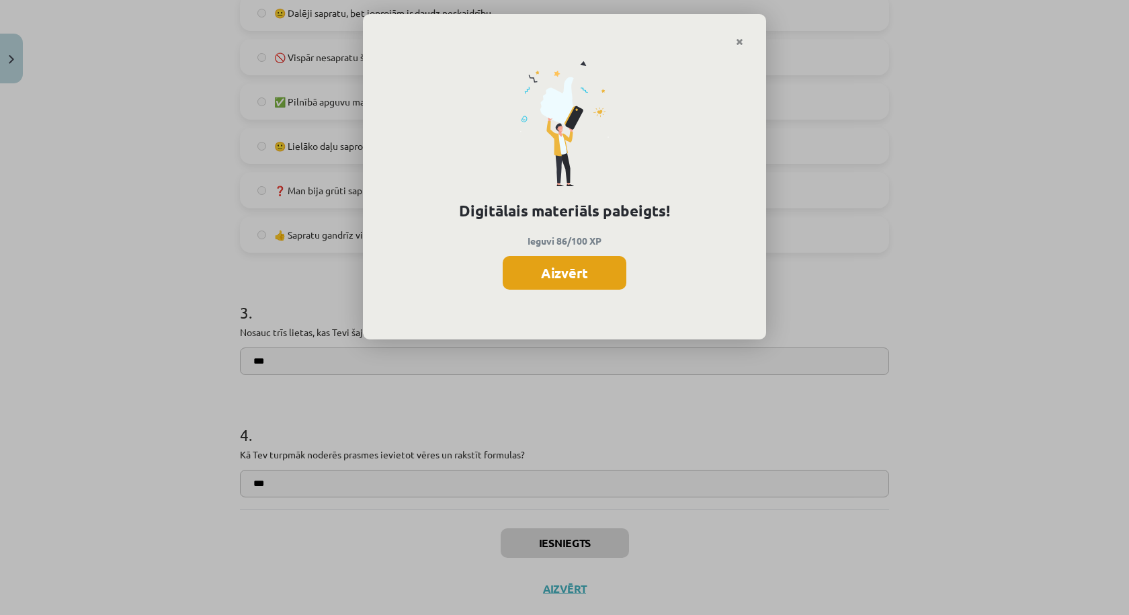
click at [550, 272] on button "Aizvērt" at bounding box center [565, 273] width 124 height 34
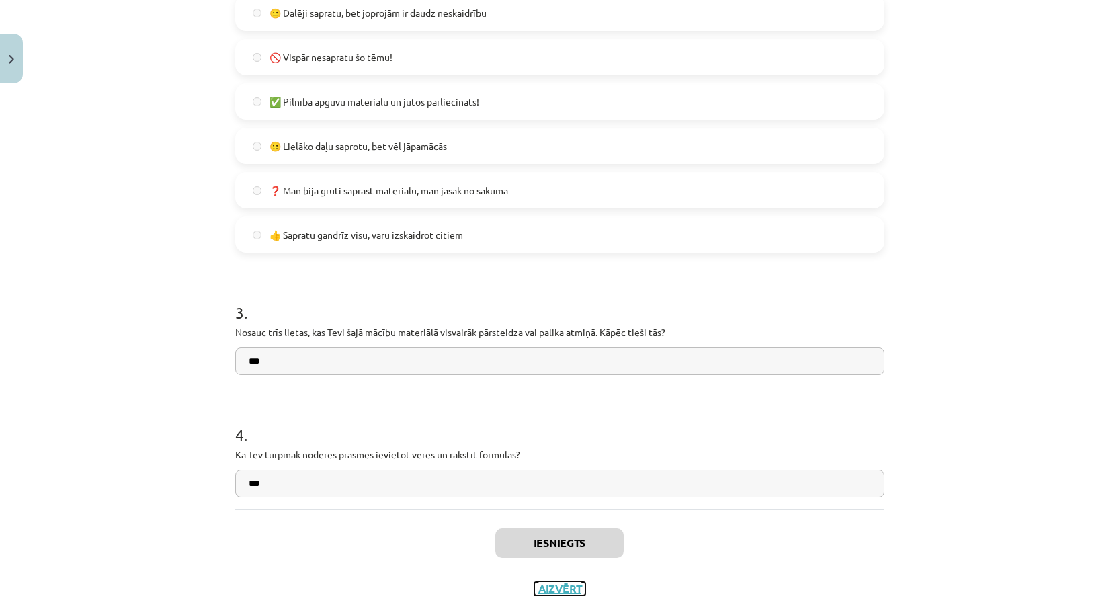
click at [556, 584] on button "Aizvērt" at bounding box center [559, 588] width 51 height 13
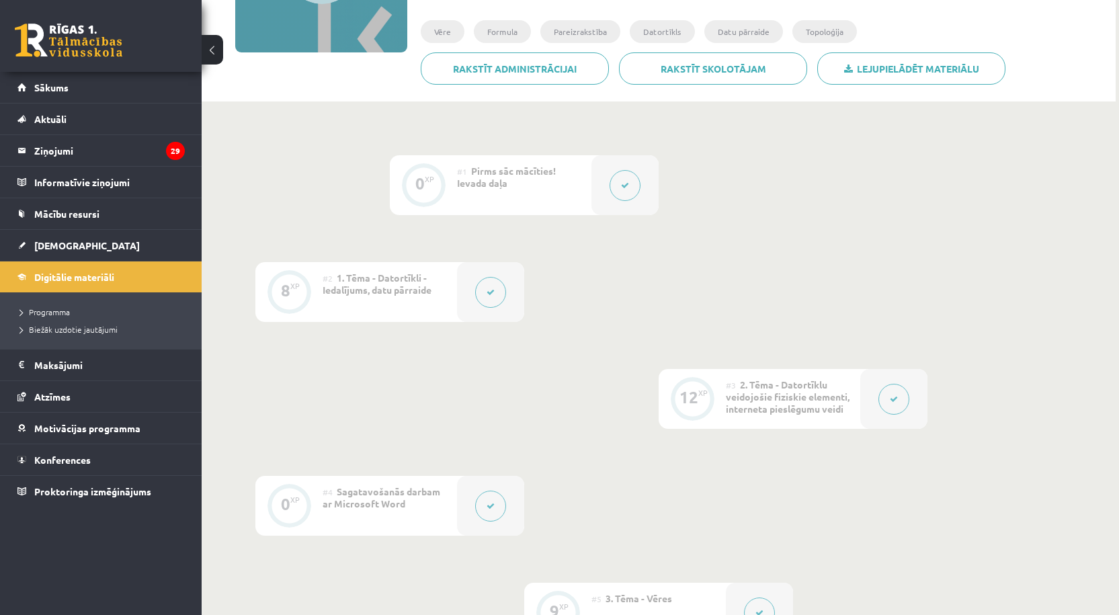
scroll to position [0, 0]
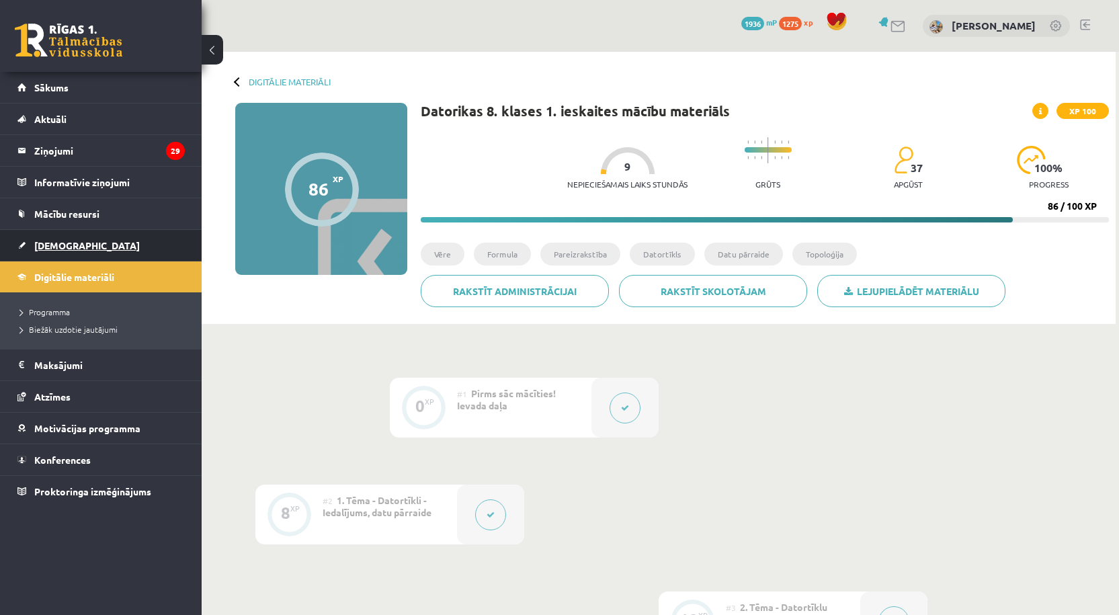
click at [44, 251] on link "[DEMOGRAPHIC_DATA]" at bounding box center [100, 245] width 167 height 31
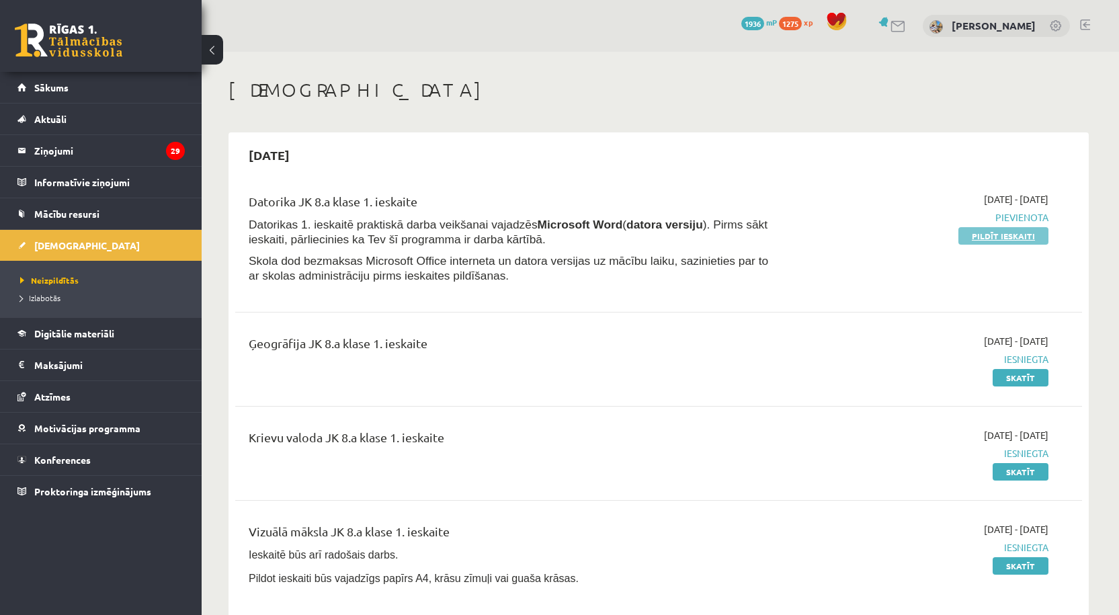
click at [993, 238] on link "Pildīt ieskaiti" at bounding box center [1003, 235] width 90 height 17
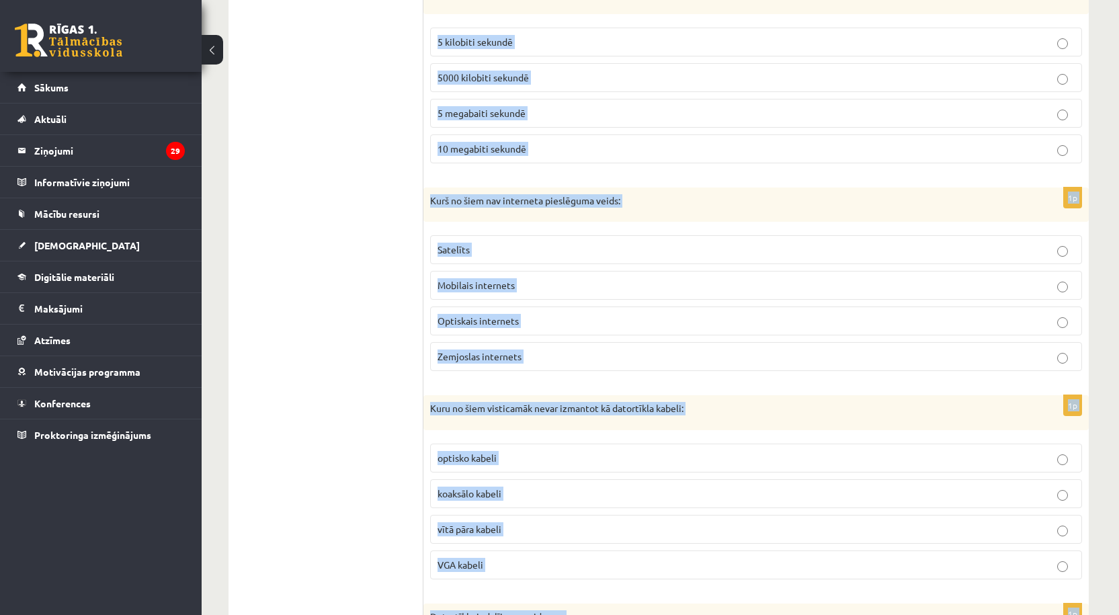
scroll to position [1584, 0]
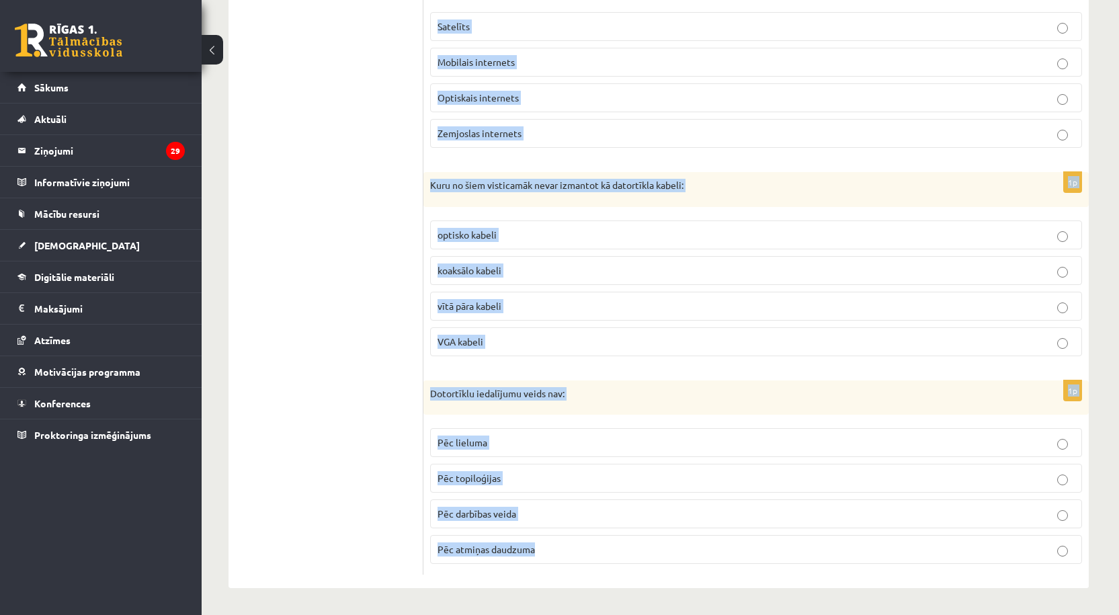
drag, startPoint x: 443, startPoint y: 299, endPoint x: 666, endPoint y: 542, distance: 329.7
copy form "Lore ipsum dolo sita consect adipis elitseddo eiusmodtemp: inci://utl.etdol.ma …"
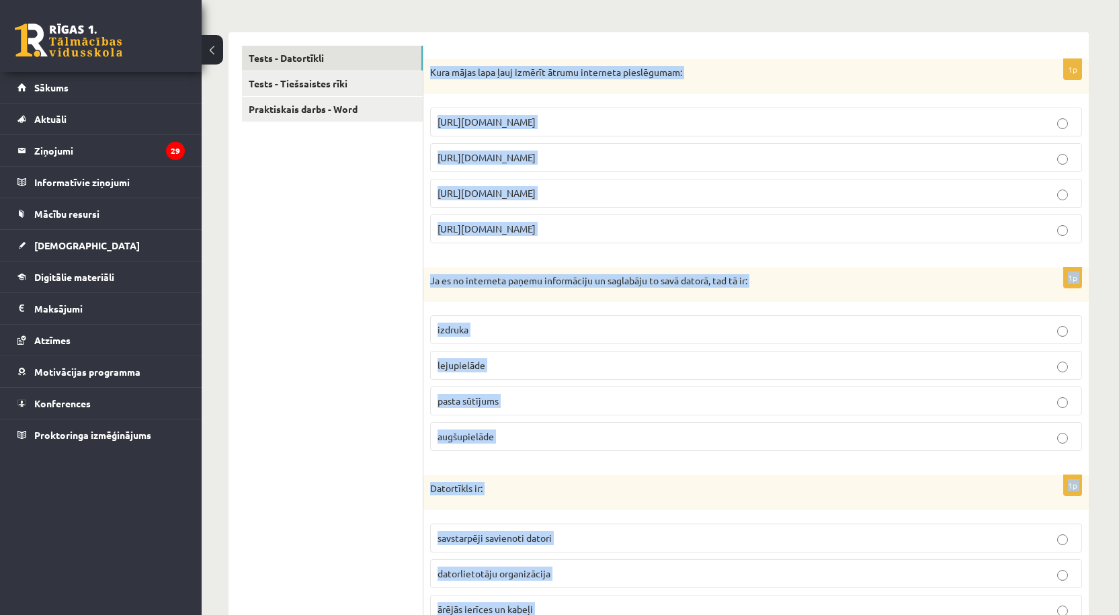
scroll to position [15, 0]
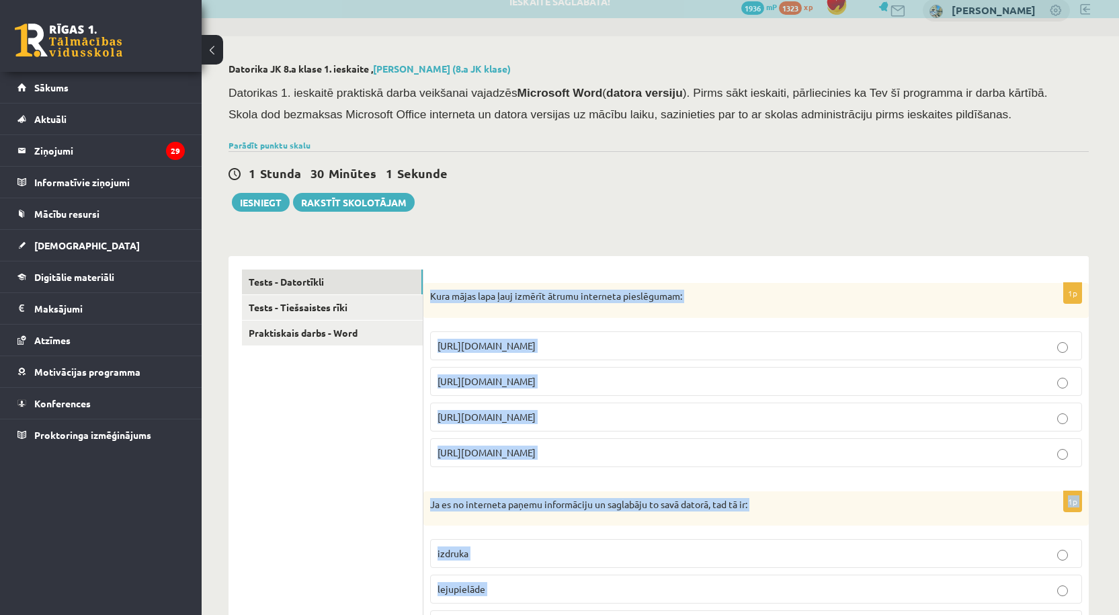
click at [581, 383] on p "https://www.speedtest.net" at bounding box center [756, 381] width 637 height 14
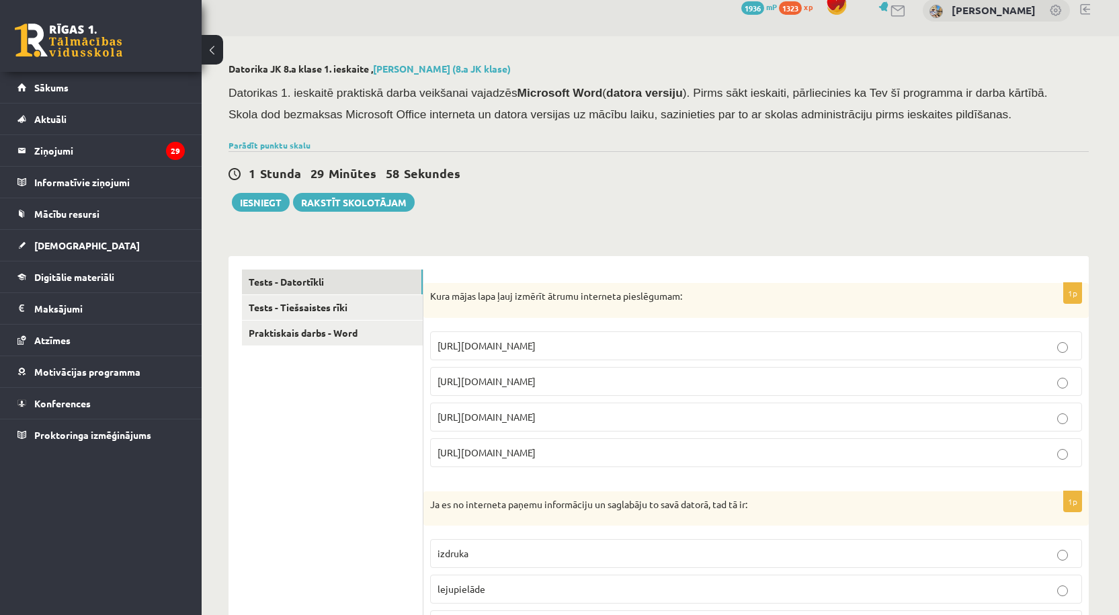
scroll to position [239, 0]
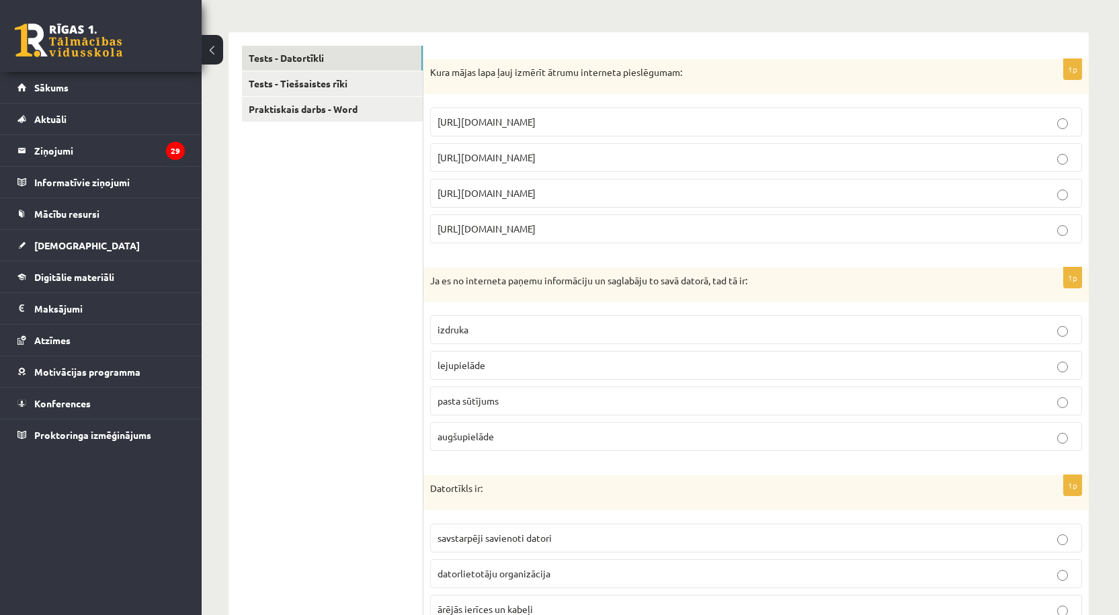
click at [511, 365] on p "lejupielāde" at bounding box center [756, 365] width 637 height 14
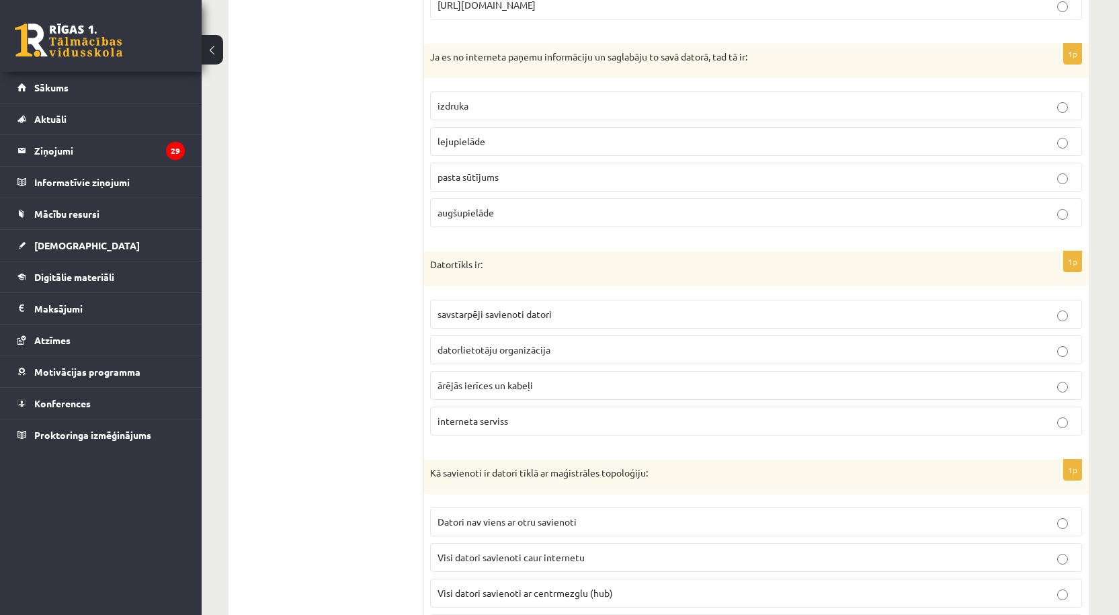
click at [565, 316] on p "savstarpēji savienoti datori" at bounding box center [756, 314] width 637 height 14
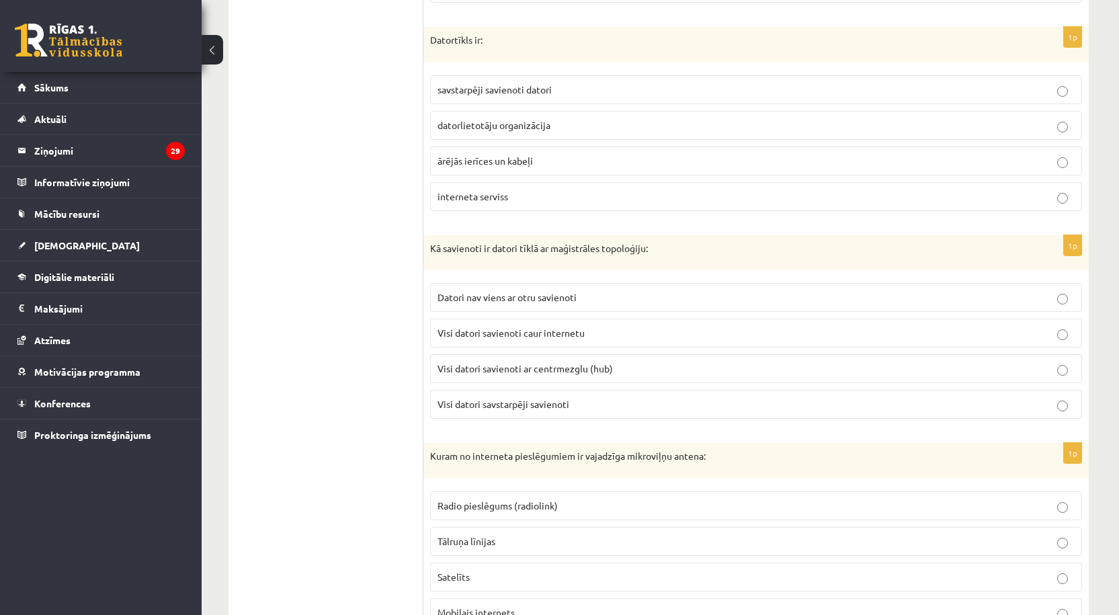
click at [589, 407] on p "Visi datori savstarpēji savienoti" at bounding box center [756, 404] width 637 height 14
click at [630, 293] on p "Datori nav viens ar otru savienoti" at bounding box center [756, 297] width 637 height 14
click at [591, 331] on p "Visi datori savienoti caur internetu" at bounding box center [756, 333] width 637 height 14
click at [544, 408] on span "Visi datori savstarpēji savienoti" at bounding box center [504, 404] width 132 height 12
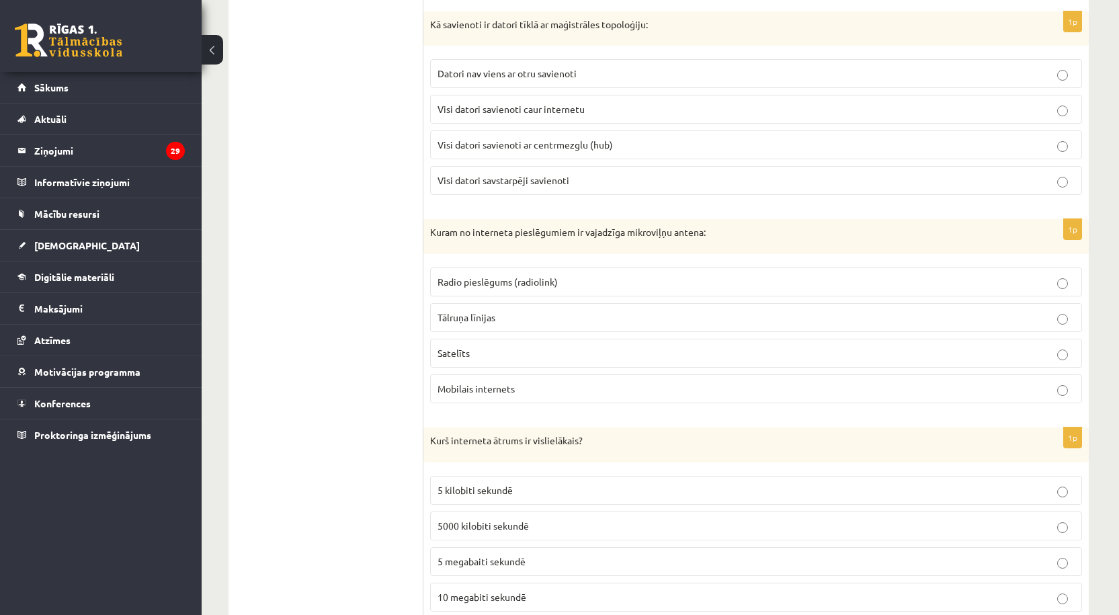
click at [499, 287] on span "Radio pieslēgums (radiolink)" at bounding box center [498, 282] width 120 height 12
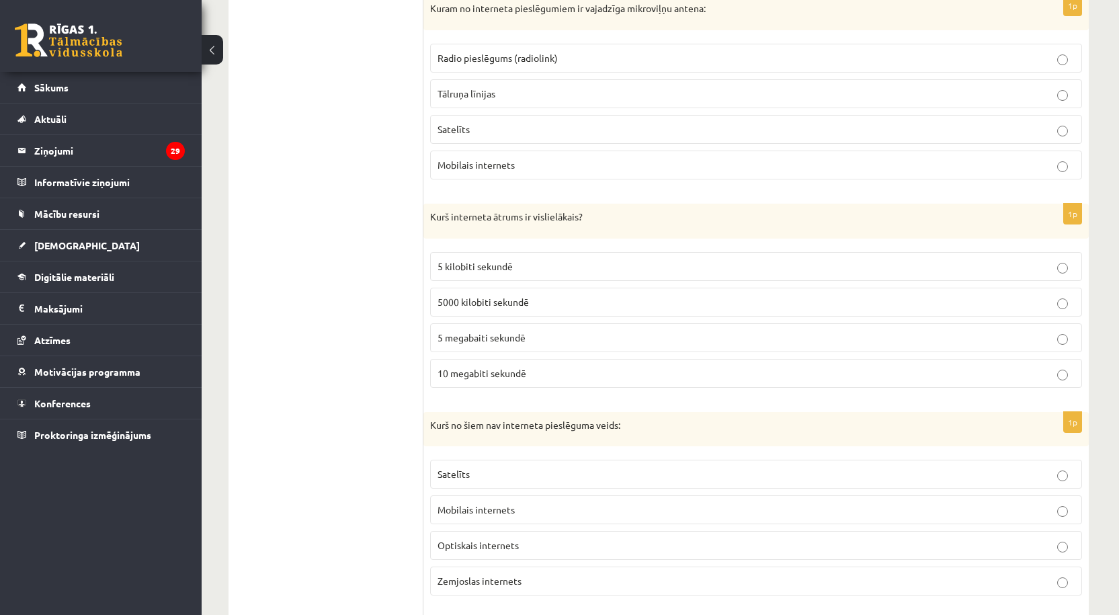
click at [519, 309] on p "5000 kilobiti sekundē" at bounding box center [756, 302] width 637 height 14
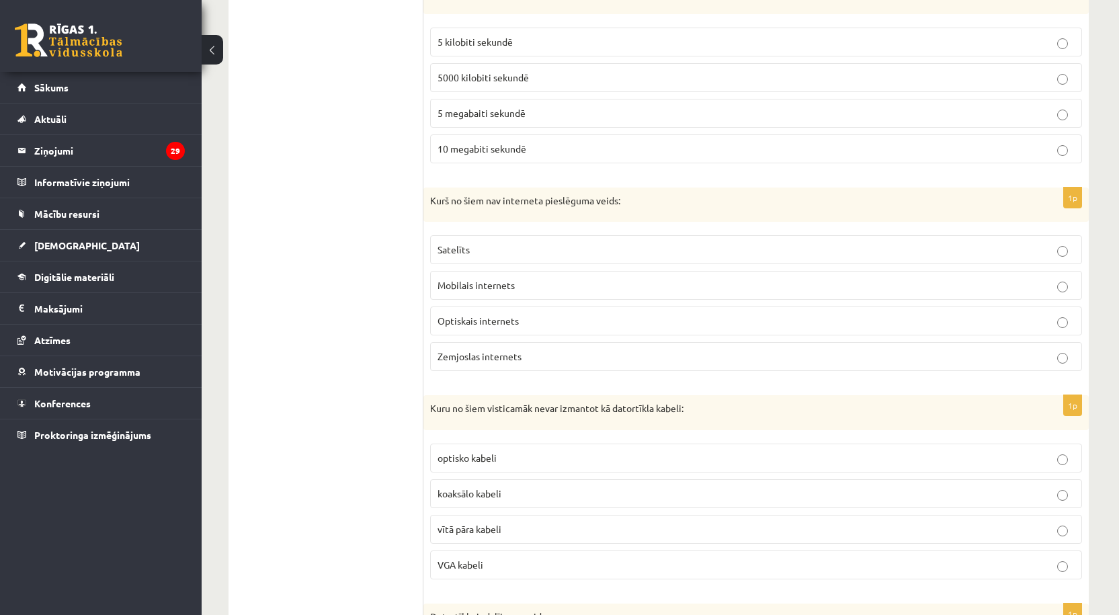
click at [530, 354] on p "Zemjoslas internets" at bounding box center [756, 357] width 637 height 14
click at [514, 561] on p "VGA kabeli" at bounding box center [756, 565] width 637 height 14
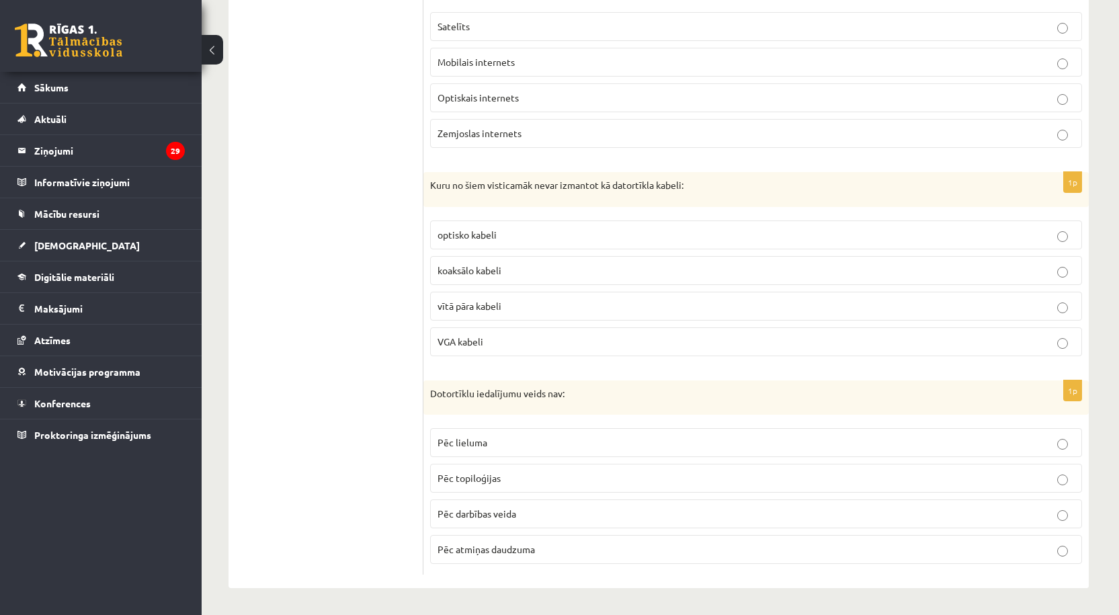
click at [542, 553] on p "Pēc atmiņas daudzuma" at bounding box center [756, 549] width 637 height 14
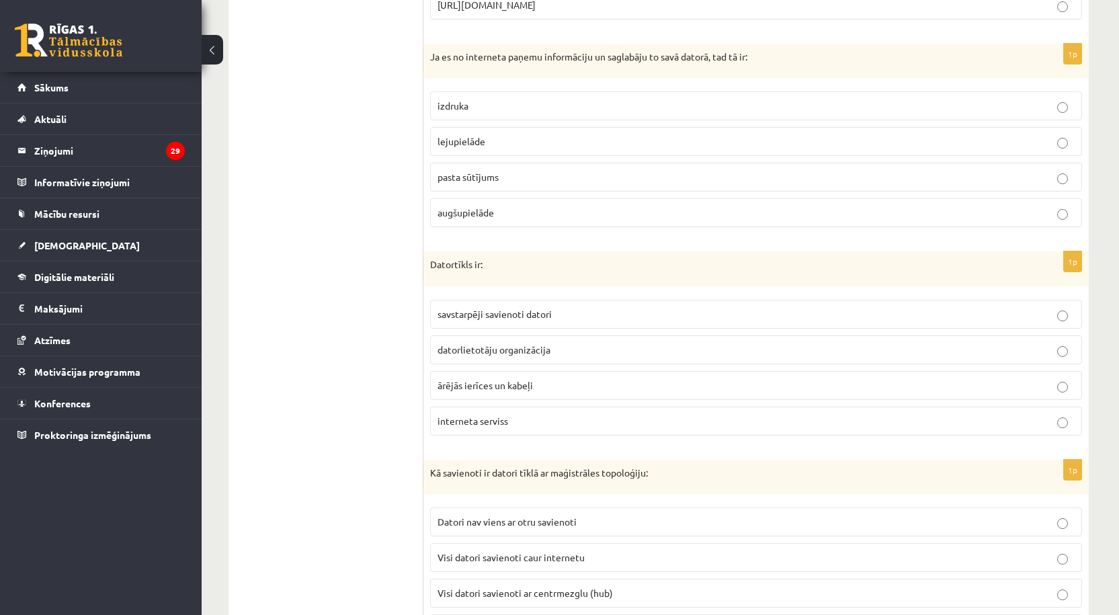
scroll to position [0, 0]
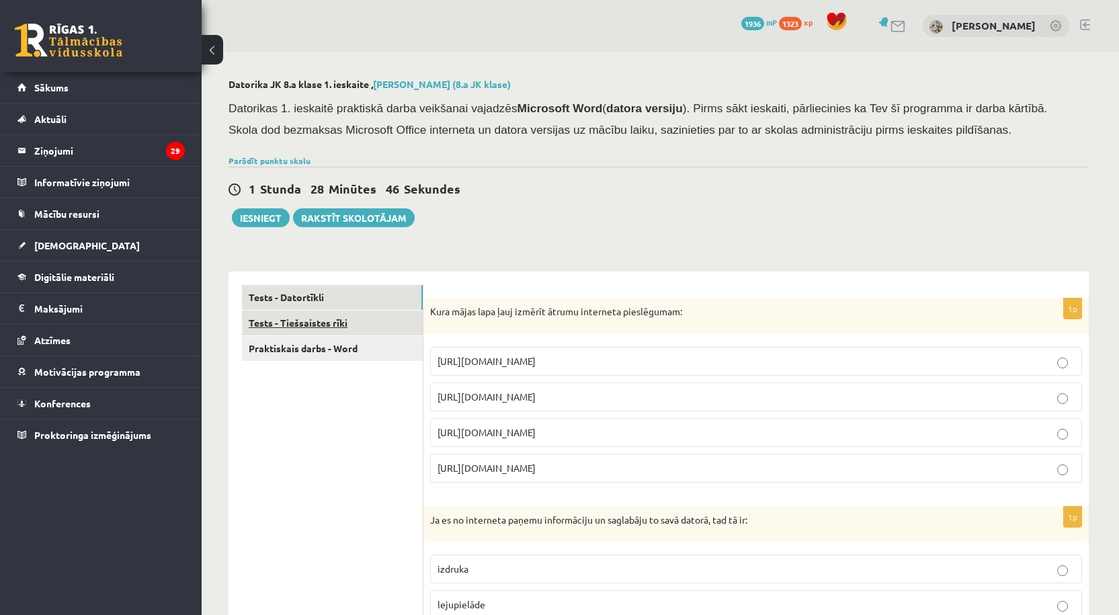
click at [306, 322] on link "Tests - Tiešsaistes rīki" at bounding box center [332, 323] width 181 height 25
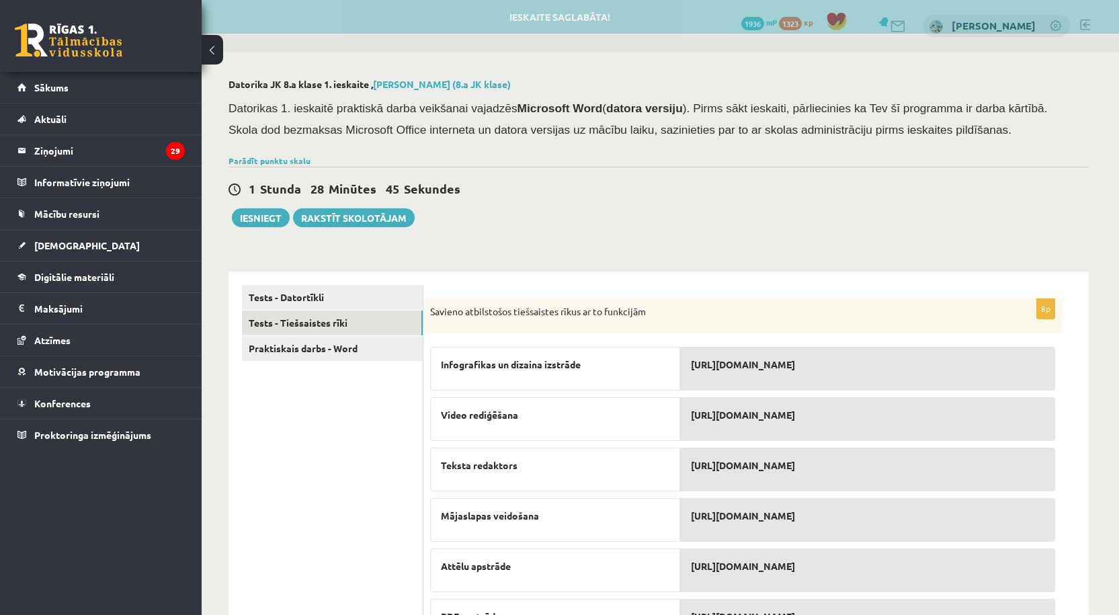
scroll to position [176, 0]
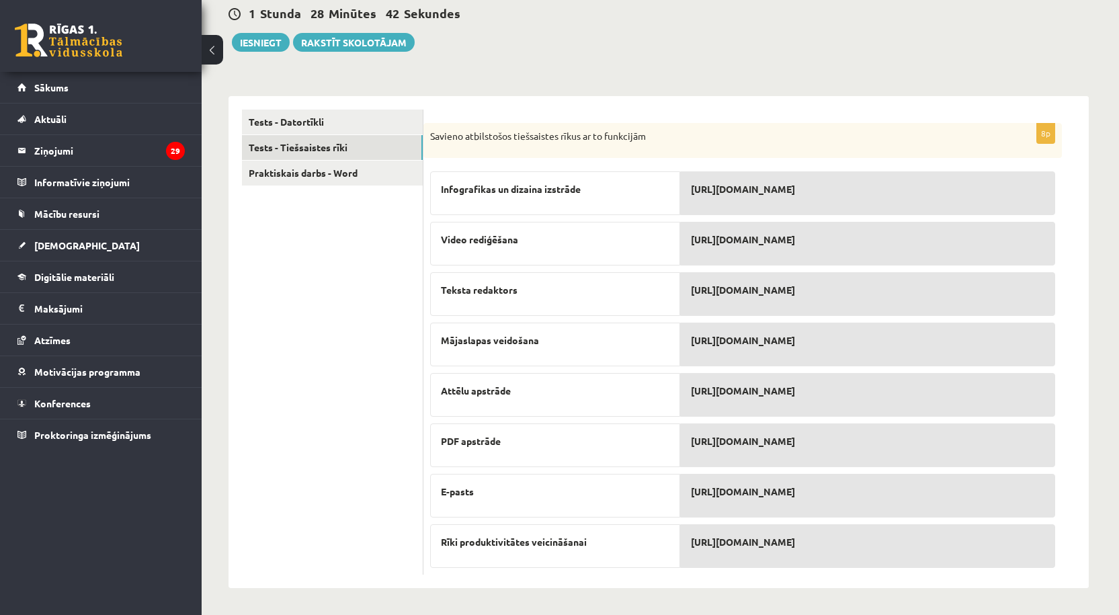
drag, startPoint x: 427, startPoint y: 133, endPoint x: 825, endPoint y: 538, distance: 568.0
click at [825, 538] on div "8p Savieno atbilstošos tiešsaistes rīkus ar to funkcijām Infografikas un dizain…" at bounding box center [742, 349] width 639 height 452
copy div "Savieno atbilstošos tiešsaistes rīkus ar to funkcijām Infografikas un dizaina i…"
click at [299, 177] on link "Praktiskais darbs - Word" at bounding box center [332, 173] width 181 height 25
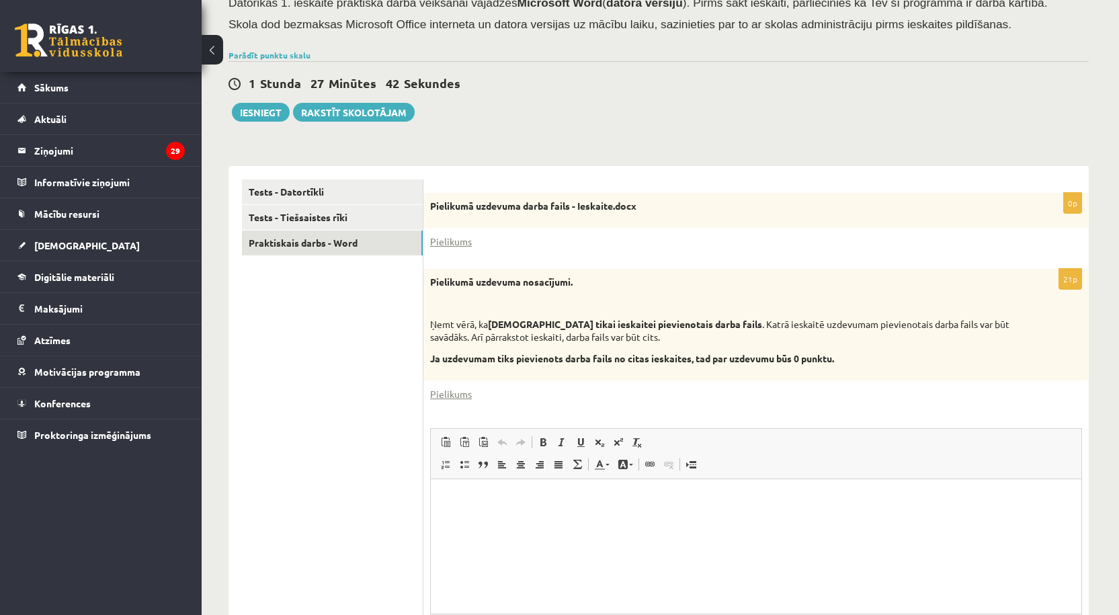
scroll to position [0, 0]
click at [449, 393] on link "Pielikums" at bounding box center [451, 394] width 42 height 14
click at [444, 242] on link "Pielikums" at bounding box center [451, 242] width 42 height 14
click at [264, 321] on ul "Tests - Datortīkli Tests - Tiešsaistes rīki Praktiskais darbs - Word" at bounding box center [332, 443] width 181 height 528
click at [316, 222] on link "Tests - Tiešsaistes rīki" at bounding box center [332, 217] width 181 height 25
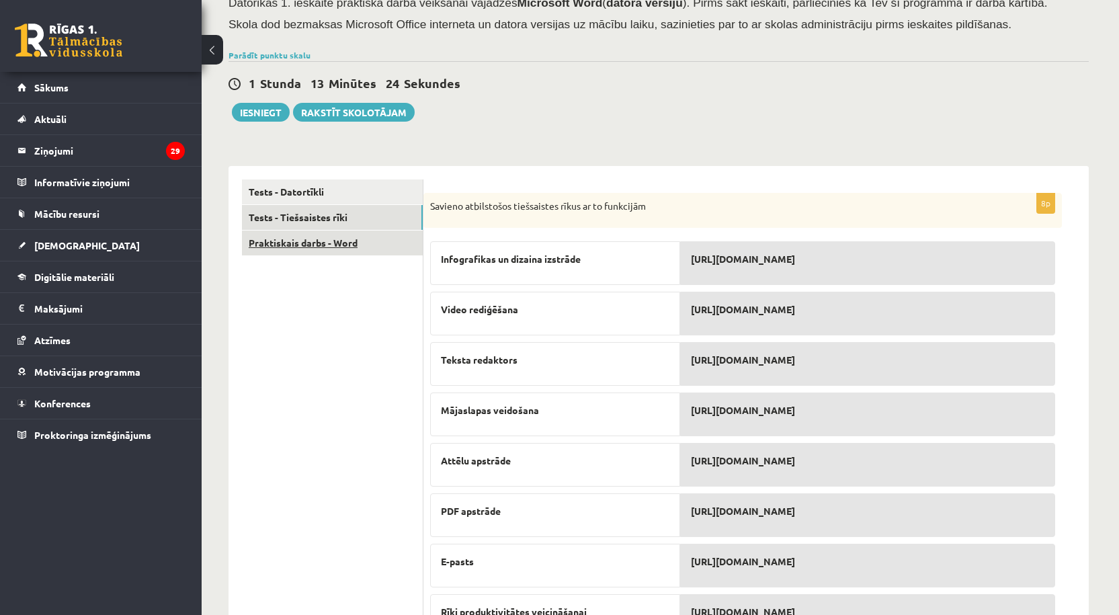
click at [301, 245] on link "Praktiskais darbs - Word" at bounding box center [332, 243] width 181 height 25
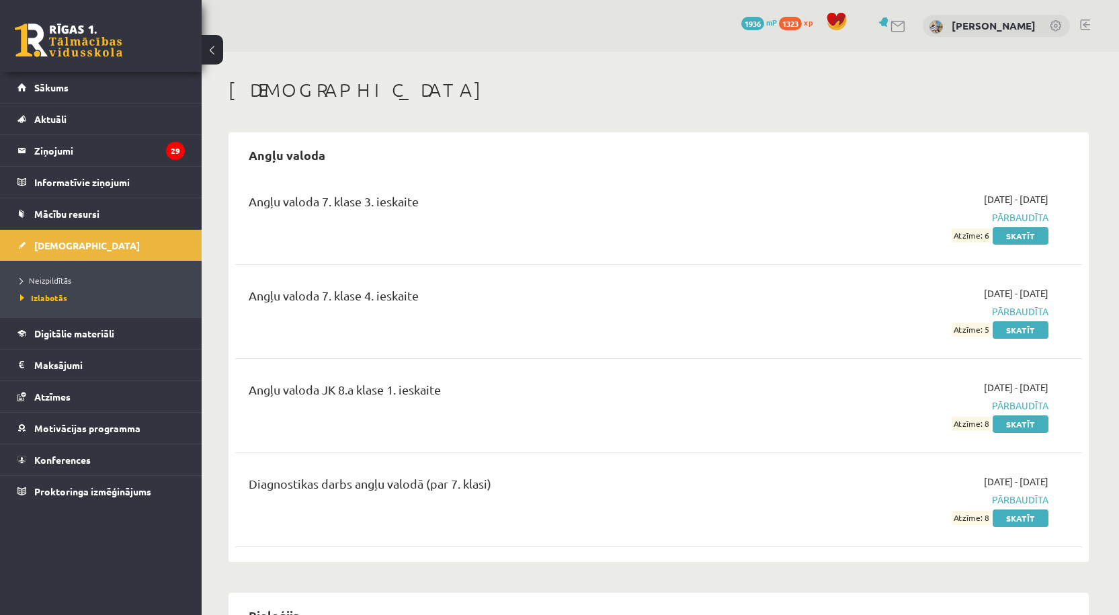
scroll to position [224, 0]
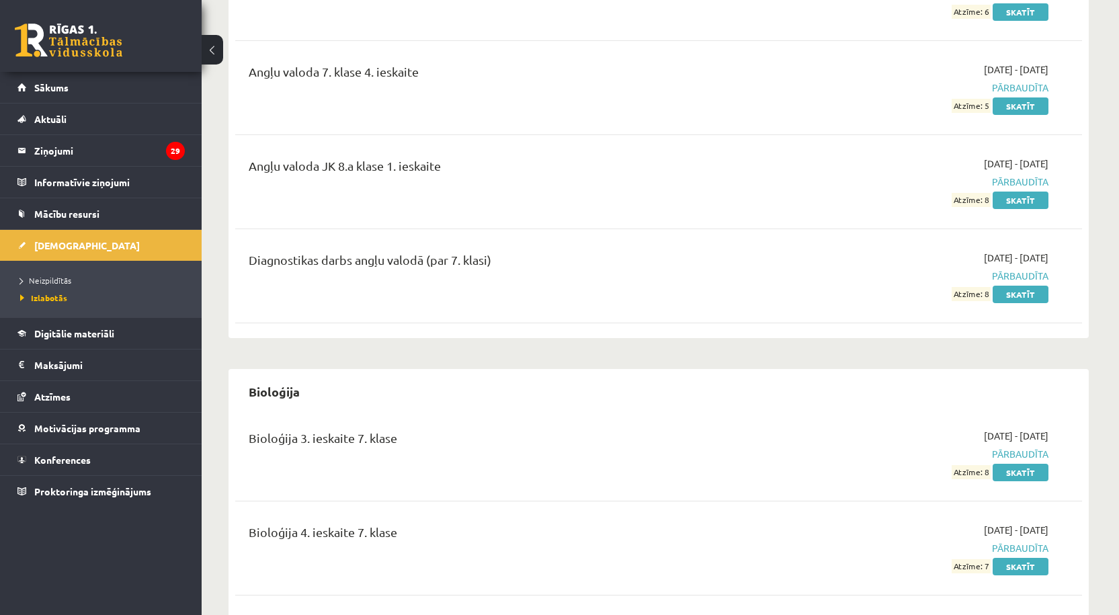
click at [48, 274] on li "Neizpildītās" at bounding box center [104, 280] width 168 height 17
click at [54, 279] on span "Neizpildītās" at bounding box center [49, 280] width 58 height 11
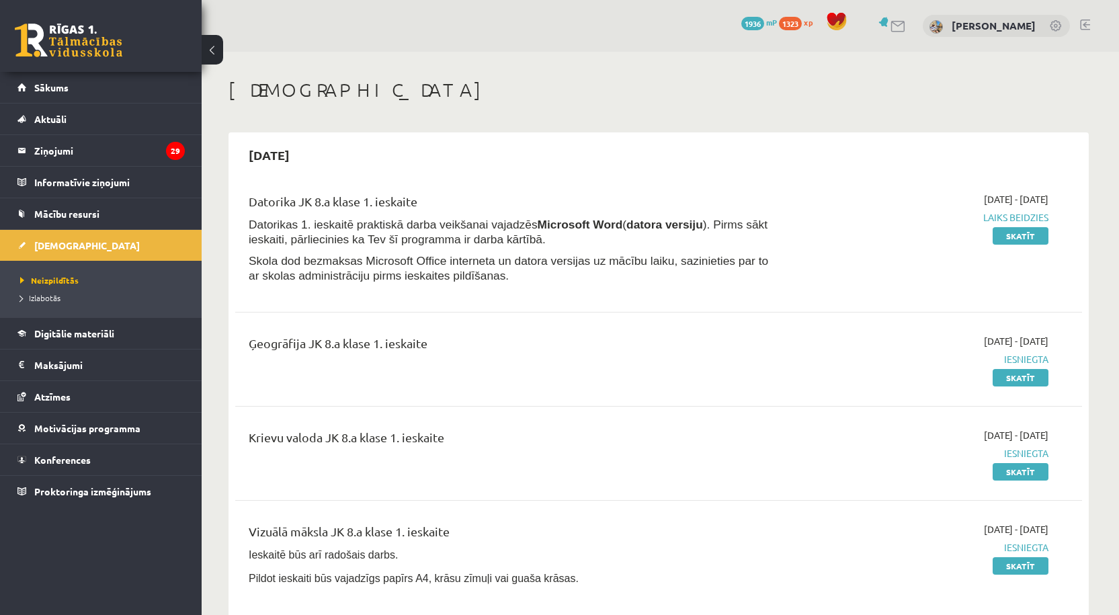
click at [470, 237] on span "Datorikas 1. ieskaitē praktiskā darba veikšanai vajadzēs Microsoft Word ( dator…" at bounding box center [508, 232] width 519 height 28
click at [1022, 239] on link "Skatīt" at bounding box center [1021, 235] width 56 height 17
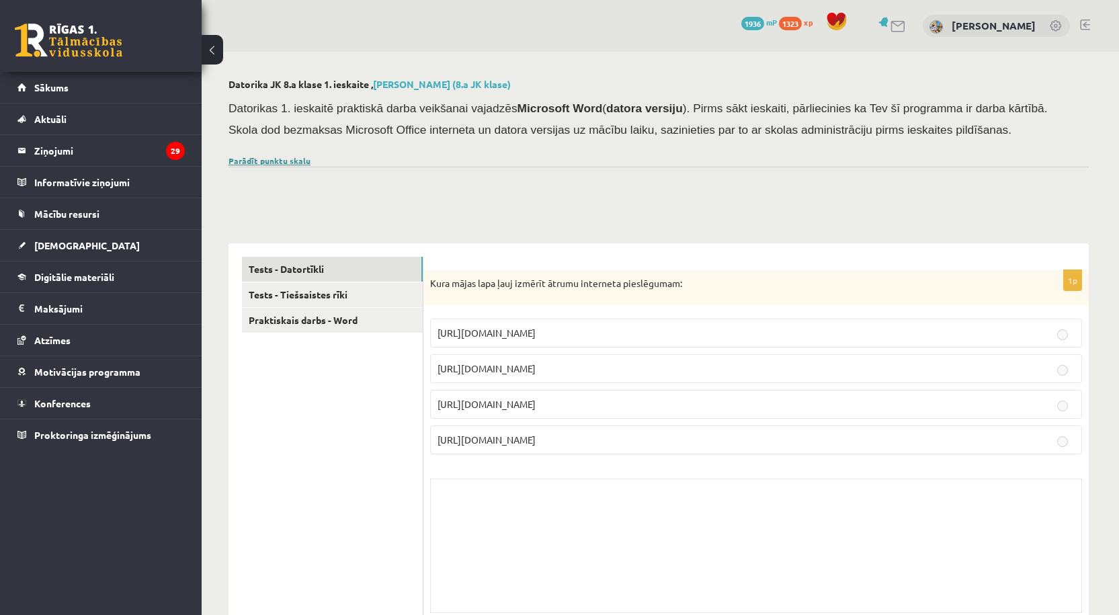
click at [266, 161] on link "Parādīt punktu skalu" at bounding box center [270, 160] width 82 height 11
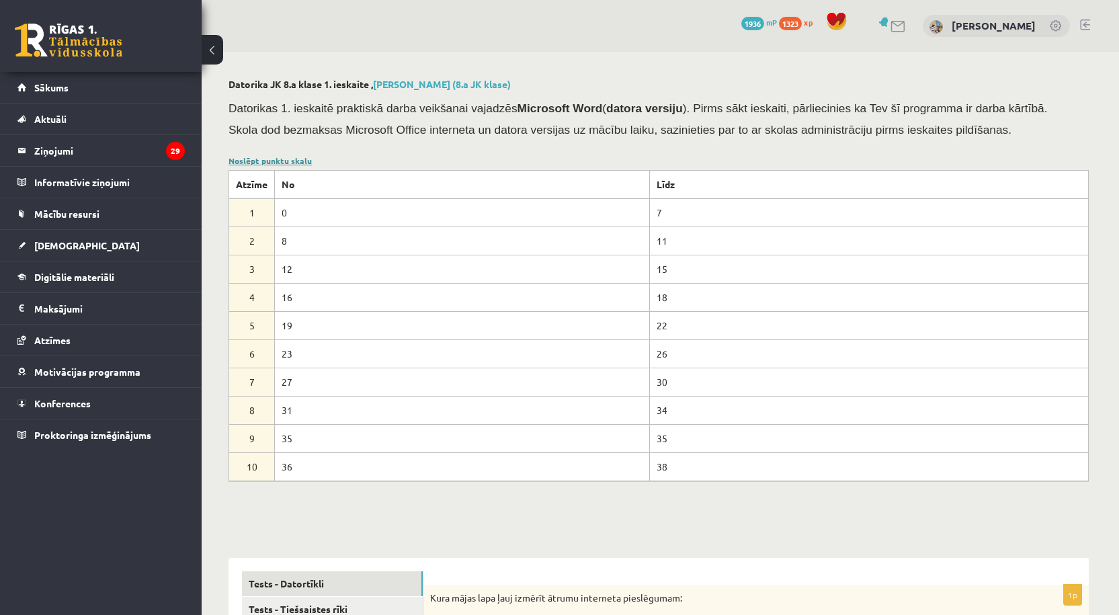
click at [269, 165] on link "Noslēpt punktu skalu" at bounding box center [270, 160] width 83 height 11
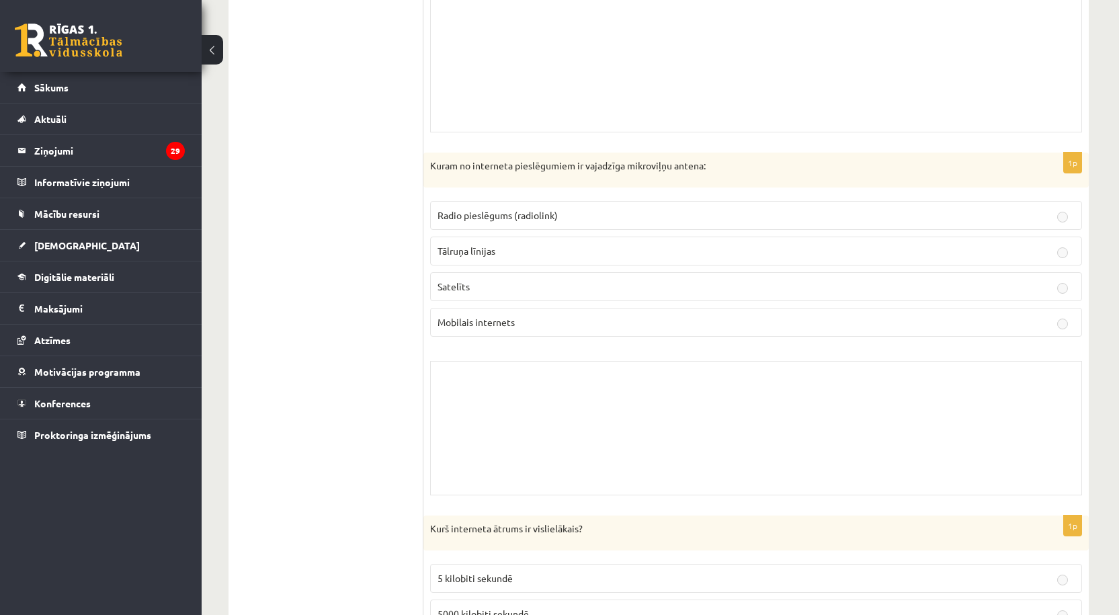
scroll to position [2016, 0]
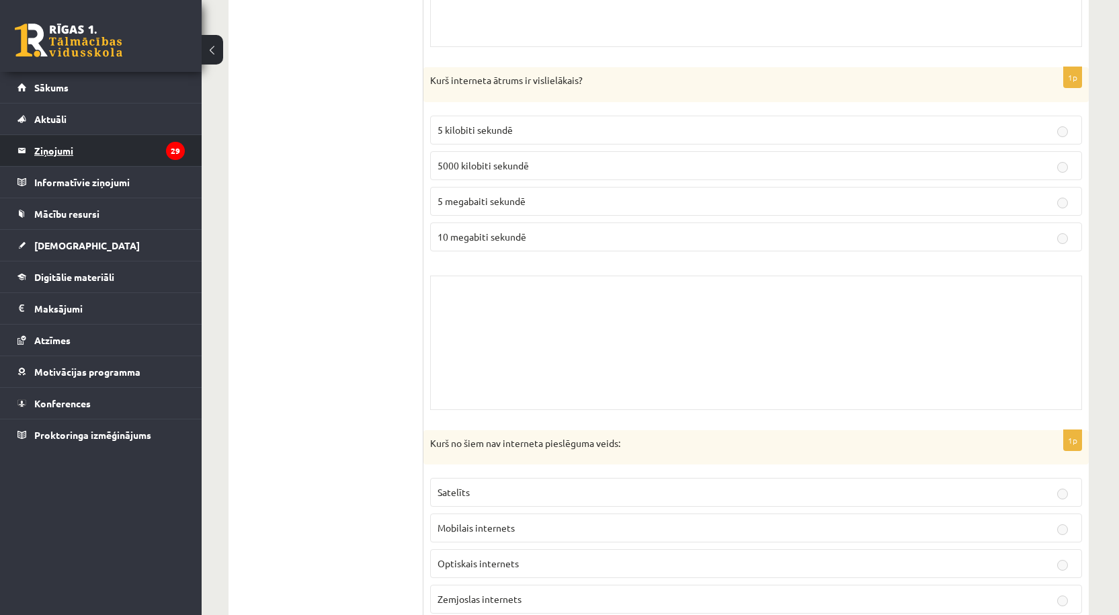
click at [99, 157] on legend "Ziņojumi 29" at bounding box center [109, 150] width 151 height 31
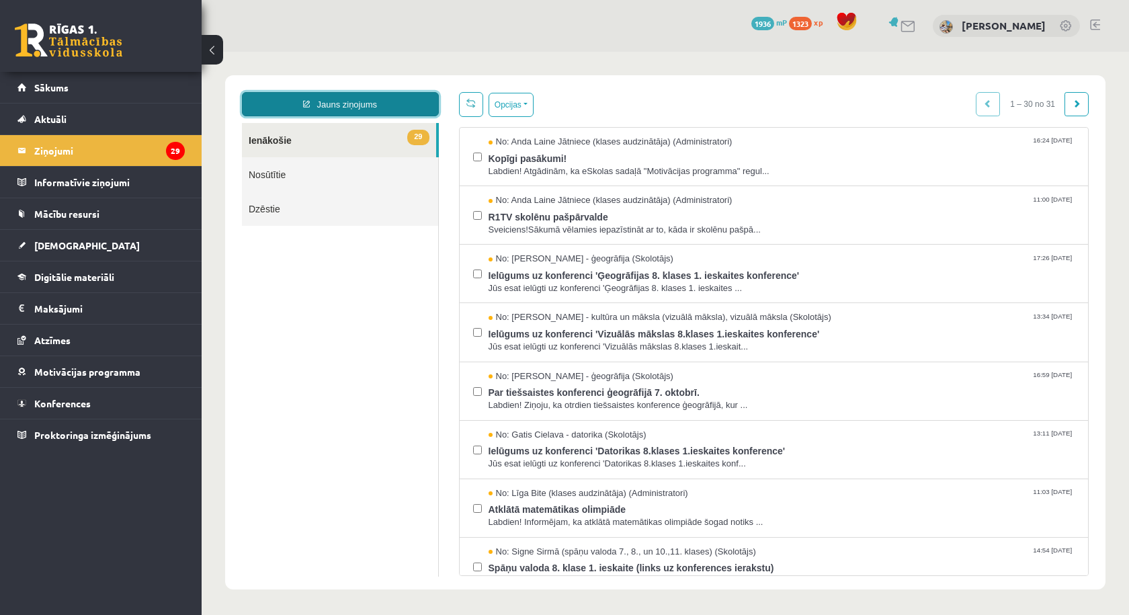
click at [321, 105] on link "Jauns ziņojums" at bounding box center [340, 104] width 197 height 24
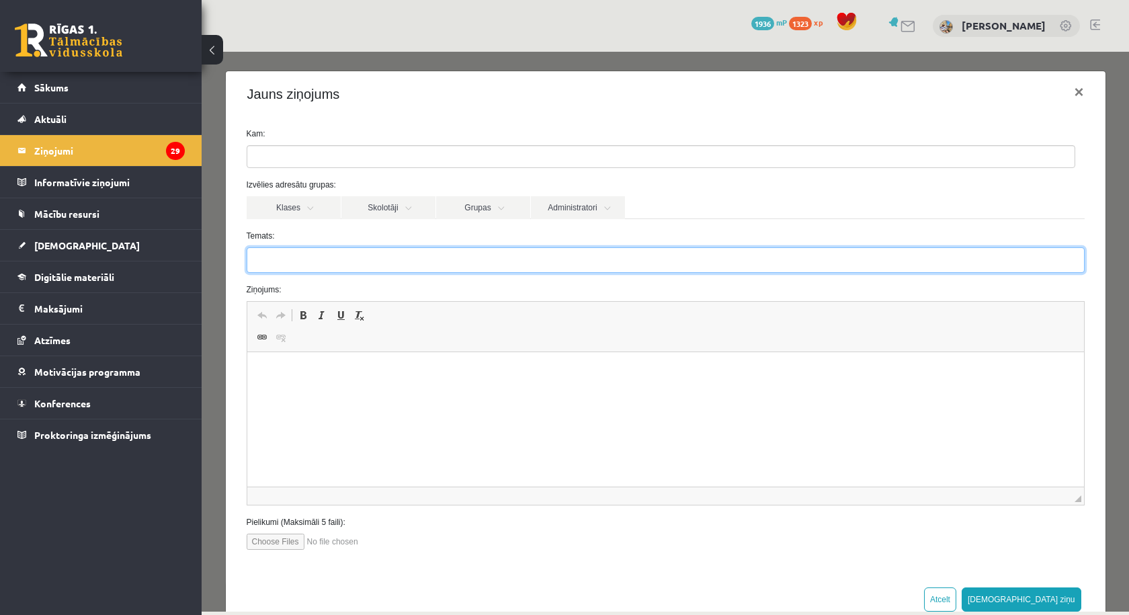
click at [319, 263] on input "Temats:" at bounding box center [666, 260] width 838 height 26
type input "********"
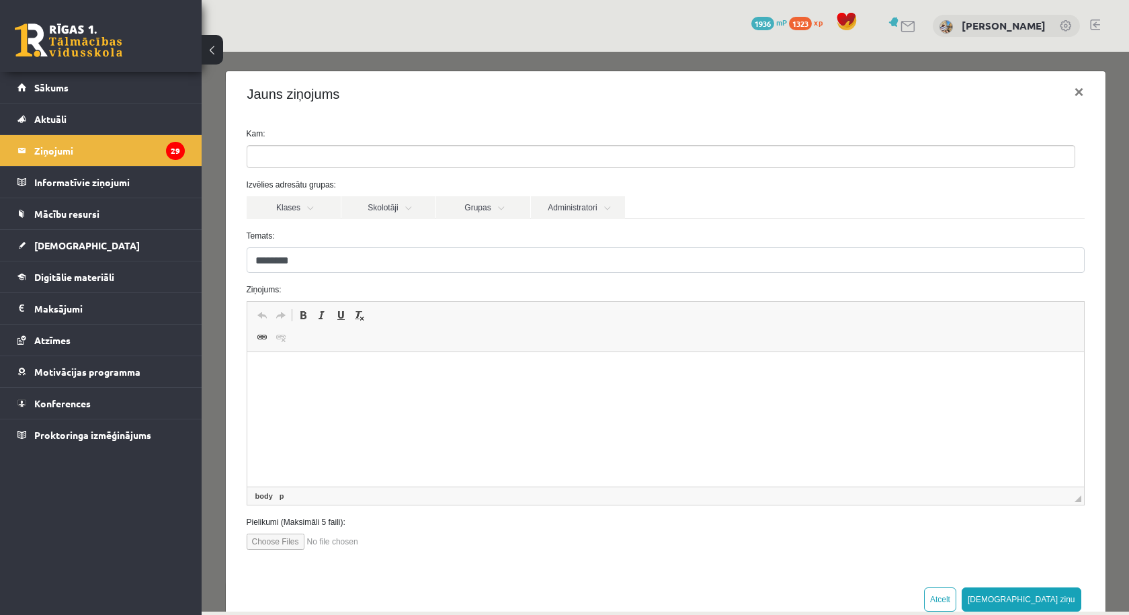
click at [293, 377] on p "Editor, wiswyg-editor-47433880853600-1760557427-57" at bounding box center [665, 373] width 810 height 14
click at [296, 211] on link "Klases" at bounding box center [294, 207] width 94 height 23
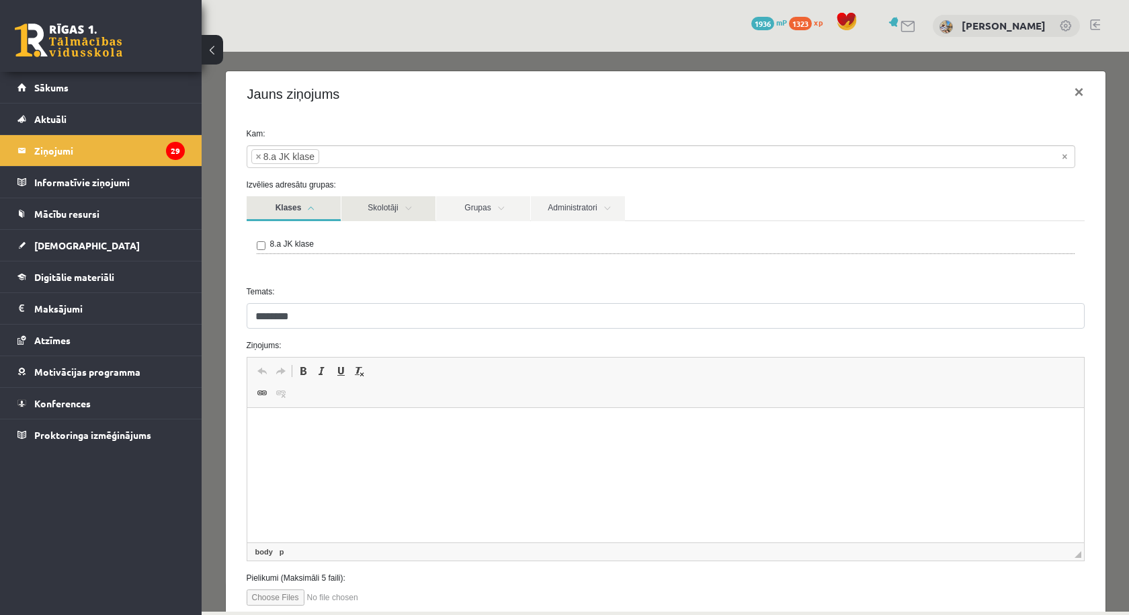
click at [386, 214] on link "Skolotāji" at bounding box center [388, 208] width 94 height 25
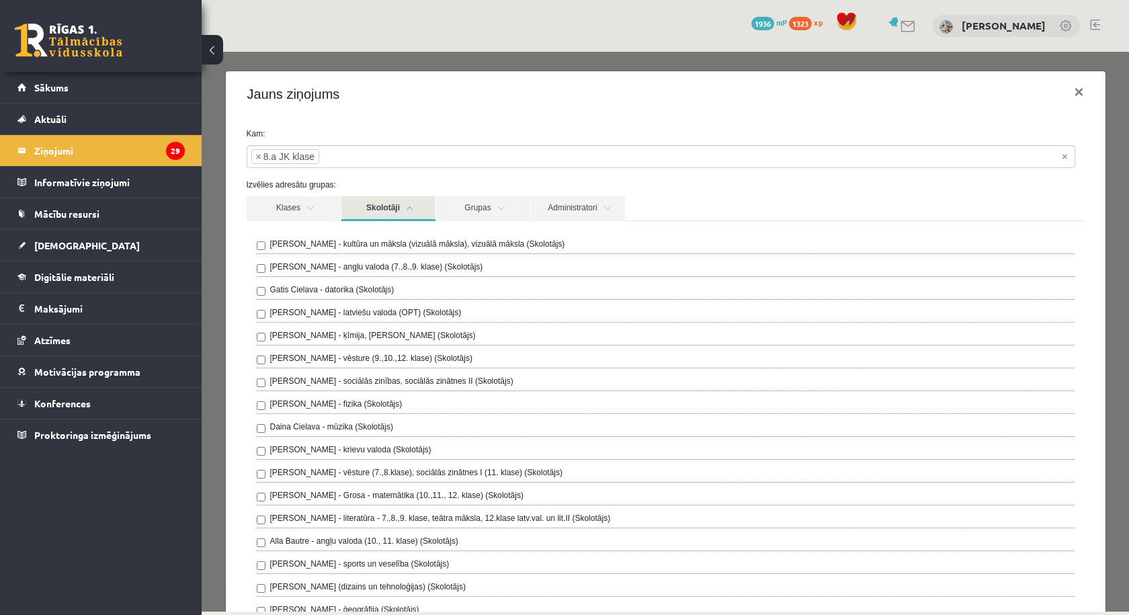
click at [339, 292] on label "Gatis Cielava - datorika (Skolotājs)" at bounding box center [332, 290] width 124 height 12
click at [456, 214] on link "Grupas" at bounding box center [483, 208] width 94 height 25
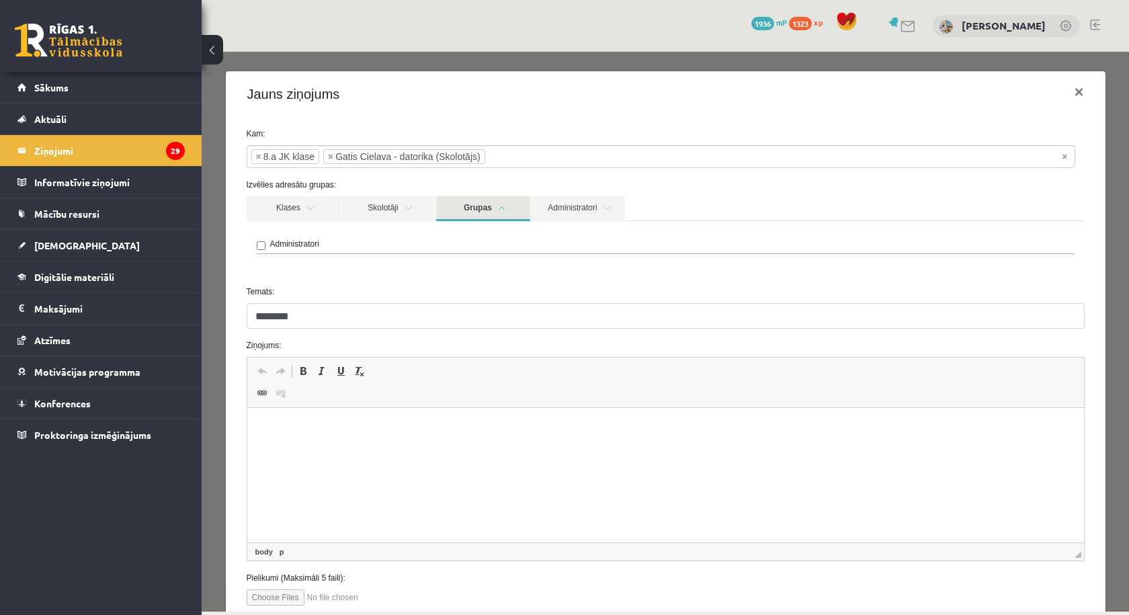
click at [456, 214] on link "Grupas" at bounding box center [483, 208] width 94 height 25
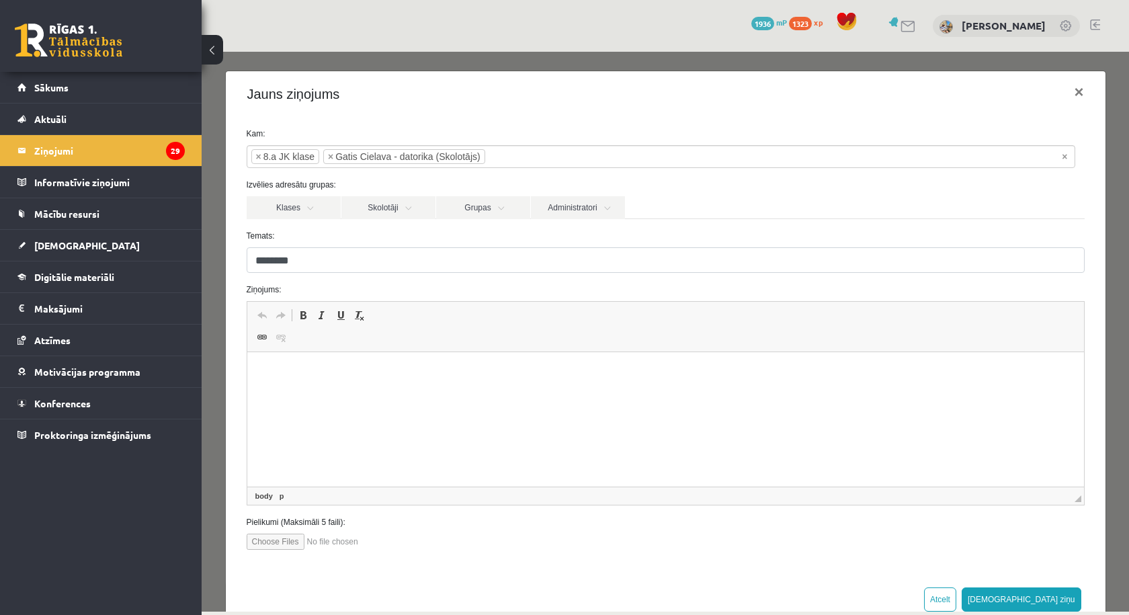
click at [381, 393] on html at bounding box center [665, 372] width 837 height 41
click at [281, 540] on input "file" at bounding box center [323, 542] width 153 height 16
type input "**********"
click at [319, 393] on html at bounding box center [665, 372] width 837 height 41
click at [372, 370] on p "**********" at bounding box center [660, 373] width 801 height 14
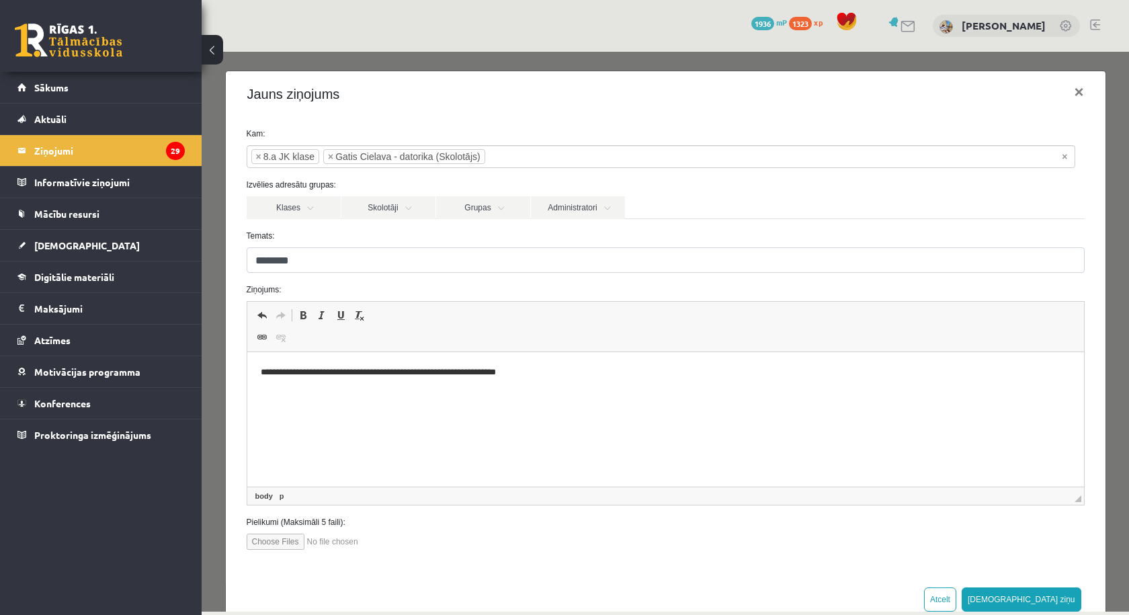
click at [564, 374] on p "**********" at bounding box center [660, 373] width 801 height 14
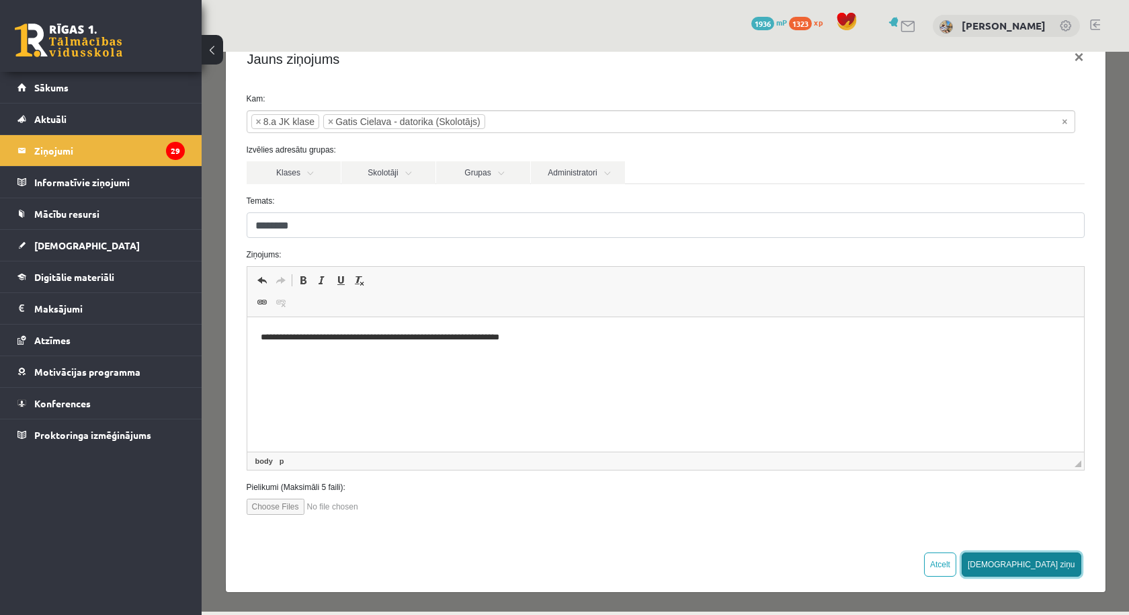
click at [1035, 566] on button "Sūtīt ziņu" at bounding box center [1022, 564] width 120 height 24
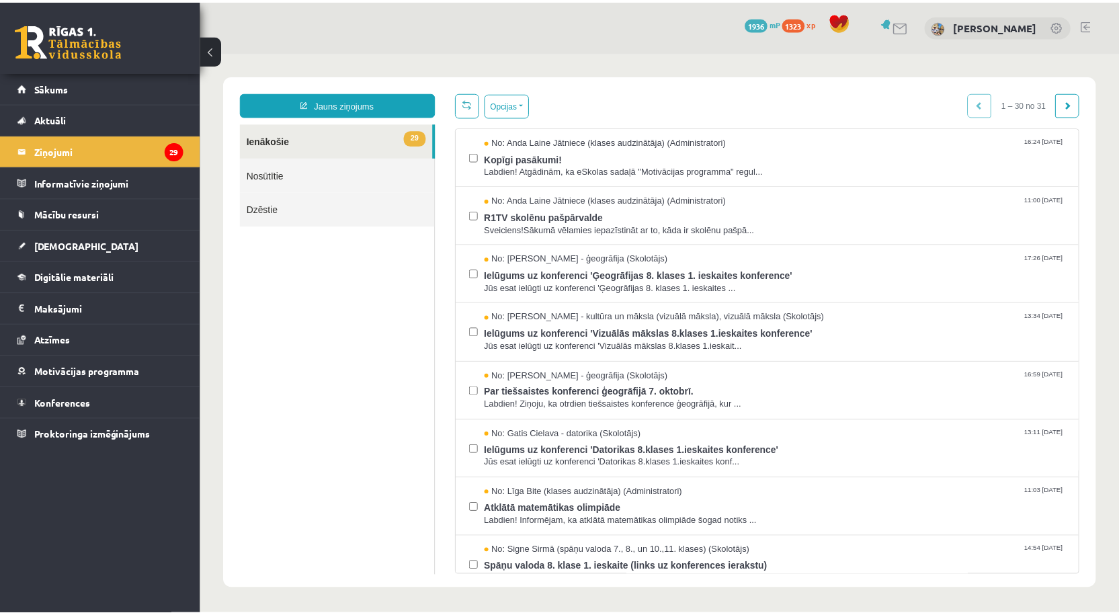
scroll to position [0, 0]
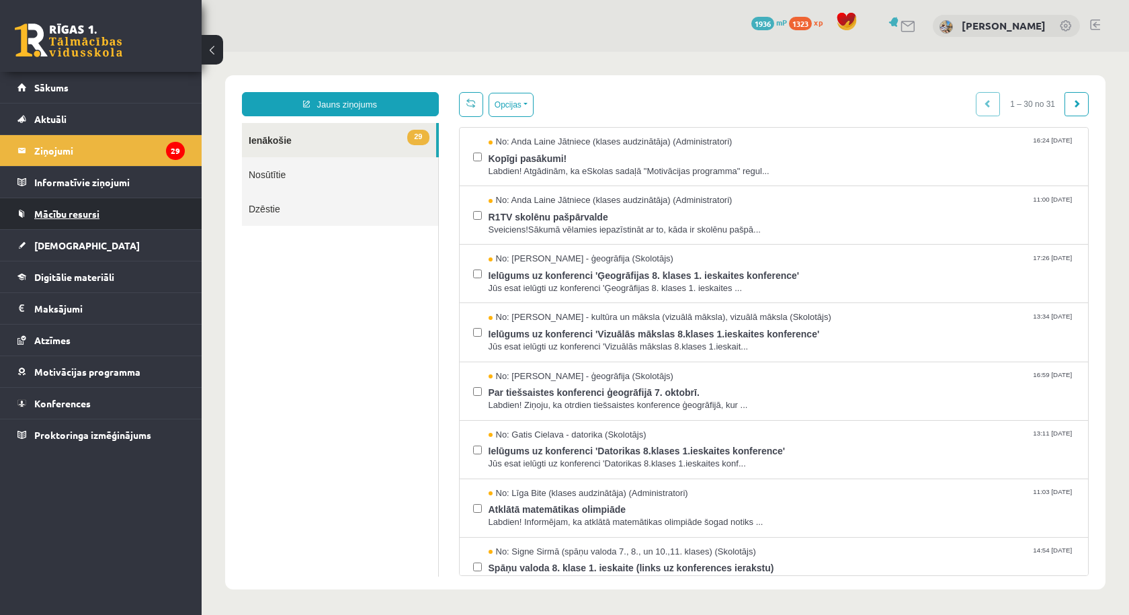
click at [93, 219] on link "Mācību resursi" at bounding box center [100, 213] width 167 height 31
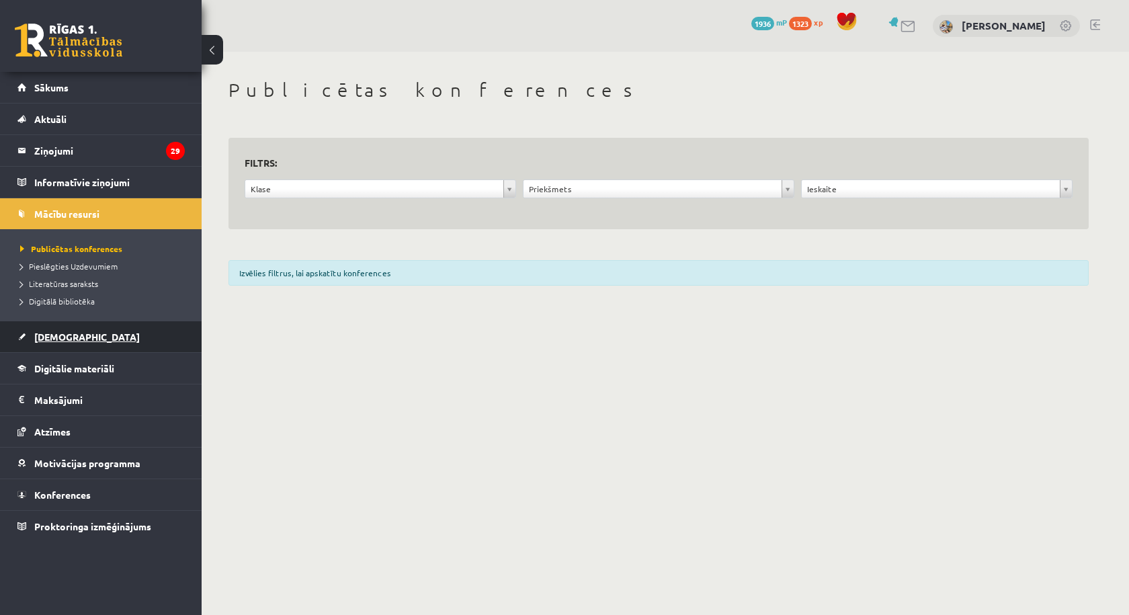
click at [73, 339] on span "[DEMOGRAPHIC_DATA]" at bounding box center [87, 337] width 106 height 12
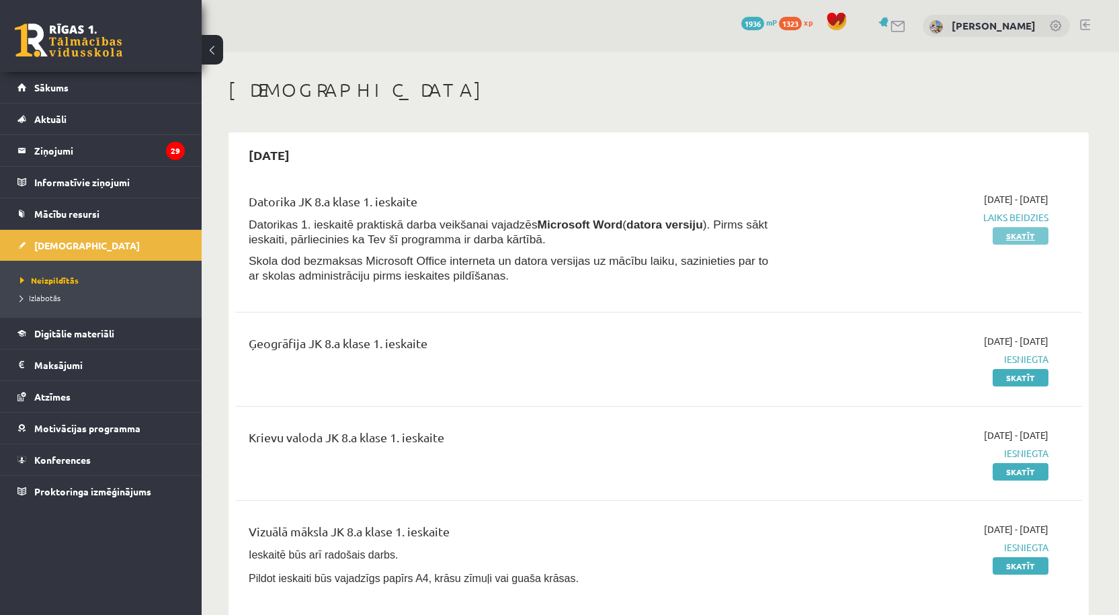
click at [1012, 241] on link "Skatīt" at bounding box center [1021, 235] width 56 height 17
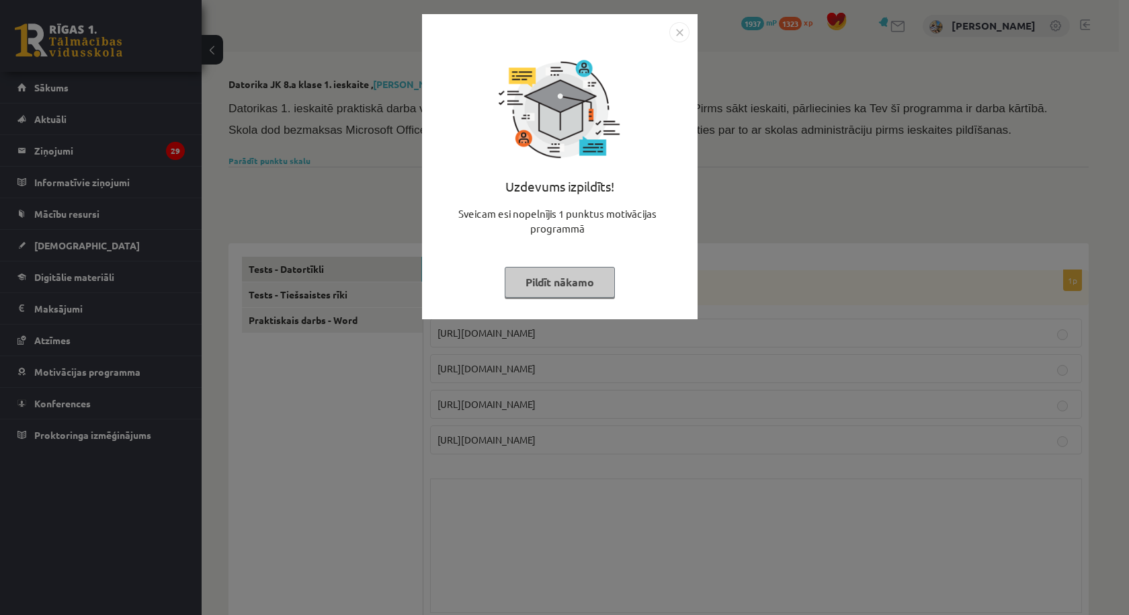
click at [579, 280] on button "Pildīt nākamo" at bounding box center [560, 282] width 110 height 31
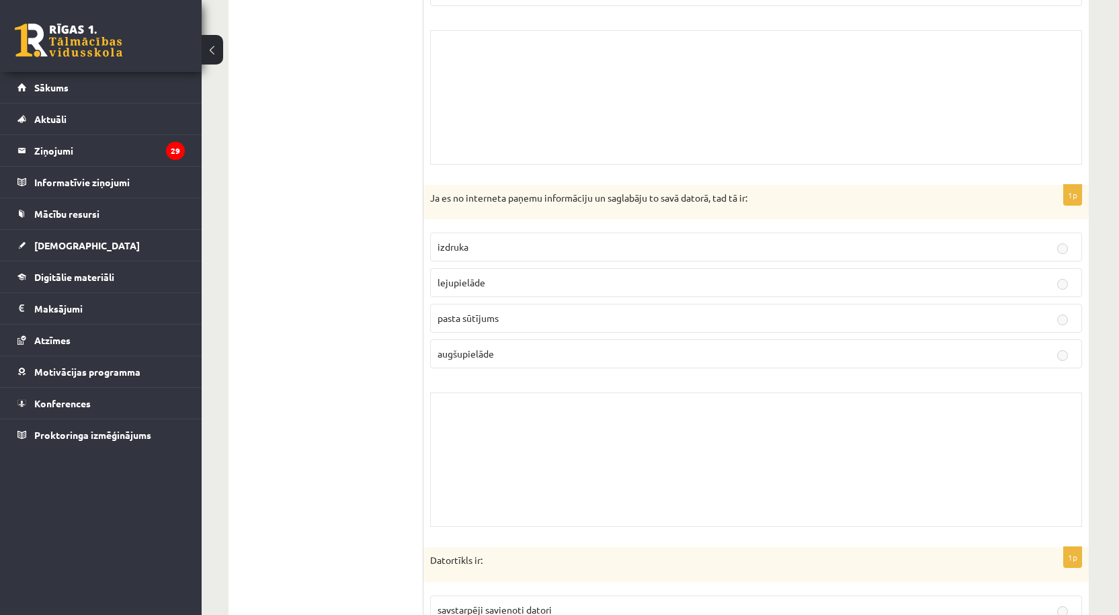
scroll to position [672, 0]
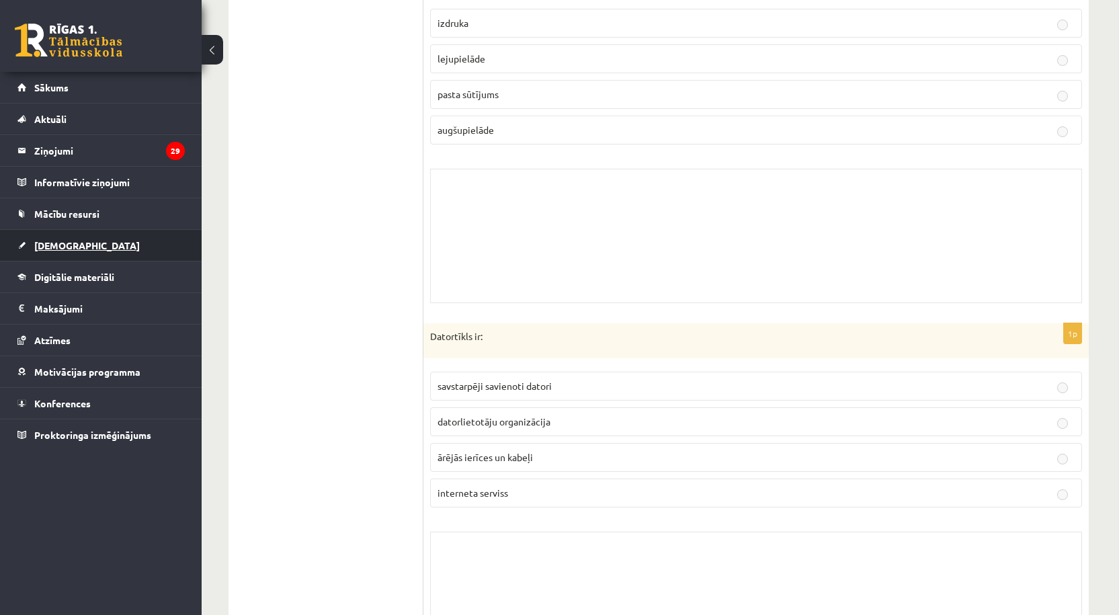
click at [103, 251] on link "[DEMOGRAPHIC_DATA]" at bounding box center [100, 245] width 167 height 31
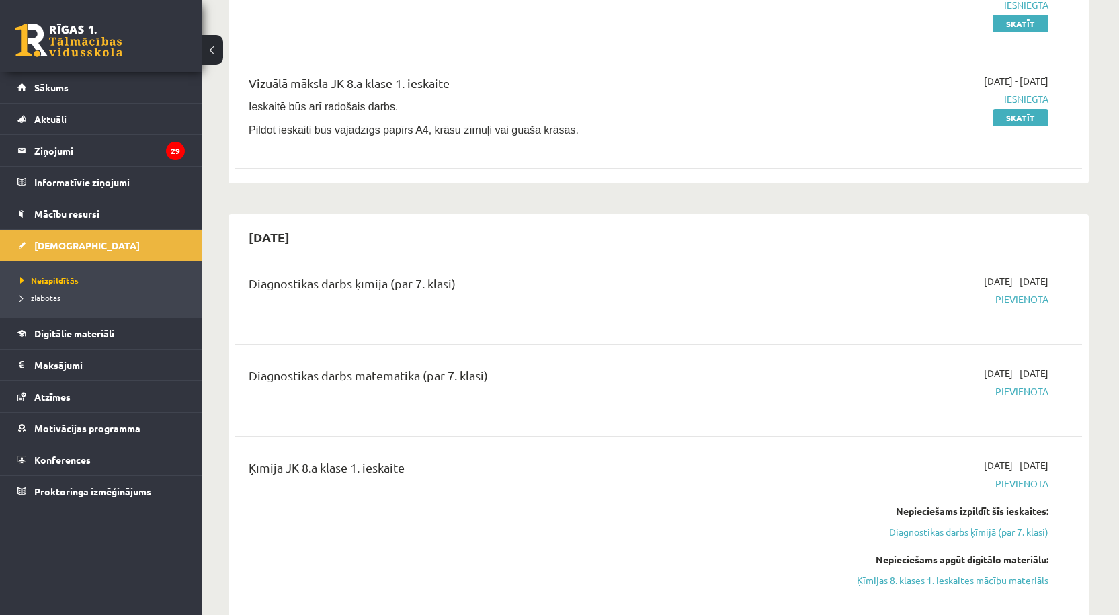
scroll to position [224, 0]
